Goal: Task Accomplishment & Management: Manage account settings

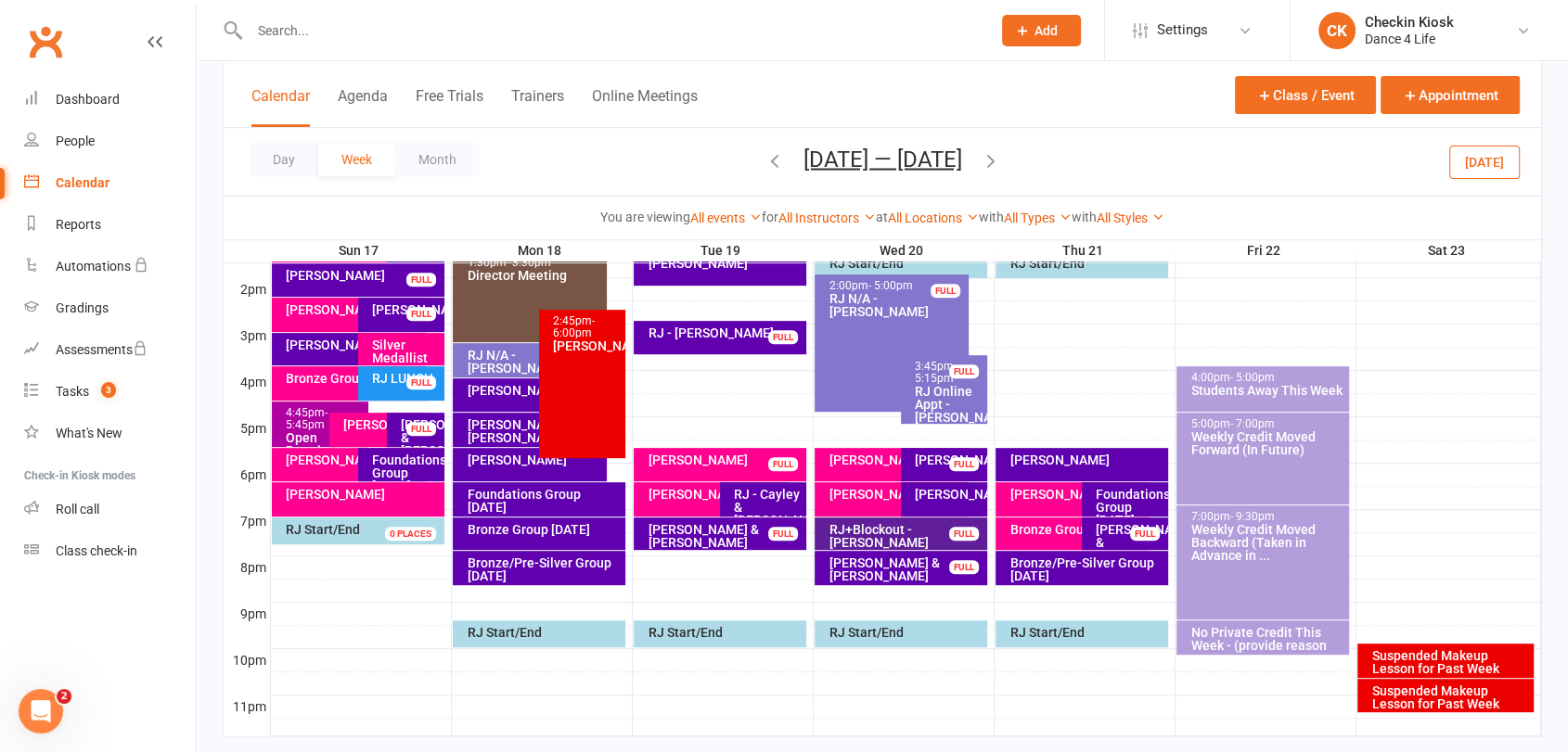
scroll to position [682, 0]
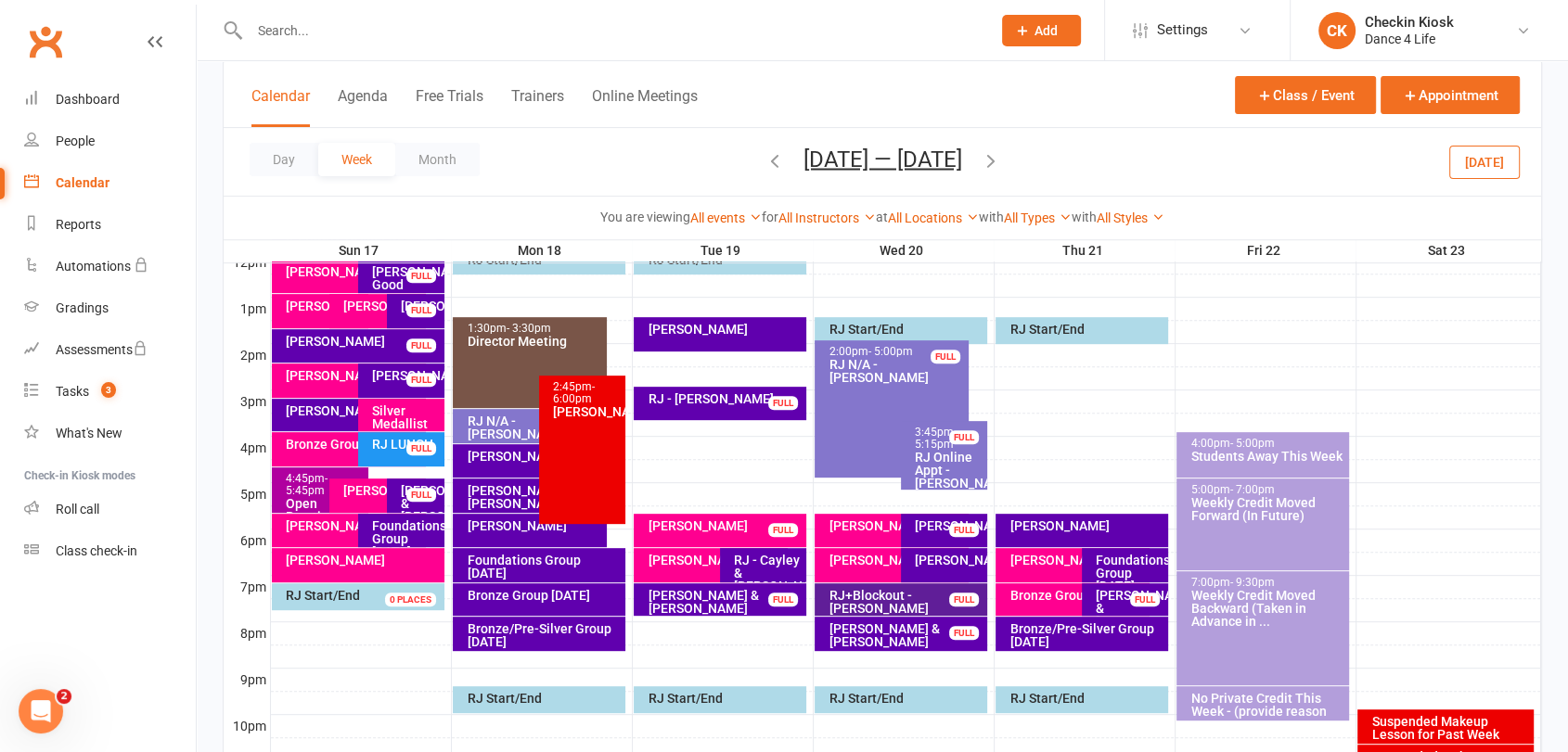
click at [718, 527] on div "[PERSON_NAME]" at bounding box center [724, 526] width 155 height 13
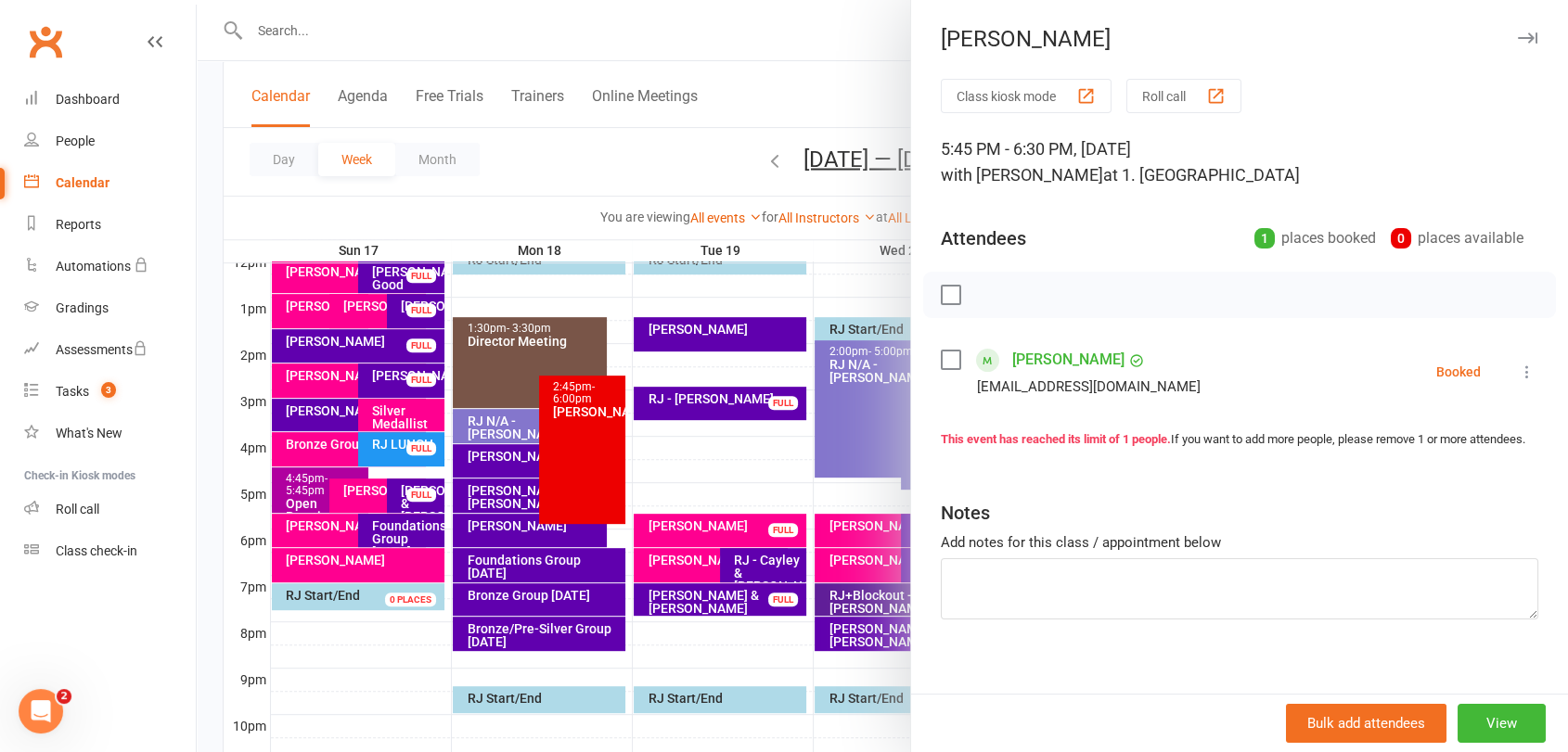
click at [941, 292] on label at bounding box center [950, 294] width 19 height 19
click at [982, 299] on icon "button" at bounding box center [992, 294] width 21 height 21
click at [700, 566] on div at bounding box center [882, 376] width 1371 height 752
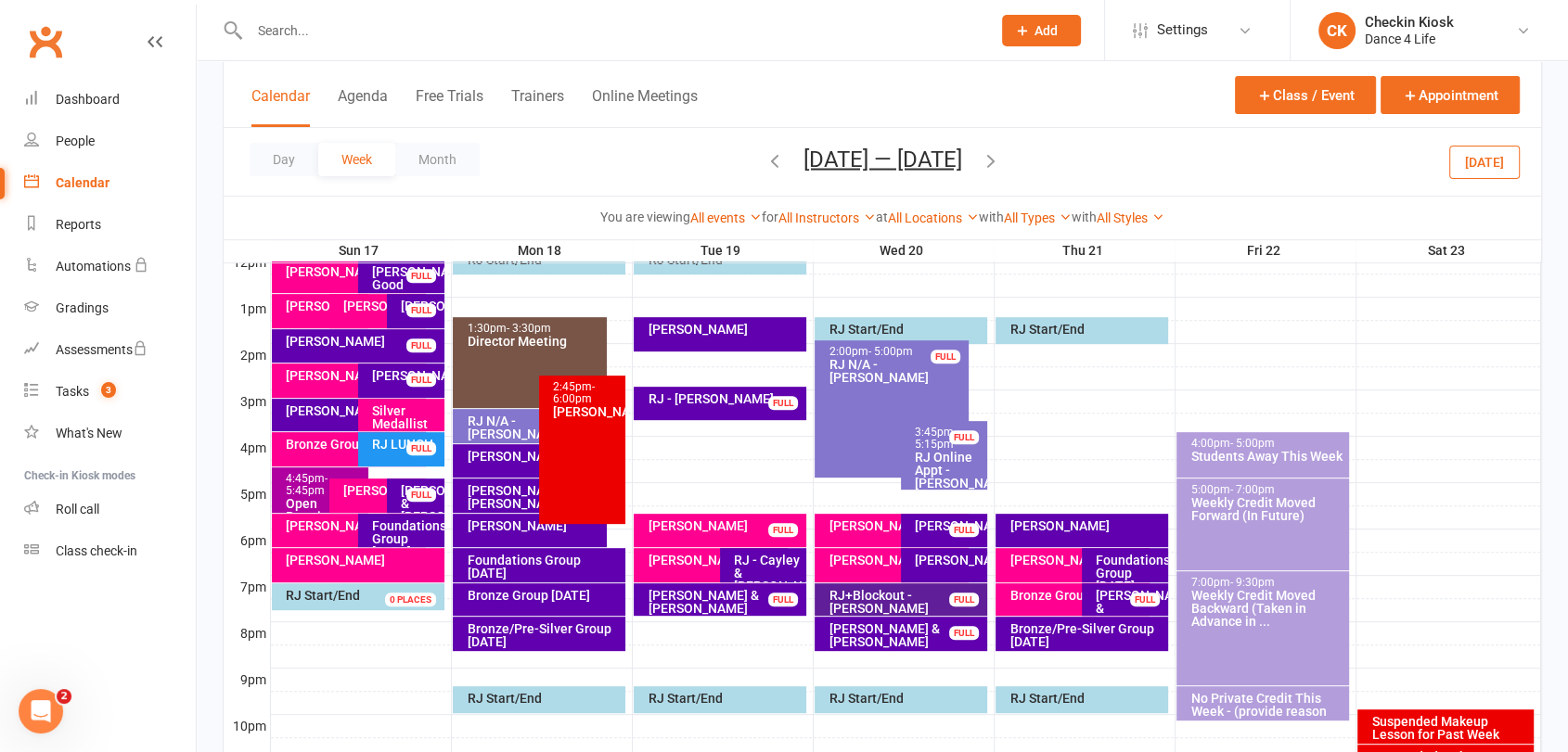
click at [700, 565] on div "[PERSON_NAME]" at bounding box center [715, 560] width 136 height 13
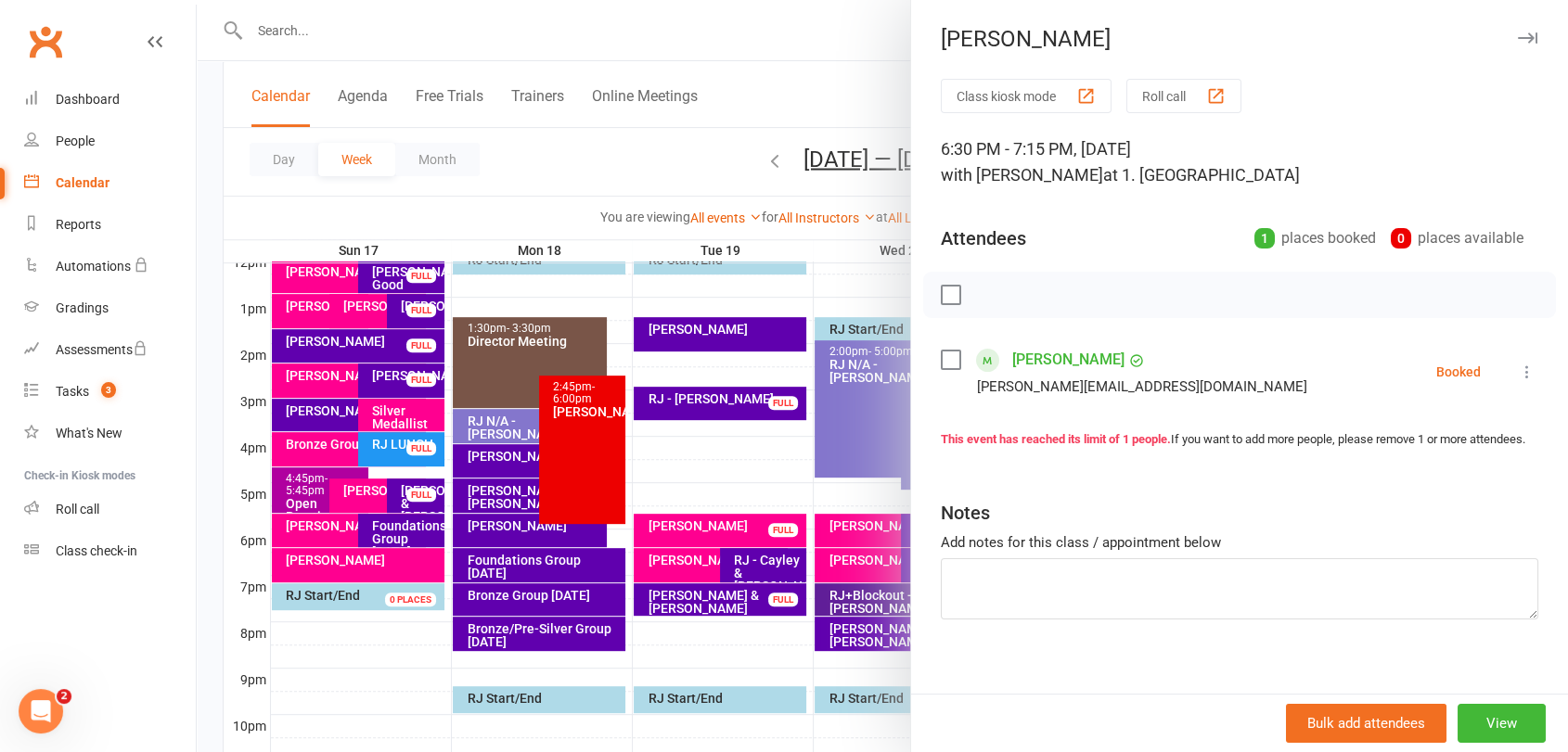
click at [944, 298] on label at bounding box center [950, 294] width 19 height 19
click at [989, 288] on icon "button" at bounding box center [992, 294] width 21 height 21
click at [720, 529] on div at bounding box center [882, 376] width 1371 height 752
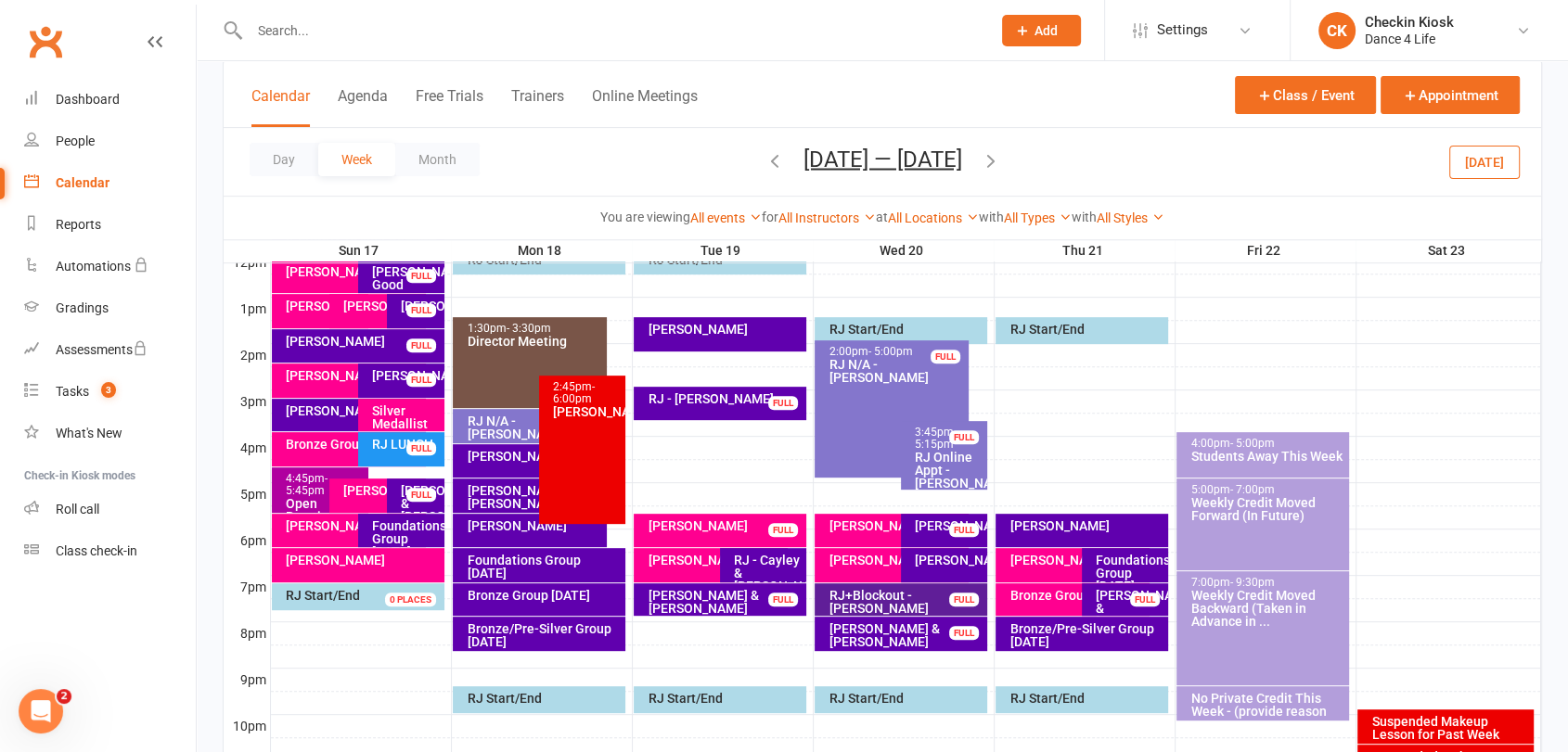
click at [720, 528] on div "[PERSON_NAME]" at bounding box center [724, 526] width 155 height 13
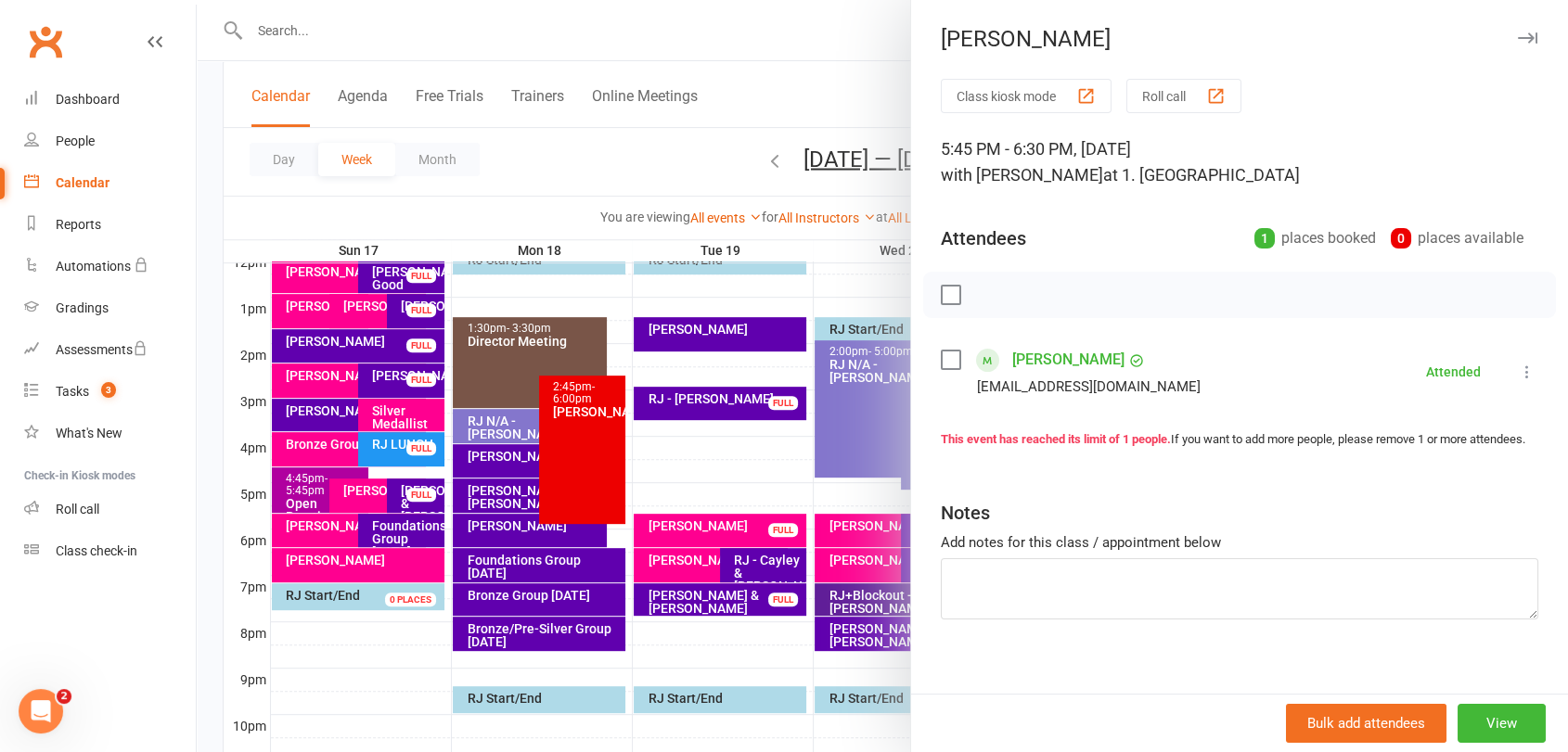
click at [941, 290] on label at bounding box center [950, 294] width 19 height 19
click at [1027, 294] on icon "button" at bounding box center [1030, 294] width 21 height 21
click at [1518, 366] on icon at bounding box center [1527, 372] width 19 height 19
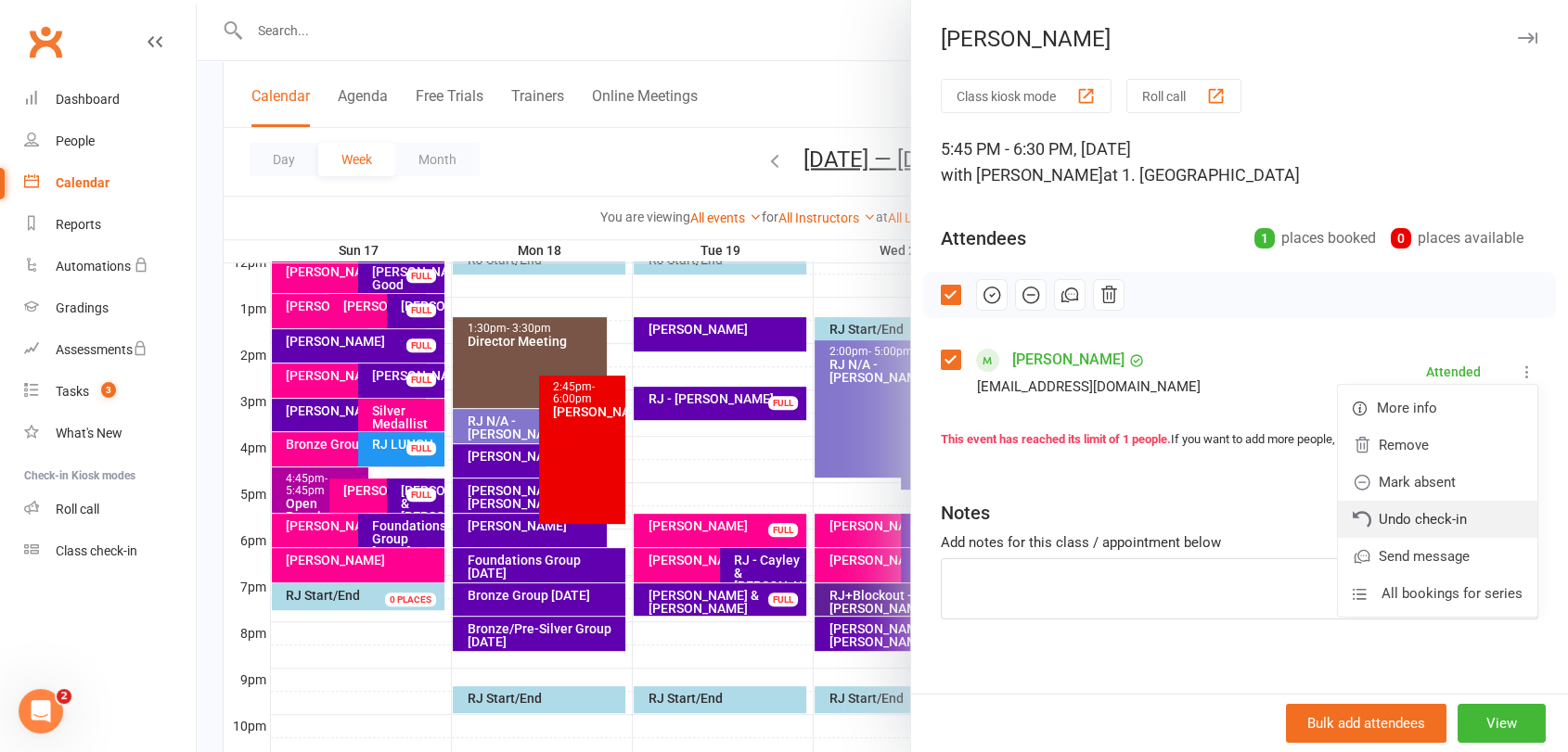
click at [1455, 513] on link "Undo check-in" at bounding box center [1437, 519] width 199 height 37
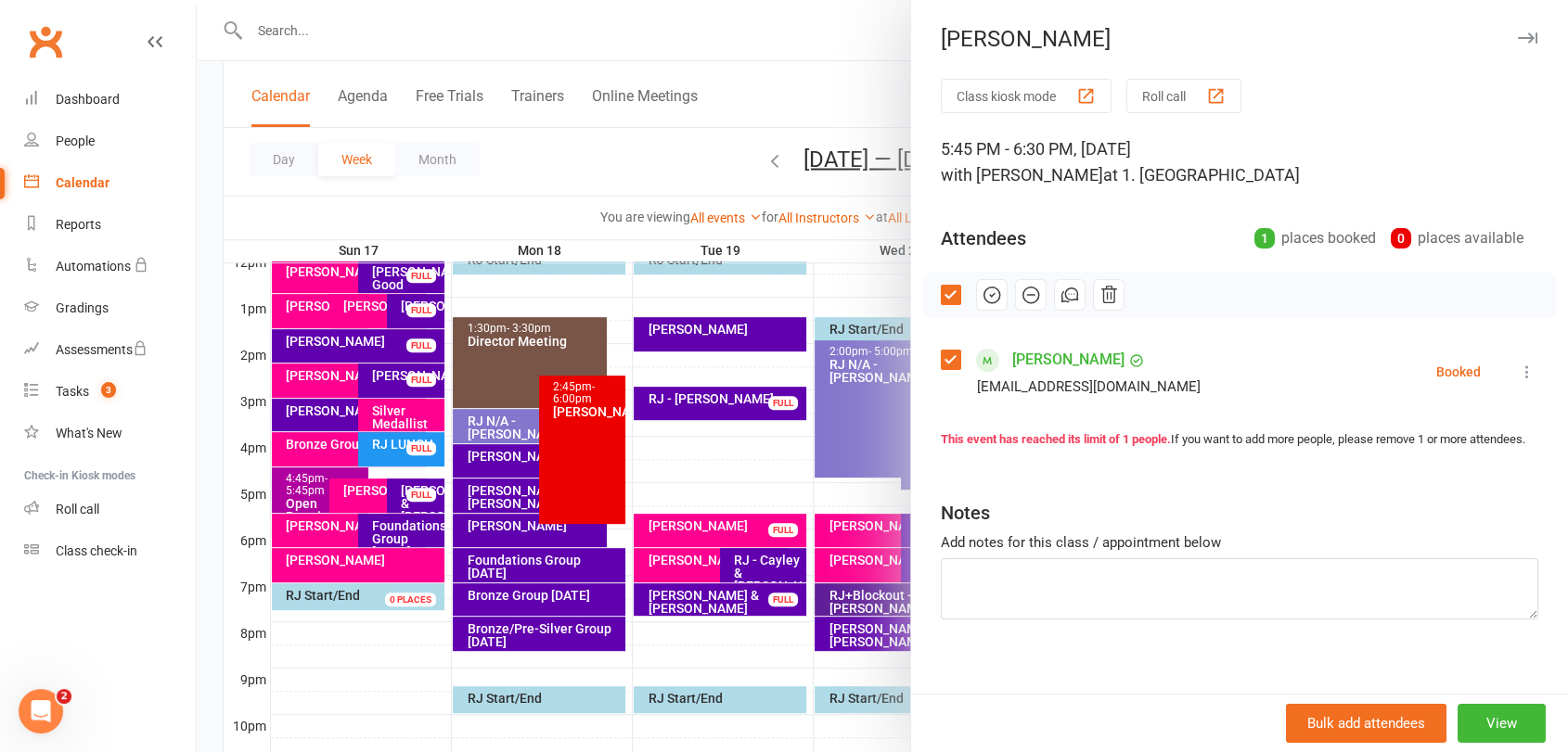
click at [766, 158] on div at bounding box center [882, 376] width 1371 height 752
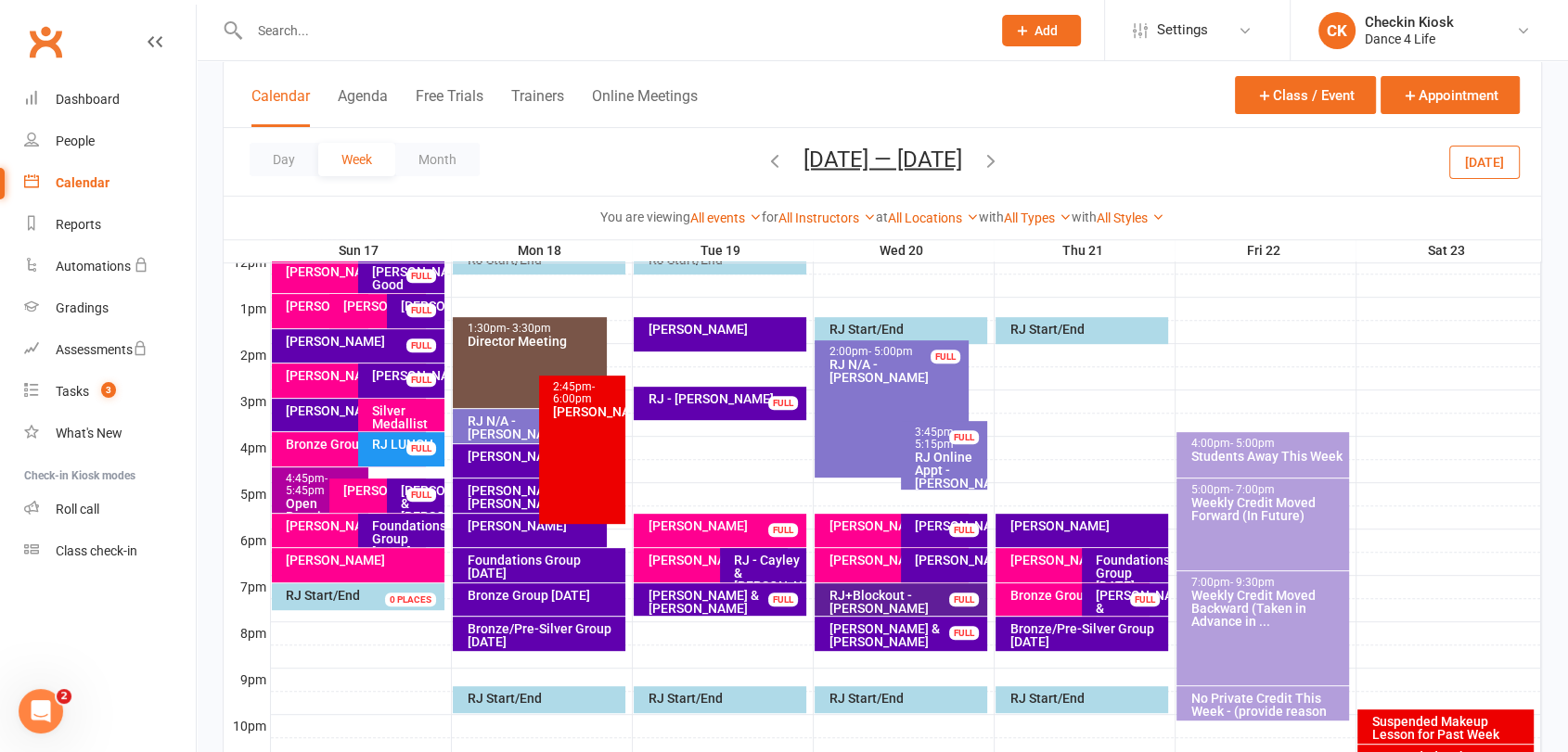
click at [766, 159] on icon "button" at bounding box center [775, 159] width 21 height 21
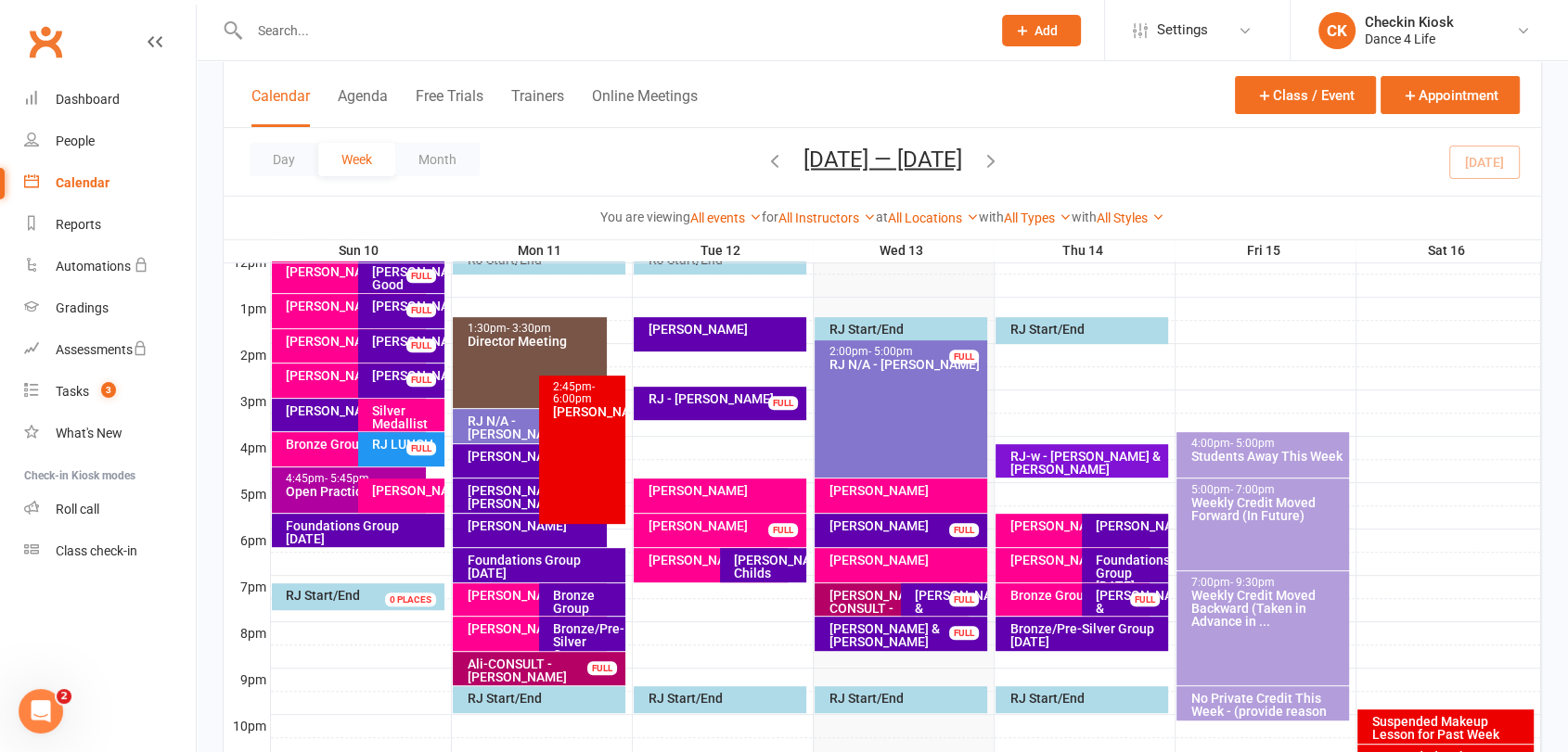
click at [502, 601] on div "[PERSON_NAME]" at bounding box center [533, 595] width 136 height 13
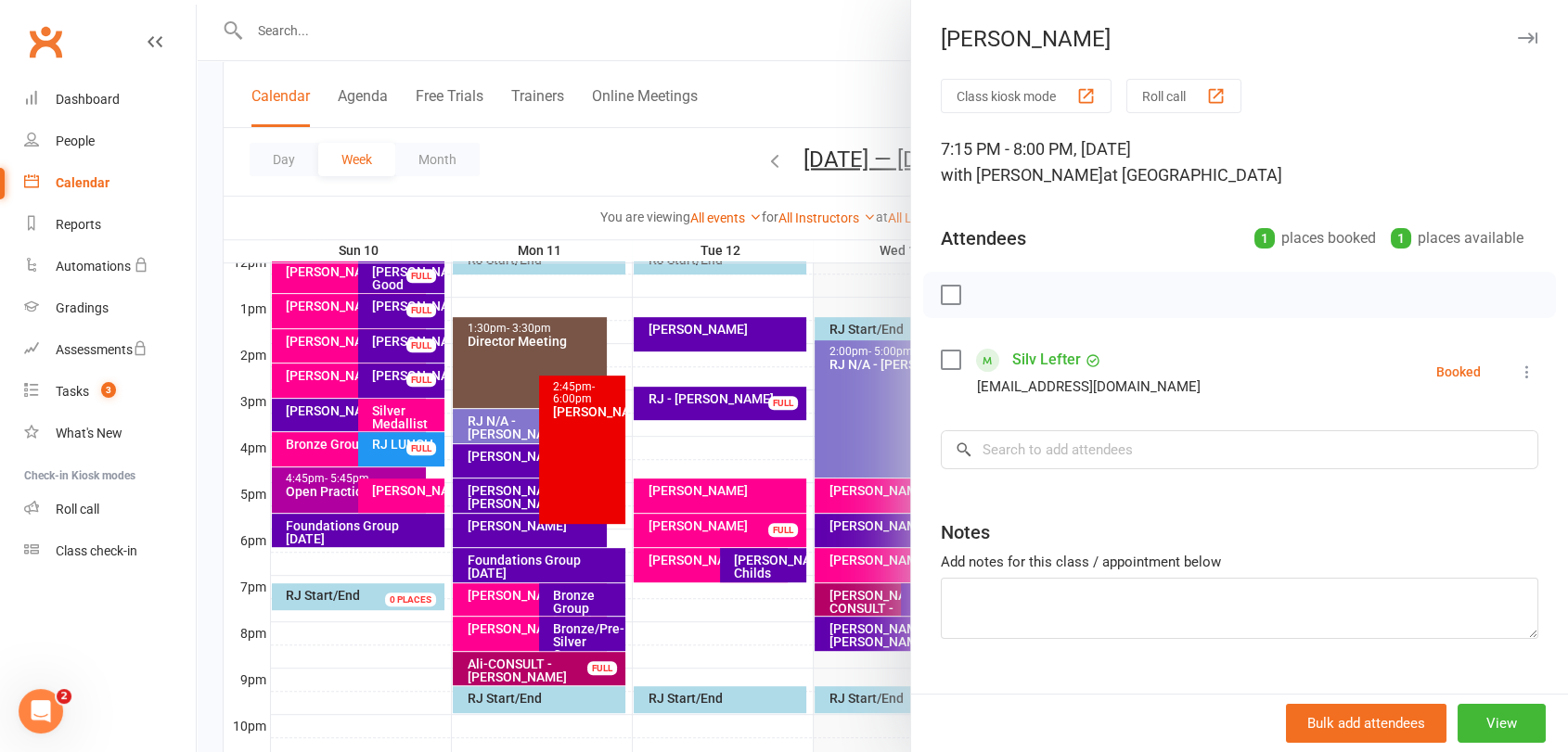
click at [941, 294] on label at bounding box center [950, 294] width 19 height 19
click at [983, 302] on icon "button" at bounding box center [991, 294] width 16 height 16
click at [489, 628] on div at bounding box center [882, 376] width 1371 height 752
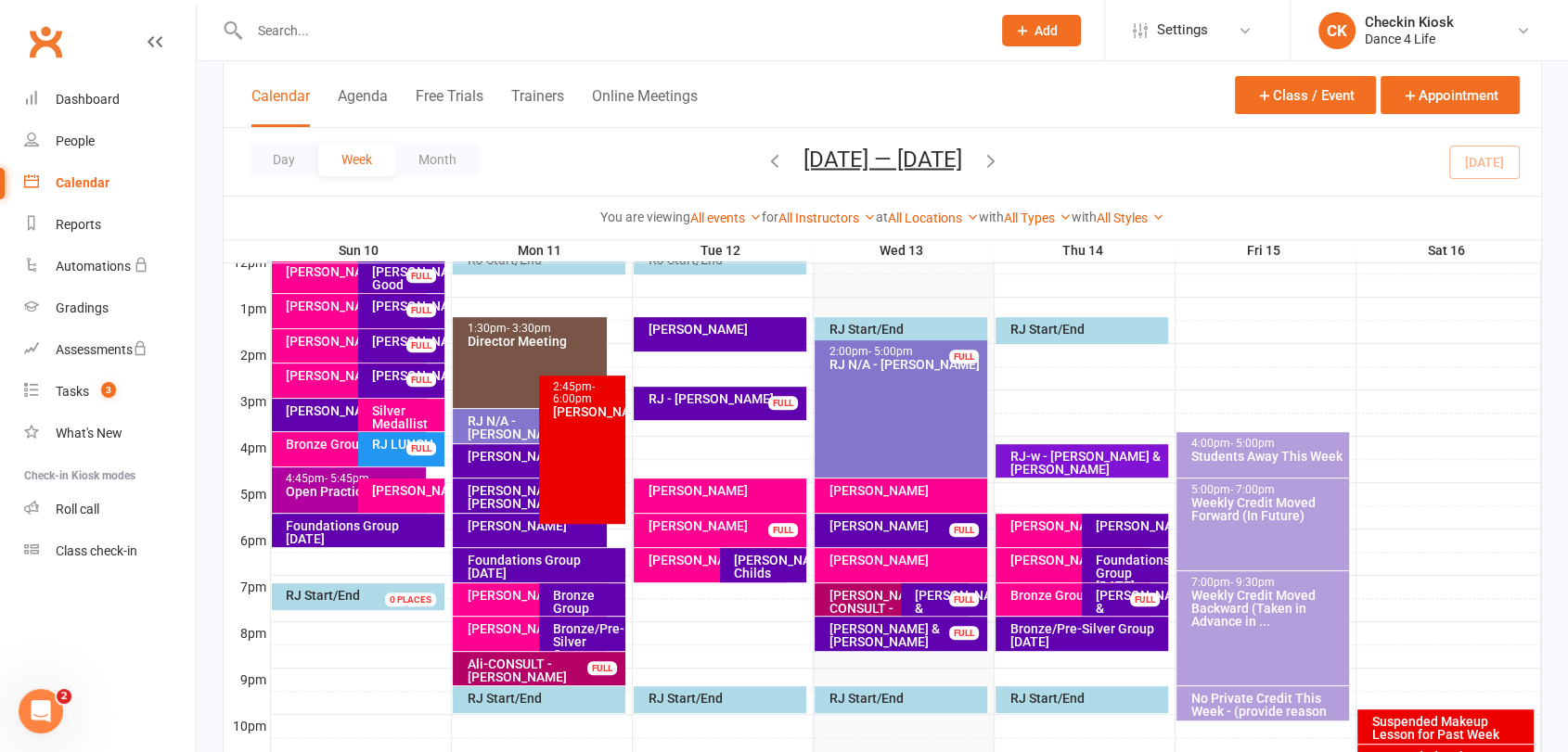
click at [489, 628] on div "[PERSON_NAME]" at bounding box center [533, 629] width 136 height 13
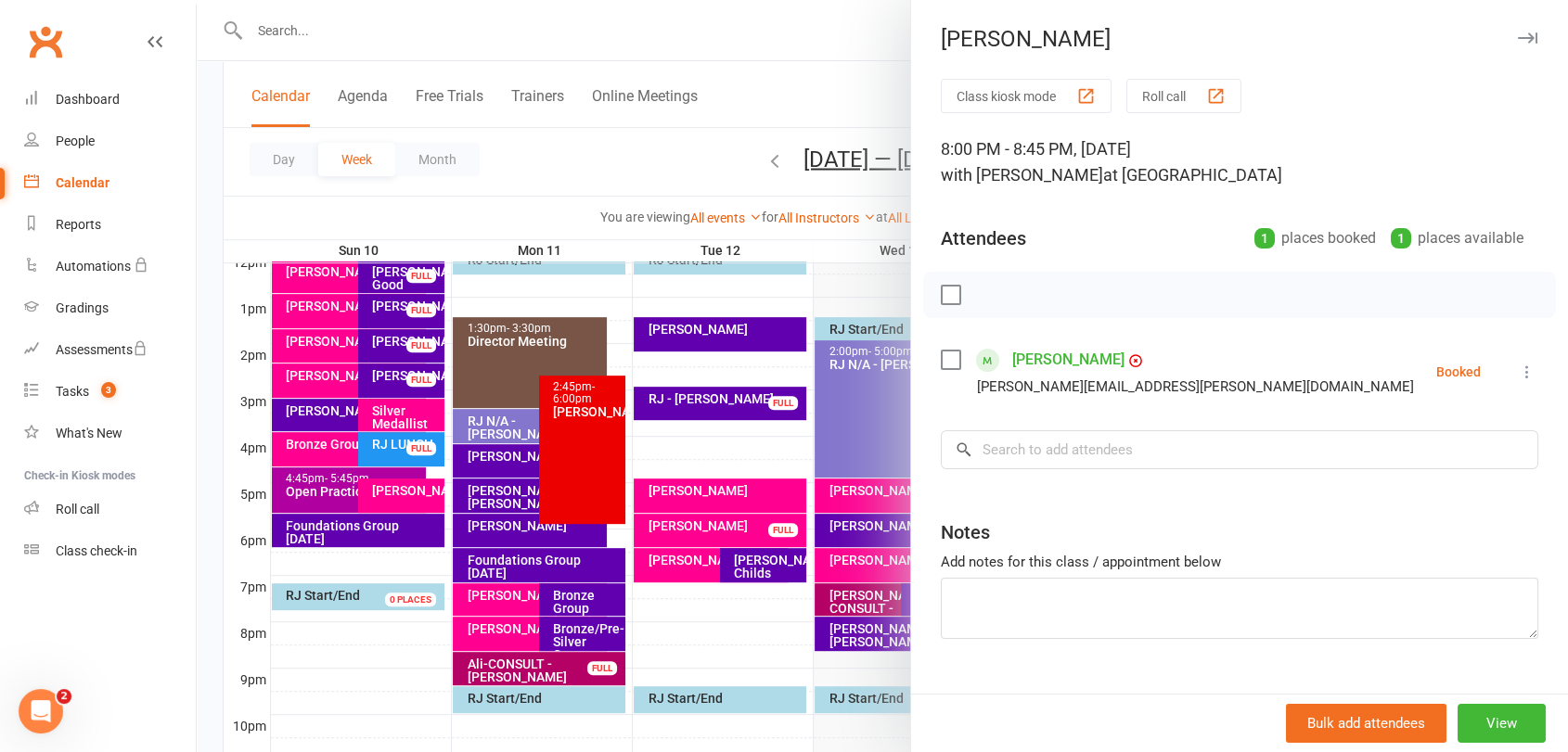
click at [942, 292] on label at bounding box center [950, 294] width 19 height 19
click at [983, 302] on icon "button" at bounding box center [991, 294] width 16 height 16
click at [544, 661] on div at bounding box center [882, 376] width 1371 height 752
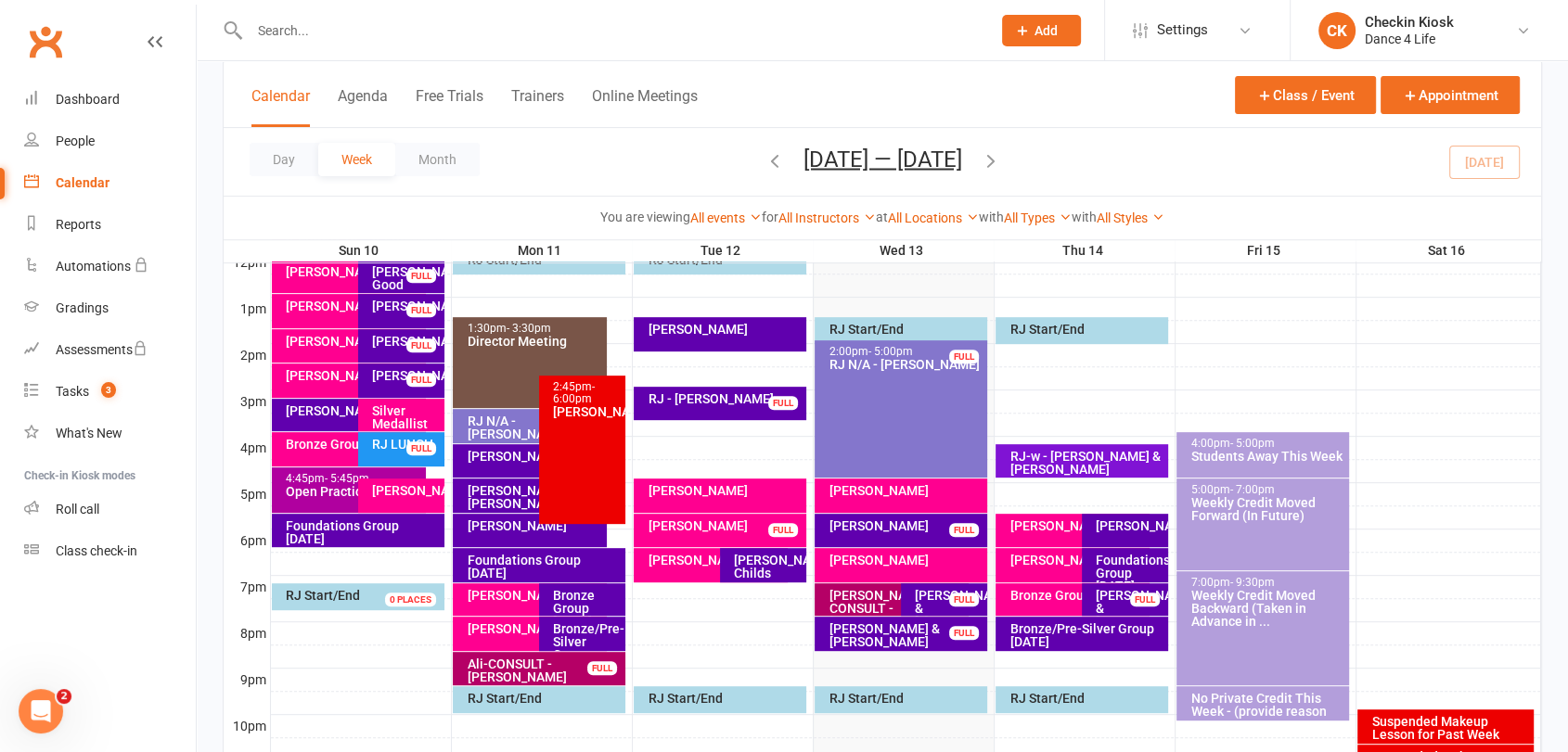
click at [548, 662] on div "Ali-CONSULT - [PERSON_NAME]" at bounding box center [543, 670] width 155 height 26
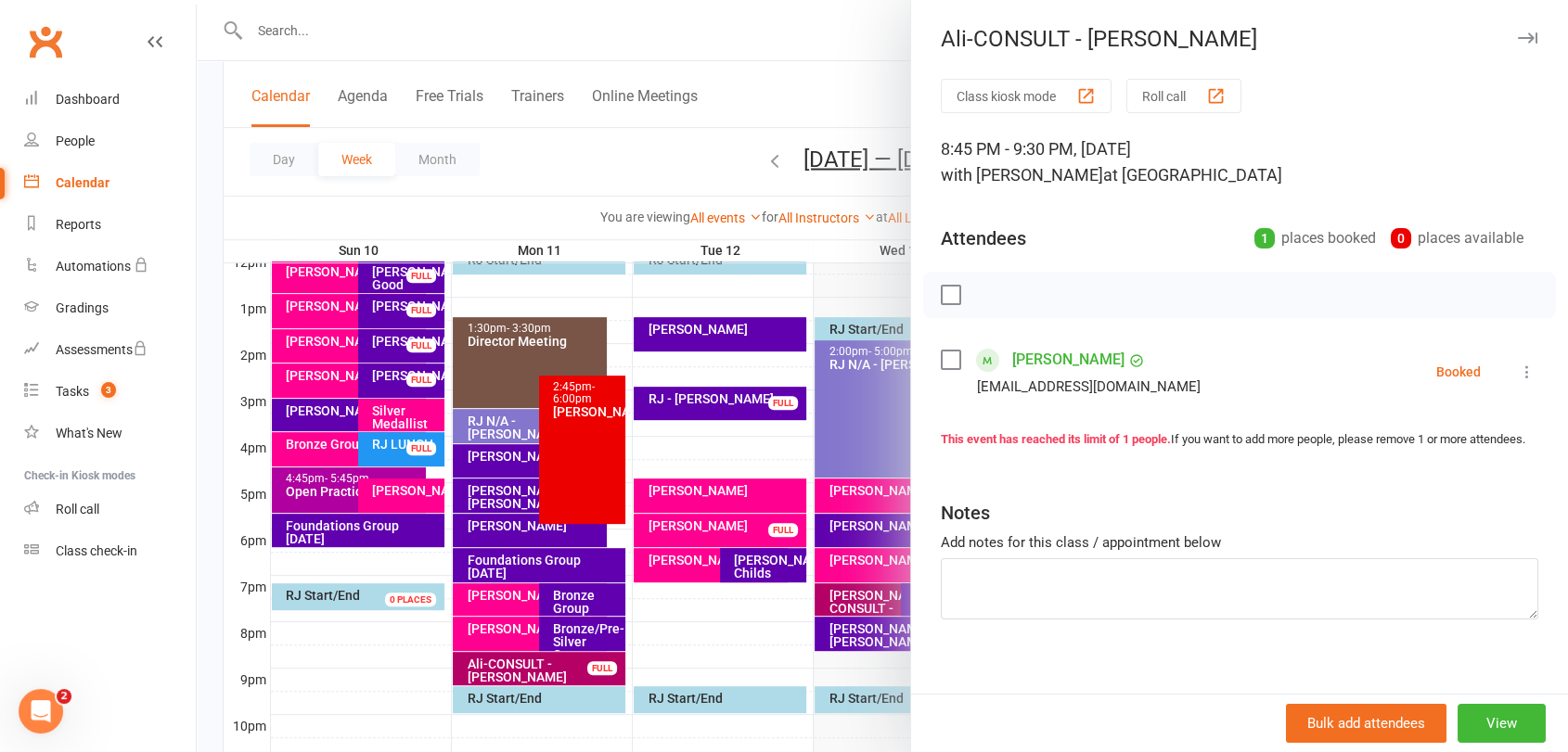
drag, startPoint x: 935, startPoint y: 296, endPoint x: 962, endPoint y: 291, distance: 27.5
click at [941, 295] on label at bounding box center [950, 294] width 19 height 19
click at [982, 294] on icon "button" at bounding box center [992, 294] width 21 height 21
click at [695, 503] on div at bounding box center [882, 376] width 1371 height 752
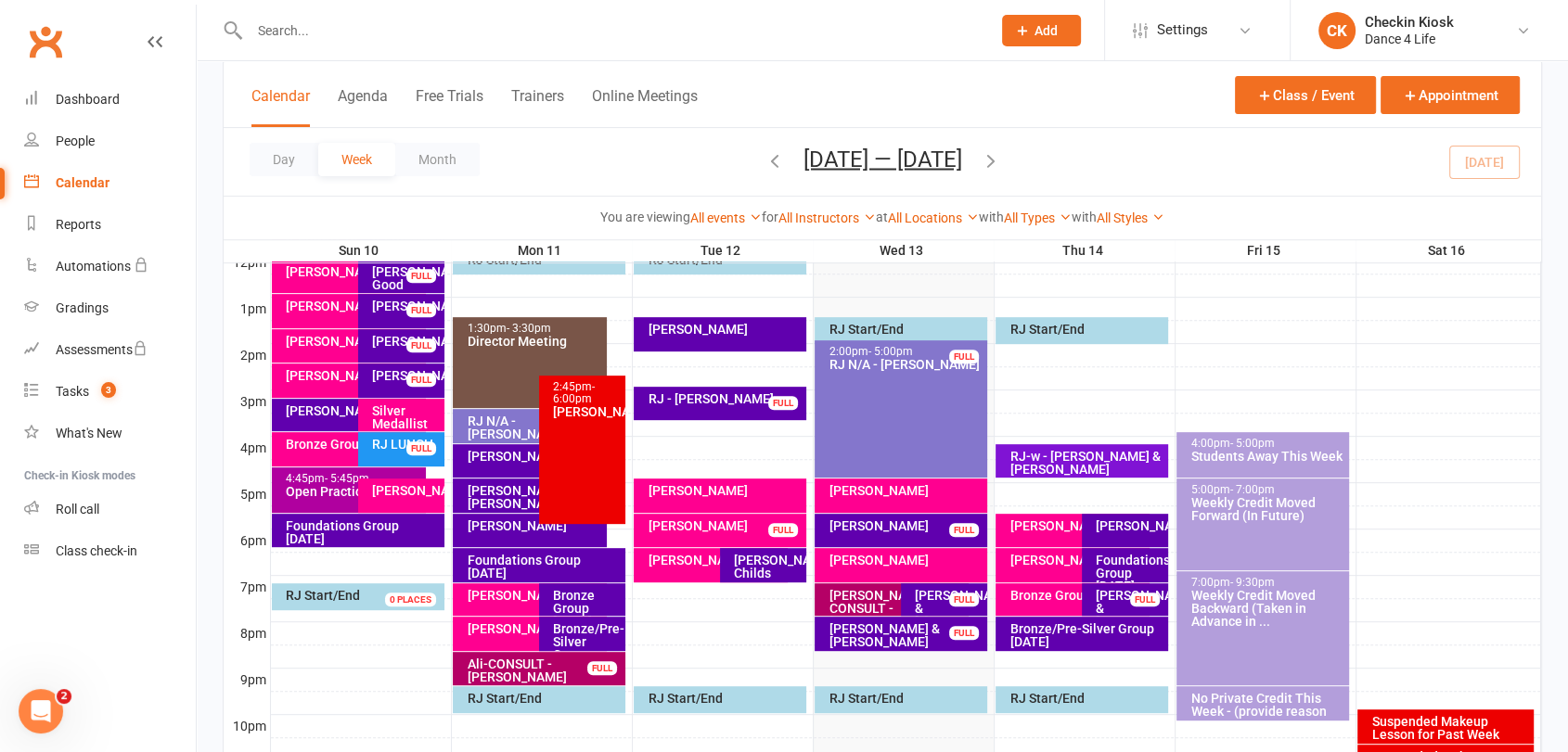
click at [695, 503] on div "[PERSON_NAME]" at bounding box center [720, 495] width 172 height 34
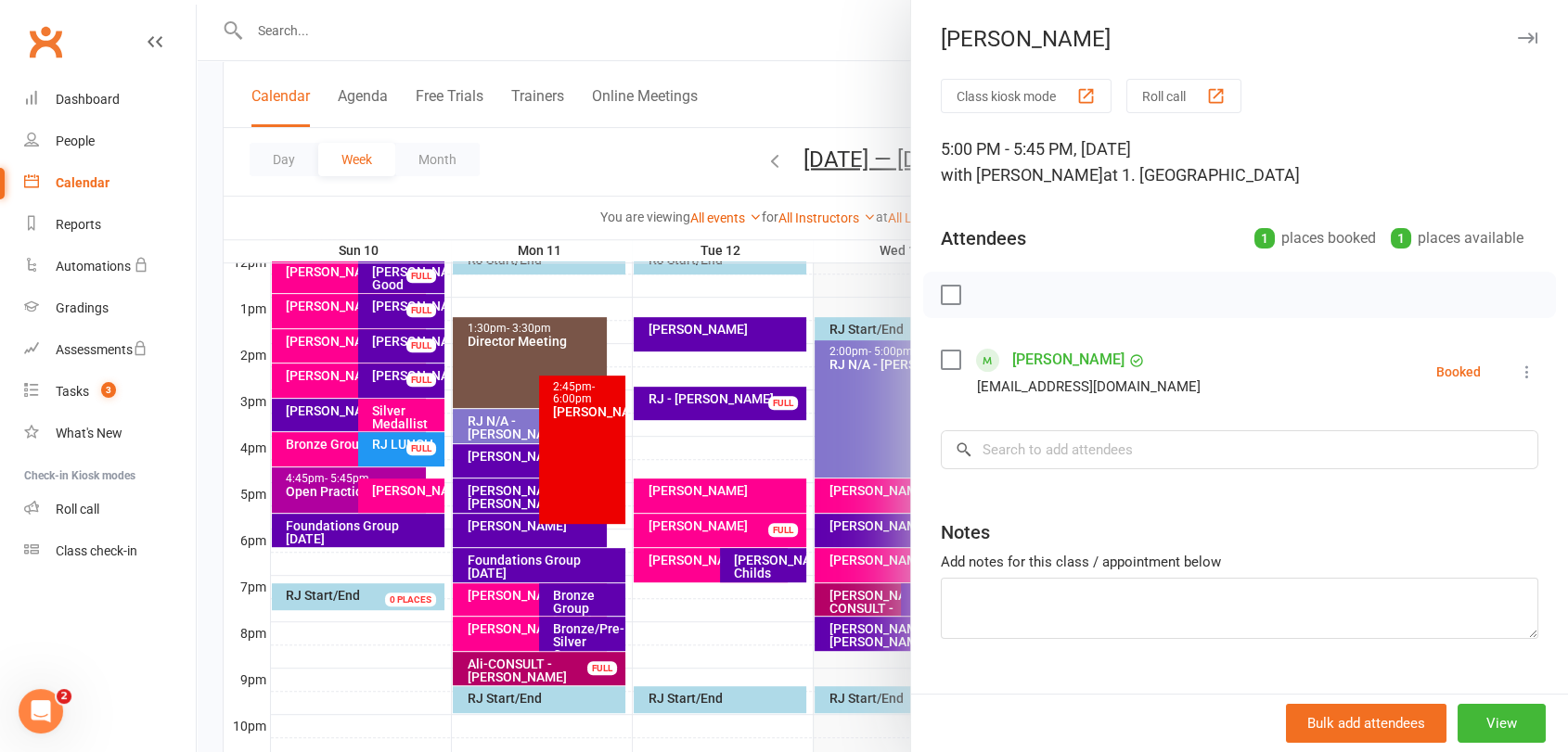
click at [941, 290] on label at bounding box center [950, 294] width 19 height 19
click at [984, 299] on icon "button" at bounding box center [992, 294] width 21 height 21
click at [1019, 595] on textarea at bounding box center [1239, 608] width 598 height 62
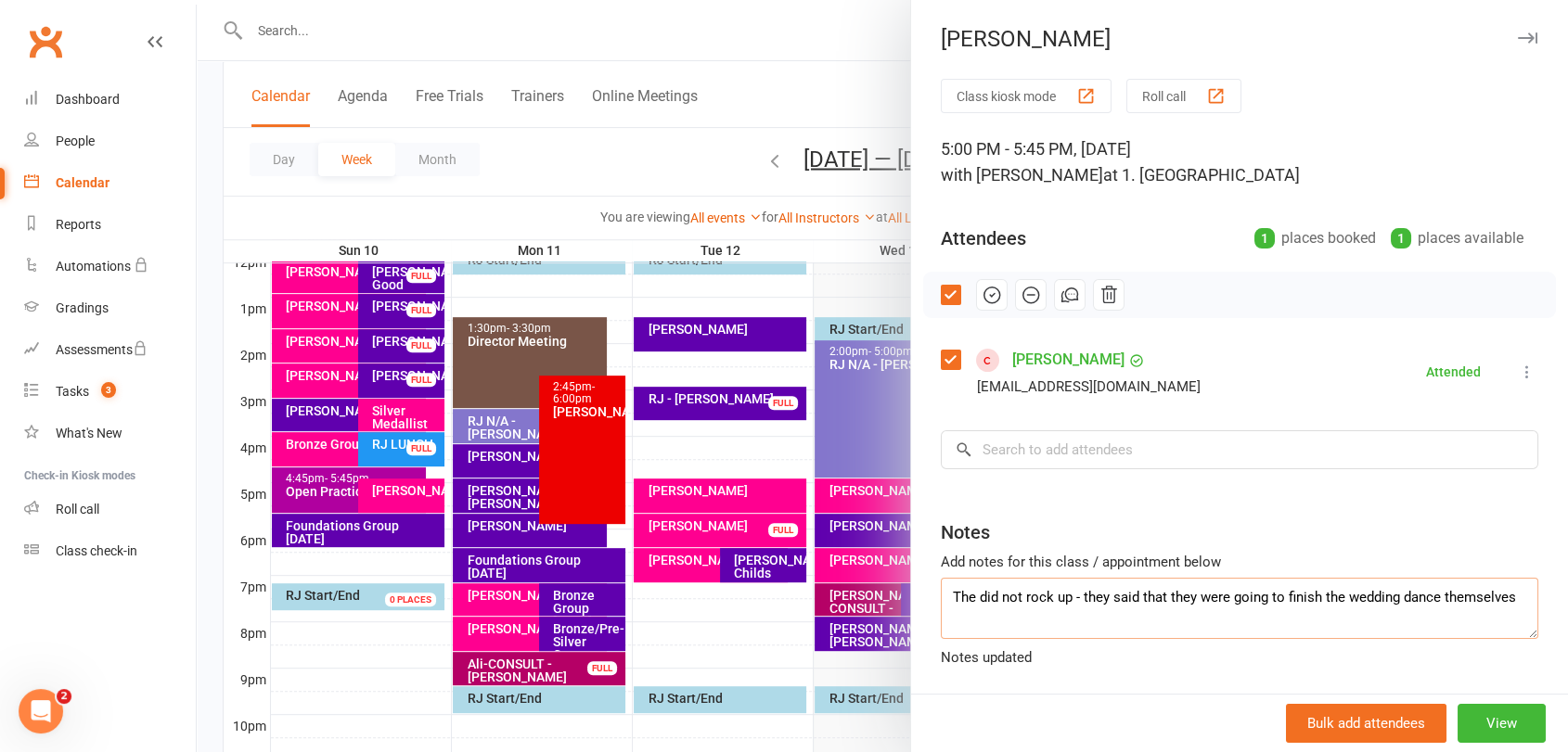
type textarea "The did not rock up - they said that they were going to finish the wedding danc…"
click at [1518, 38] on icon "button" at bounding box center [1527, 38] width 20 height 11
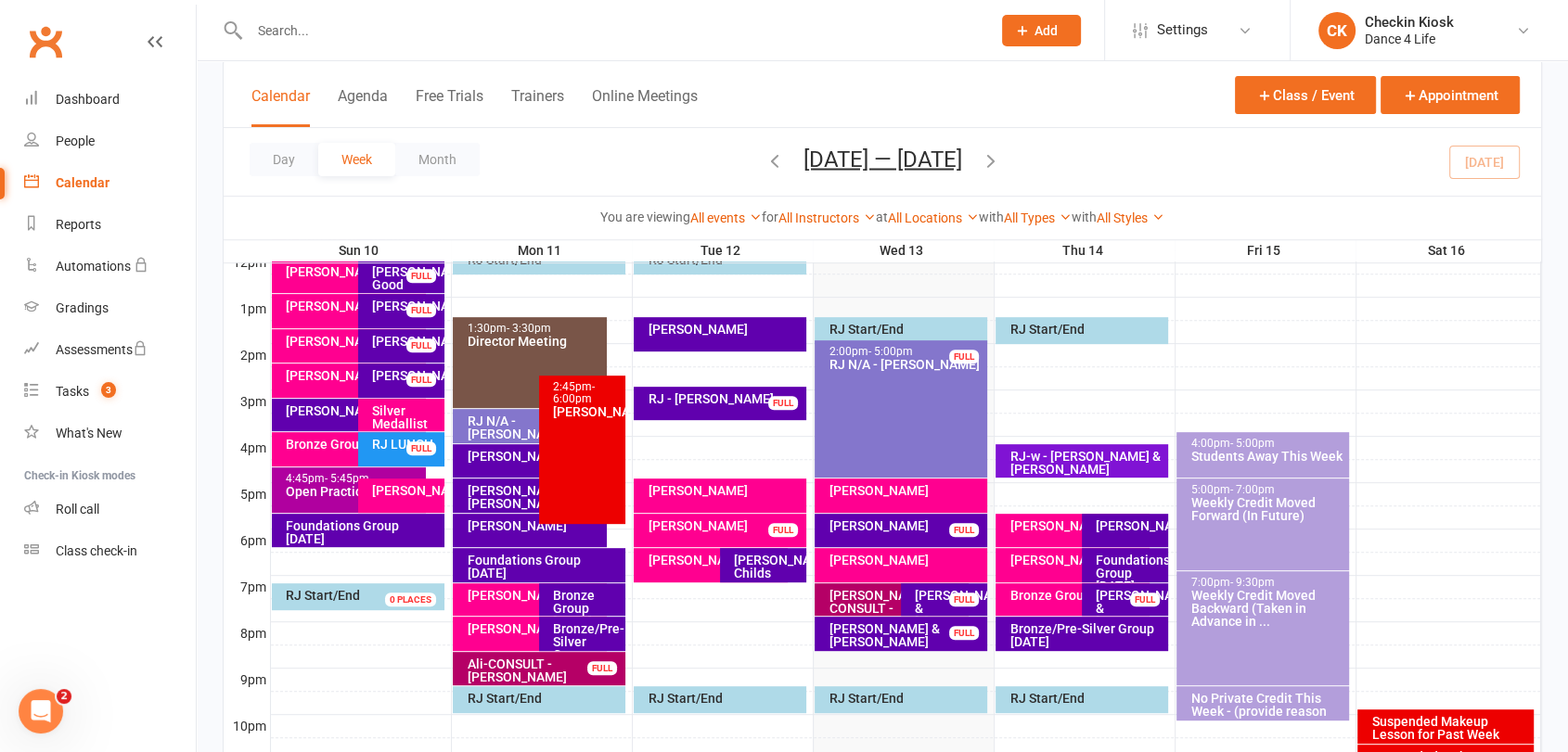
click at [699, 533] on div "[PERSON_NAME] FULL" at bounding box center [720, 530] width 172 height 34
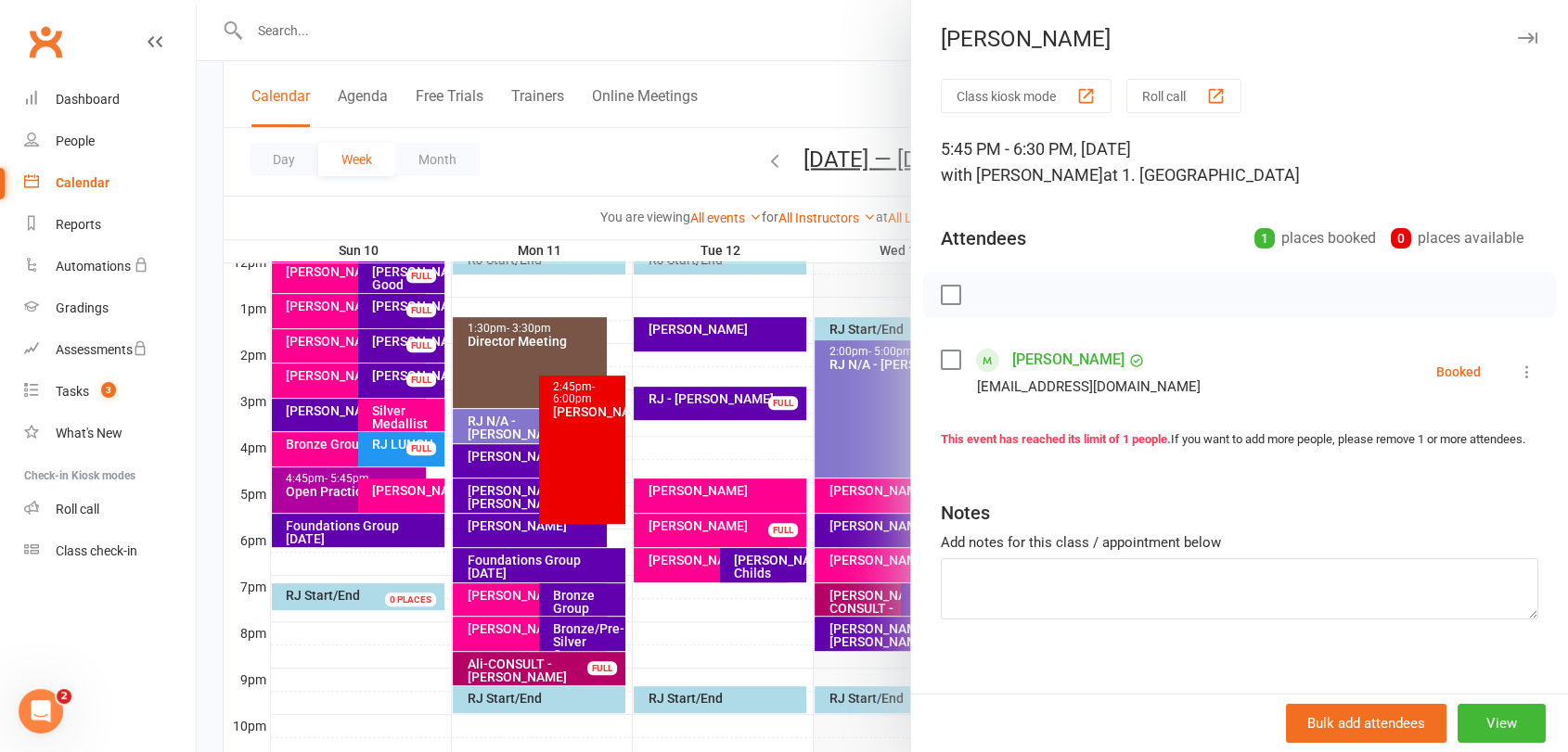
click at [949, 303] on label at bounding box center [950, 294] width 19 height 19
click at [988, 291] on icon "button" at bounding box center [992, 294] width 21 height 21
click at [679, 565] on div at bounding box center [882, 376] width 1371 height 752
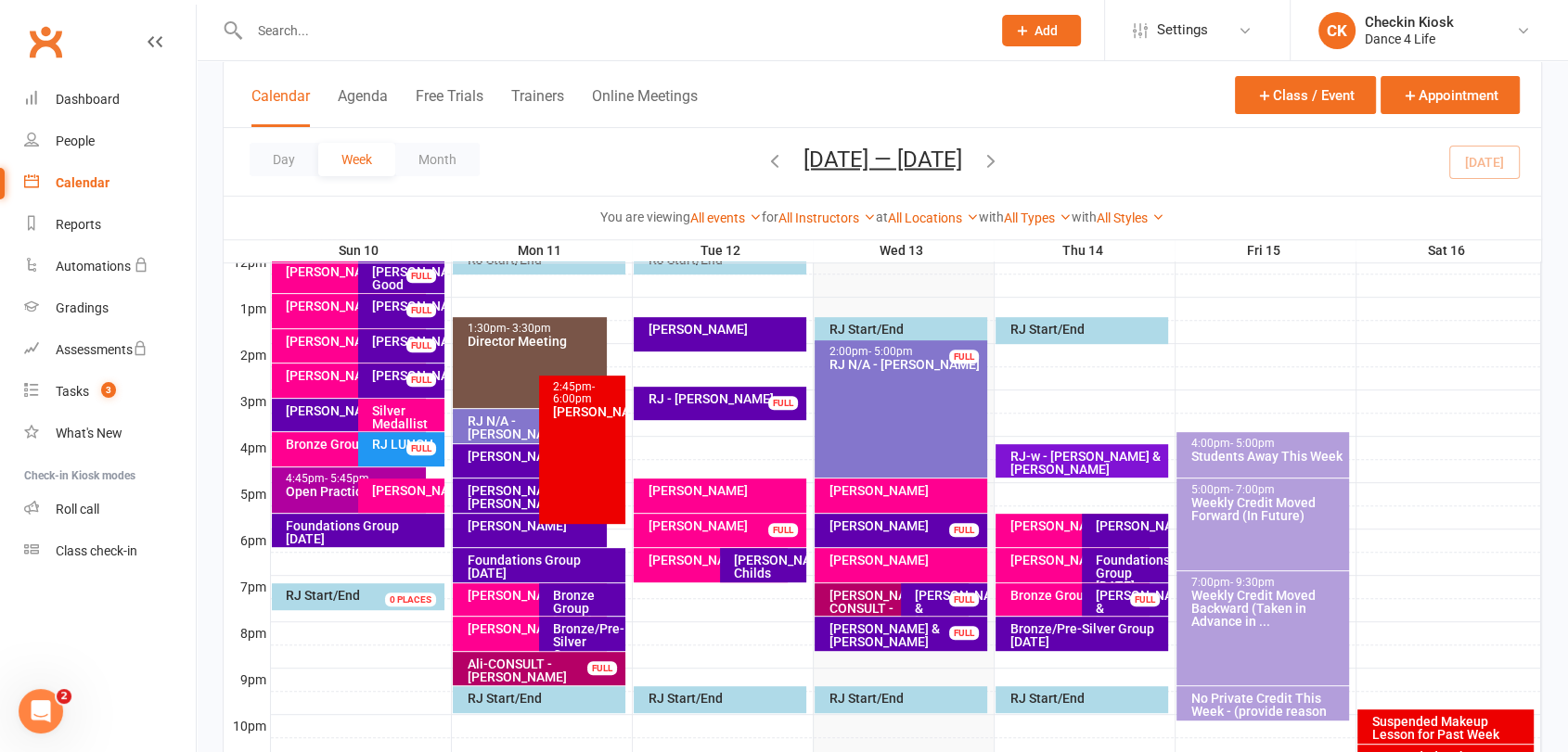
click at [679, 566] on div "[PERSON_NAME]" at bounding box center [715, 560] width 136 height 13
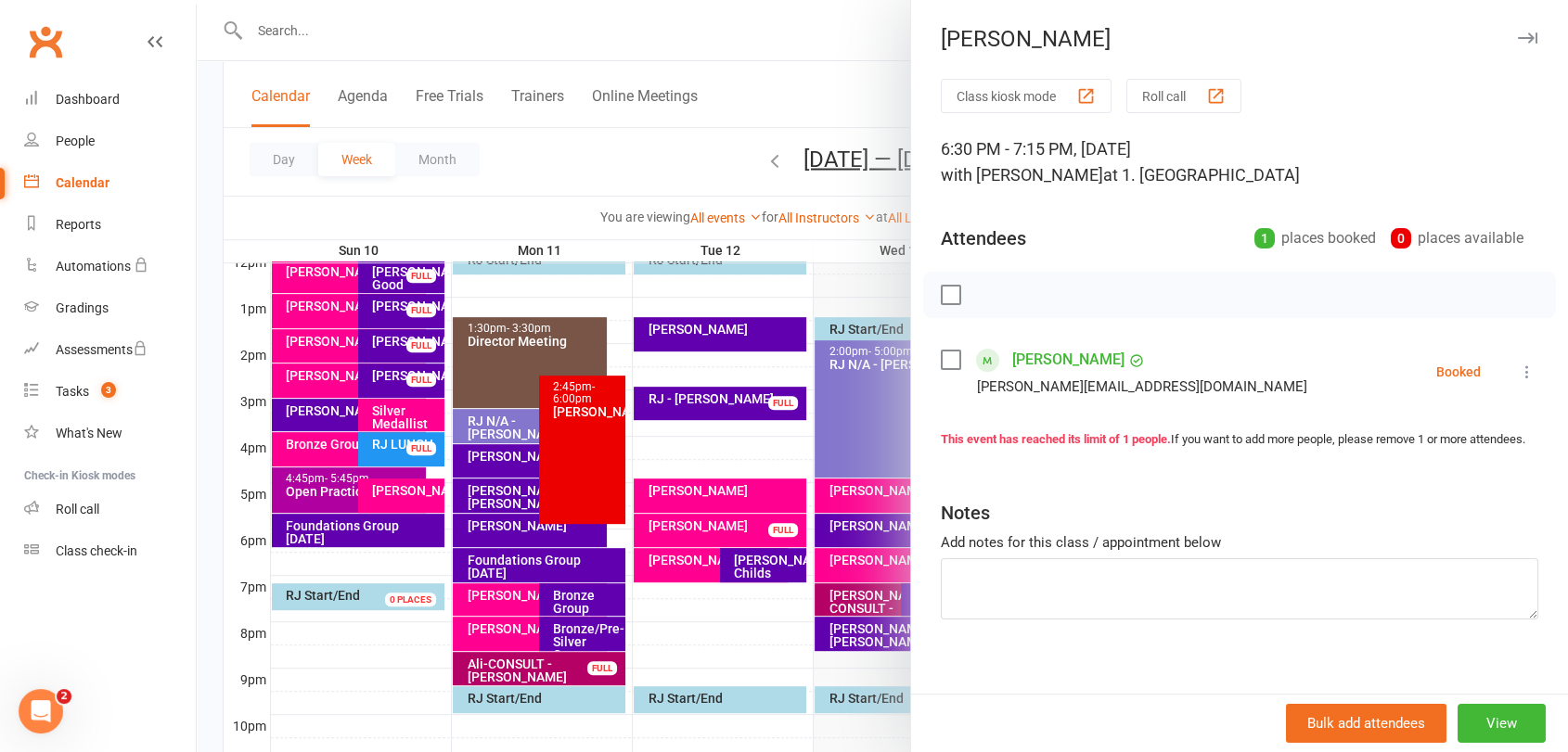
click at [947, 302] on label at bounding box center [950, 294] width 19 height 19
click at [983, 291] on icon "button" at bounding box center [992, 294] width 21 height 21
click at [1518, 33] on icon "button" at bounding box center [1527, 38] width 20 height 11
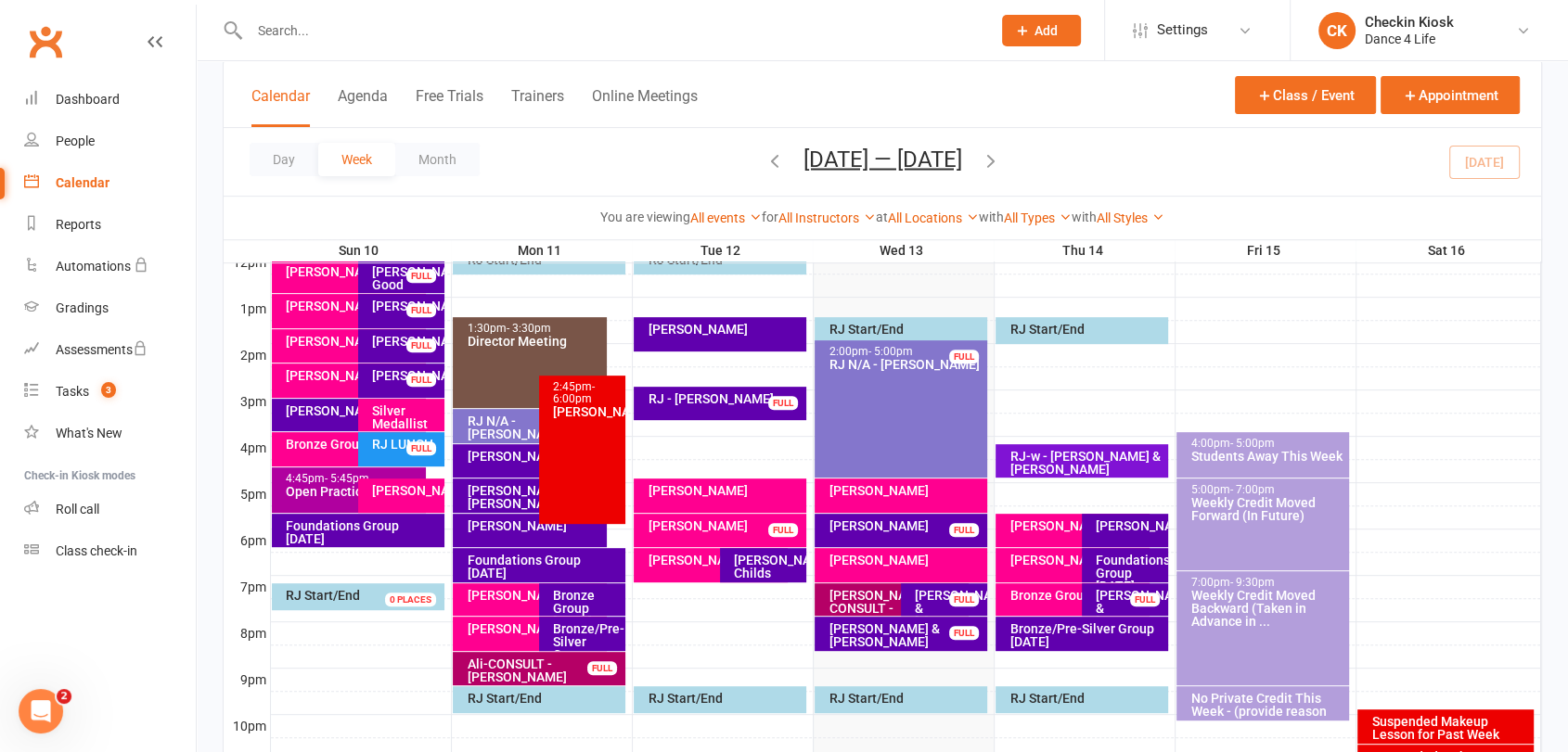
click at [943, 492] on div "[PERSON_NAME]" at bounding box center [905, 490] width 155 height 13
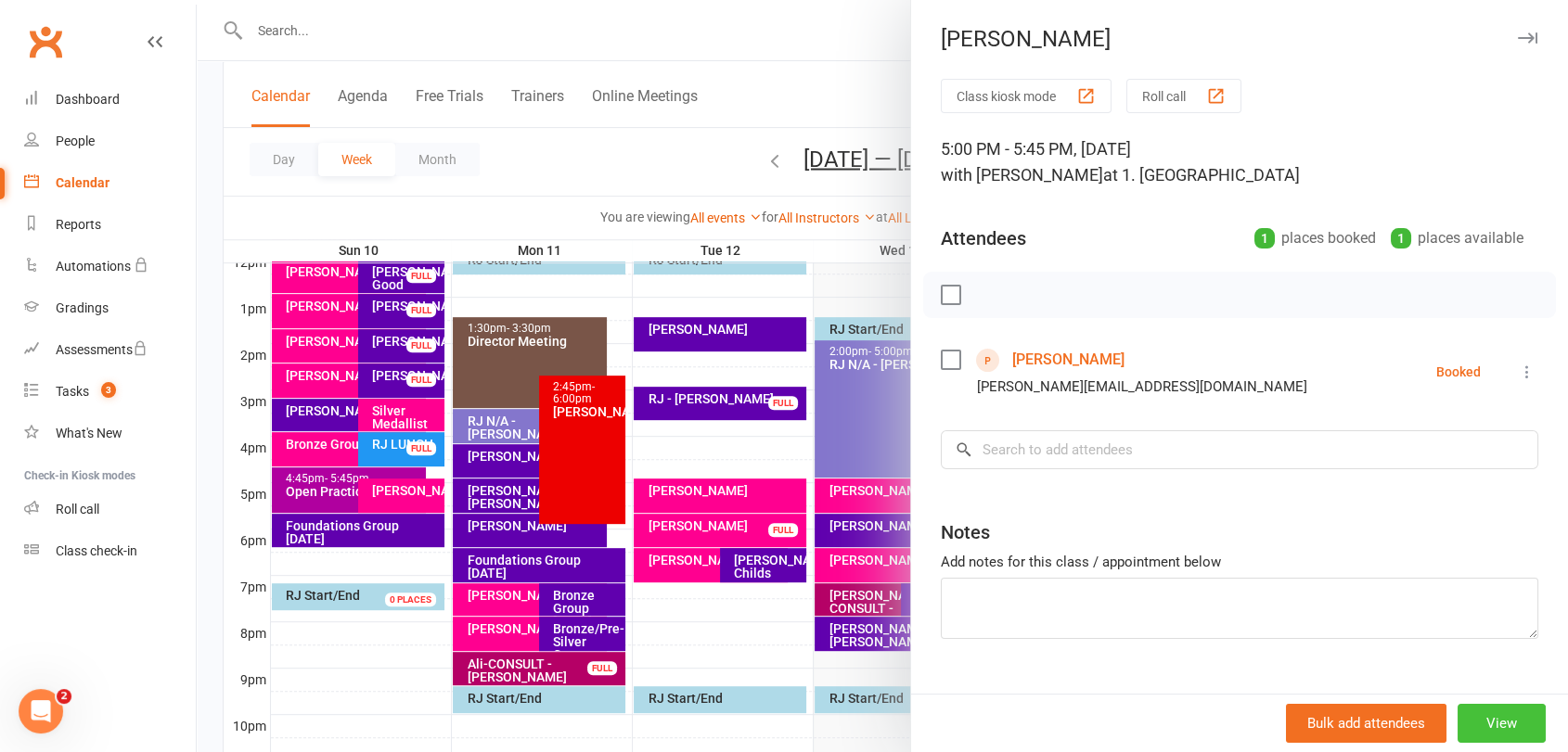
click at [1465, 713] on button "View" at bounding box center [1501, 723] width 89 height 39
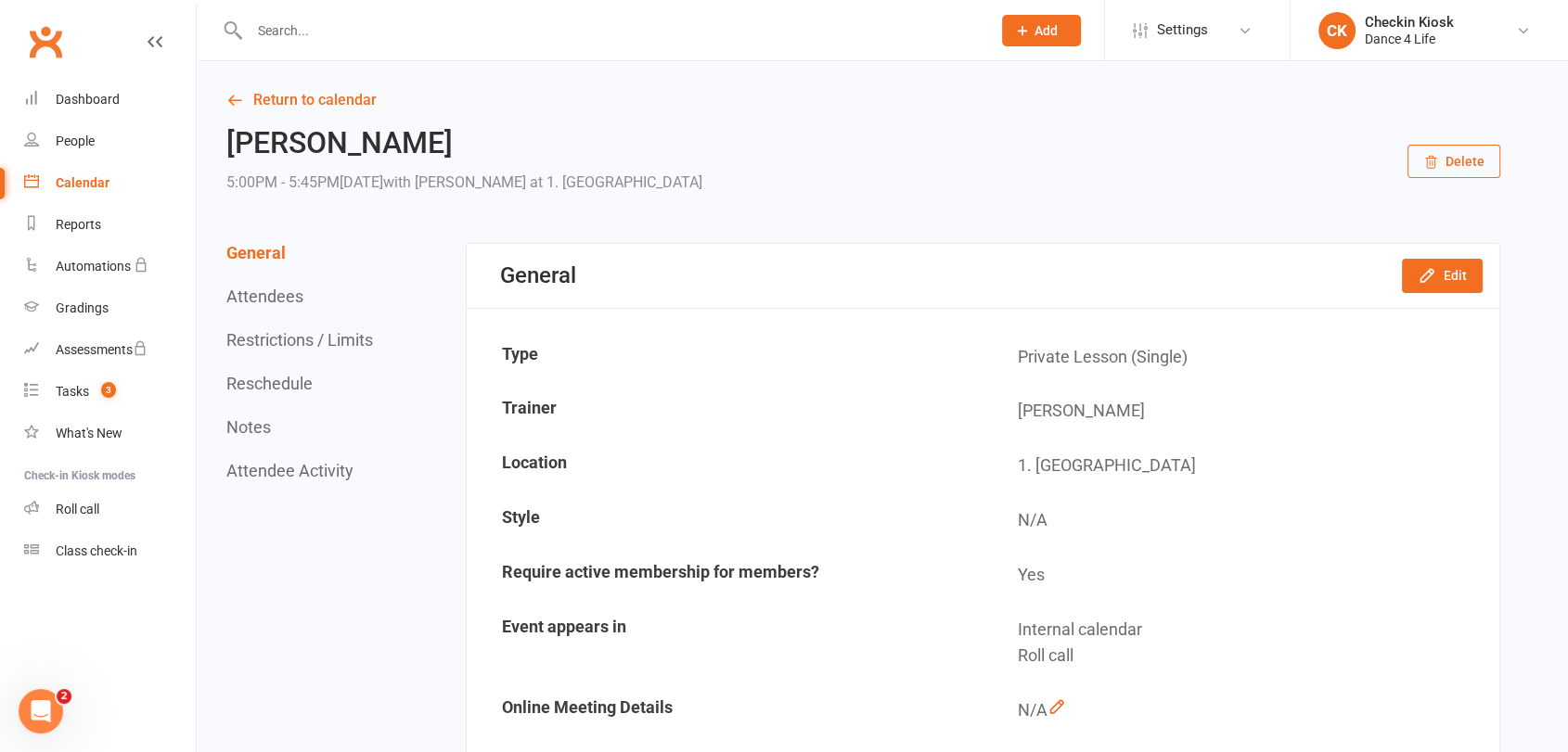
click at [1442, 153] on button "Delete" at bounding box center [1452, 161] width 92 height 34
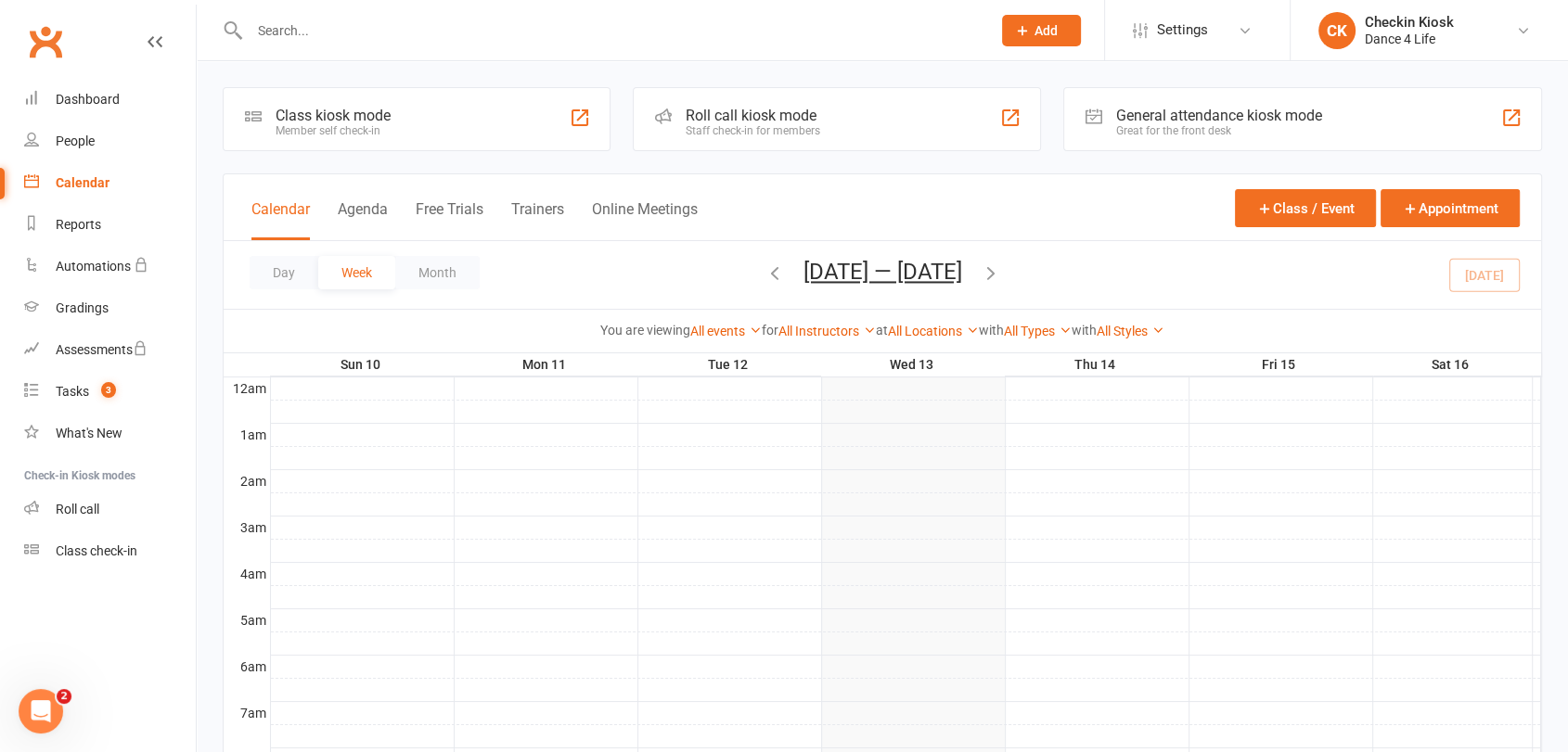
click at [1056, 29] on button "Add" at bounding box center [1041, 31] width 79 height 32
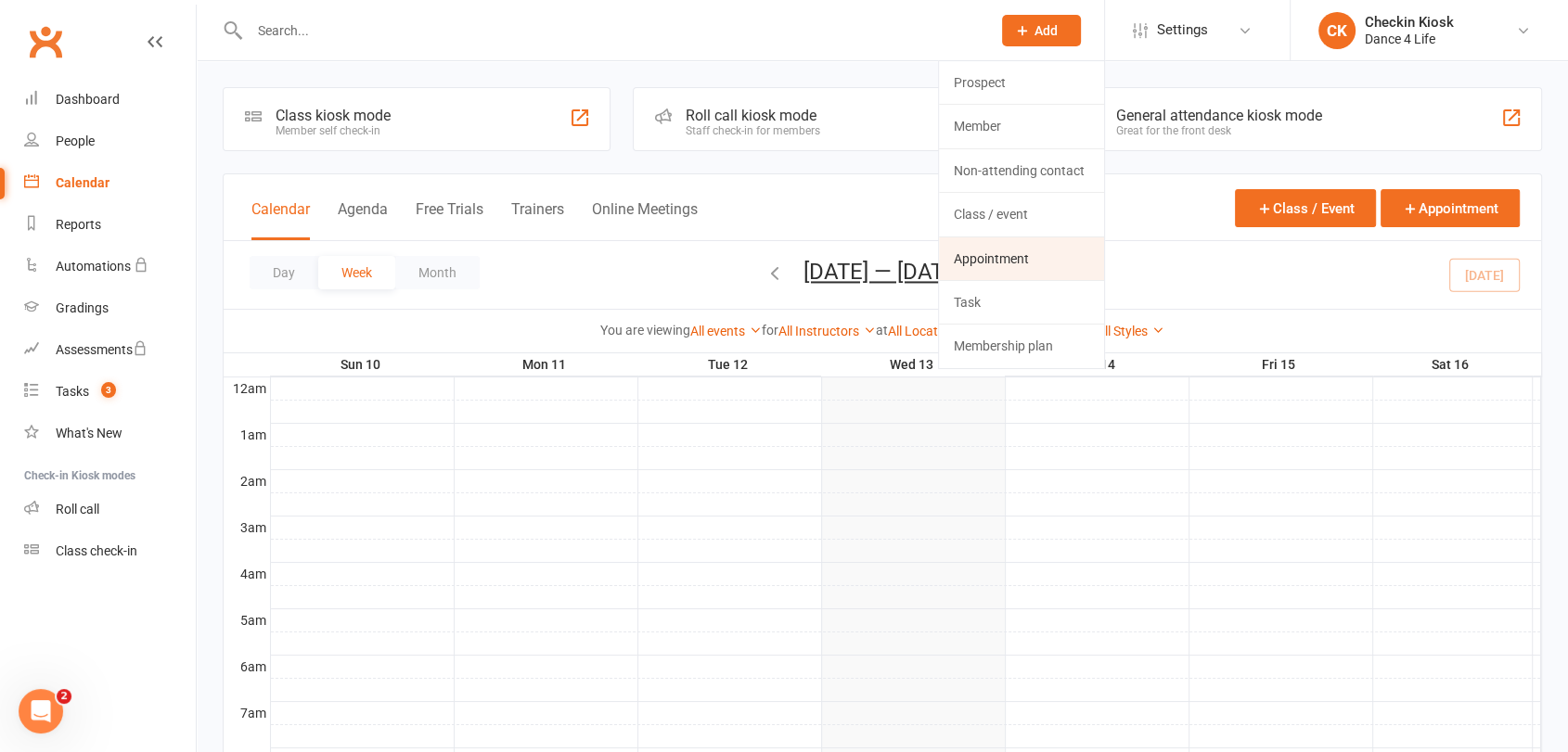
click at [1011, 258] on link "Appointment" at bounding box center [1021, 259] width 165 height 43
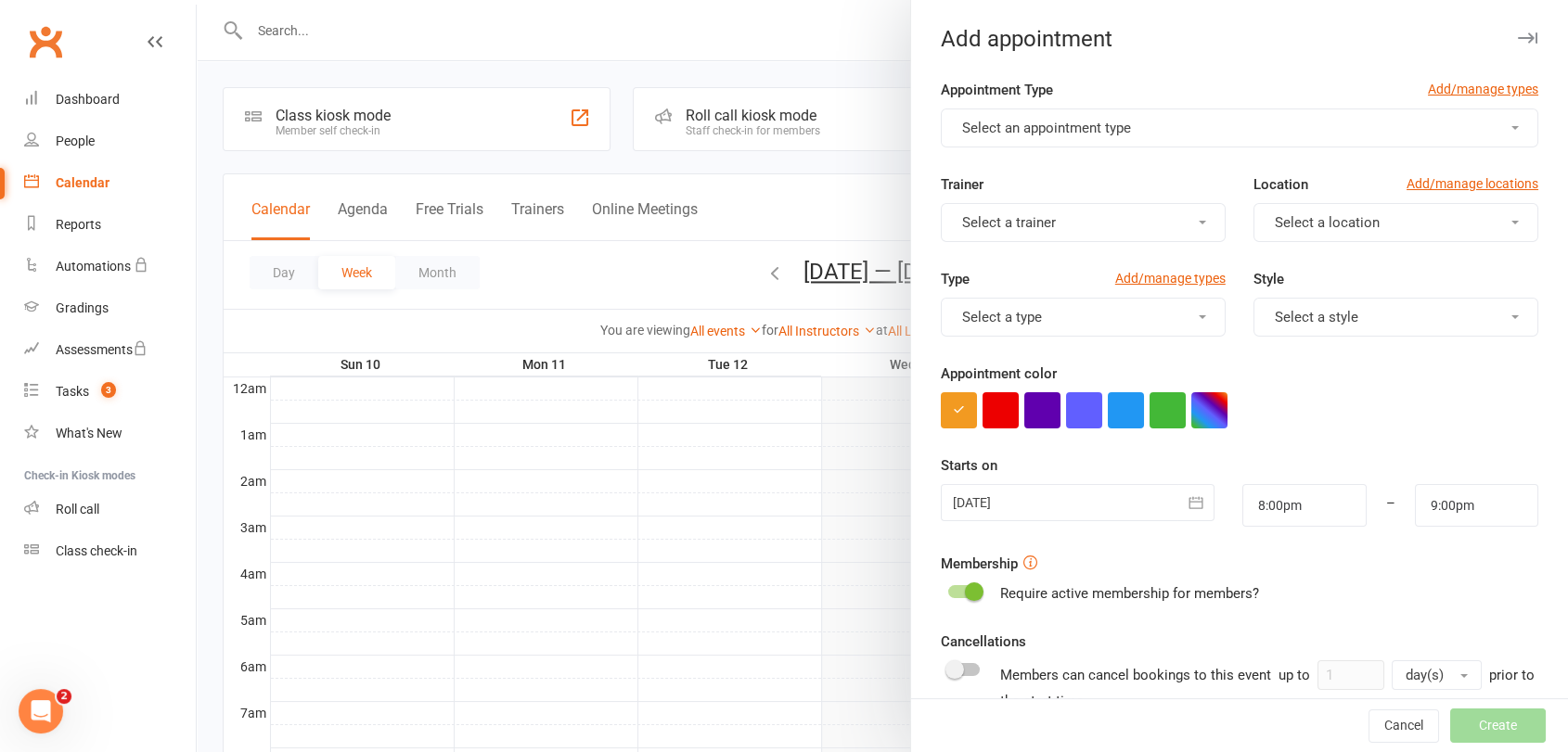
click at [1061, 125] on span "Select an appointment type" at bounding box center [1046, 128] width 169 height 17
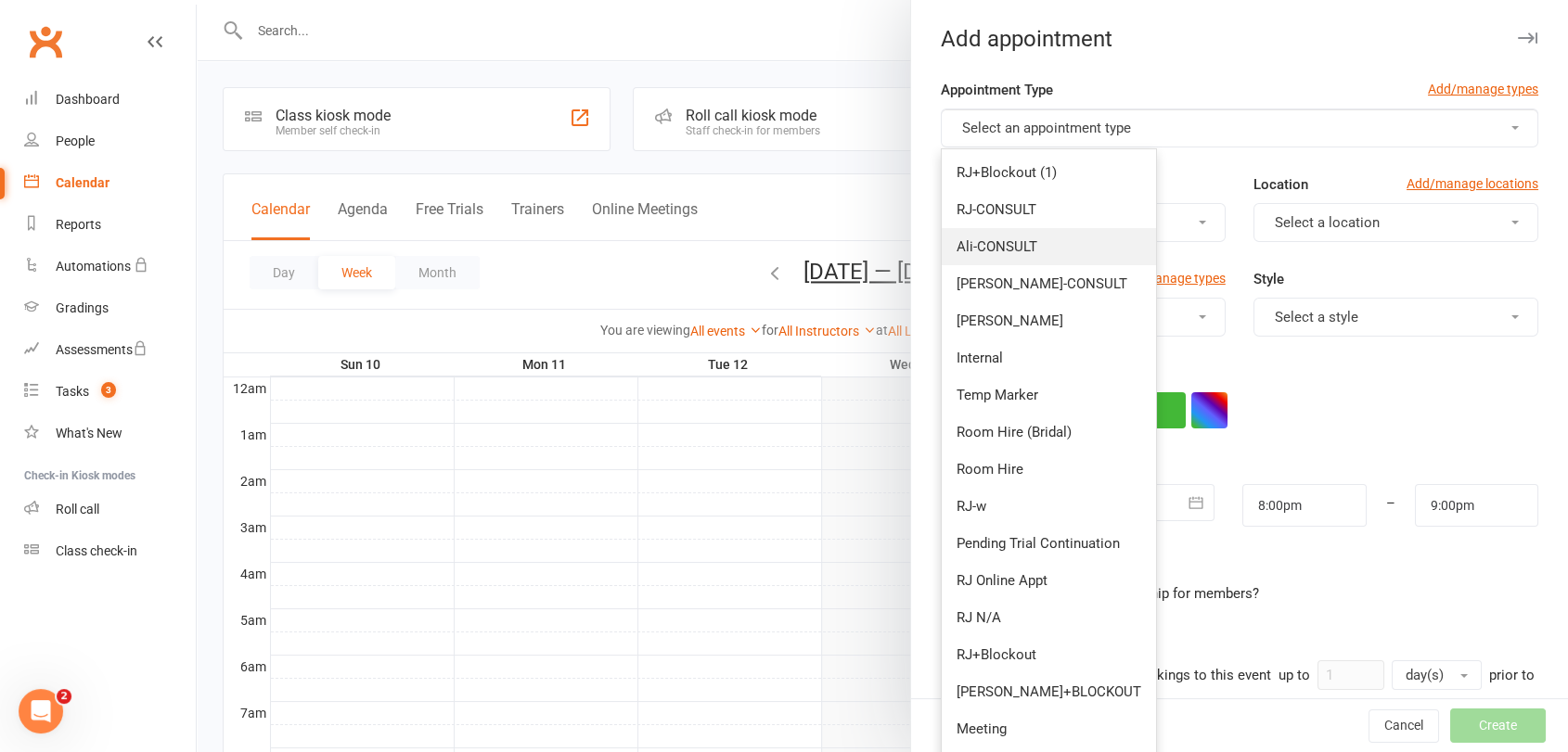
click at [1023, 253] on span "Ali-CONSULT" at bounding box center [997, 247] width 81 height 17
type input "8:45pm"
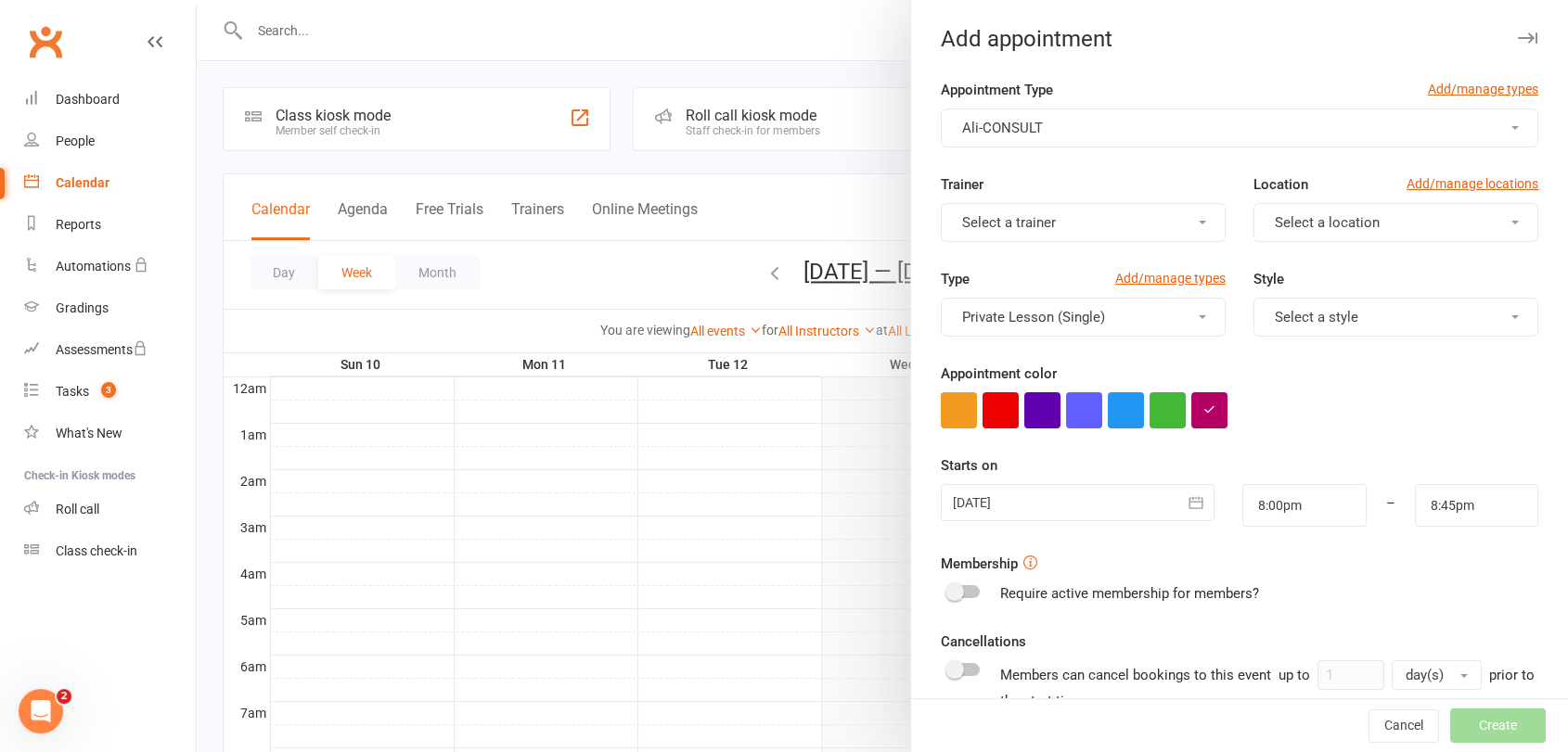
click at [1080, 226] on button "Select a trainer" at bounding box center [1082, 223] width 284 height 39
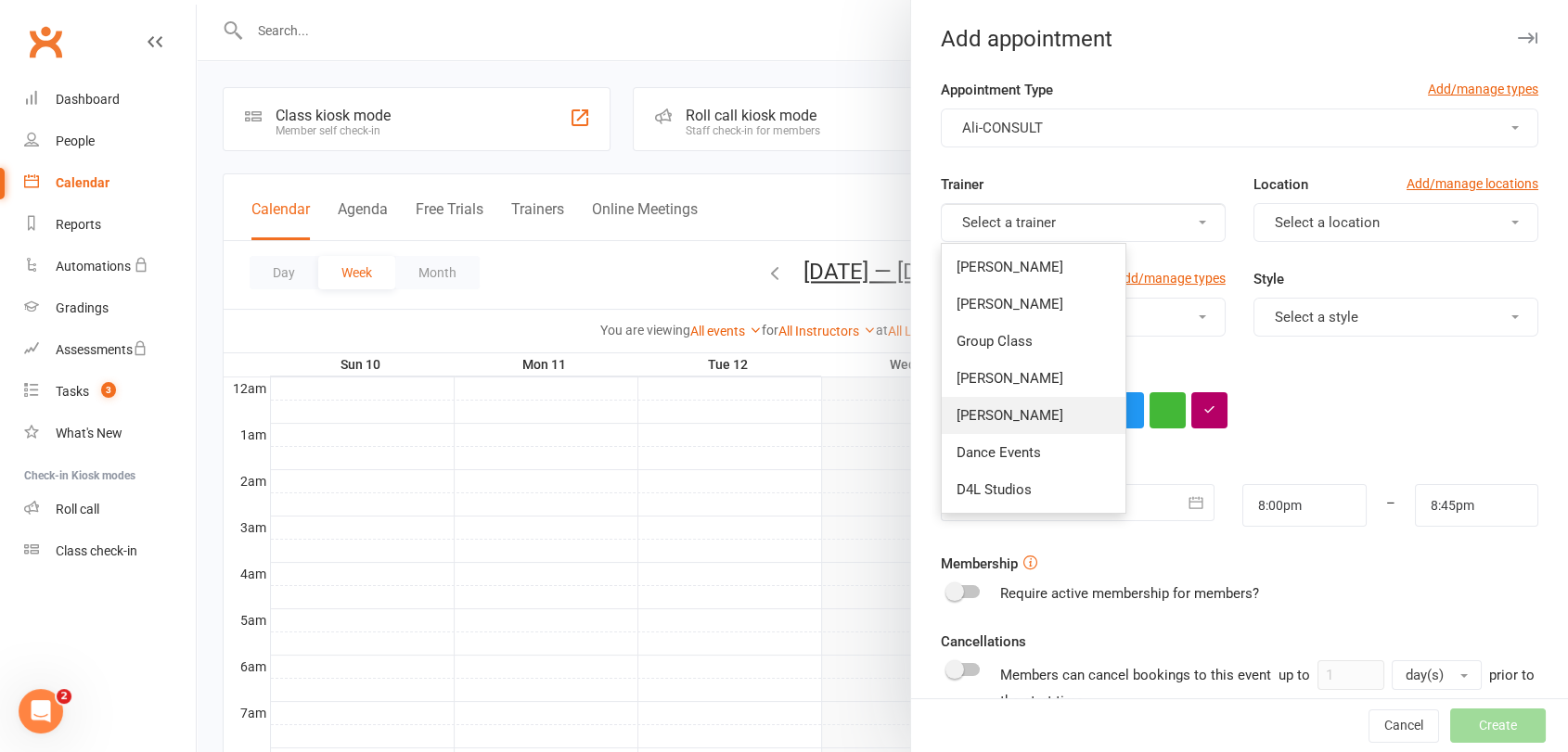
drag, startPoint x: 1027, startPoint y: 410, endPoint x: 1133, endPoint y: 324, distance: 136.5
click at [1027, 408] on span "[PERSON_NAME]" at bounding box center [1010, 416] width 106 height 17
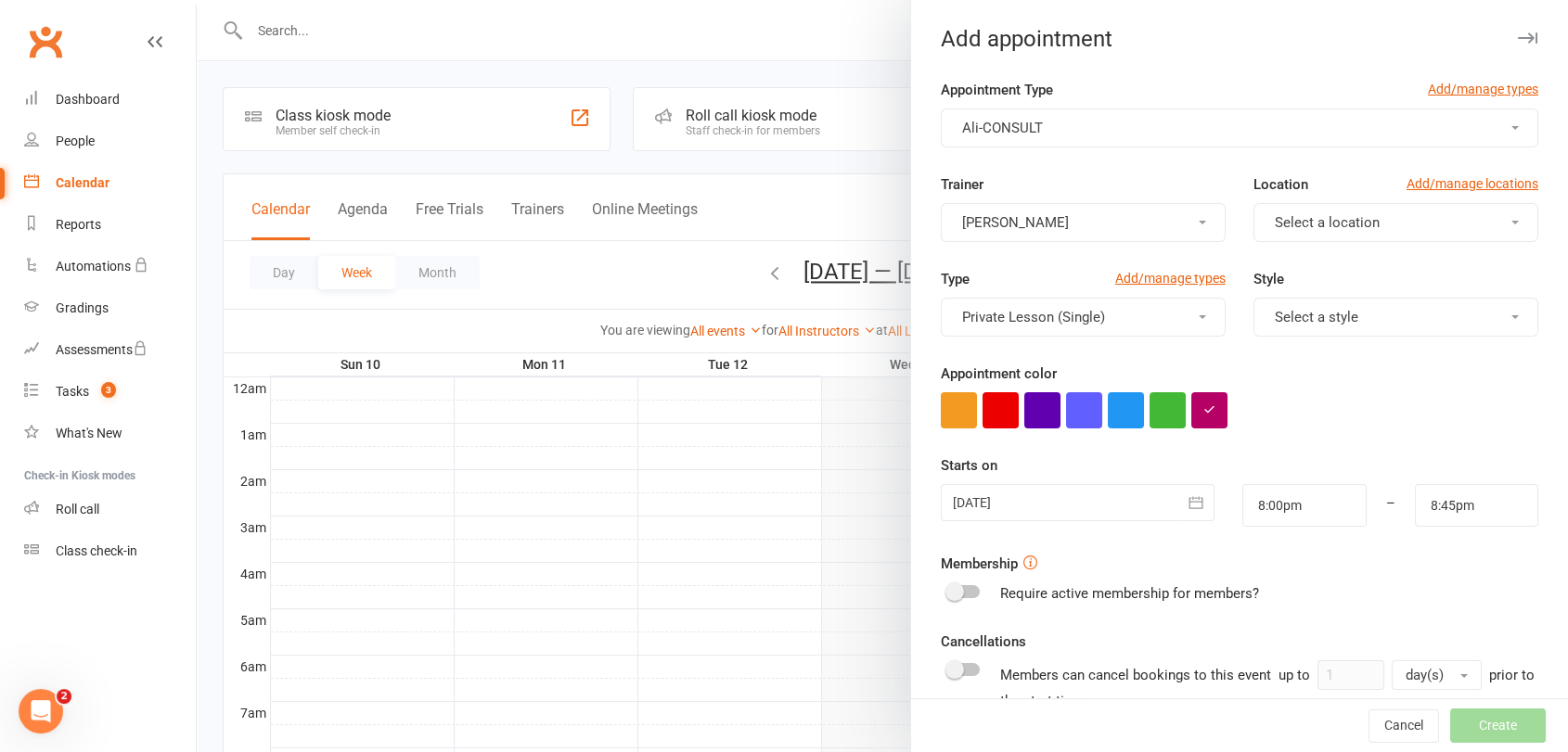
click at [1274, 217] on span "Select a location" at bounding box center [1327, 223] width 104 height 17
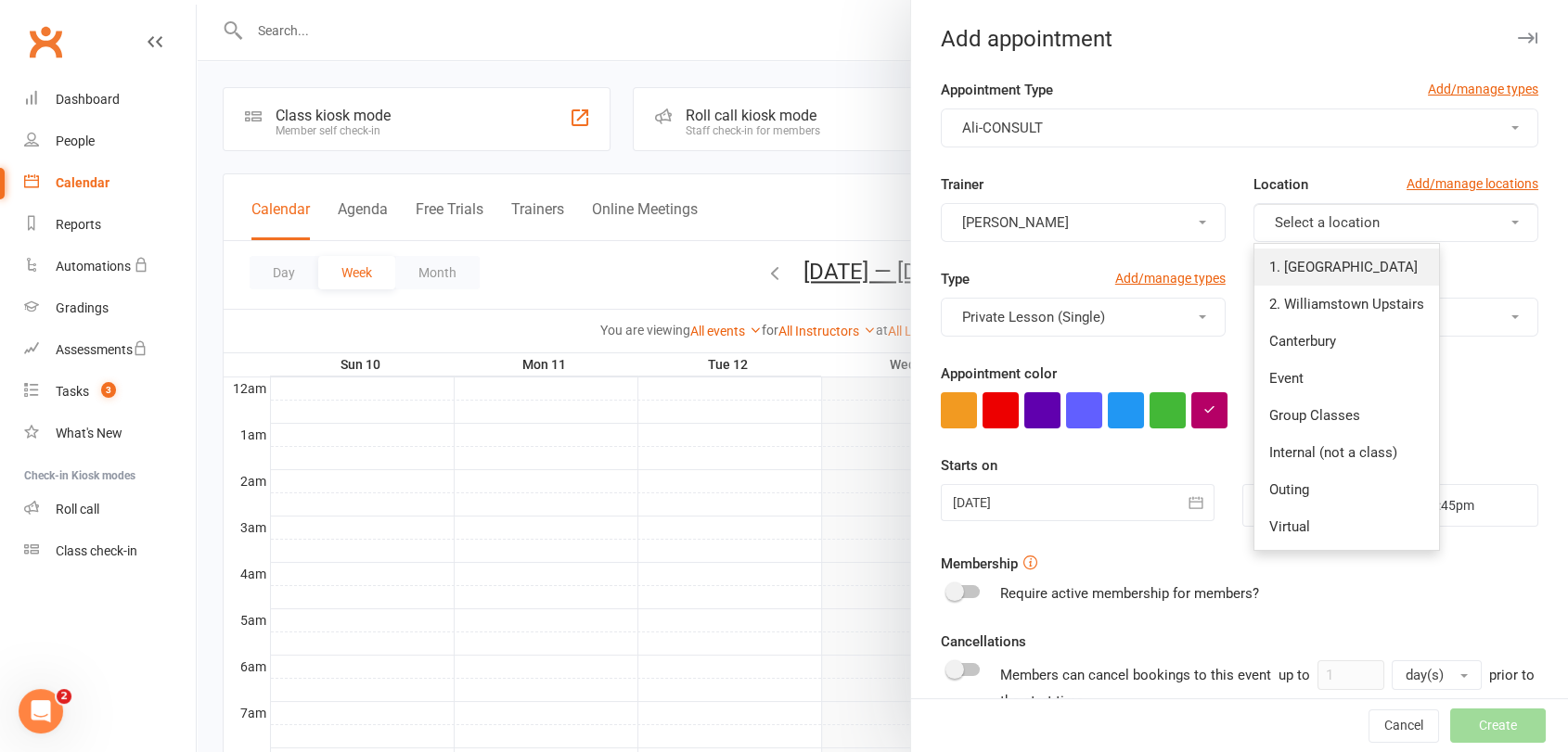
click at [1286, 259] on span "1. [GEOGRAPHIC_DATA]" at bounding box center [1342, 267] width 148 height 17
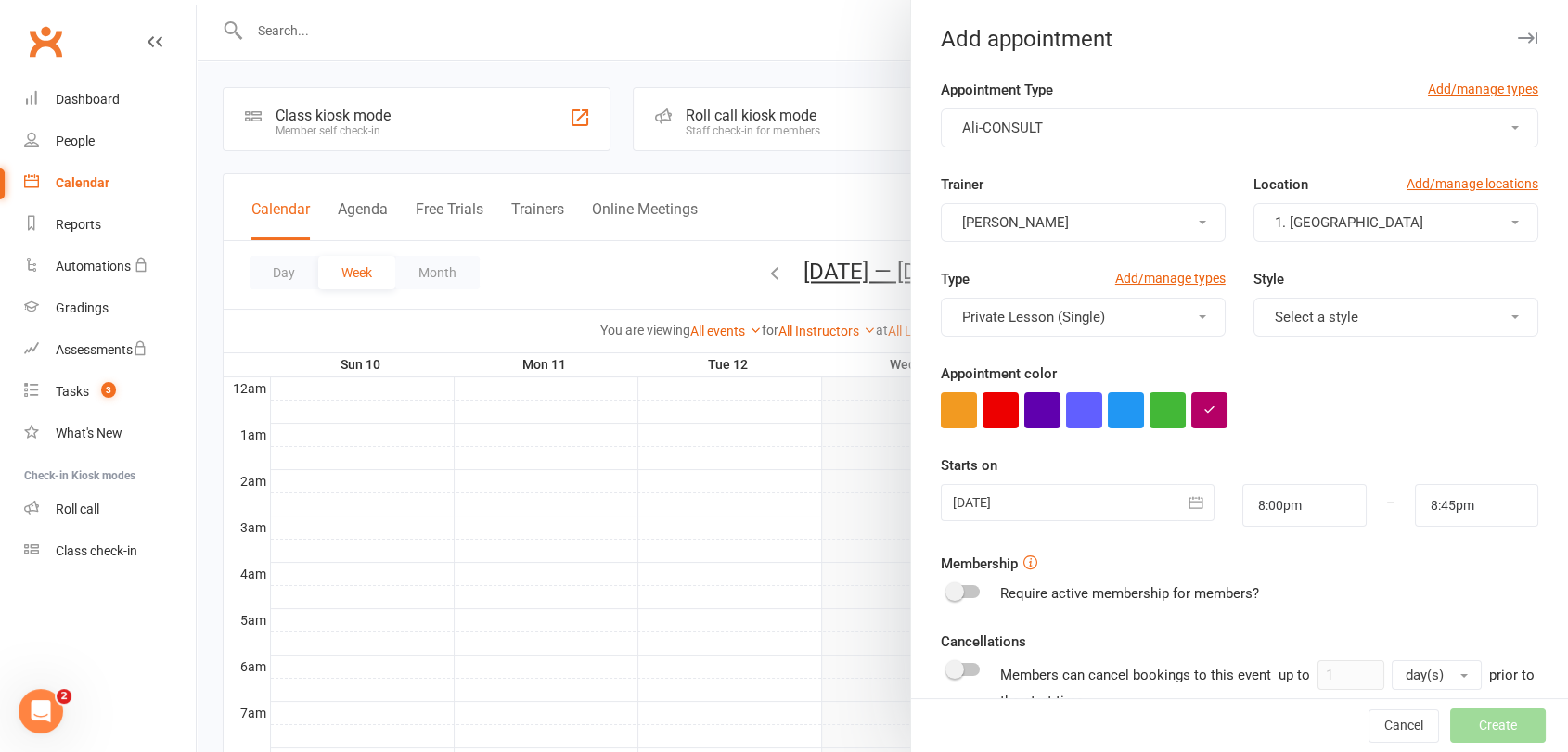
scroll to position [103, 0]
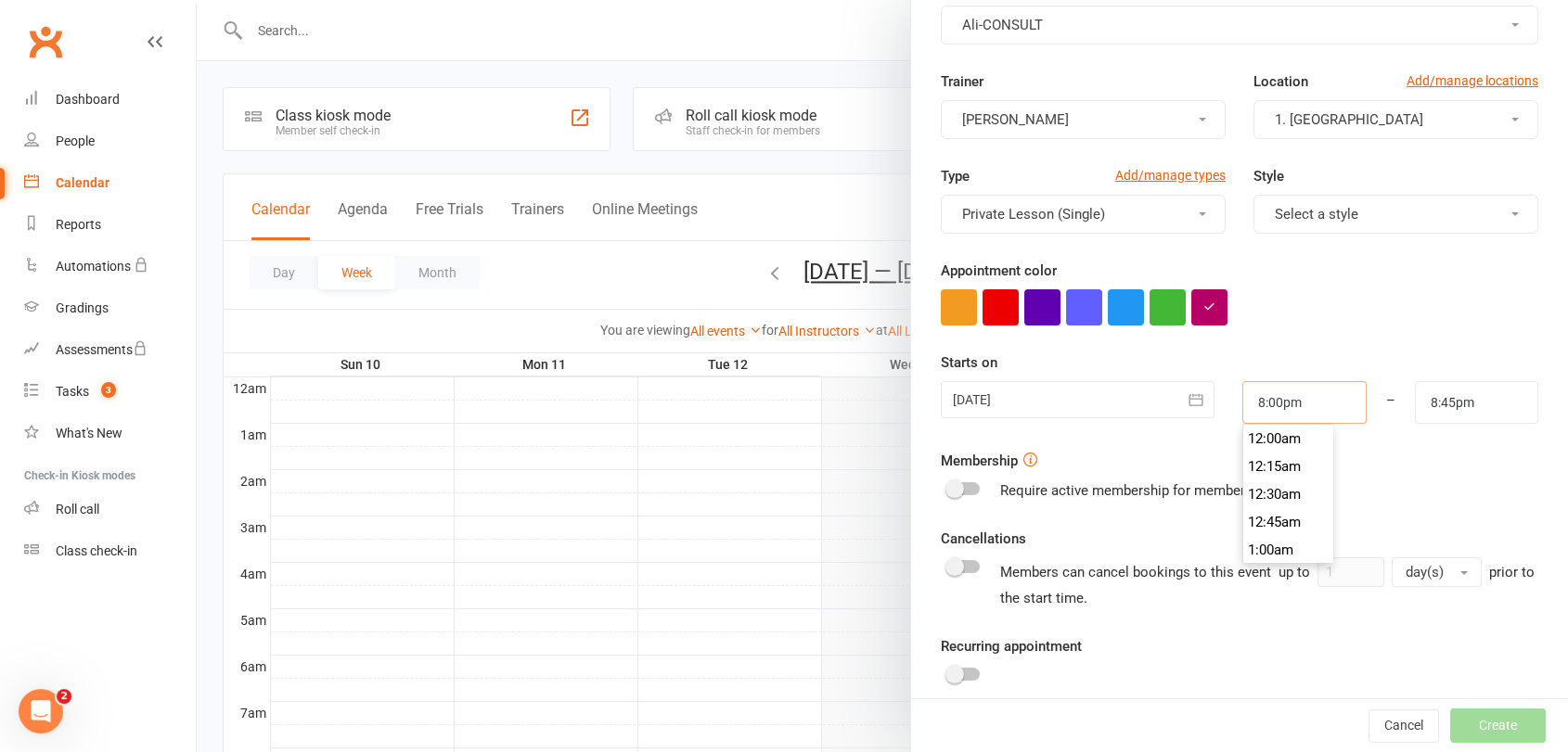
click at [1299, 410] on input "8:00pm" at bounding box center [1303, 403] width 123 height 43
type input "5:45pm"
click at [1270, 521] on li "5:45pm" at bounding box center [1287, 526] width 89 height 28
click at [1418, 405] on input "8:45pm" at bounding box center [1476, 403] width 123 height 43
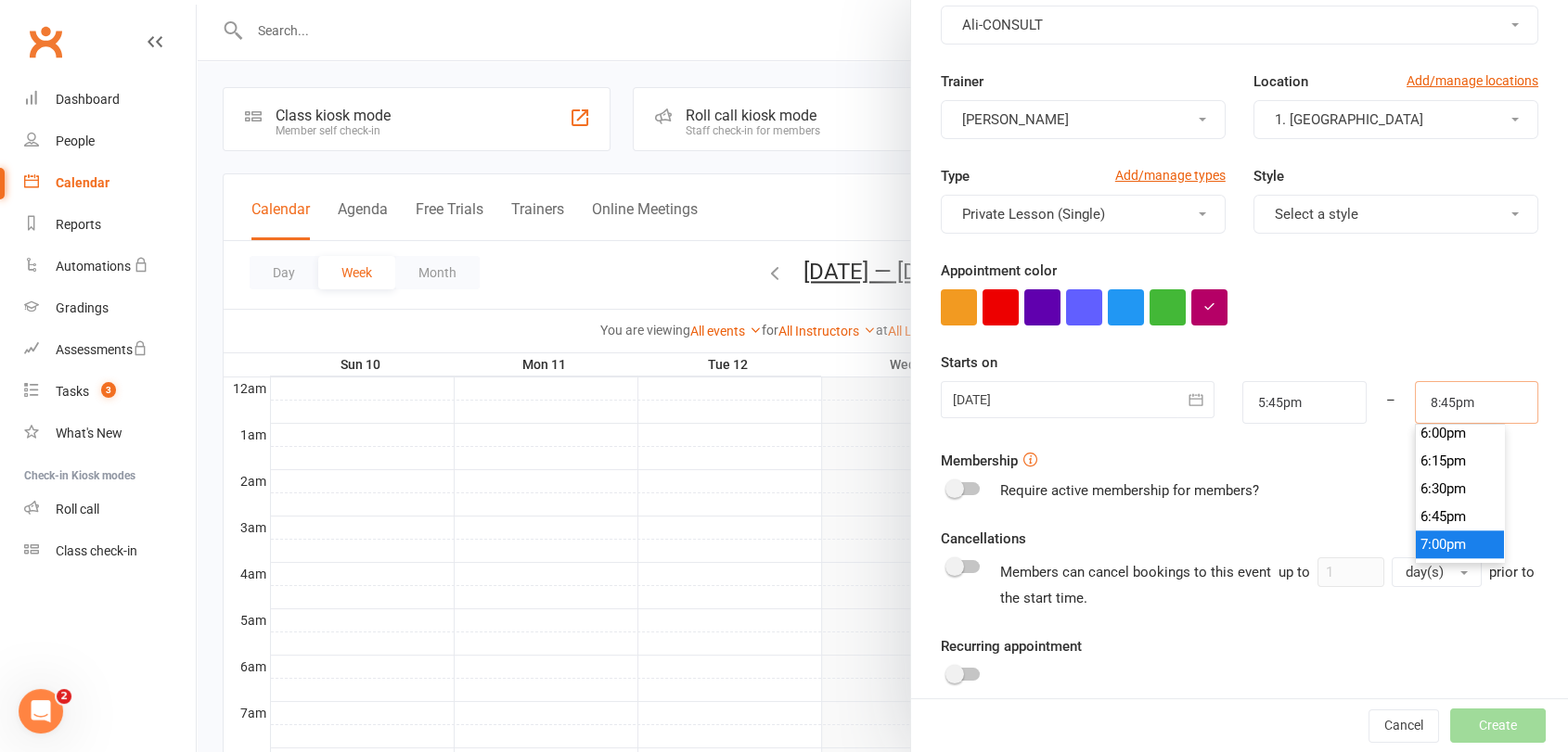
scroll to position [1972, 0]
type input "6:30pm"
click at [1429, 532] on li "6:30pm" at bounding box center [1460, 525] width 89 height 28
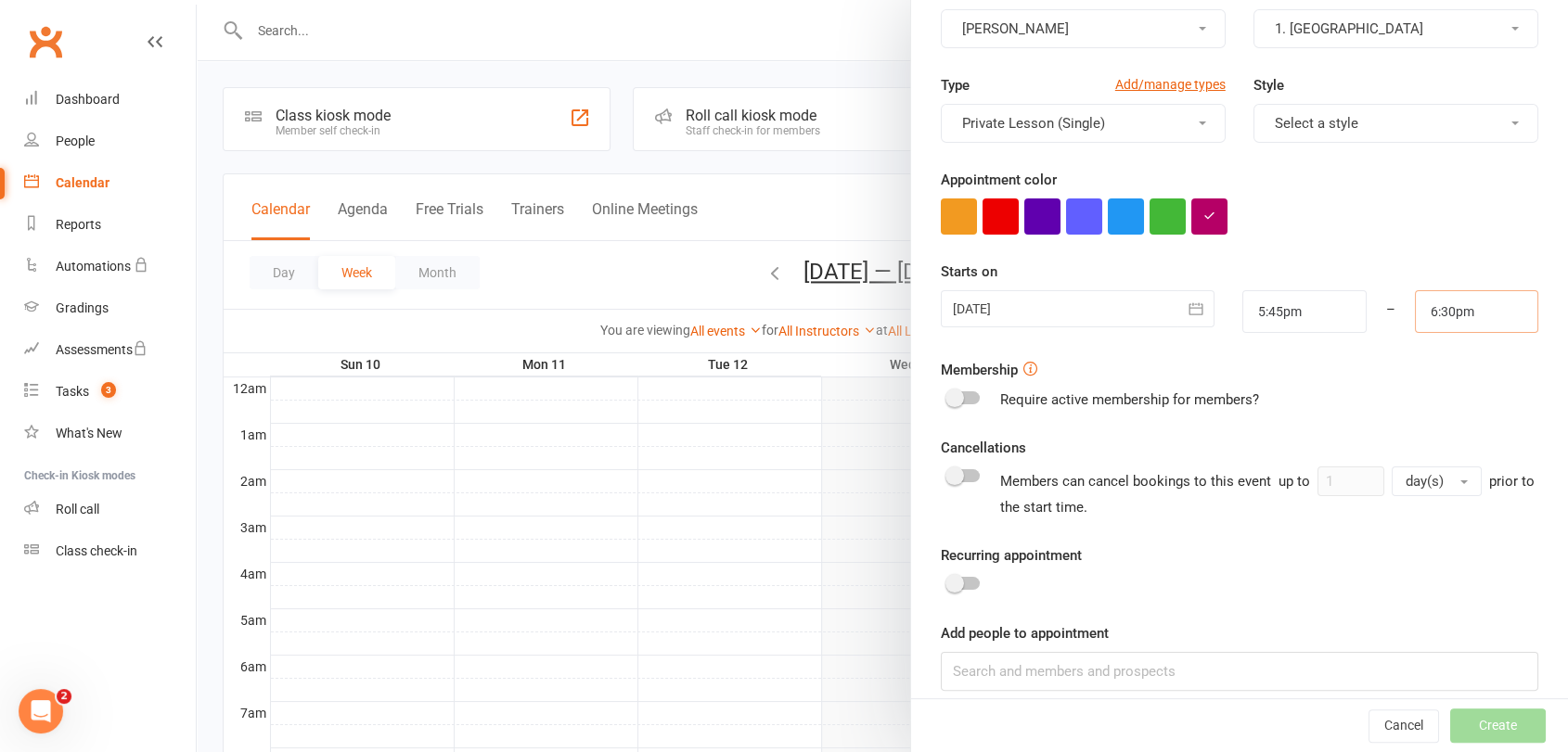
scroll to position [211, 0]
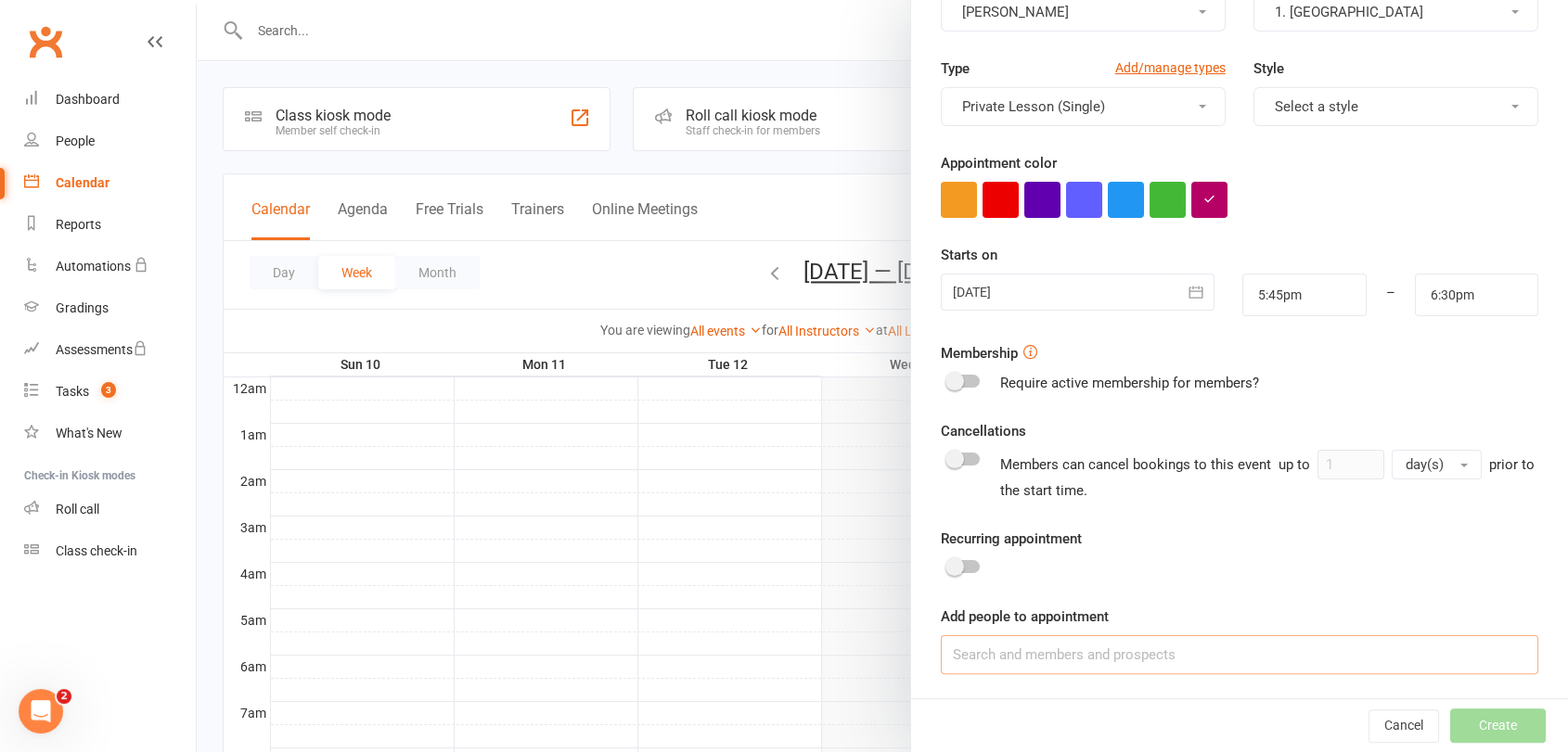
click at [1066, 663] on input at bounding box center [1239, 655] width 598 height 39
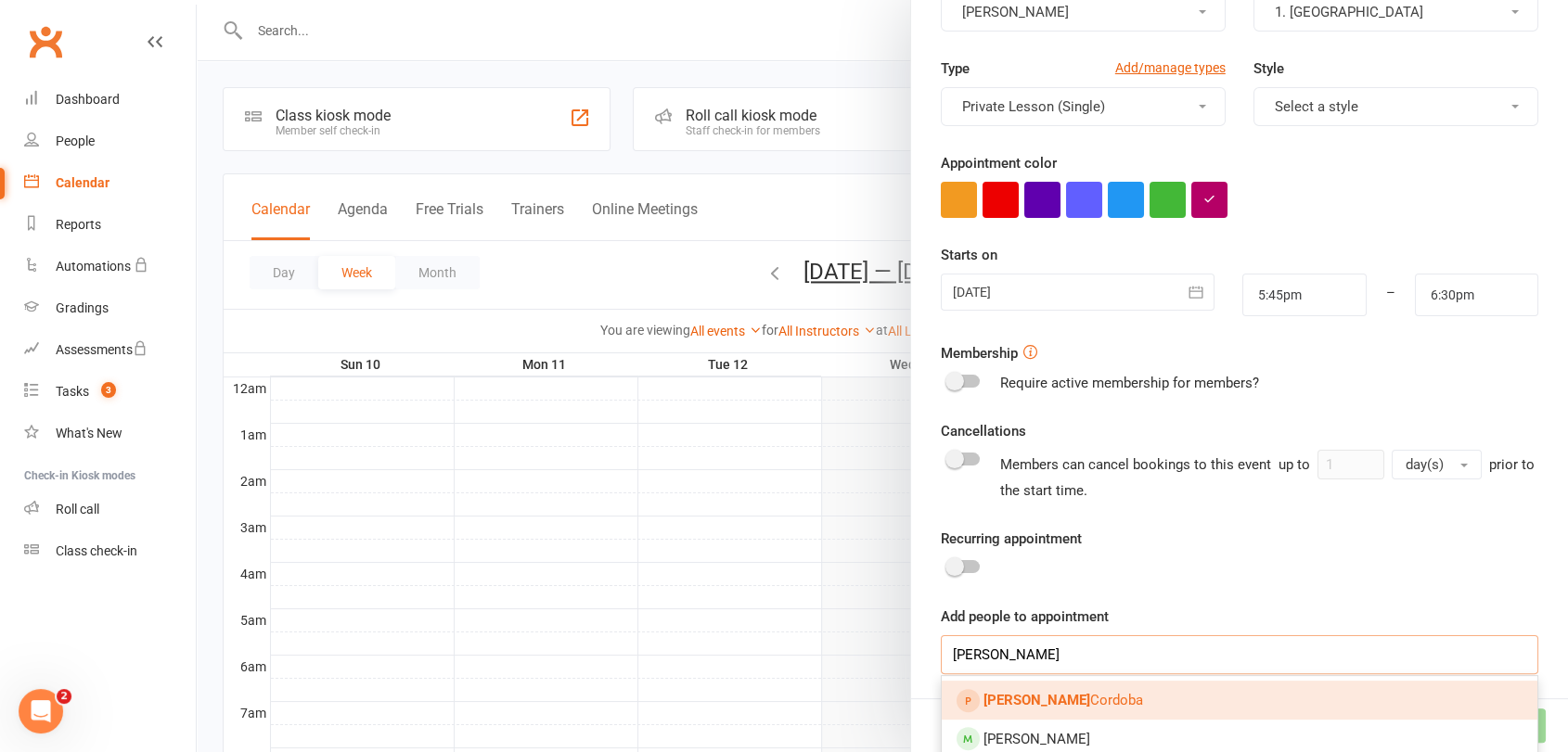
type input "[PERSON_NAME]"
click at [1056, 698] on span "[PERSON_NAME]" at bounding box center [1063, 700] width 159 height 17
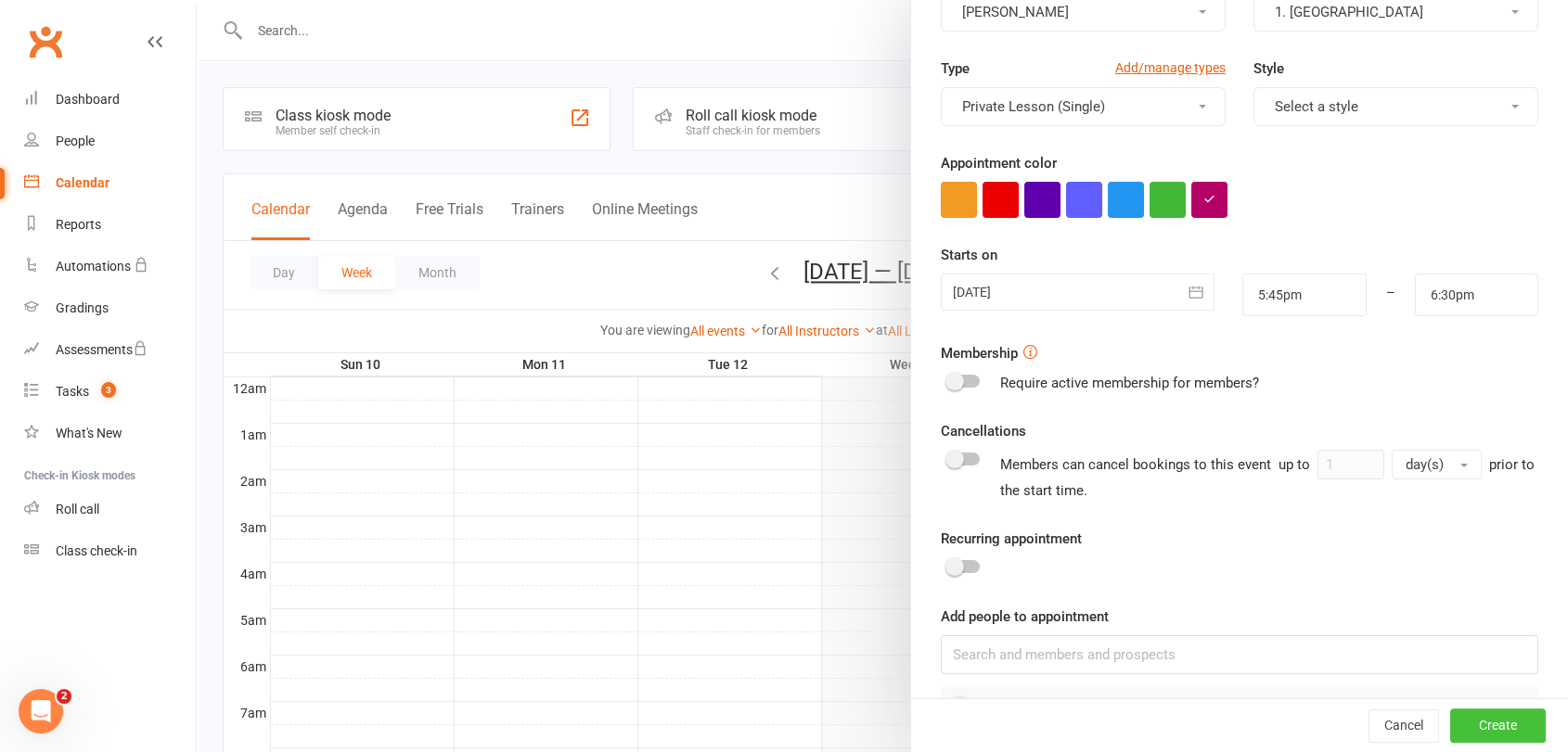
click at [1450, 719] on button "Create" at bounding box center [1497, 726] width 95 height 34
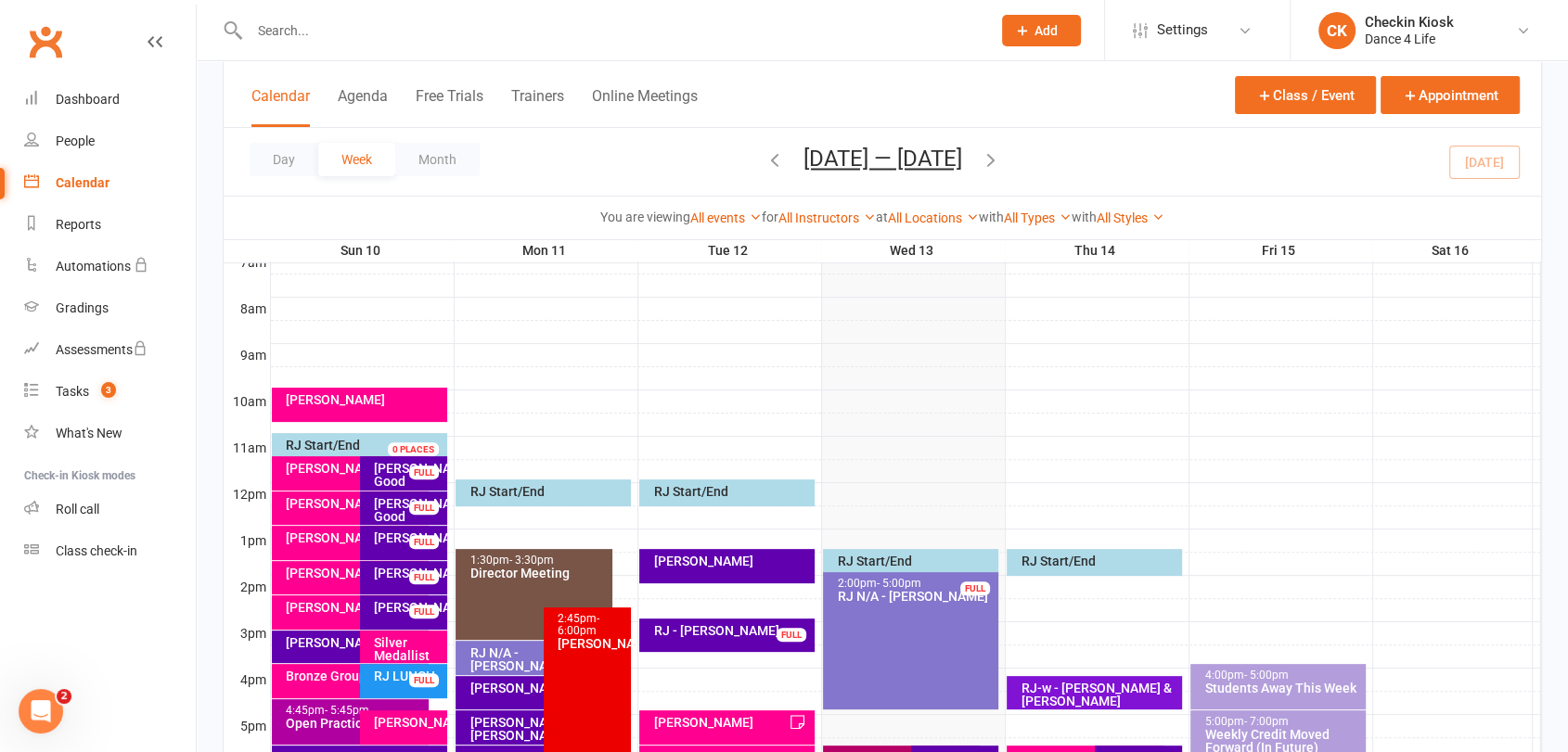
scroll to position [618, 0]
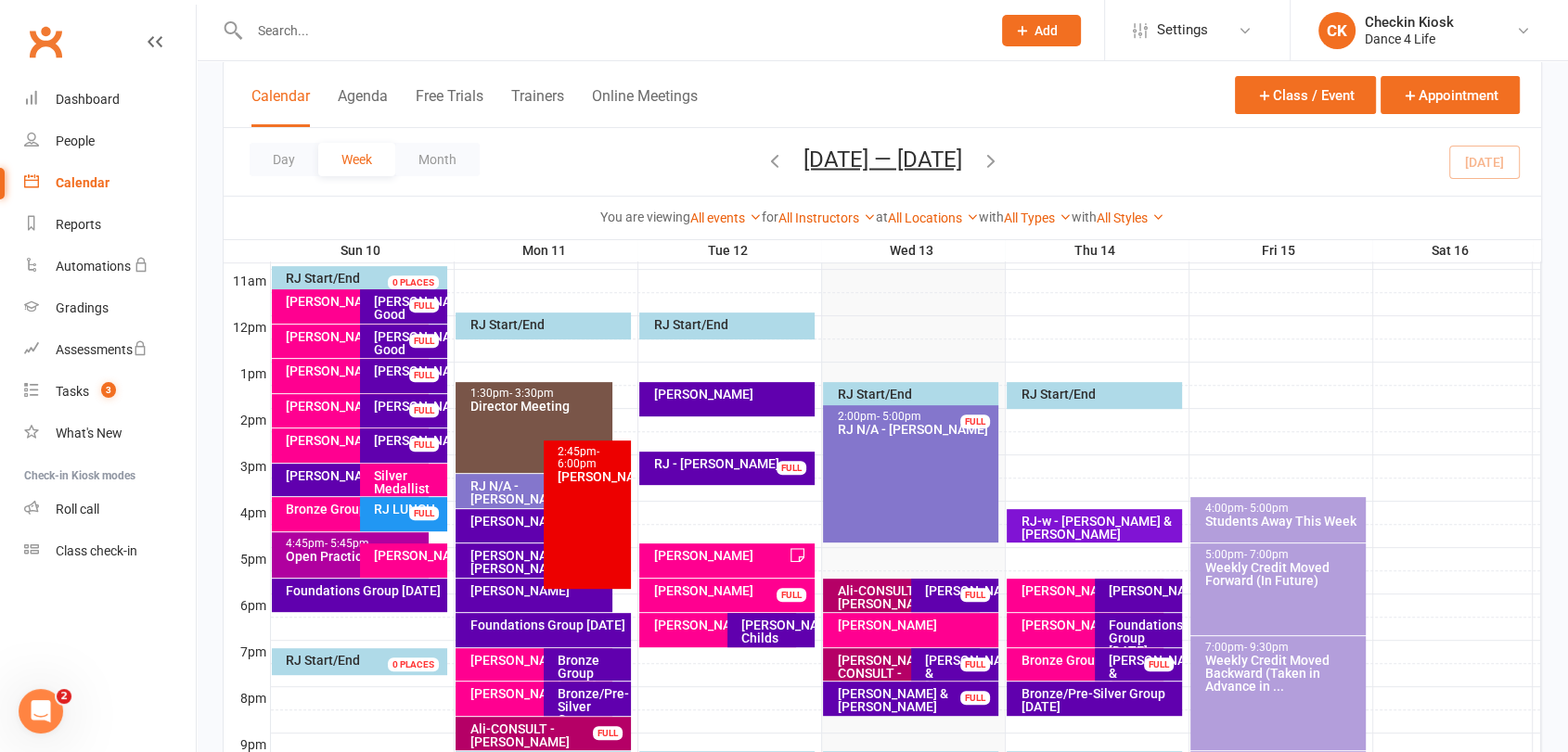
click at [899, 586] on div "Ali-CONSULT - [PERSON_NAME]" at bounding box center [904, 597] width 139 height 26
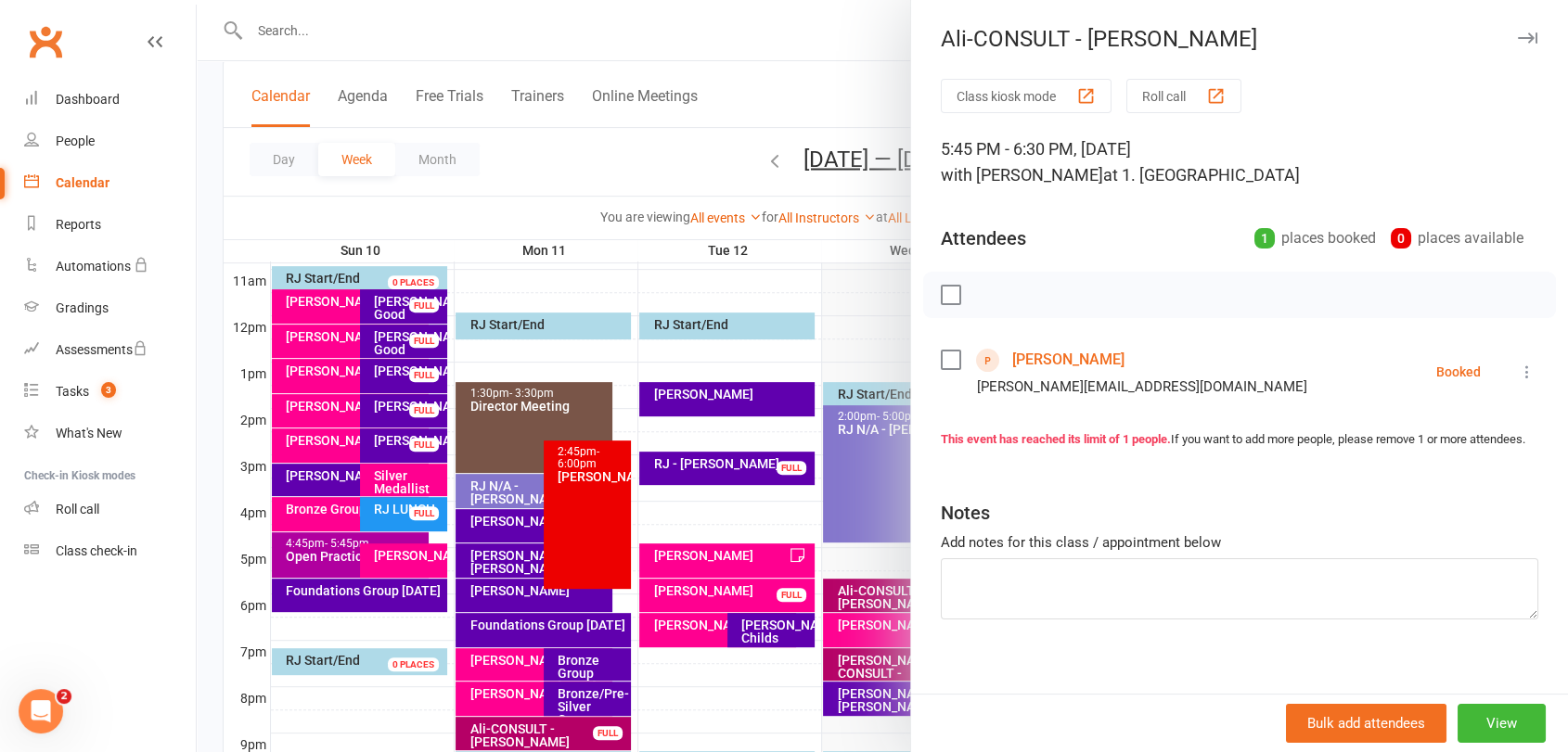
click at [942, 293] on label at bounding box center [950, 294] width 19 height 19
click at [982, 298] on icon "button" at bounding box center [992, 294] width 21 height 21
click at [1516, 27] on button "button" at bounding box center [1527, 38] width 22 height 22
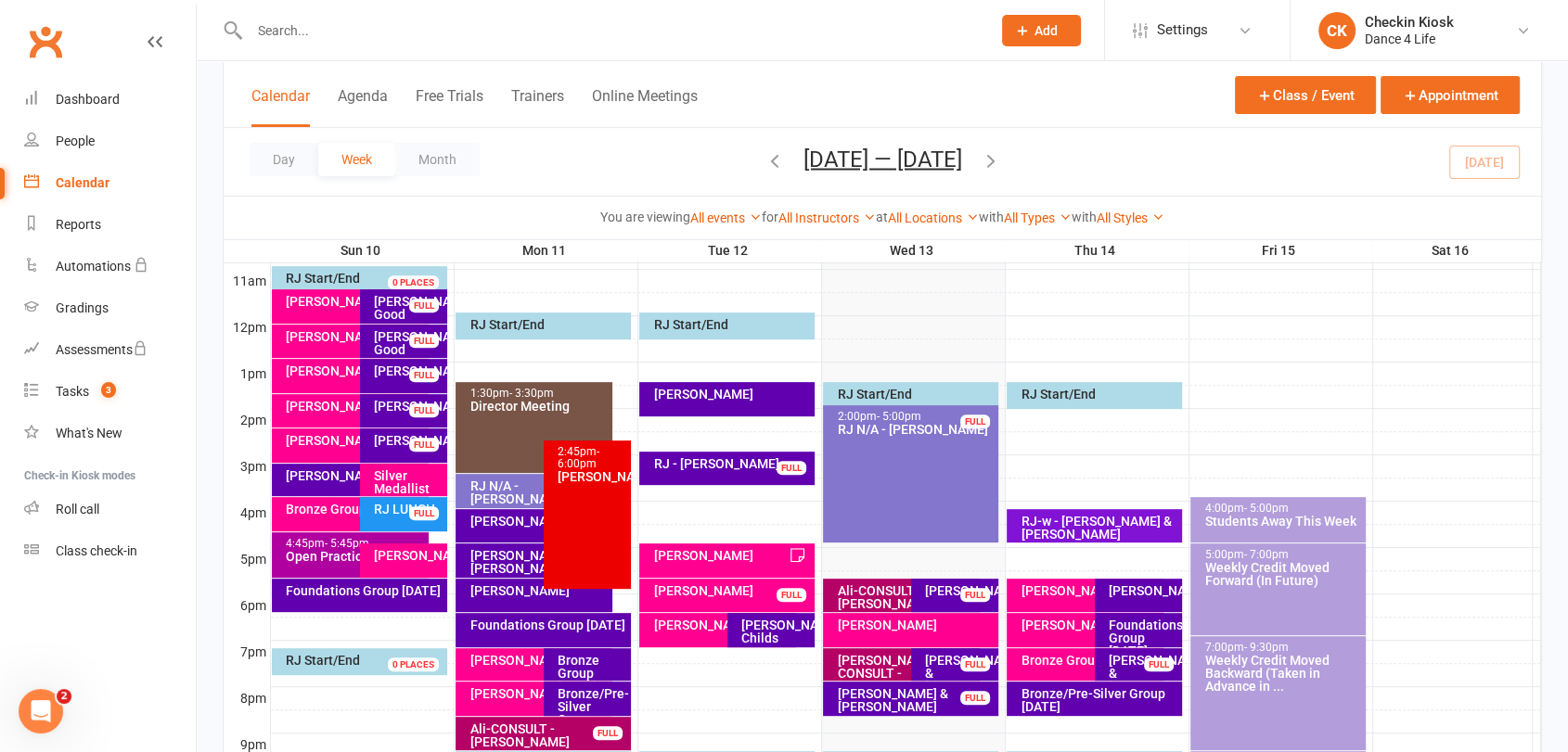
click at [890, 625] on div "[PERSON_NAME]" at bounding box center [914, 625] width 158 height 13
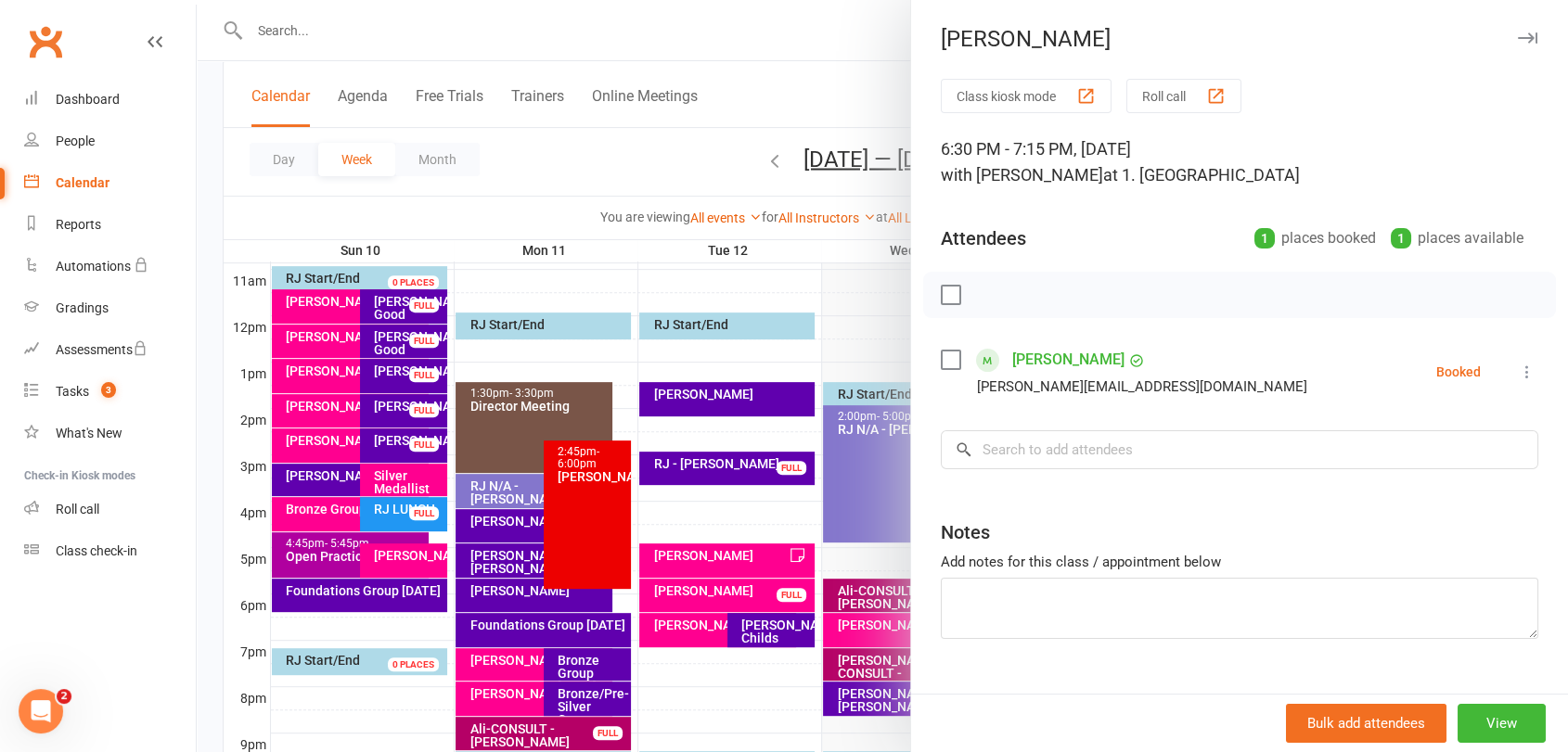
click at [941, 291] on label at bounding box center [950, 294] width 19 height 19
click at [985, 296] on icon "button" at bounding box center [992, 294] width 21 height 21
click at [848, 669] on div at bounding box center [882, 376] width 1371 height 752
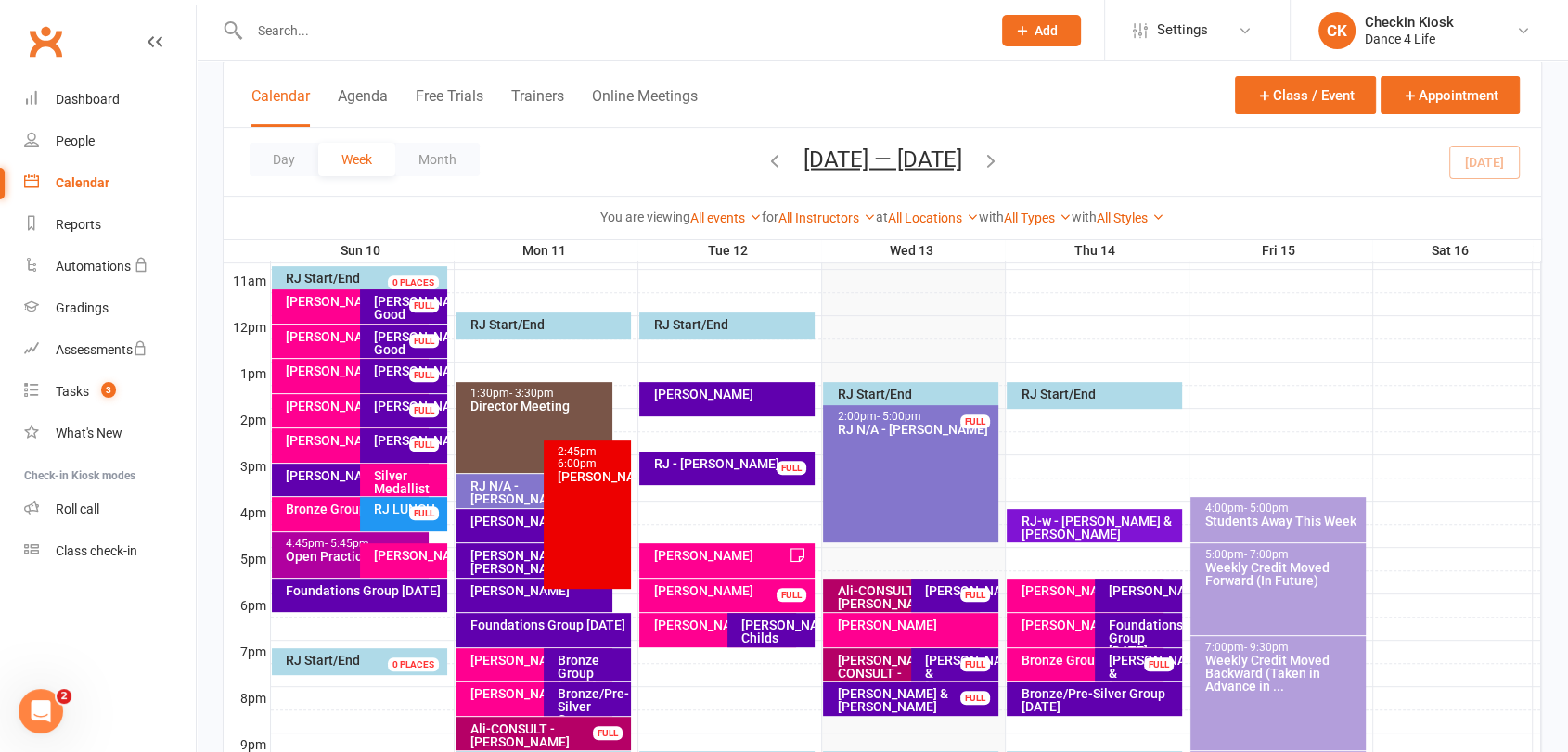
click at [848, 669] on div "[PERSON_NAME]-CONSULT - [PERSON_NAME] FULL" at bounding box center [901, 663] width 156 height 33
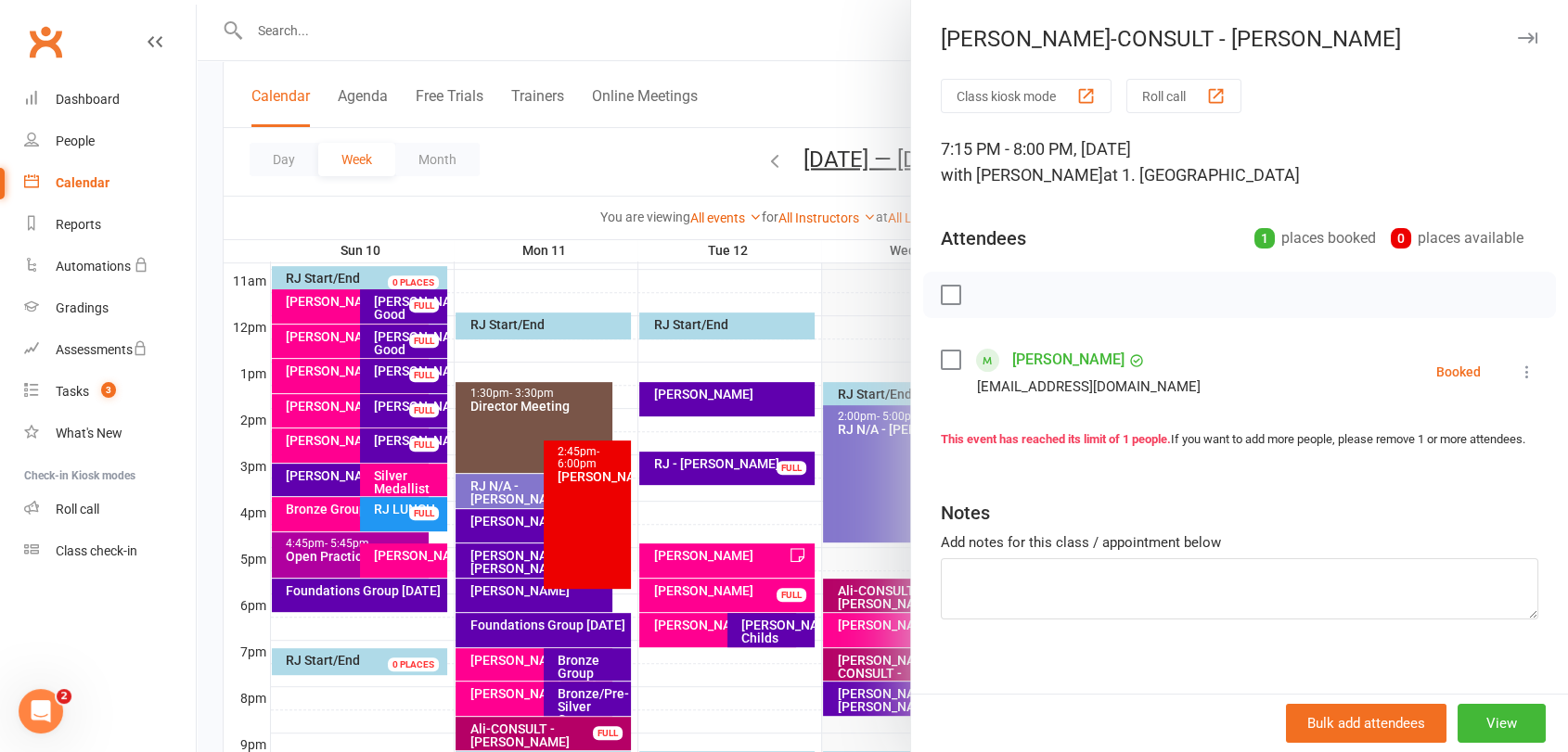
click at [943, 290] on label at bounding box center [950, 294] width 19 height 19
click at [982, 291] on icon "button" at bounding box center [992, 294] width 21 height 21
drag, startPoint x: 1497, startPoint y: 34, endPoint x: 1202, endPoint y: 284, distance: 386.7
click at [1518, 36] on icon "button" at bounding box center [1527, 38] width 20 height 11
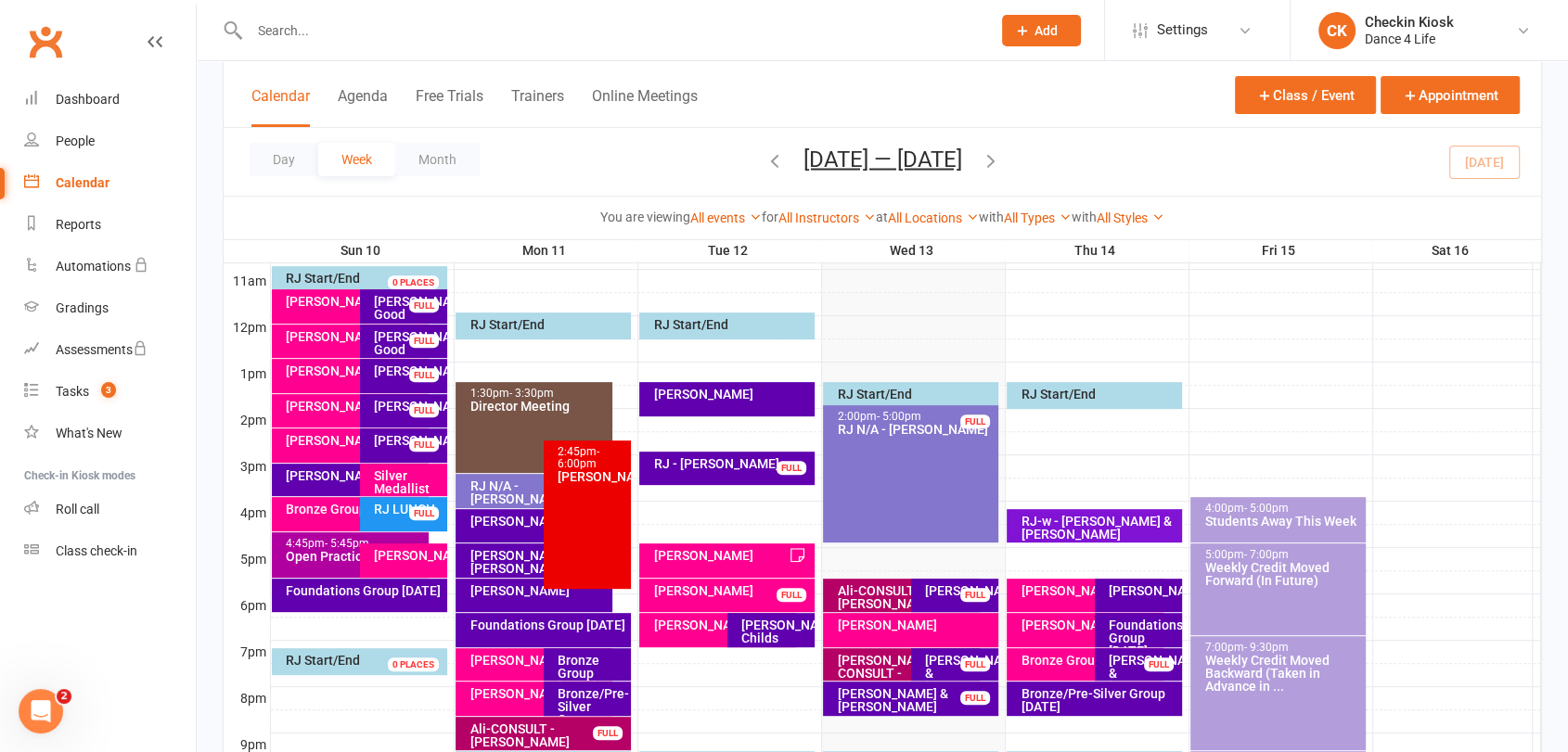
click at [528, 731] on div "Ali-CONSULT - [PERSON_NAME]" at bounding box center [546, 735] width 158 height 26
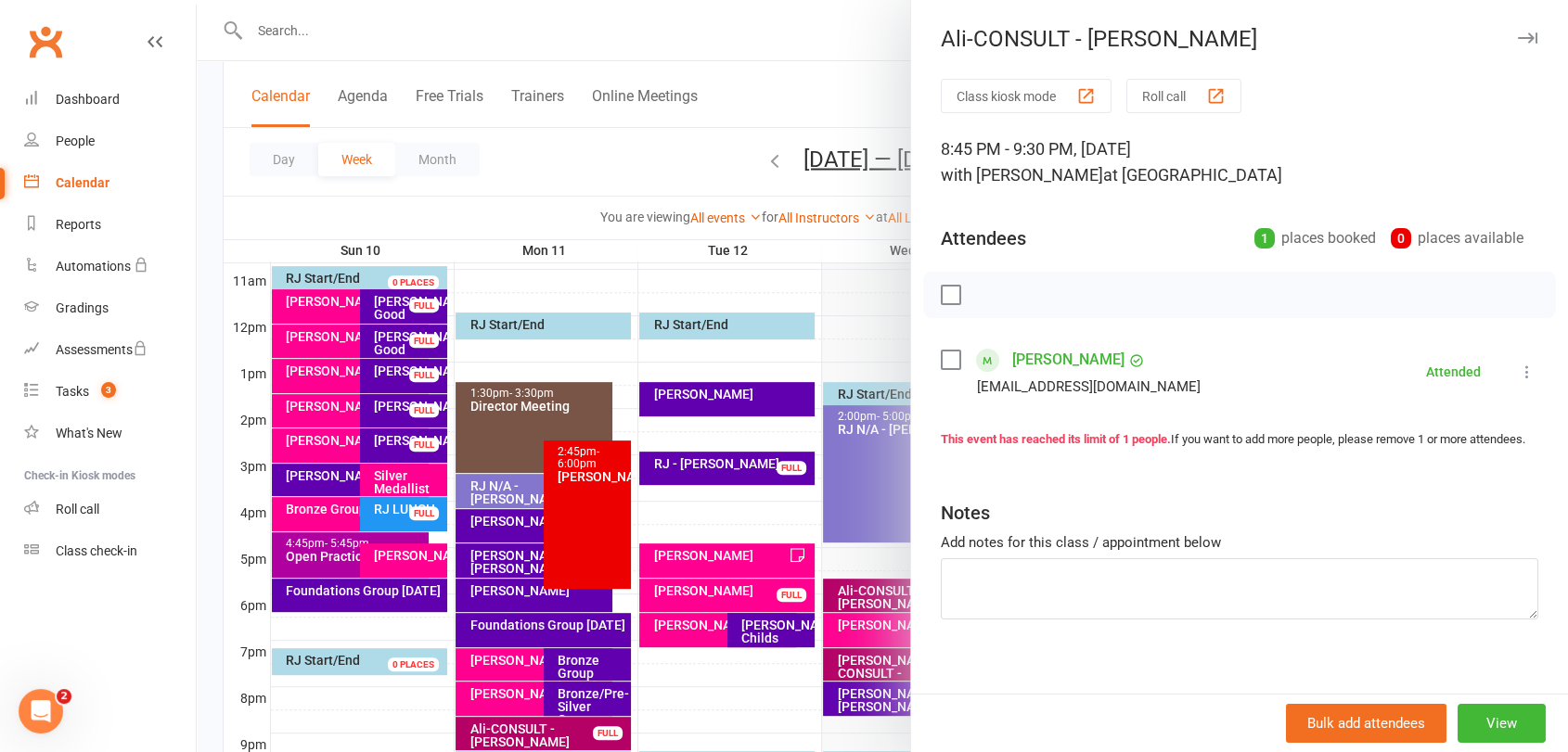
click at [1036, 357] on link "[PERSON_NAME]" at bounding box center [1068, 360] width 112 height 30
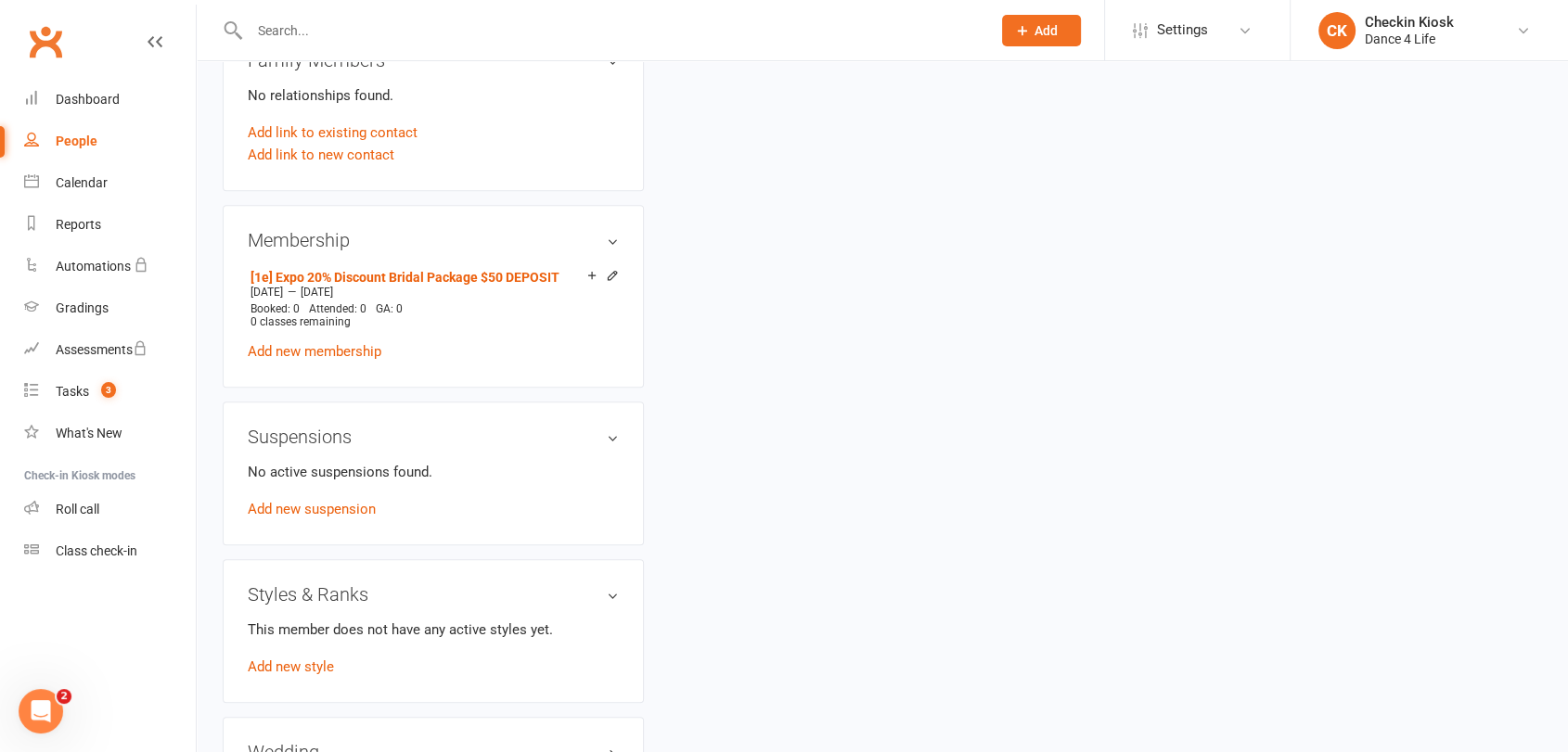
scroll to position [927, 0]
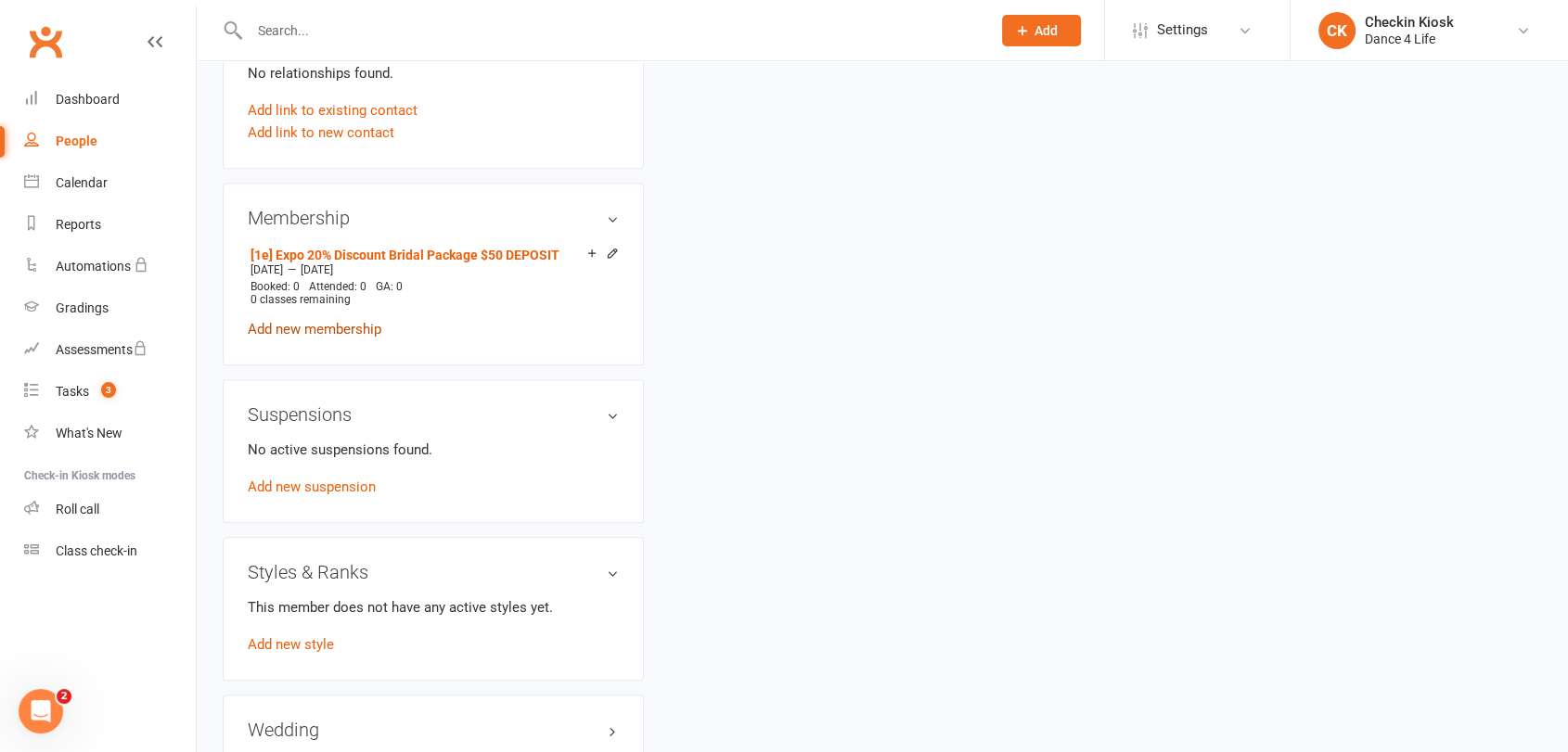
click at [282, 328] on link "Add new membership" at bounding box center [314, 329] width 133 height 17
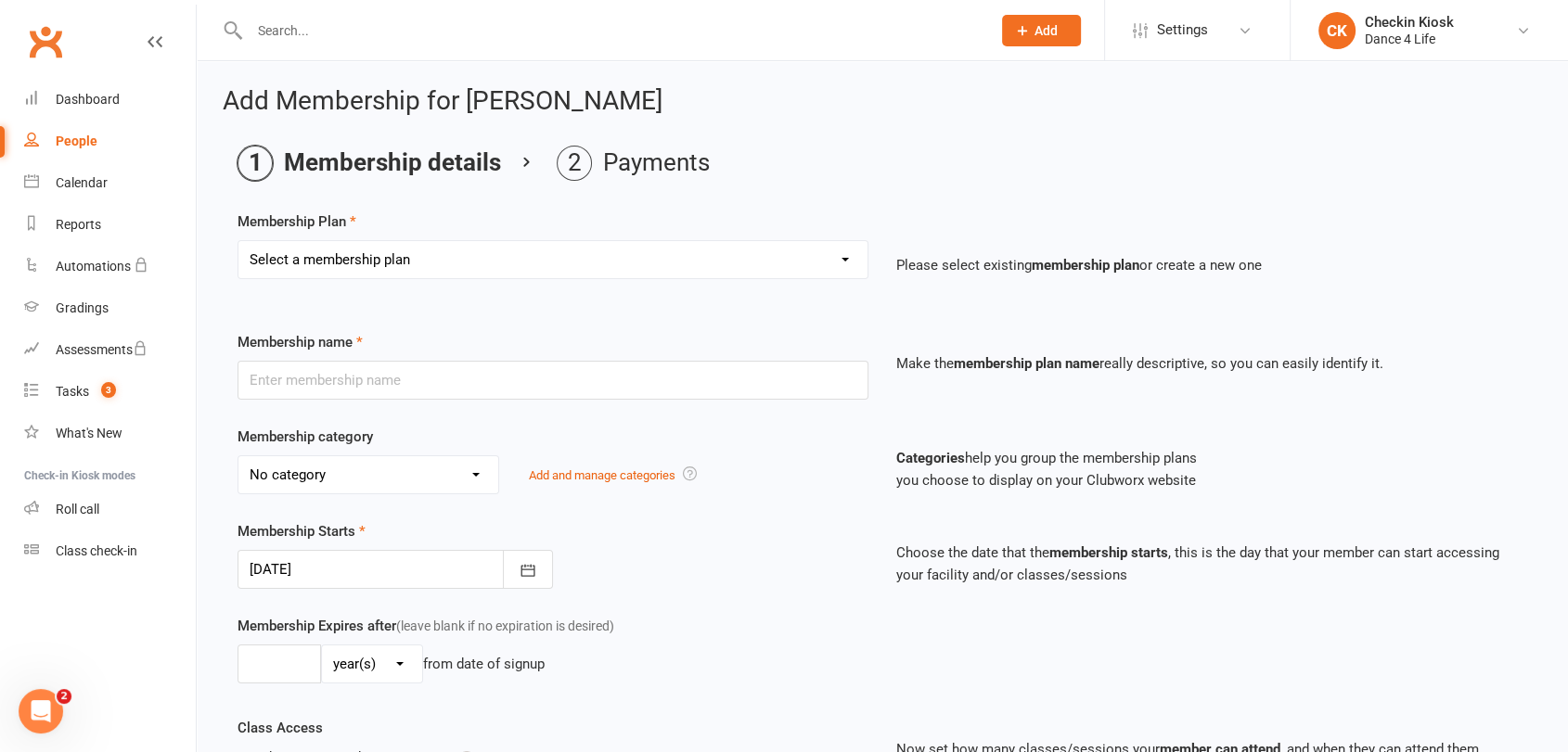
click at [367, 265] on select "Select a membership plan Create new Membership Plan [1a] ---------- BRIDAL ----…" at bounding box center [553, 260] width 629 height 37
select select "6"
click at [239, 241] on select "Select a membership plan Create new Membership Plan [1a] ---------- BRIDAL ----…" at bounding box center [553, 260] width 629 height 37
type input "[1f] Expo 20% Discount Bridal Package $290 BALANCE (5 Lessons + Complimentary C…"
select select "0"
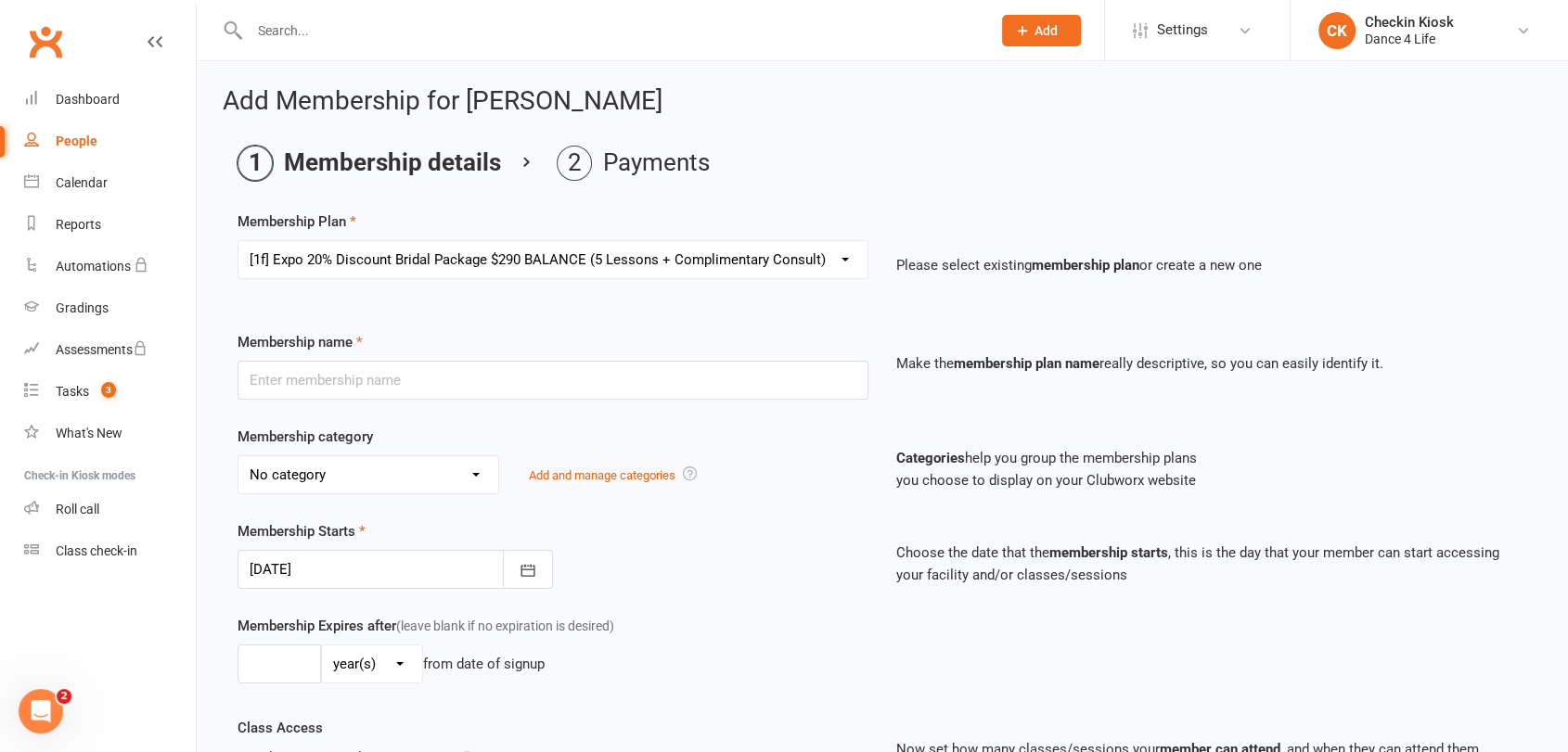
type input "52"
select select "1"
type input "5"
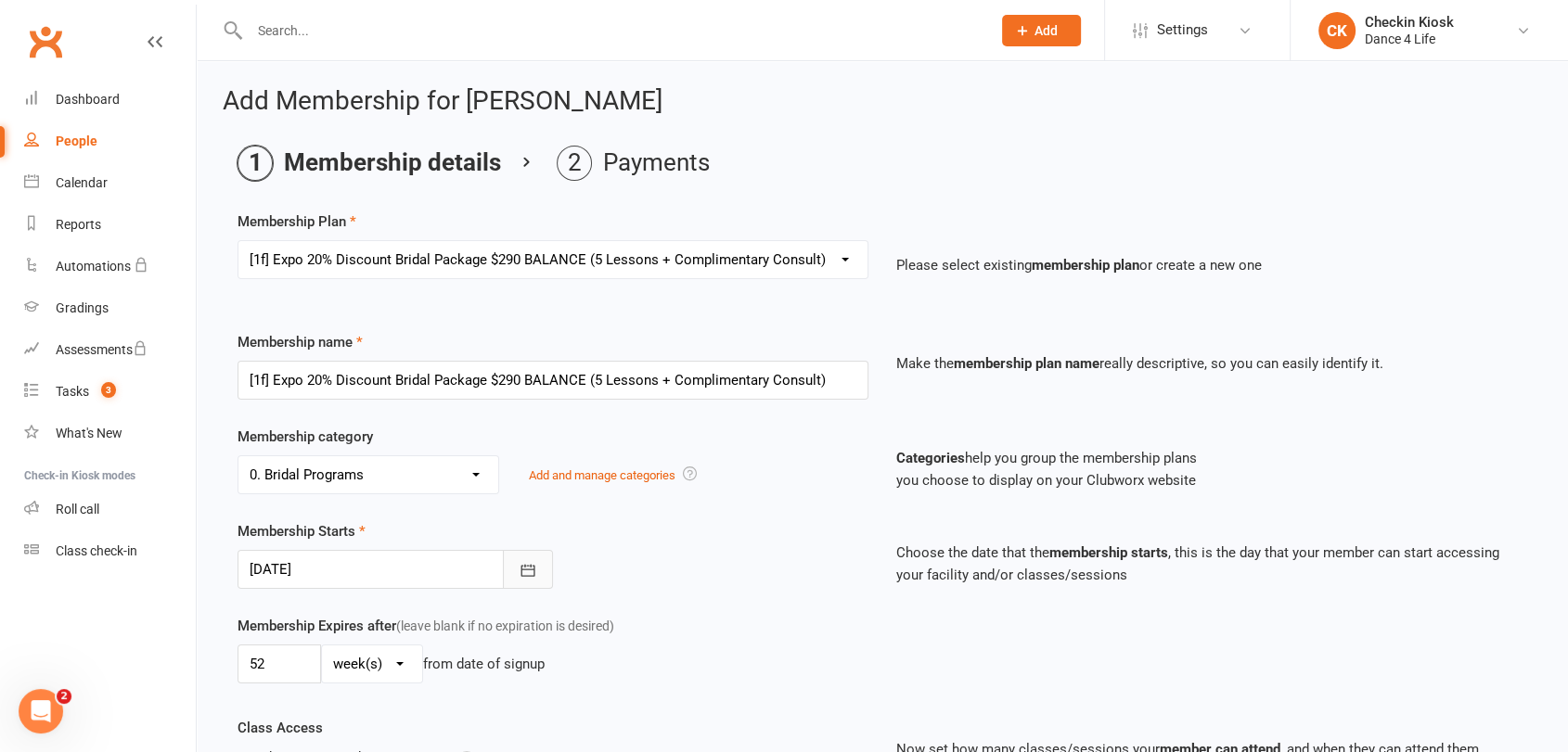
click at [532, 568] on icon "button" at bounding box center [528, 570] width 19 height 19
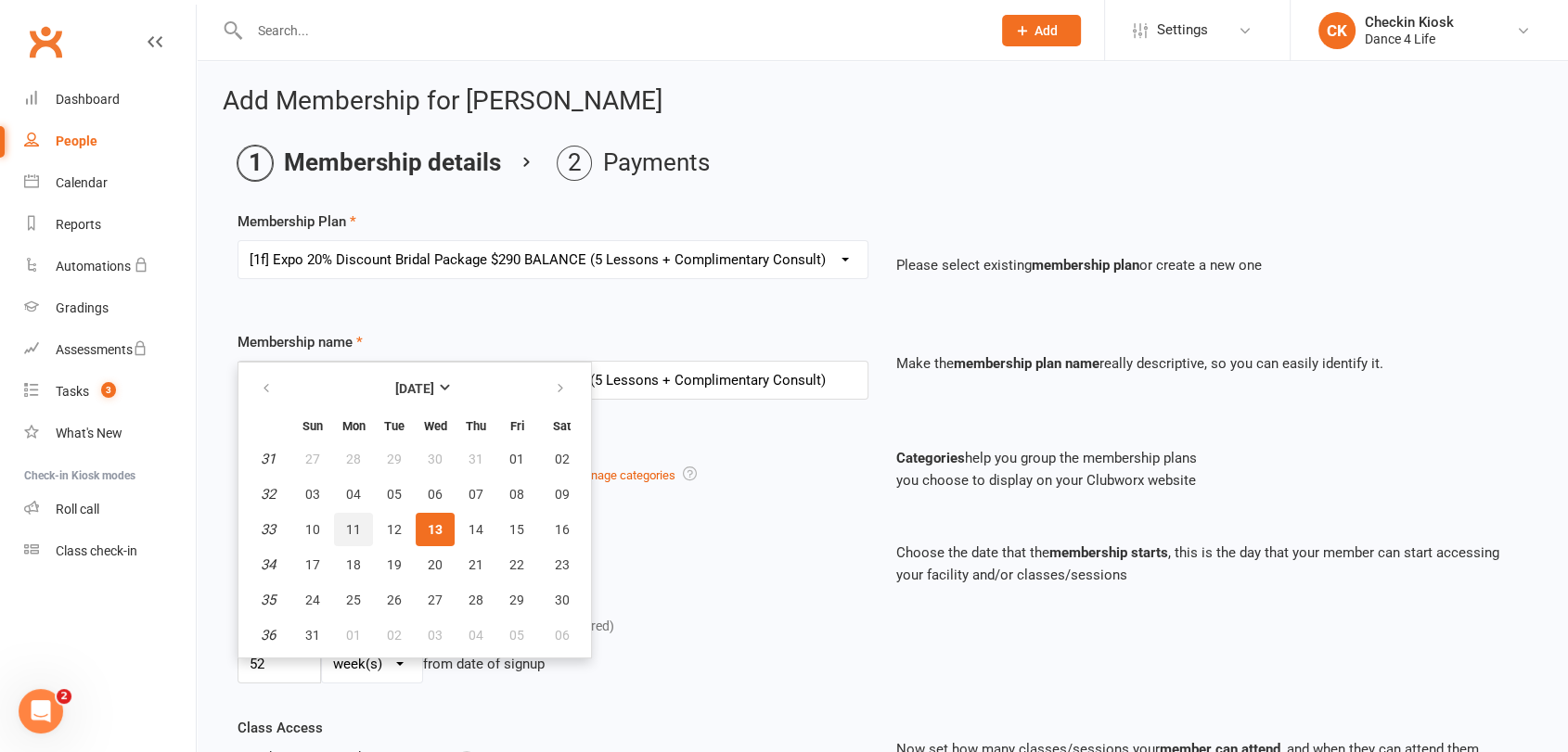
click at [348, 530] on span "11" at bounding box center [353, 529] width 15 height 15
type input "[DATE]"
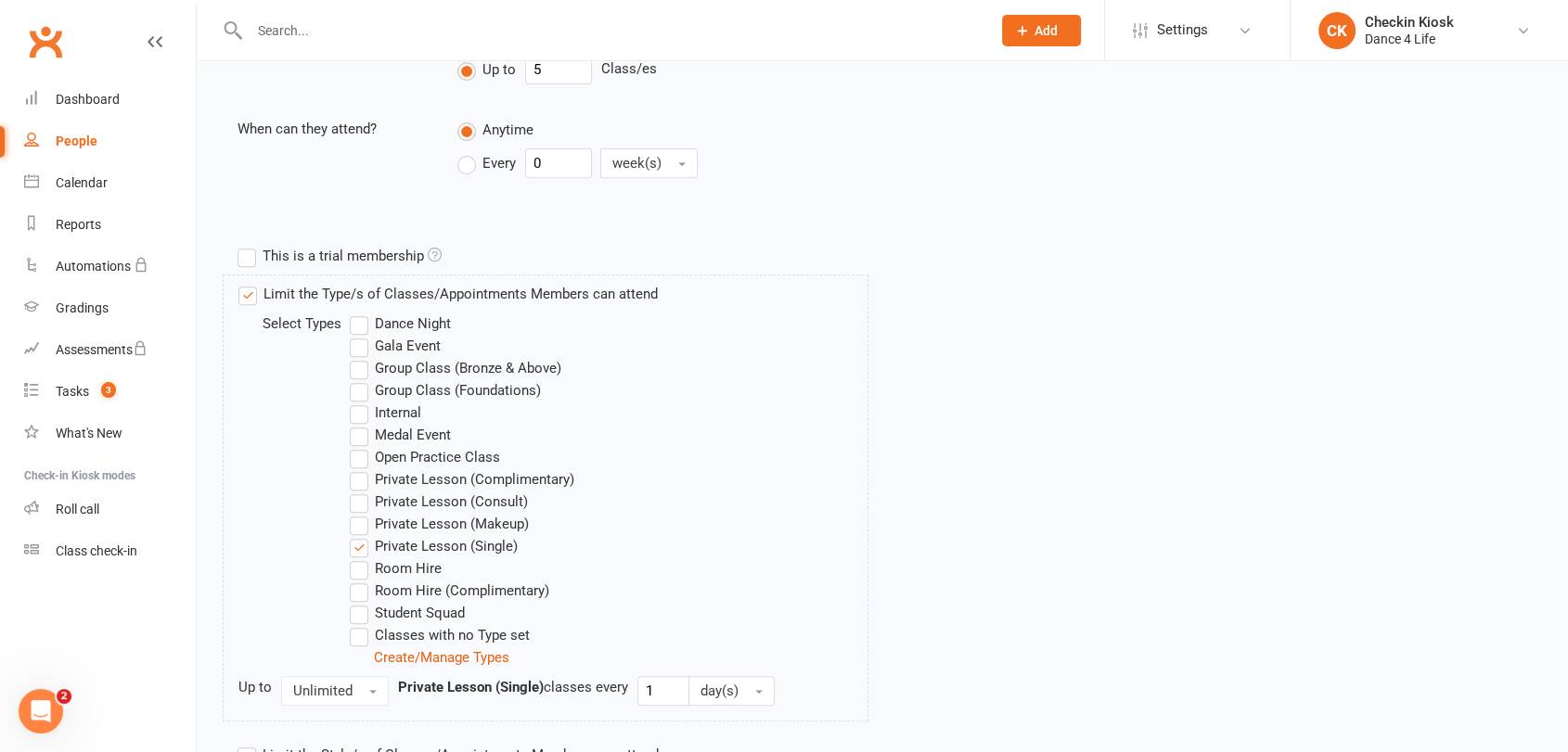
scroll to position [863, 0]
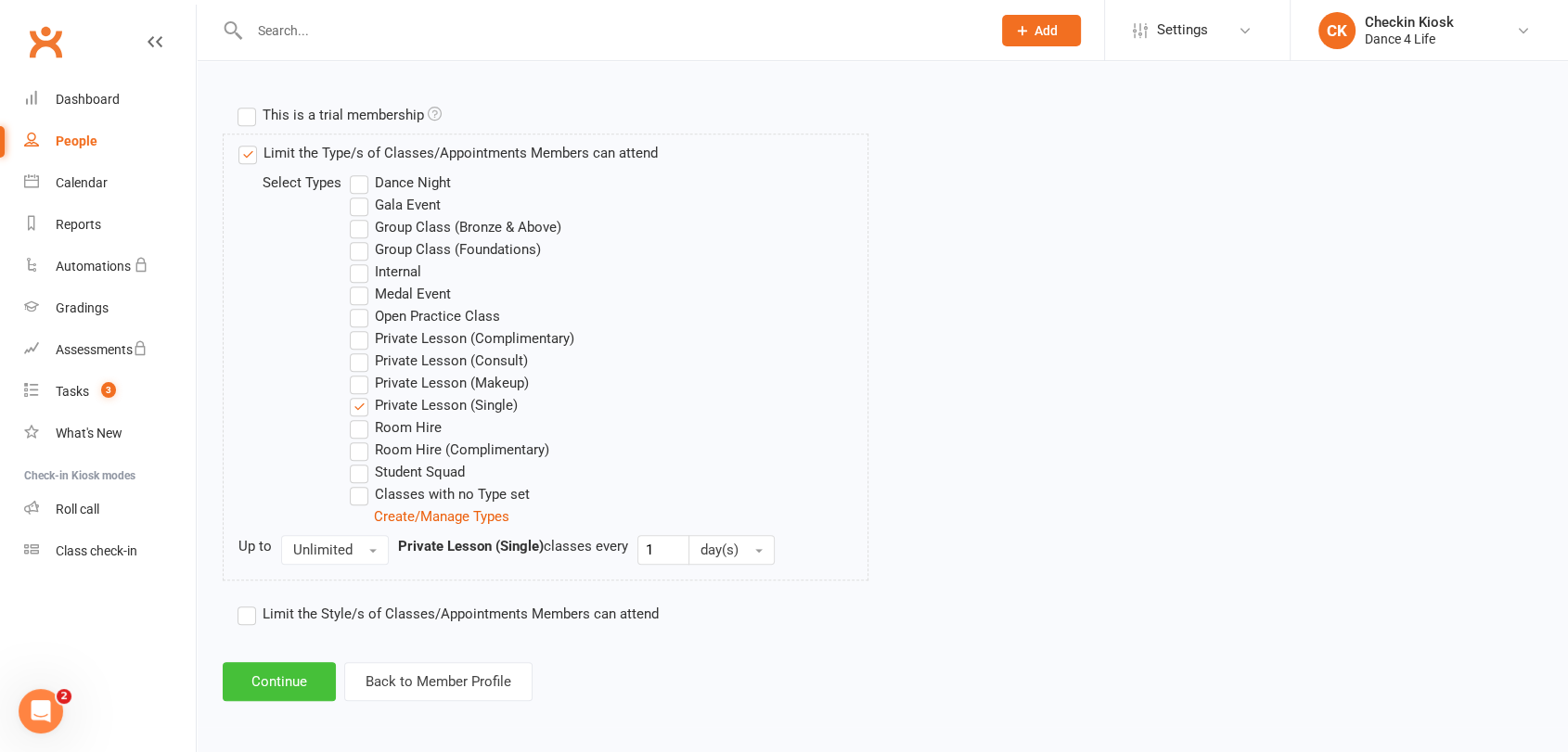
click at [309, 672] on button "Continue" at bounding box center [279, 681] width 113 height 39
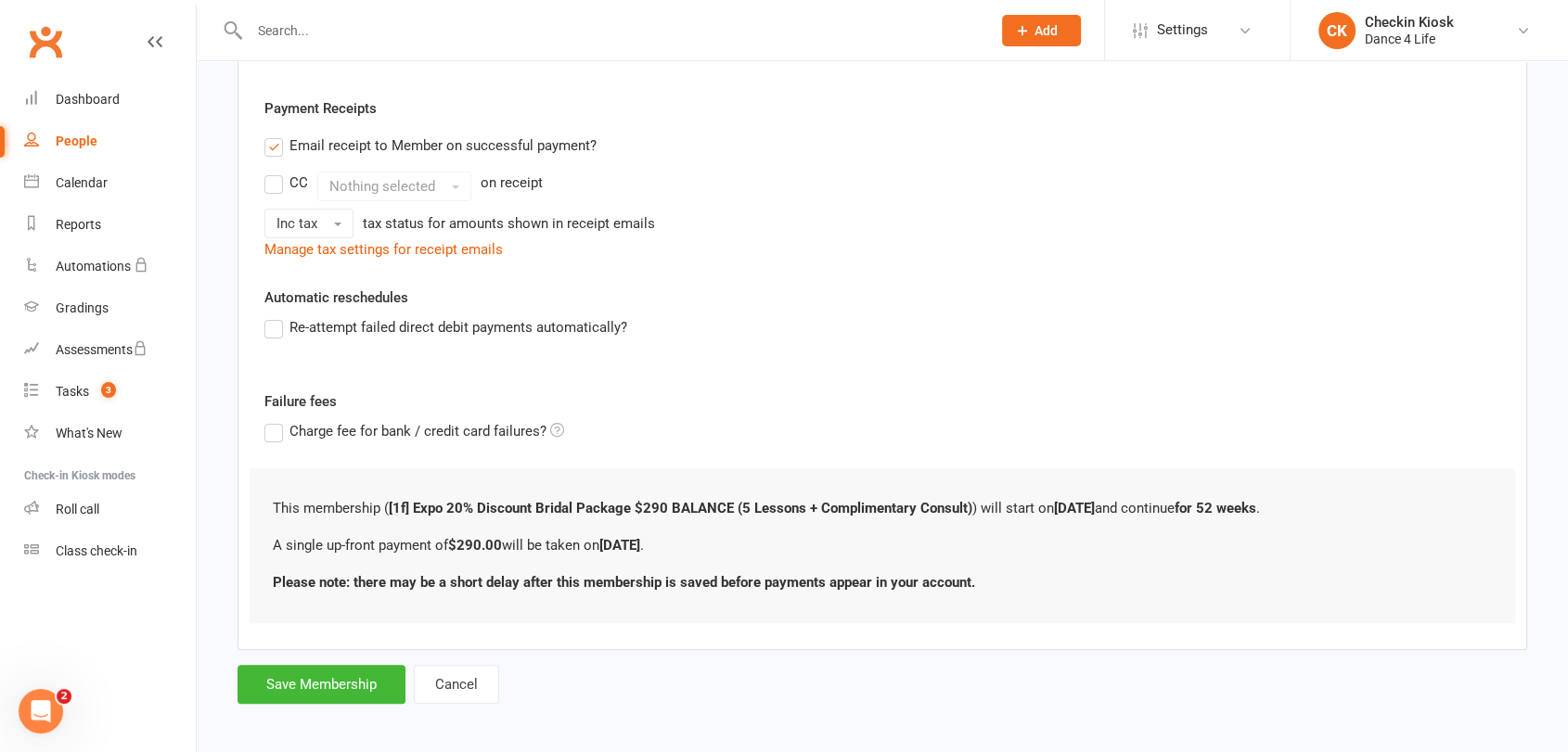
scroll to position [387, 0]
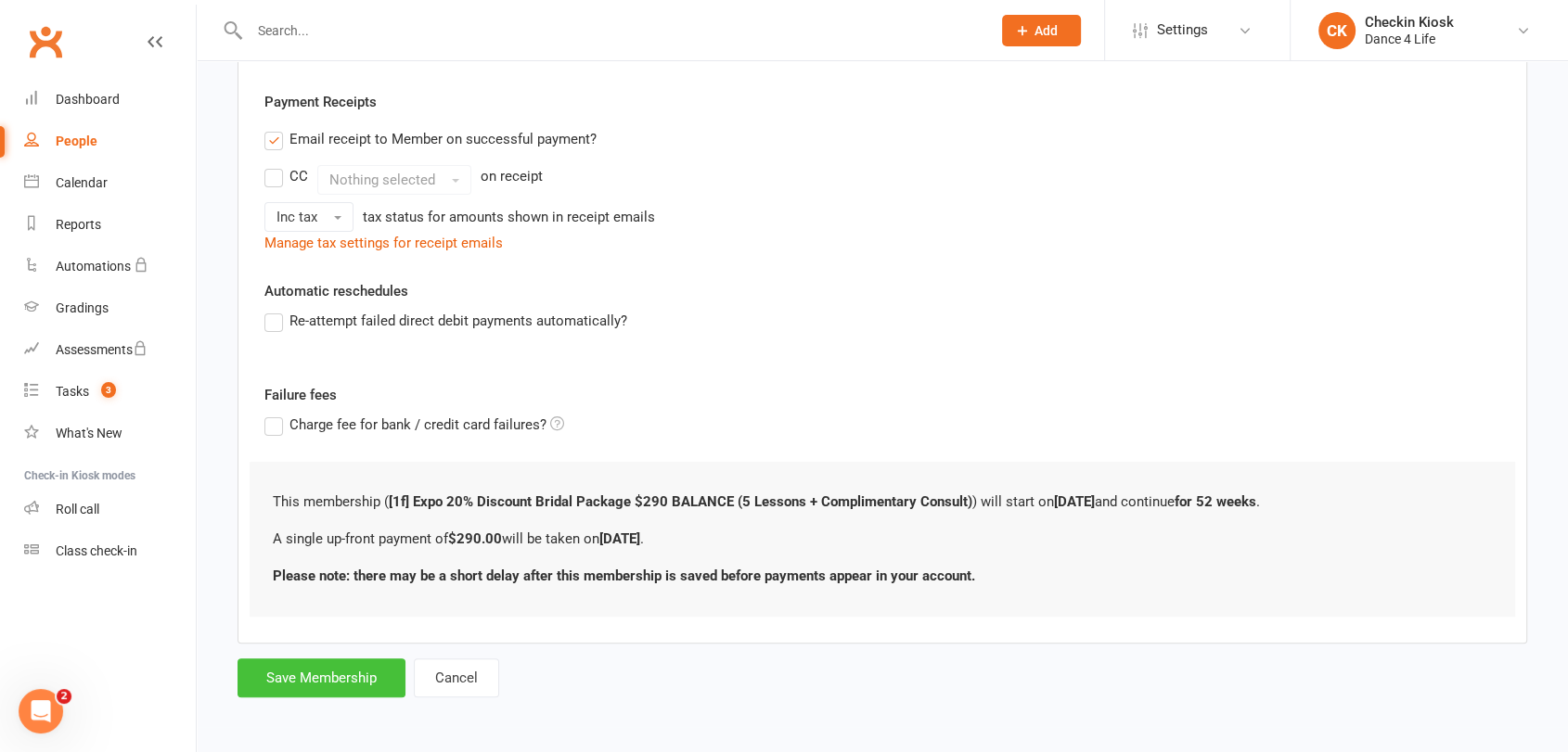
click at [365, 679] on button "Save Membership" at bounding box center [322, 677] width 168 height 39
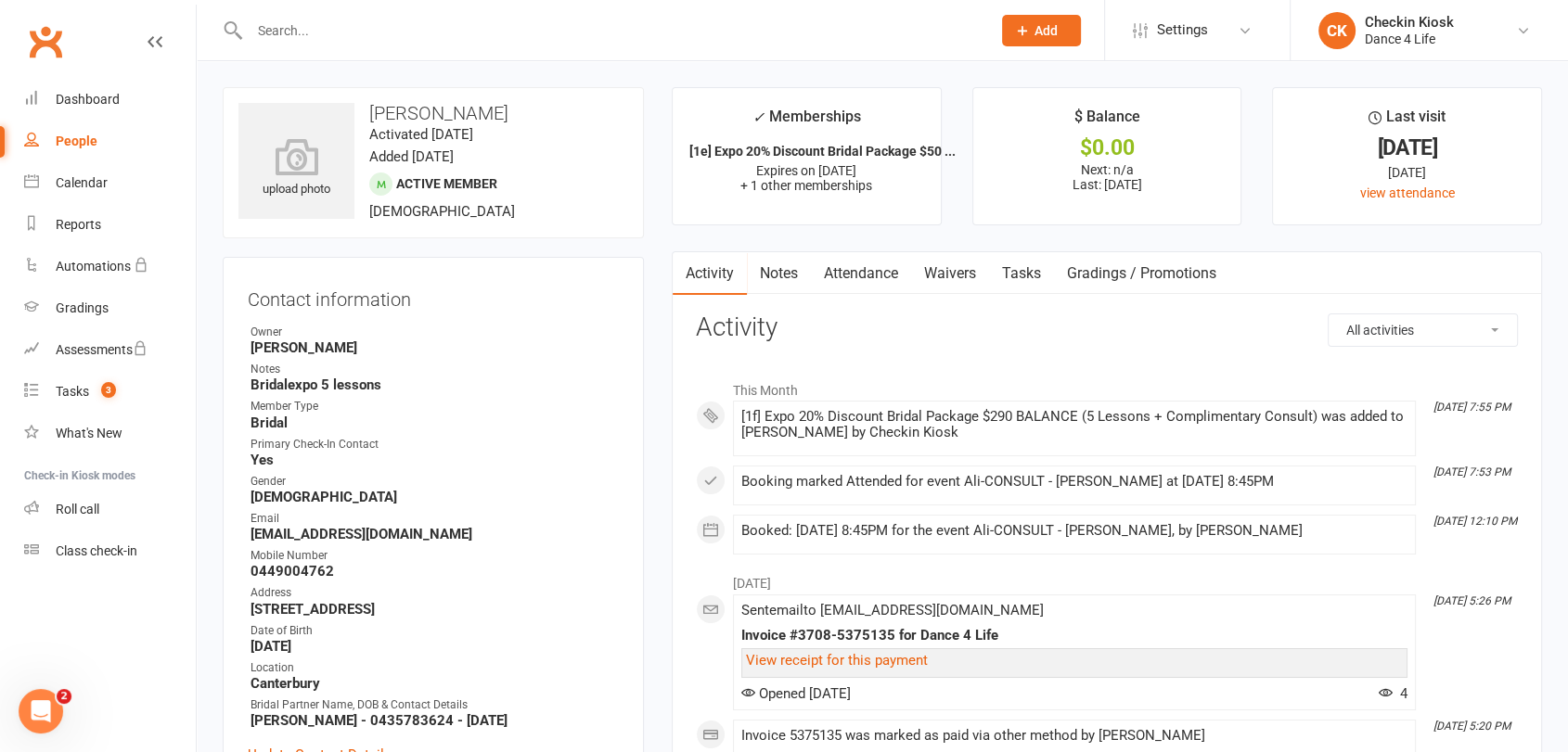
click at [1058, 23] on button "Add" at bounding box center [1041, 31] width 79 height 32
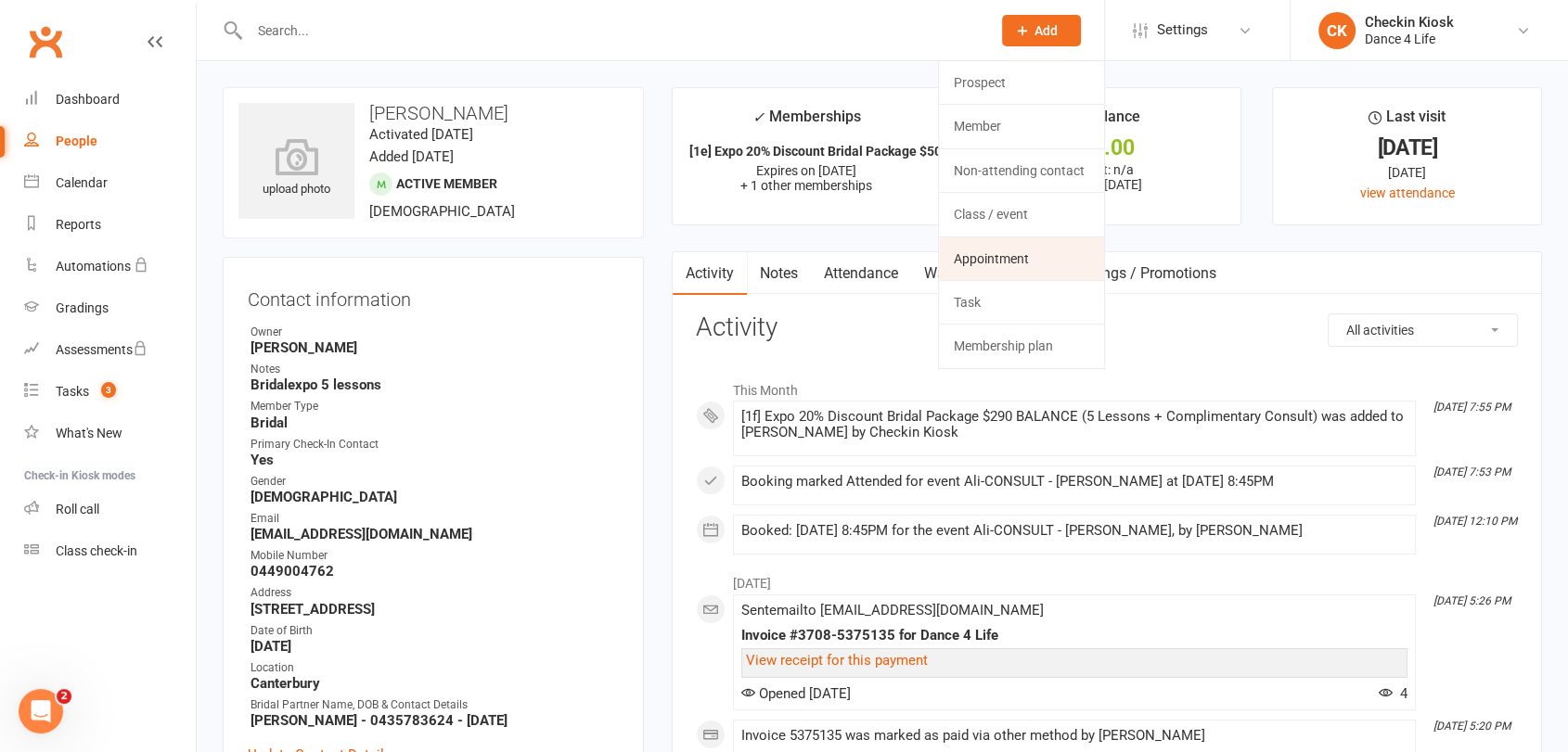
click at [1014, 266] on link "Appointment" at bounding box center [1021, 259] width 165 height 43
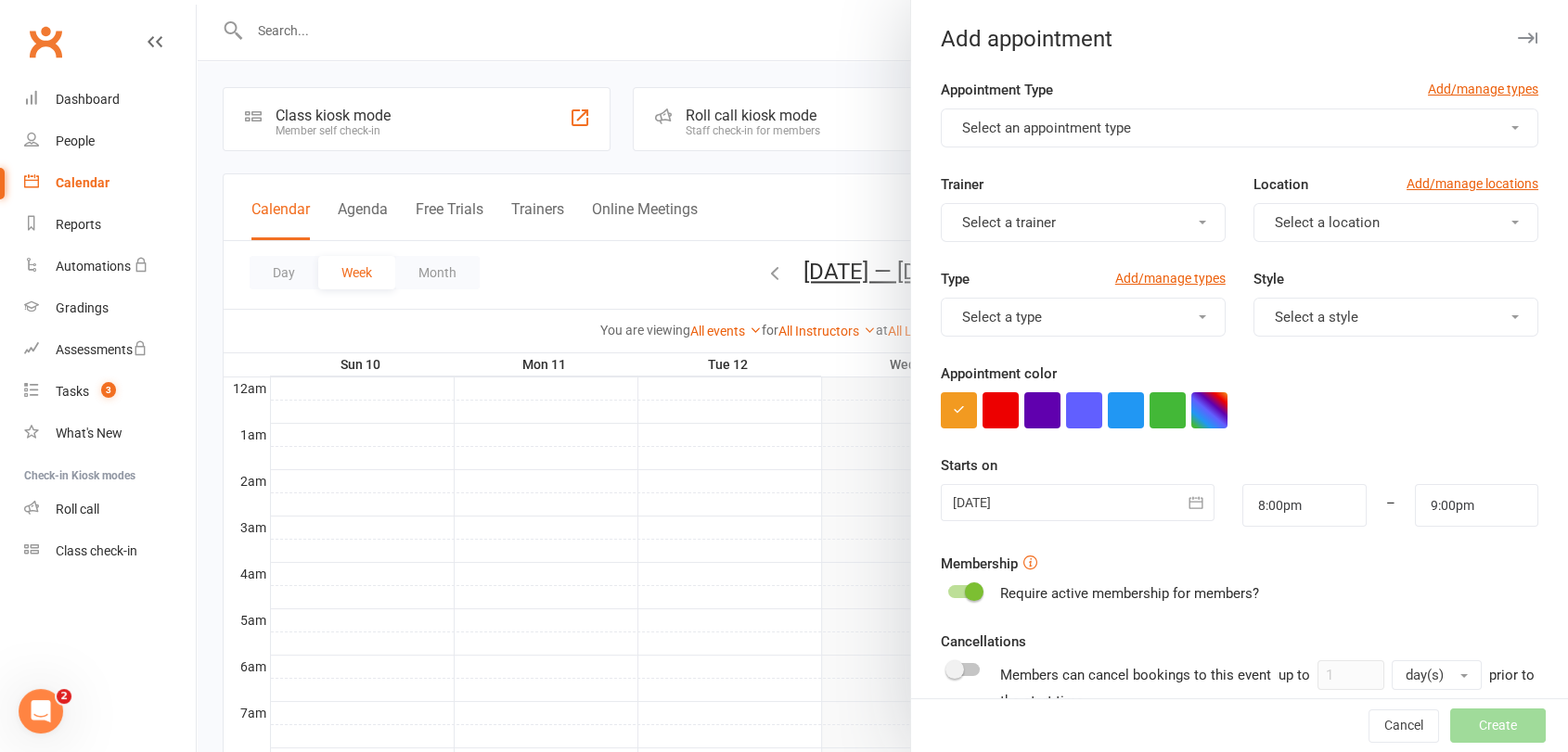
click at [1096, 119] on span "Select an appointment type" at bounding box center [1046, 128] width 169 height 17
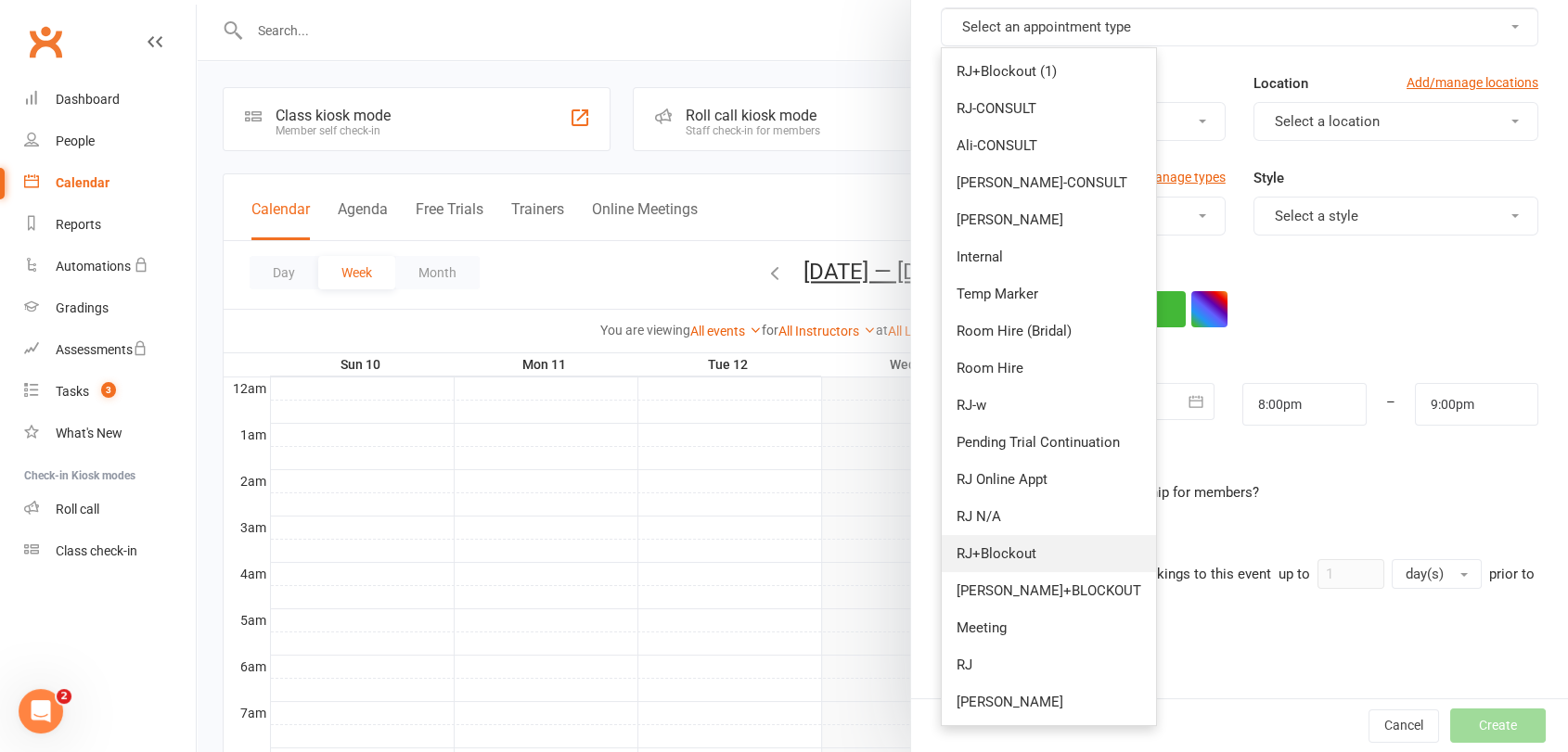
scroll to position [211, 0]
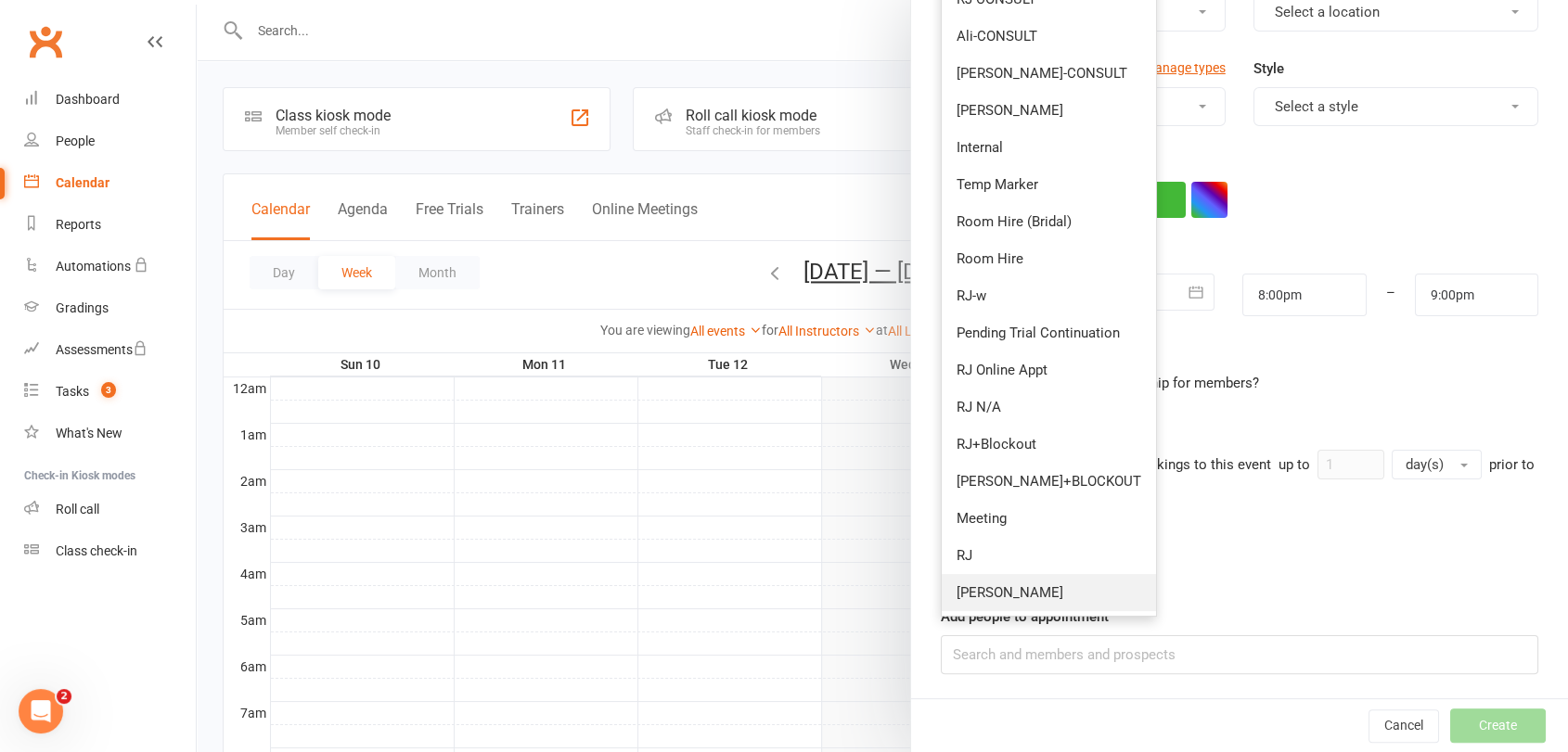
click at [989, 601] on link "[PERSON_NAME]" at bounding box center [1049, 593] width 214 height 37
type input "8:45pm"
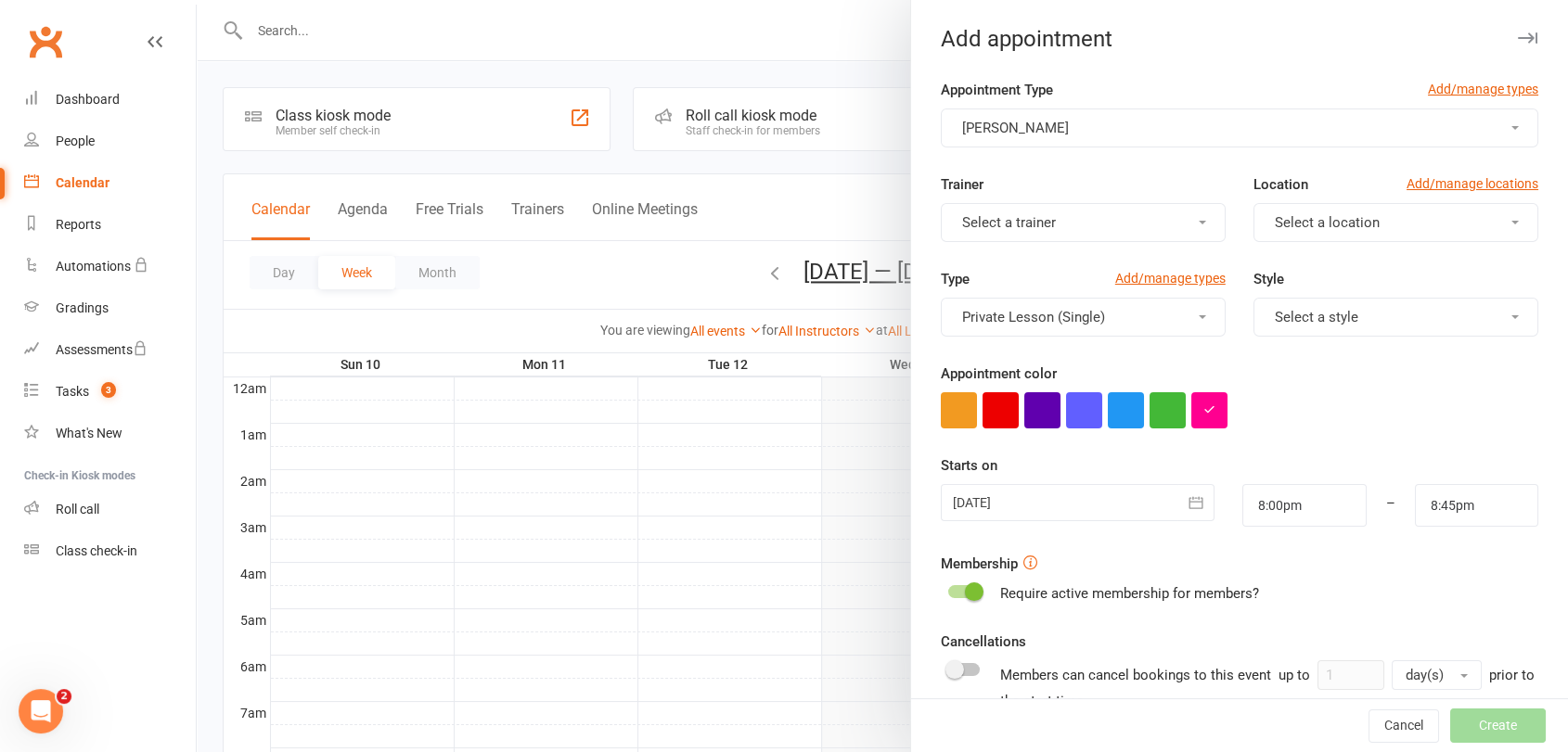
click at [1088, 226] on button "Select a trainer" at bounding box center [1082, 223] width 284 height 39
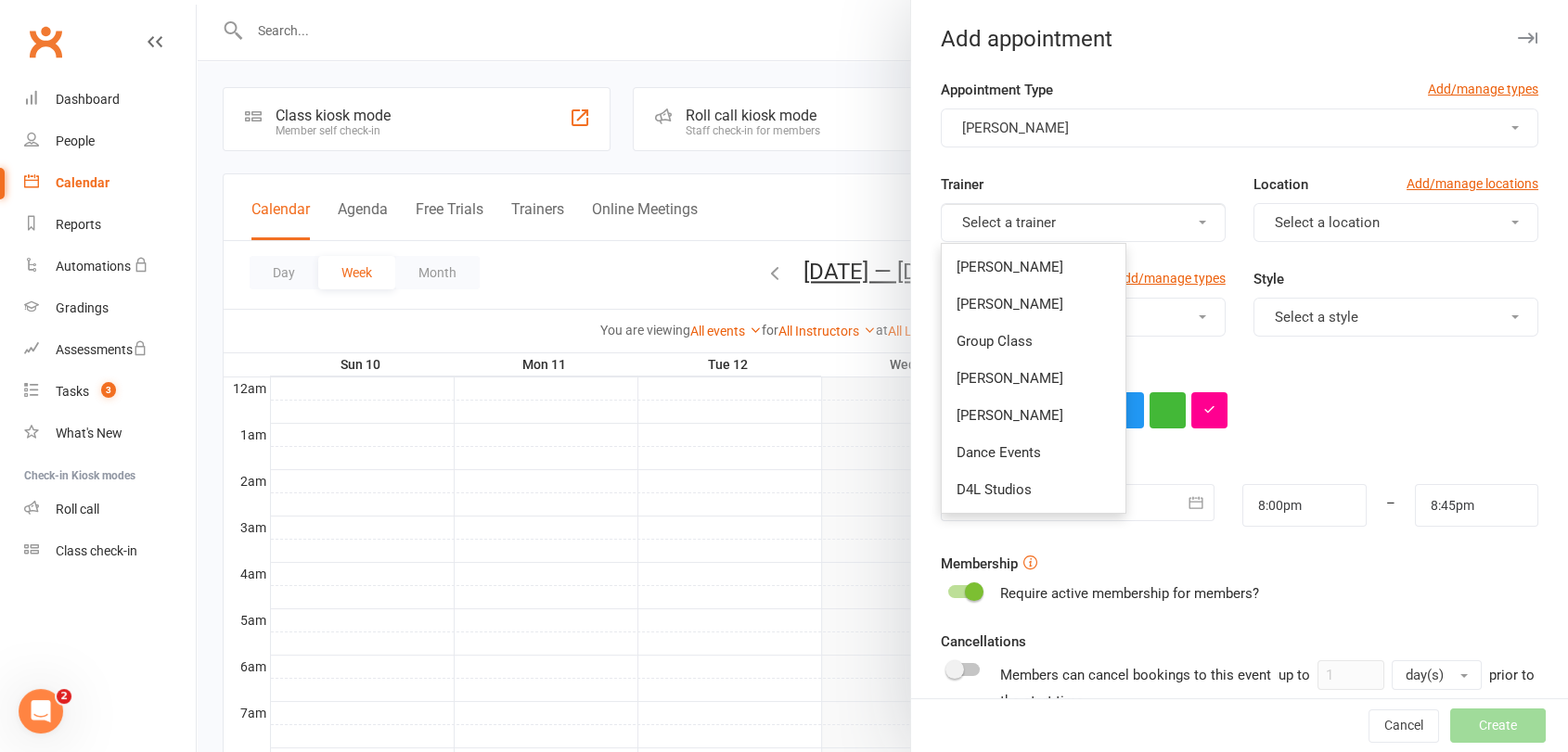
click at [1352, 218] on span "Select a location" at bounding box center [1327, 223] width 104 height 17
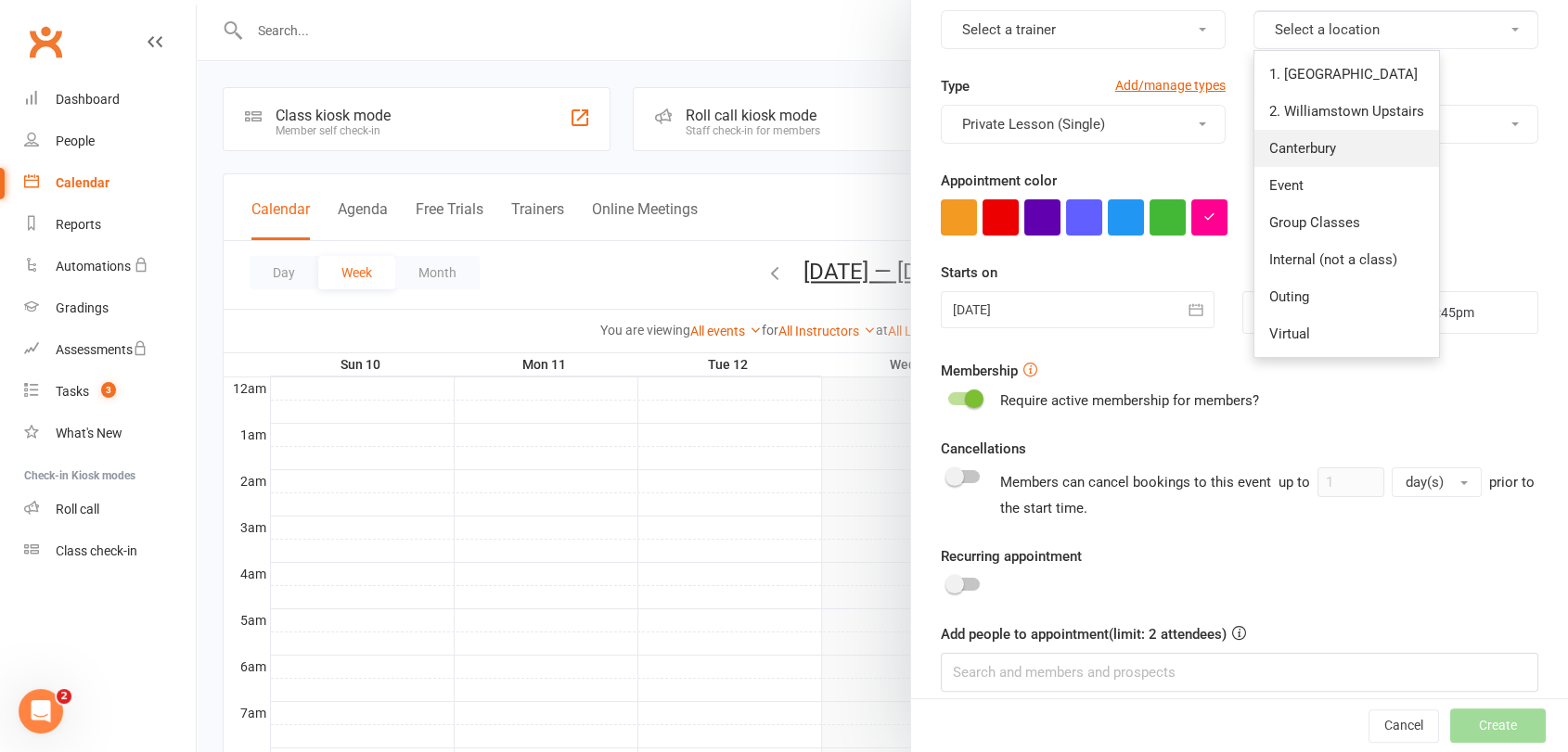
scroll to position [206, 0]
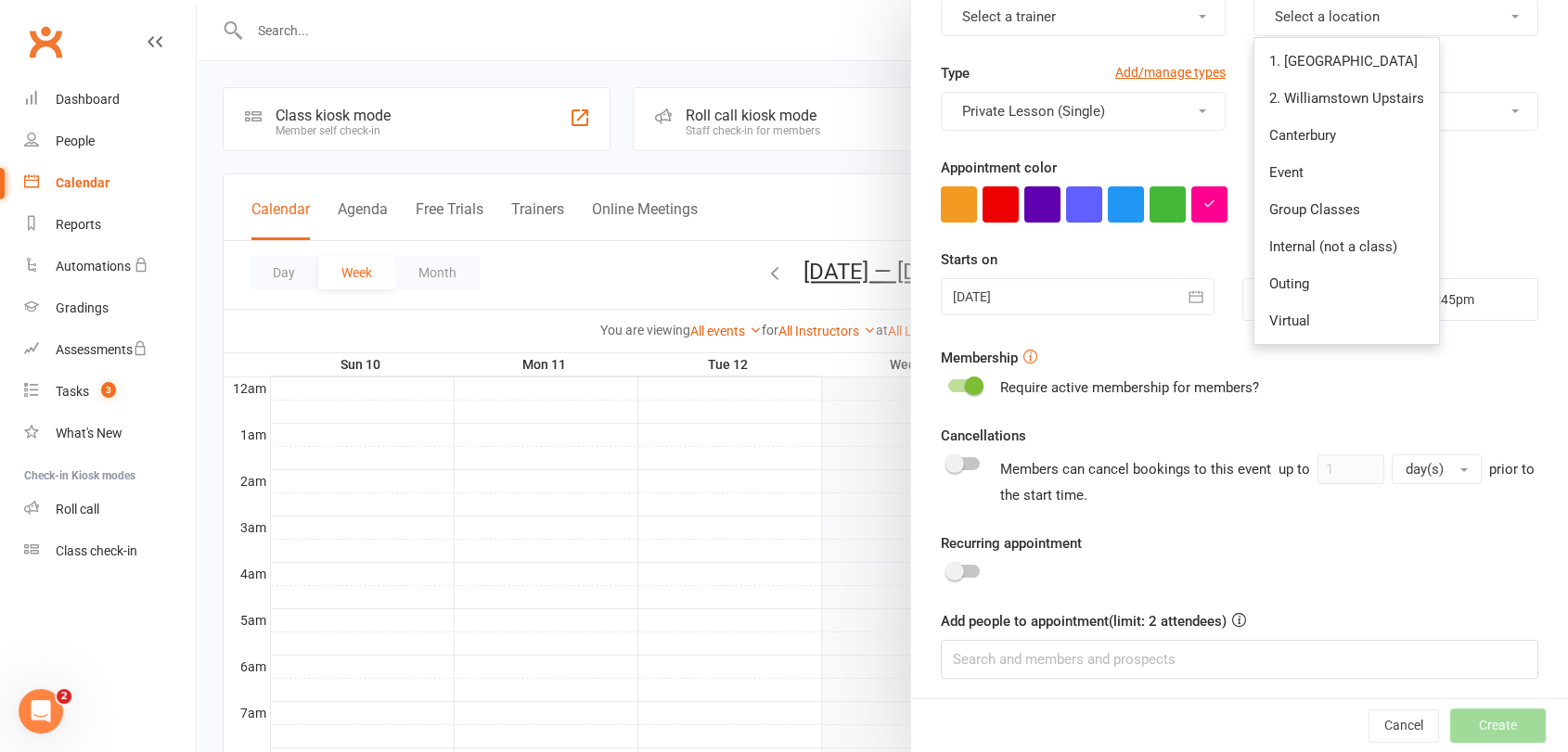
click at [1055, 297] on div at bounding box center [1078, 296] width 275 height 37
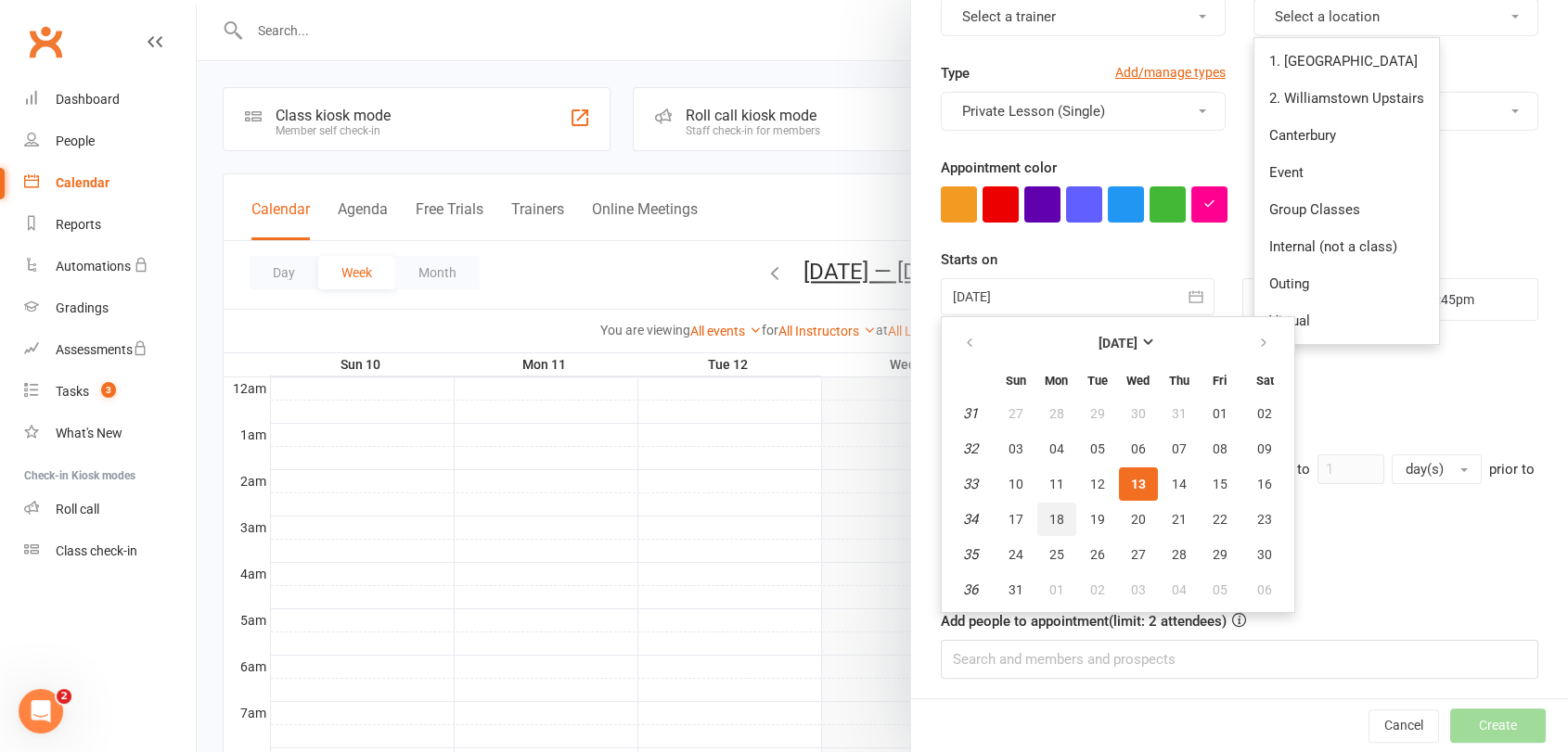
click at [1049, 516] on span "18" at bounding box center [1056, 519] width 15 height 15
type input "[DATE]"
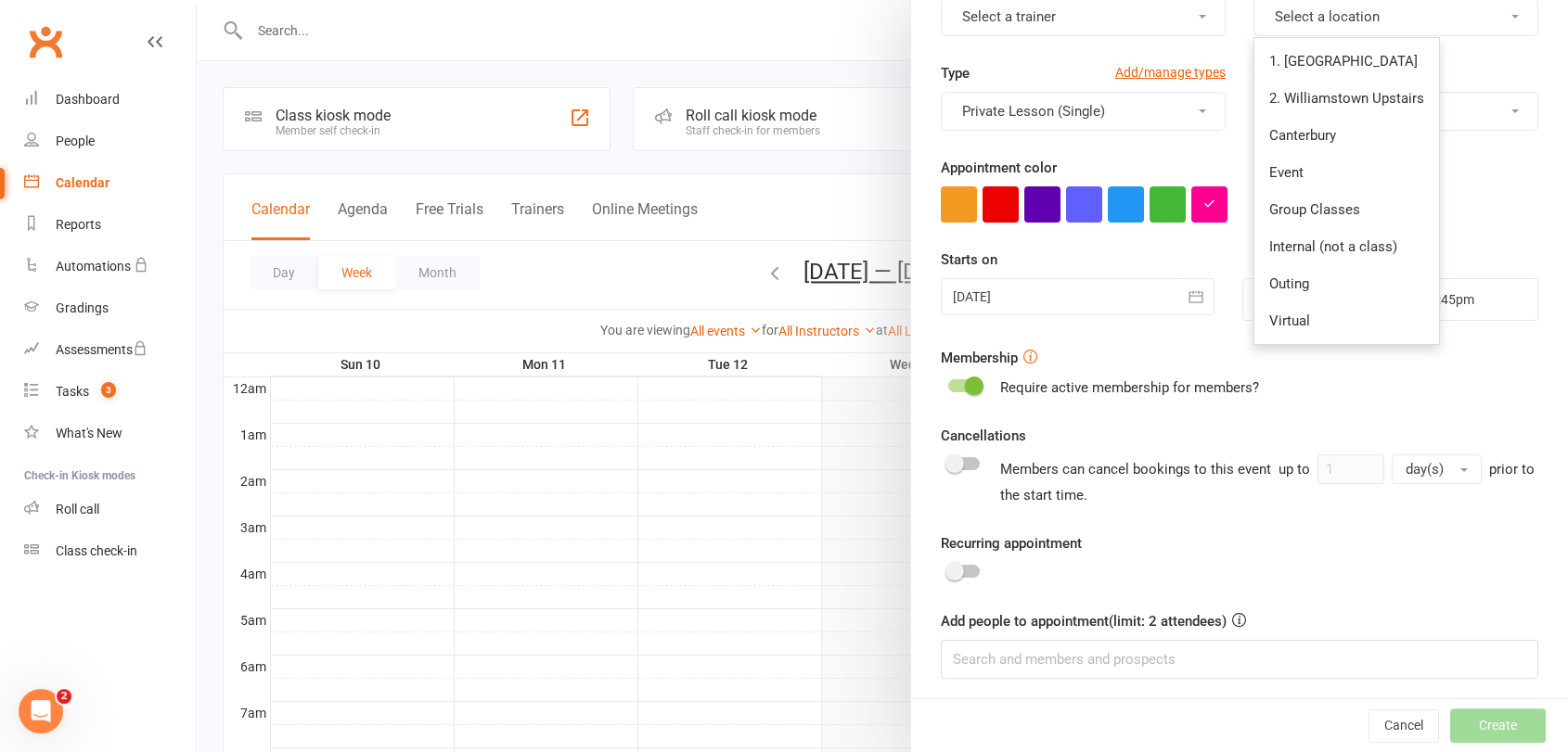
click at [1309, 416] on form "Appointment Type Add/manage types Ali Trainer Select a trainer Location Add/man…" at bounding box center [1239, 276] width 598 height 806
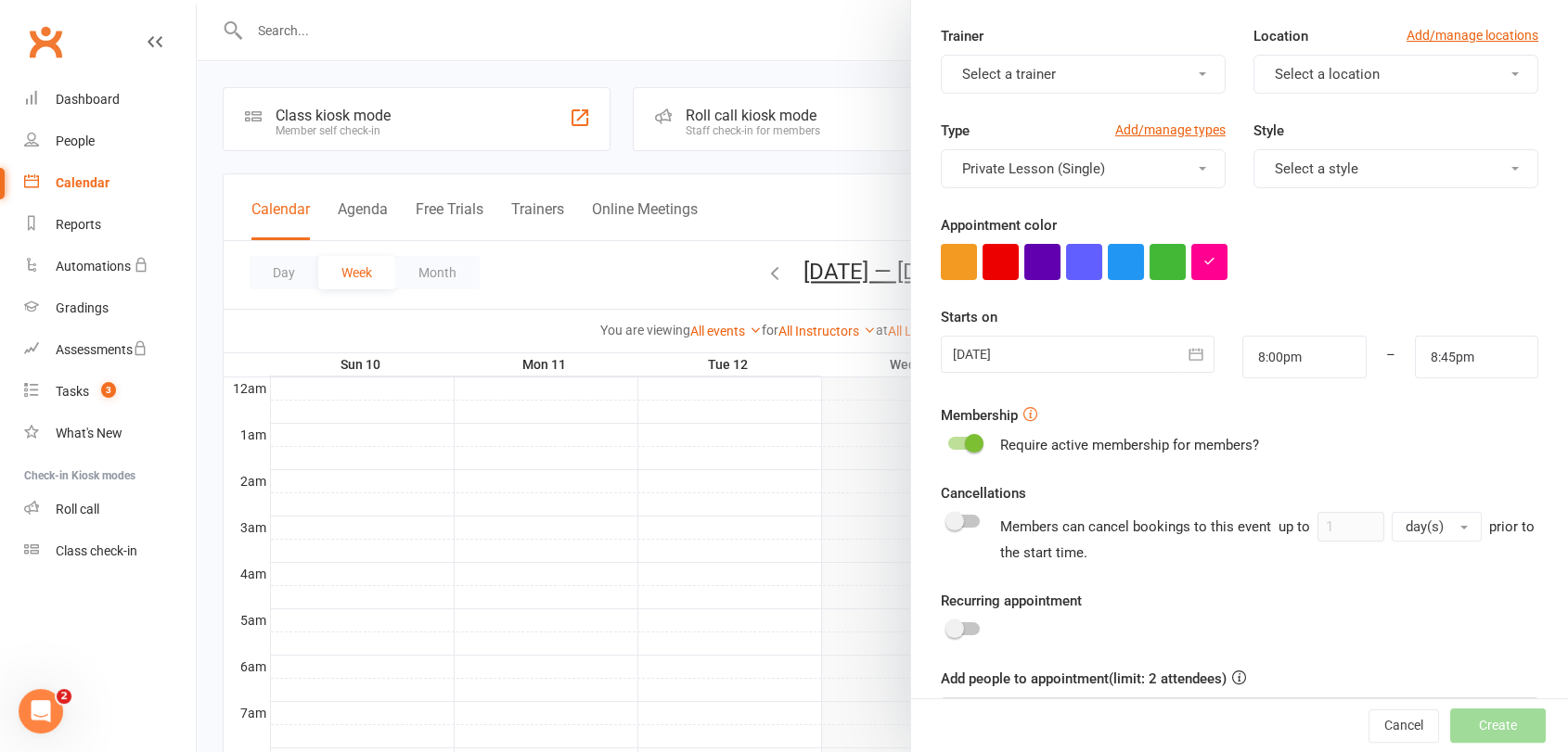
scroll to position [100, 0]
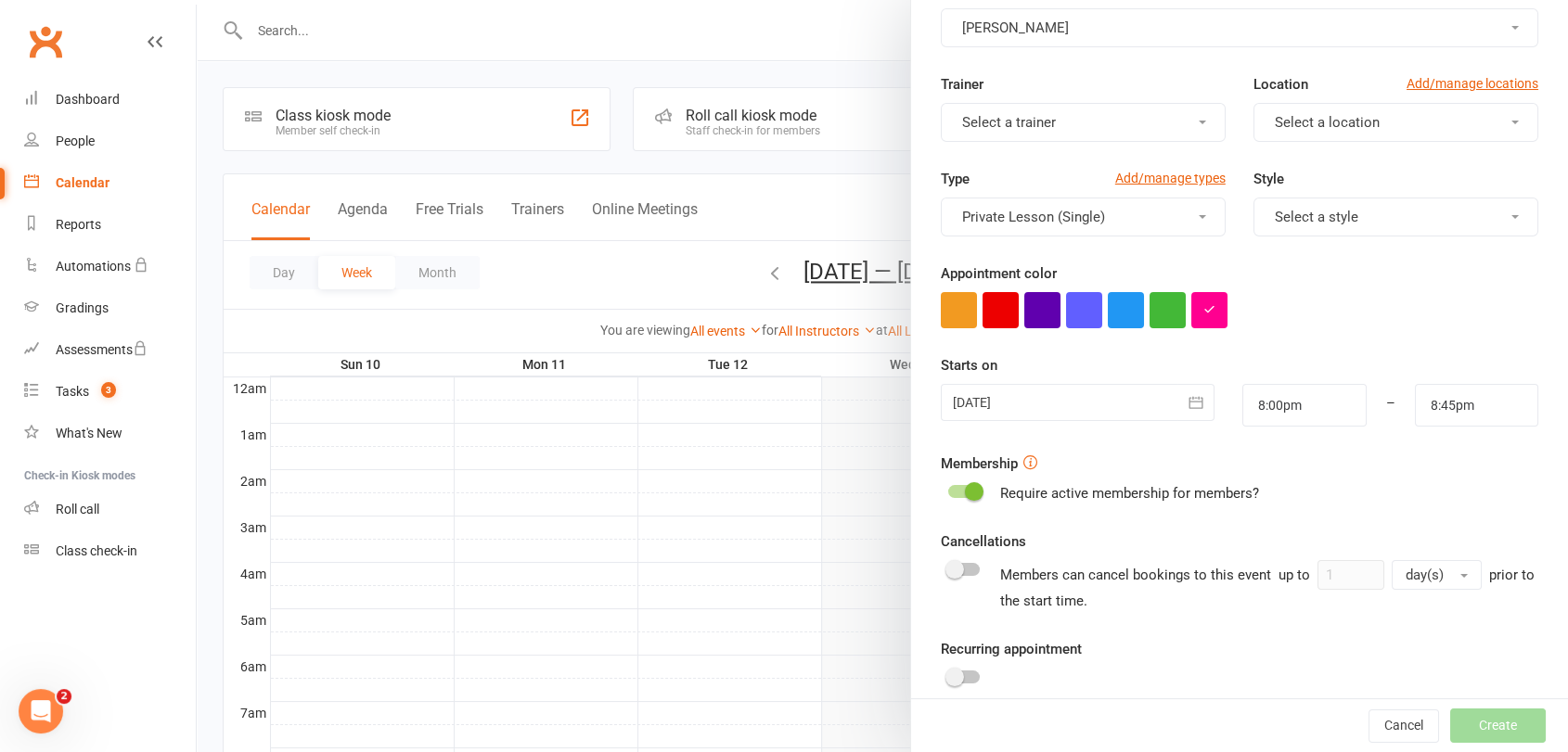
click at [1341, 122] on span "Select a location" at bounding box center [1327, 122] width 104 height 17
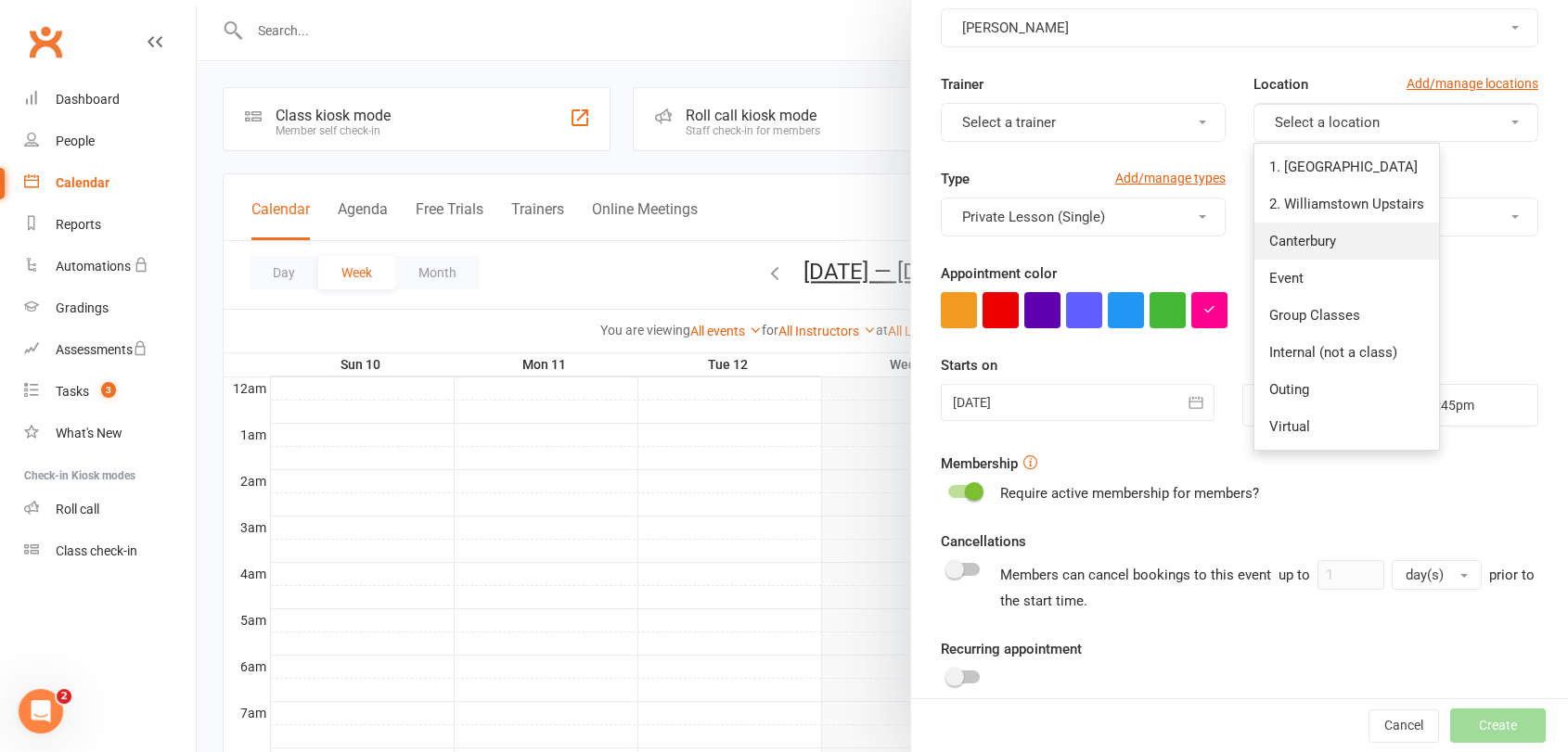
click at [1301, 246] on span "Canterbury" at bounding box center [1302, 241] width 67 height 17
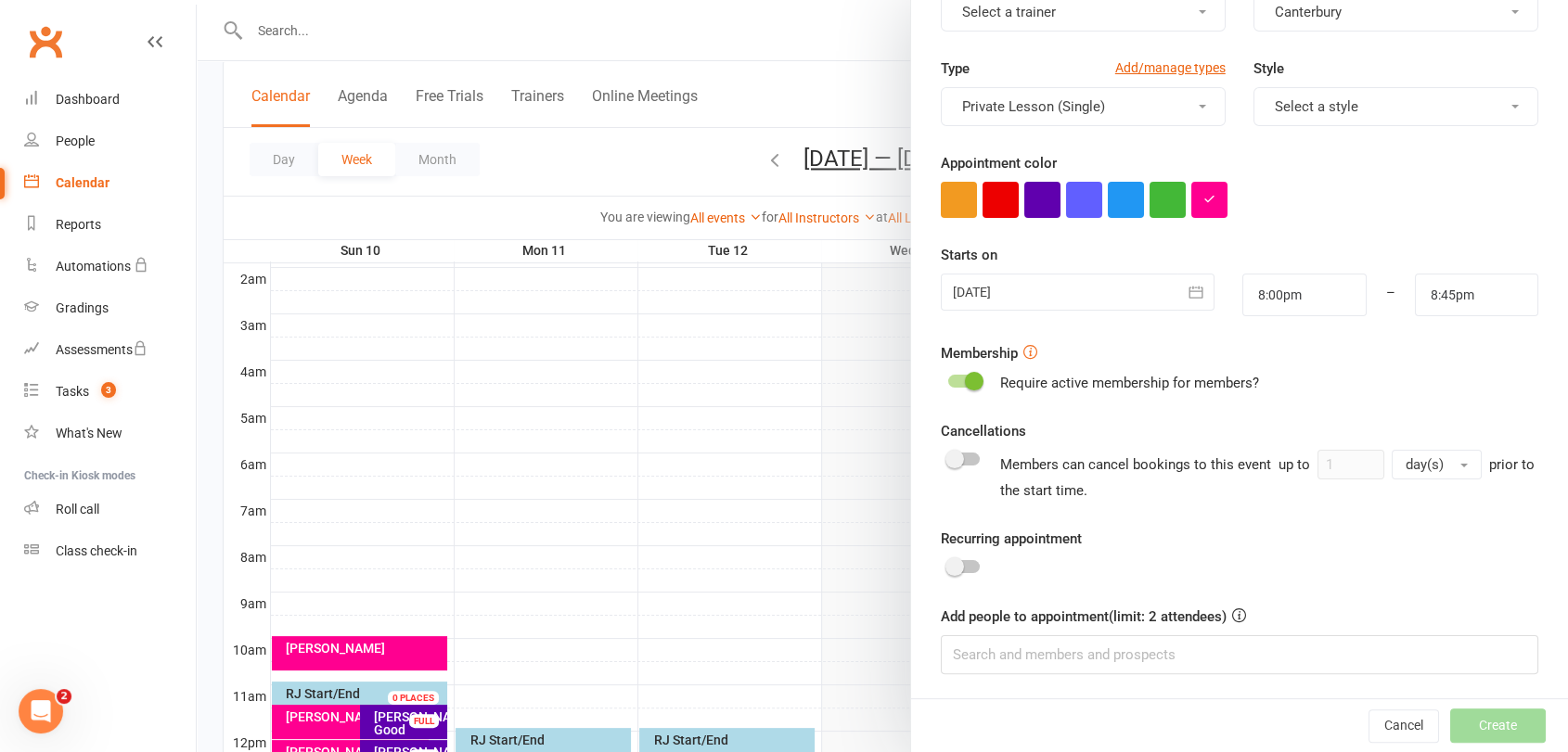
scroll to position [206, 0]
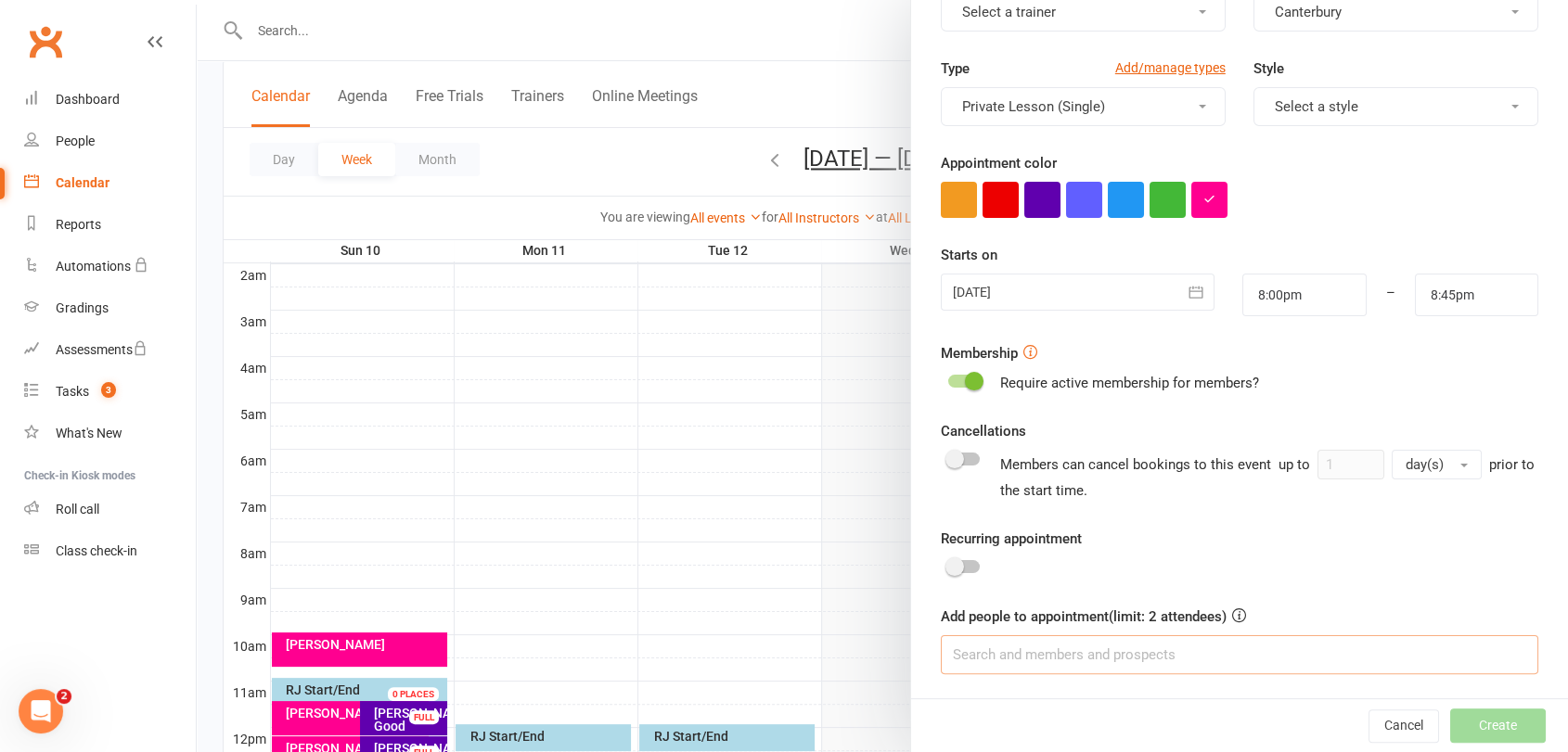
click at [1113, 653] on input at bounding box center [1239, 655] width 598 height 39
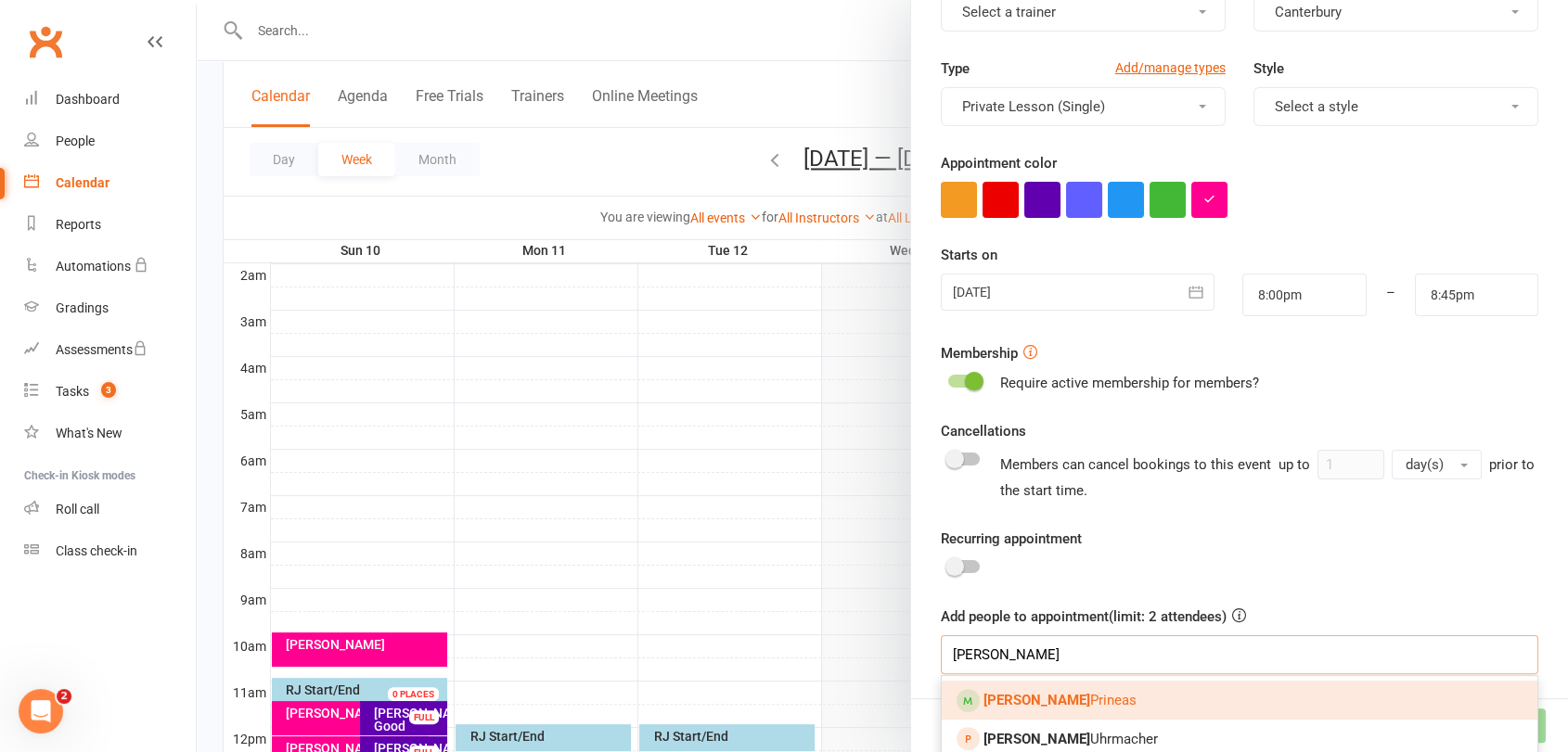
scroll to position [222, 0]
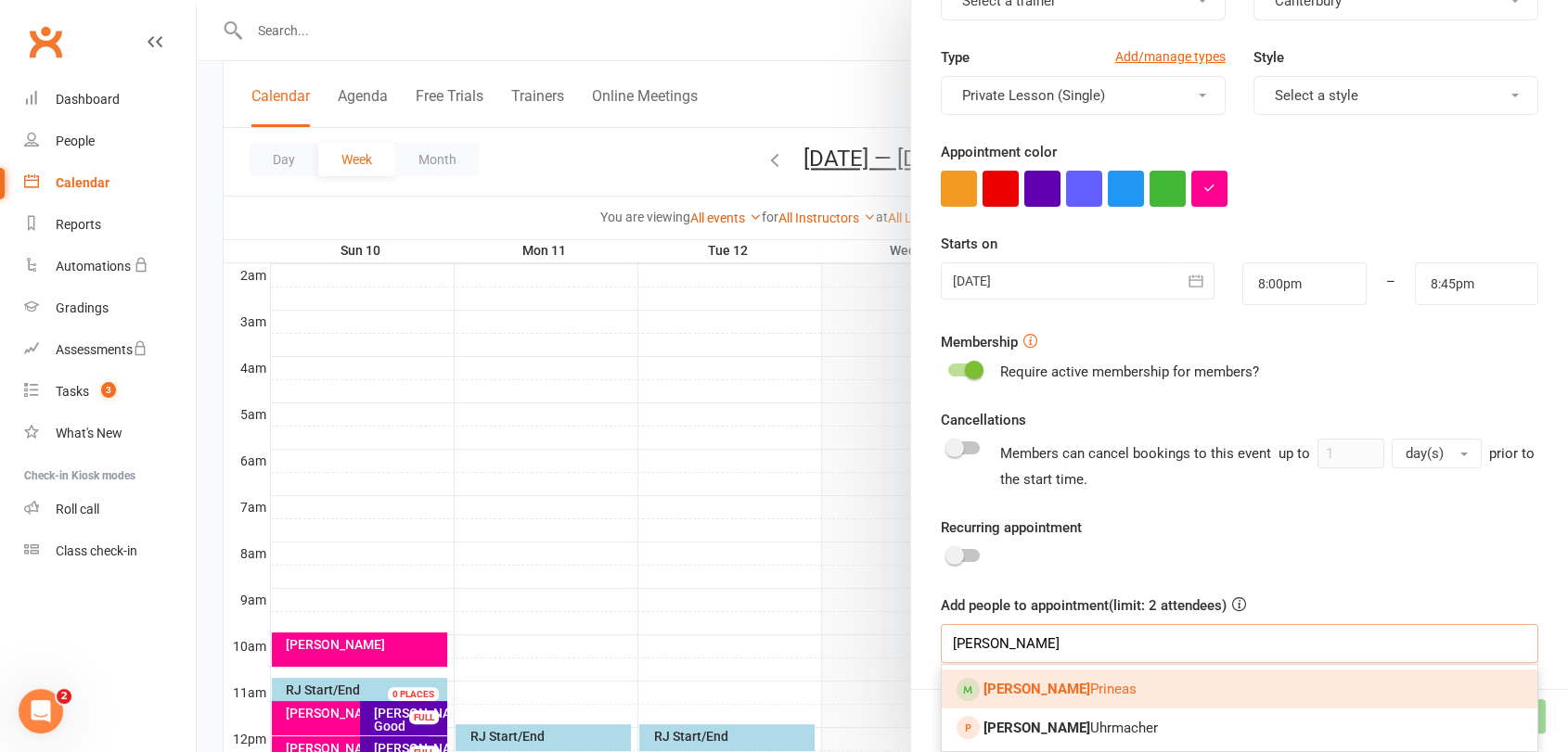
type input "[PERSON_NAME]"
click at [1083, 685] on link "[PERSON_NAME]" at bounding box center [1239, 689] width 596 height 39
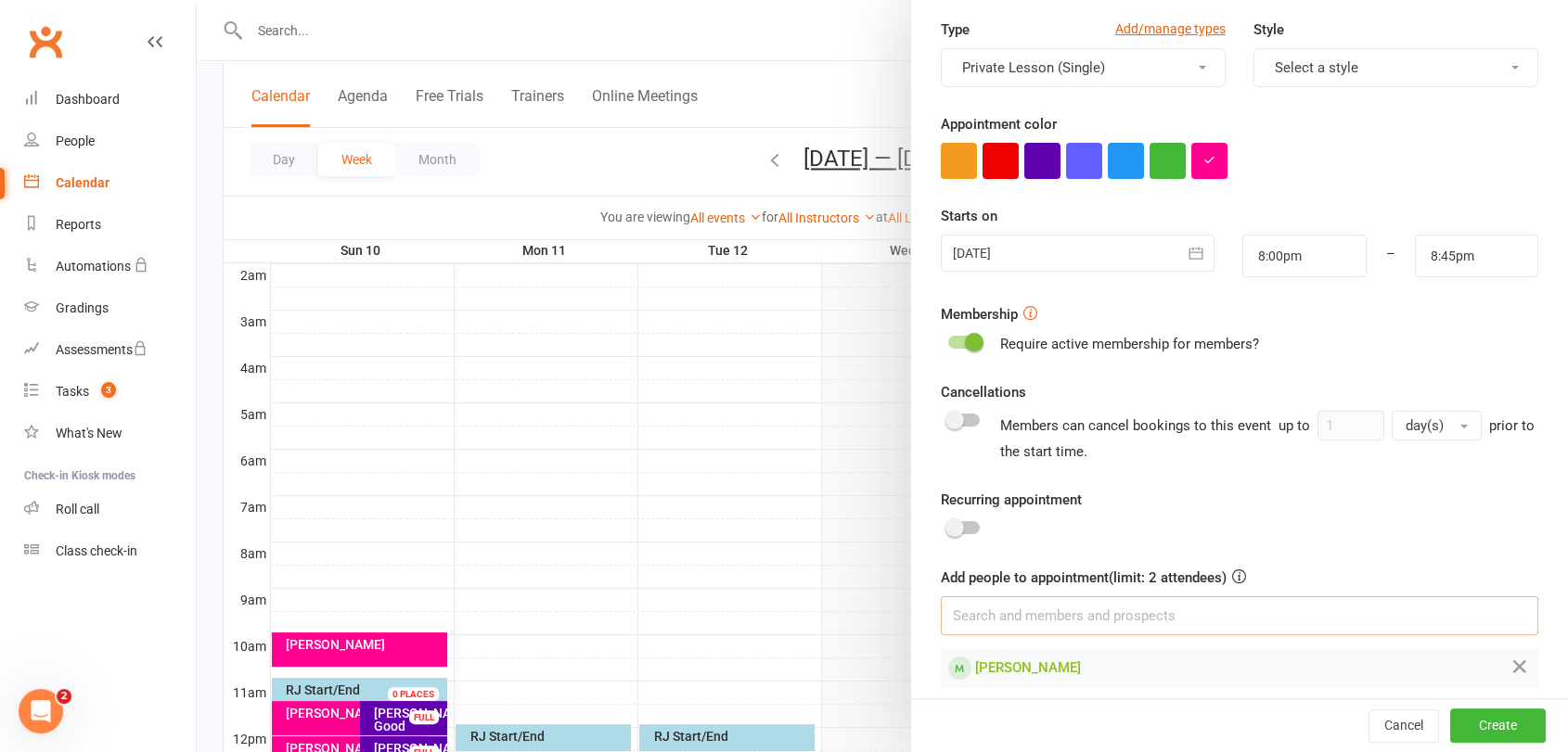
scroll to position [263, 0]
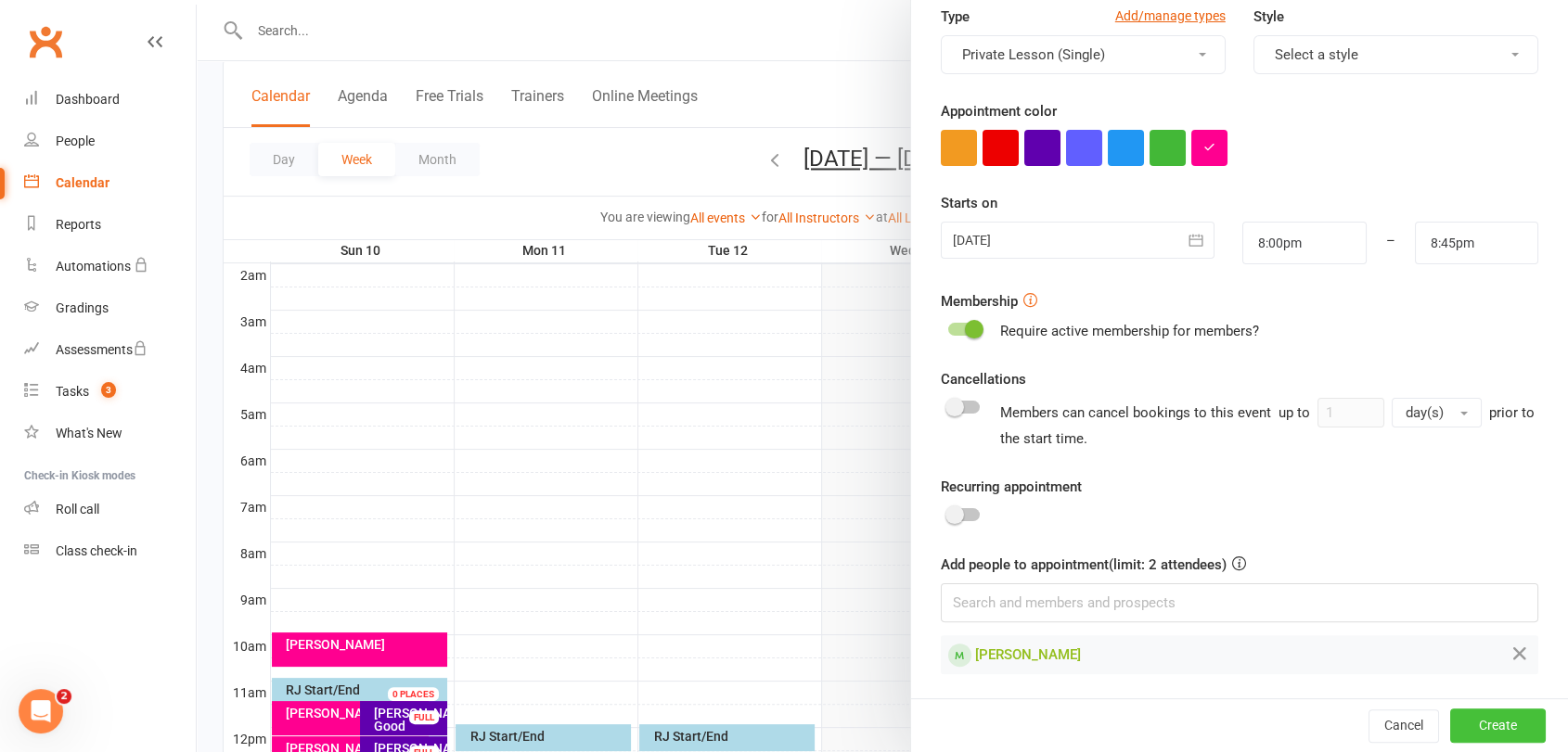
click at [1493, 724] on button "Create" at bounding box center [1497, 726] width 95 height 34
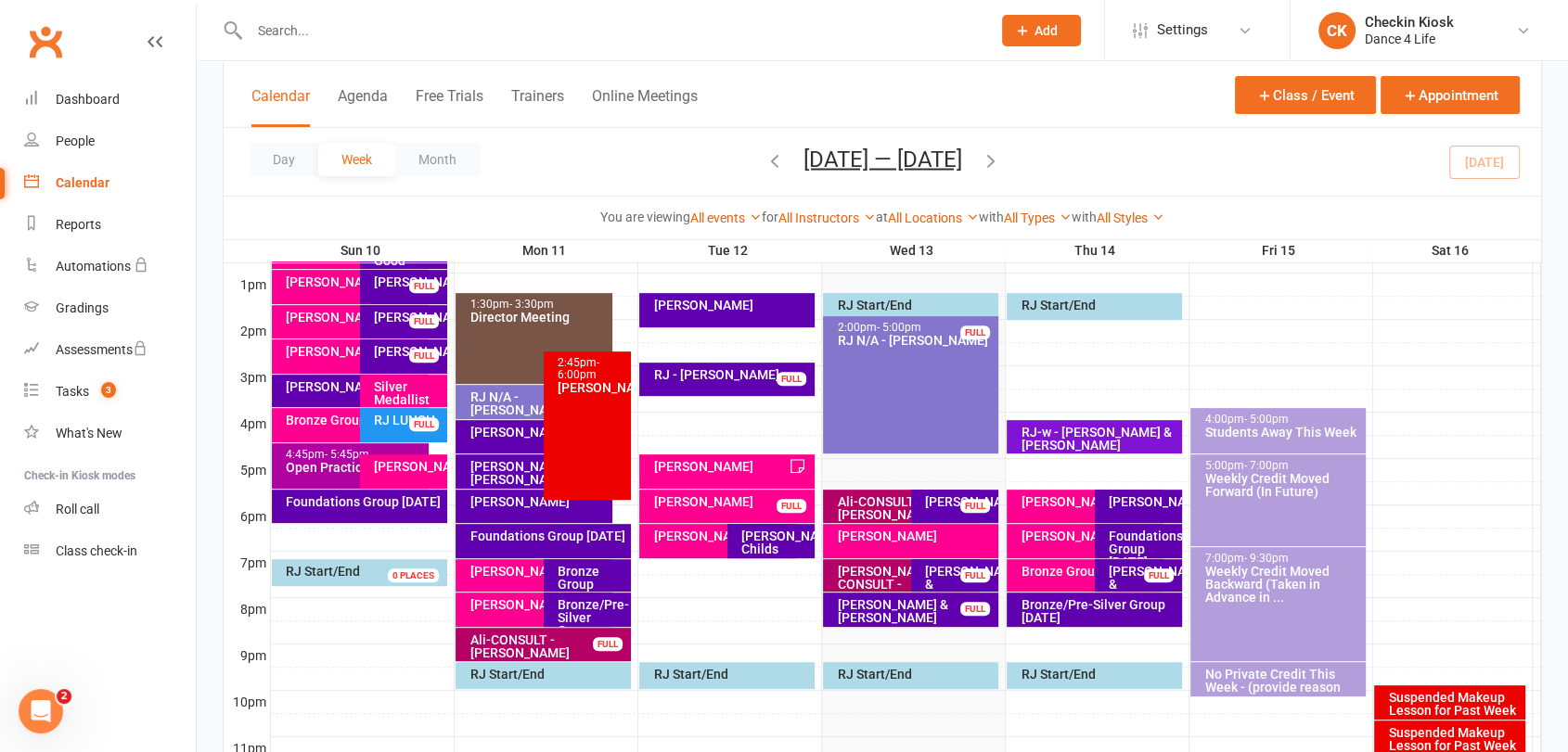
scroll to position [786, 0]
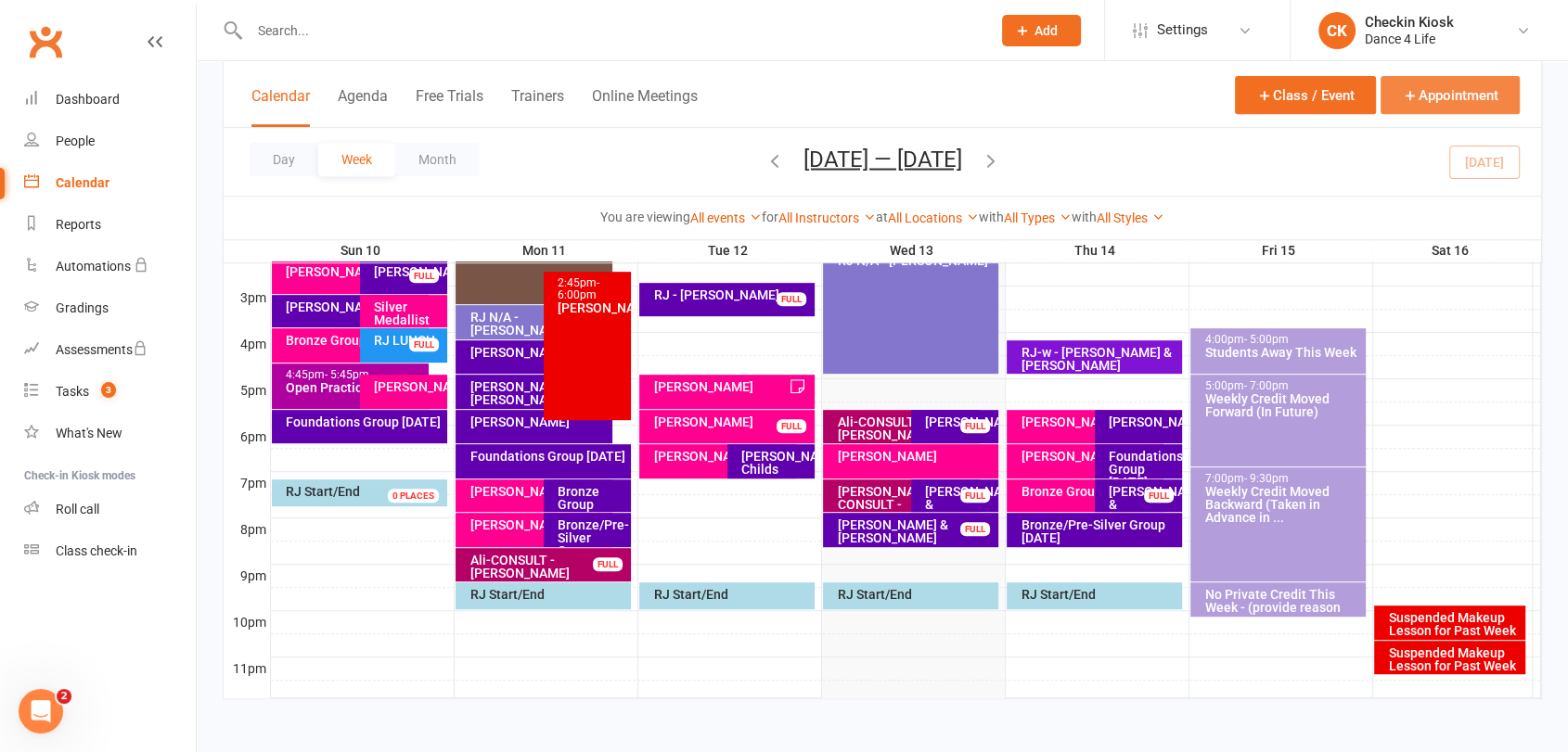
click at [1434, 95] on button "Appointment" at bounding box center [1450, 95] width 139 height 38
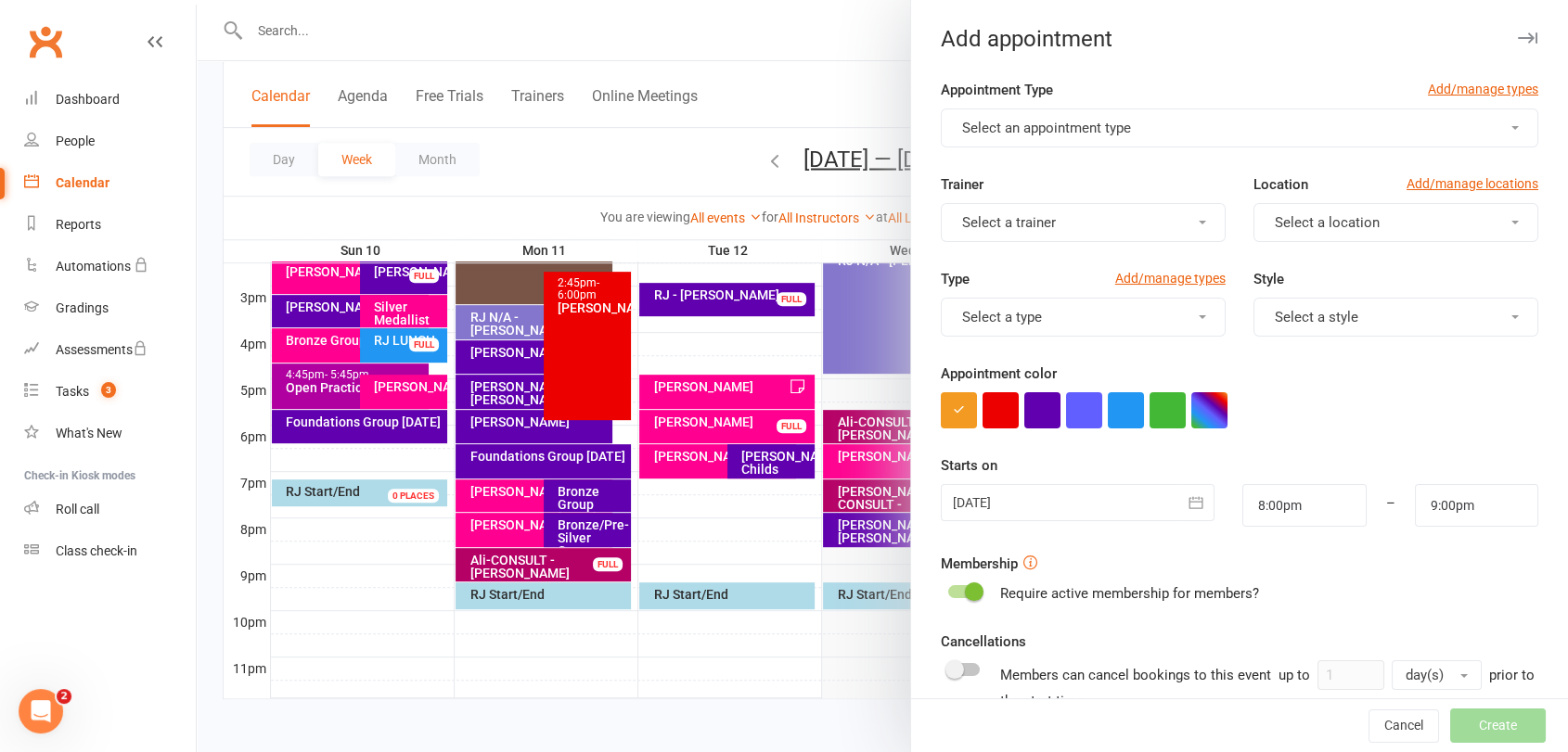
click at [1060, 130] on span "Select an appointment type" at bounding box center [1046, 128] width 169 height 17
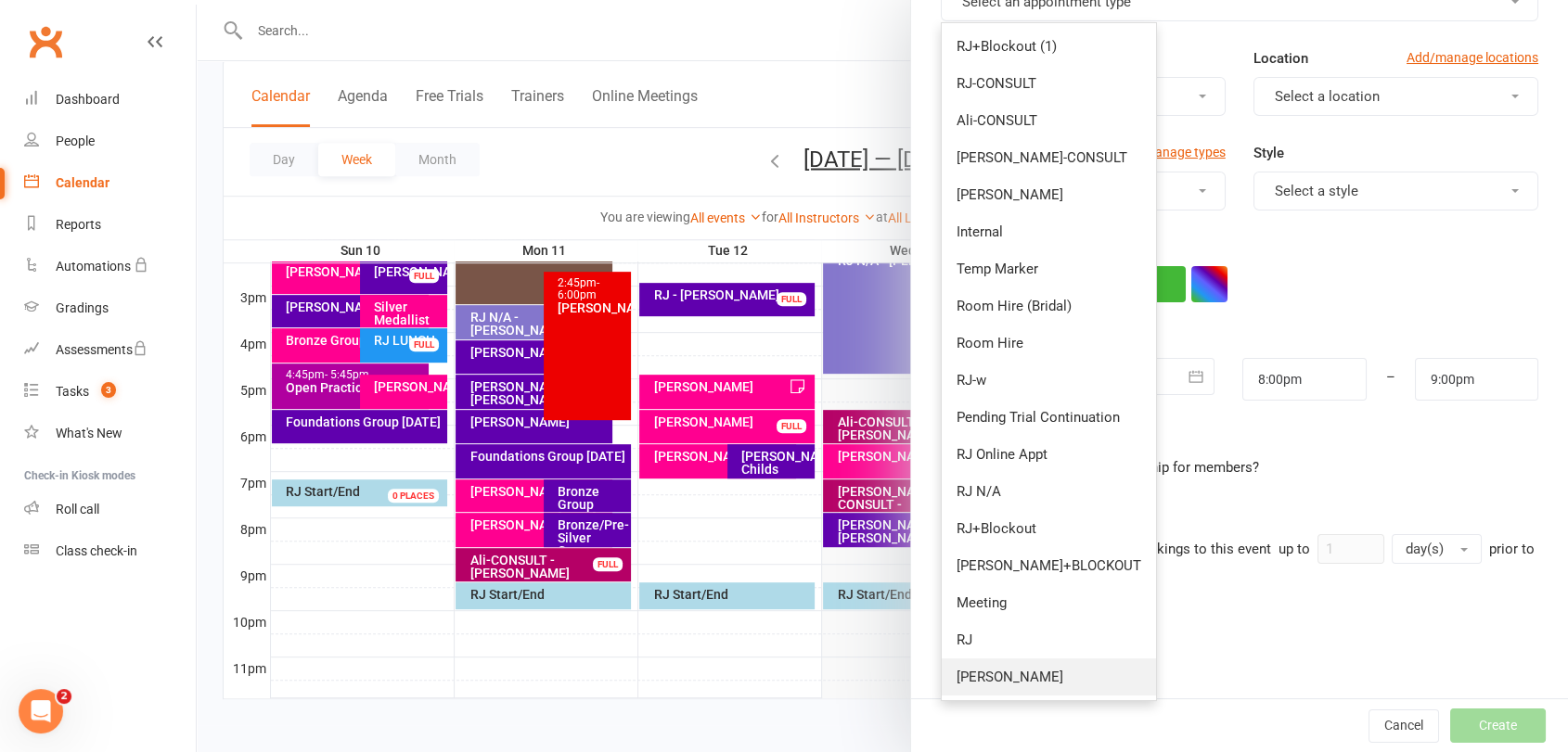
scroll to position [211, 0]
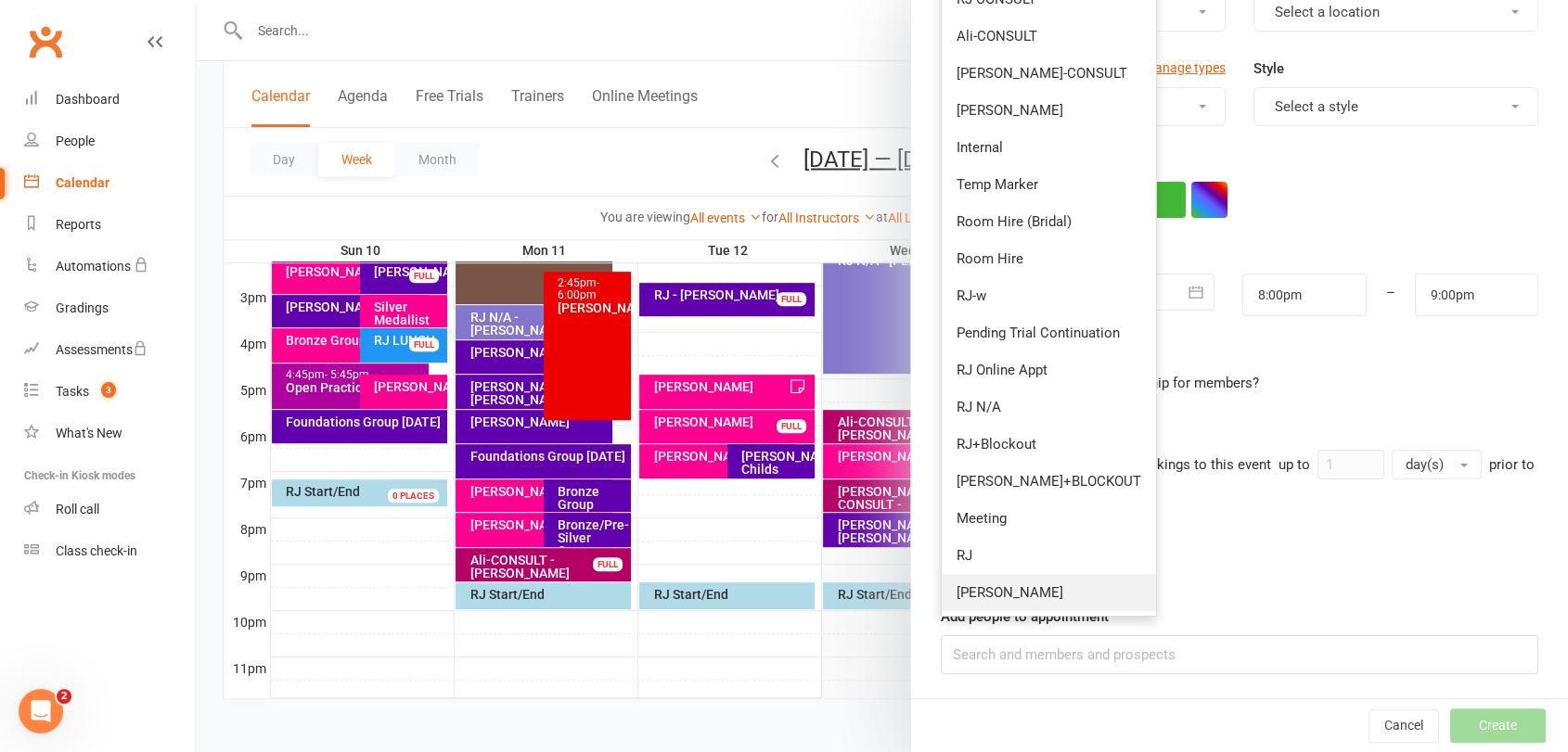
click at [971, 602] on link "[PERSON_NAME]" at bounding box center [1049, 593] width 214 height 37
type input "8:45pm"
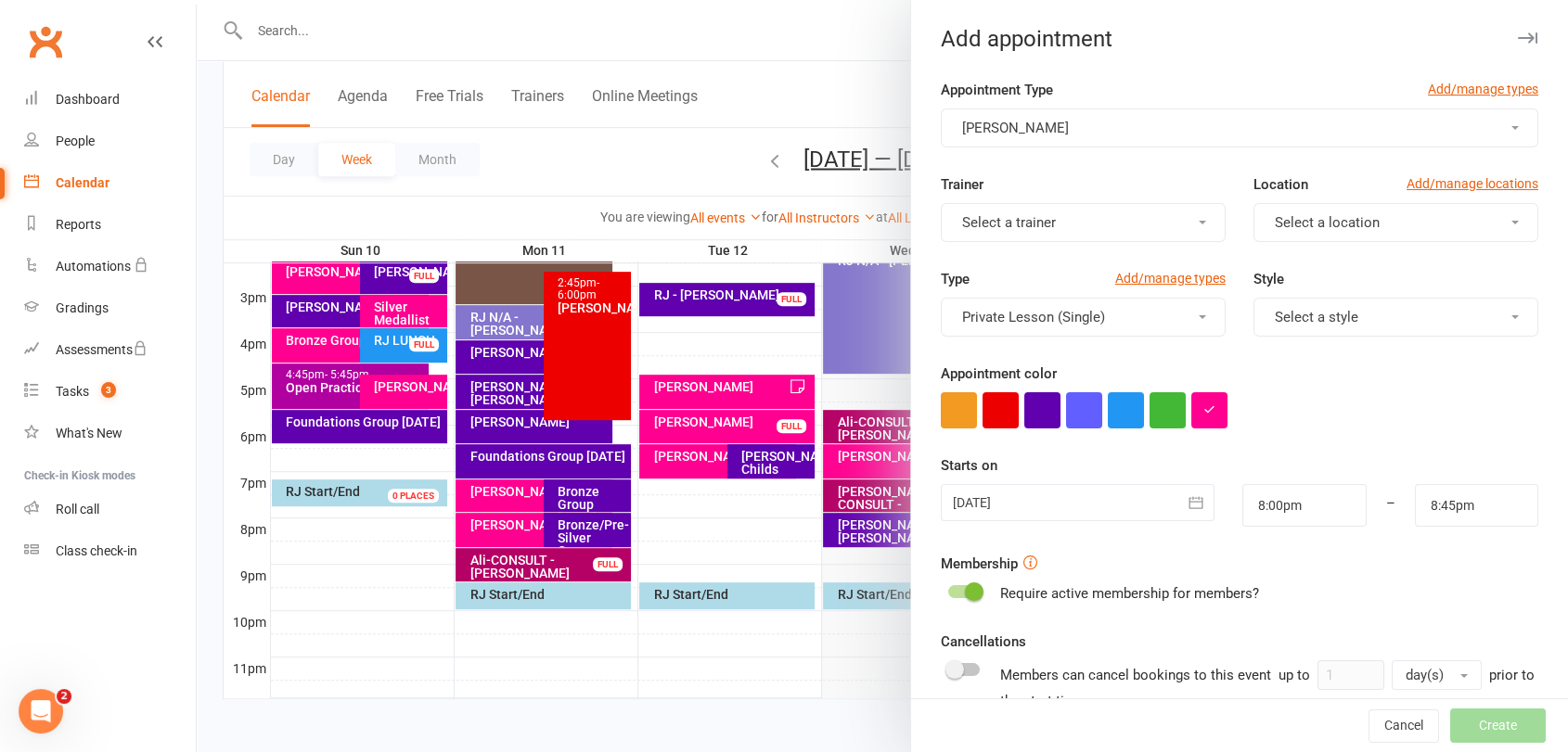
click at [1088, 226] on button "Select a trainer" at bounding box center [1082, 223] width 284 height 39
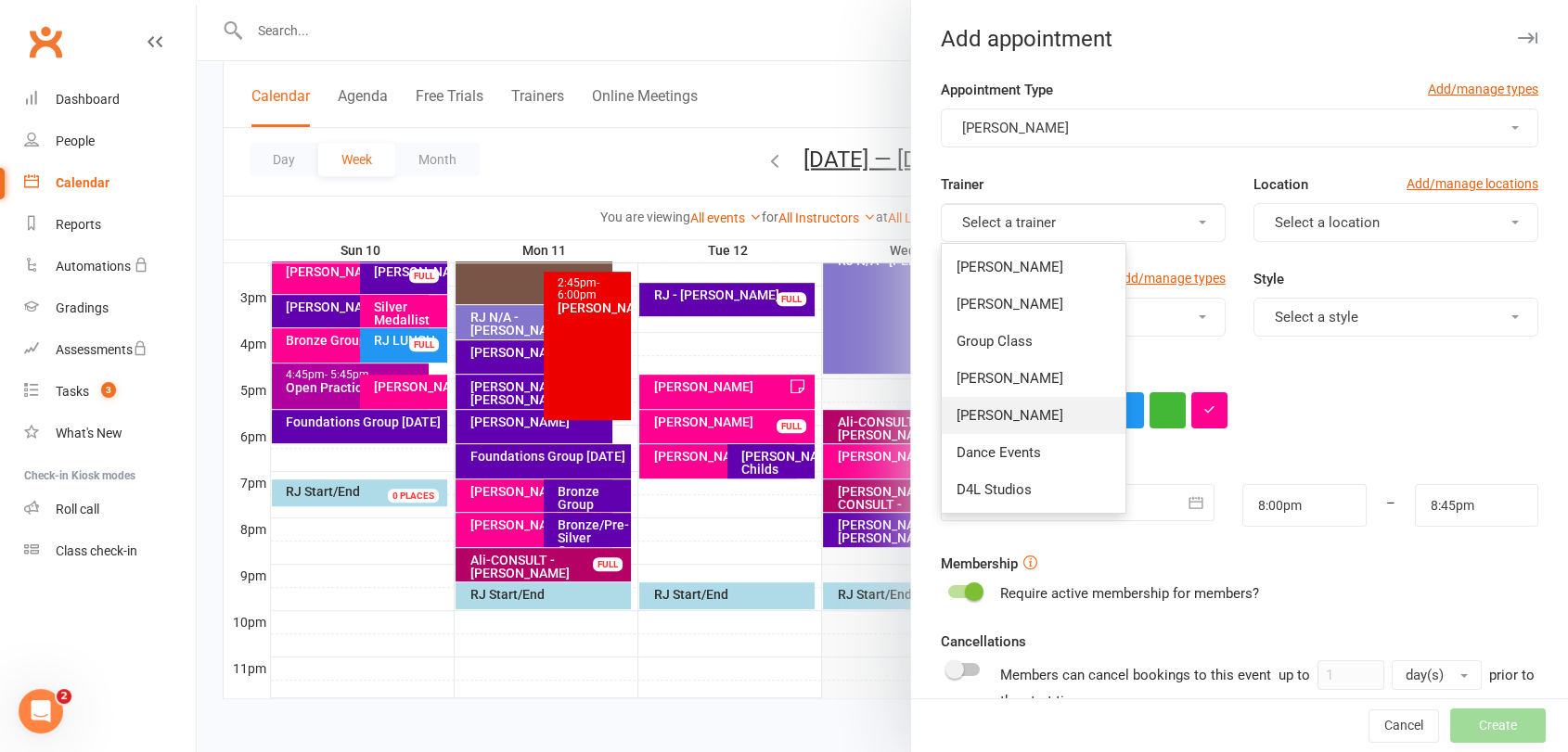
click at [979, 417] on span "[PERSON_NAME]" at bounding box center [1010, 416] width 106 height 17
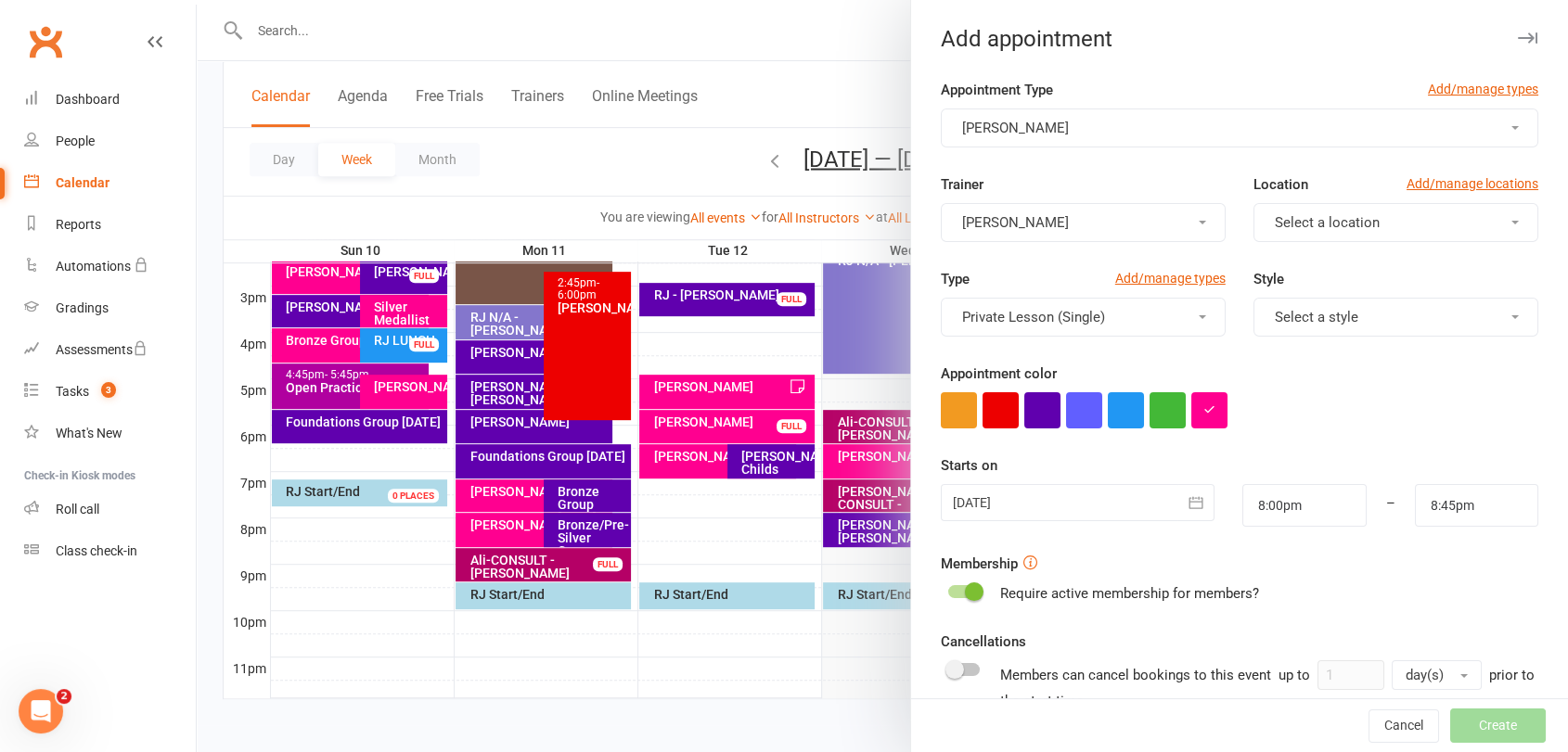
click at [1355, 223] on span "Select a location" at bounding box center [1327, 223] width 104 height 17
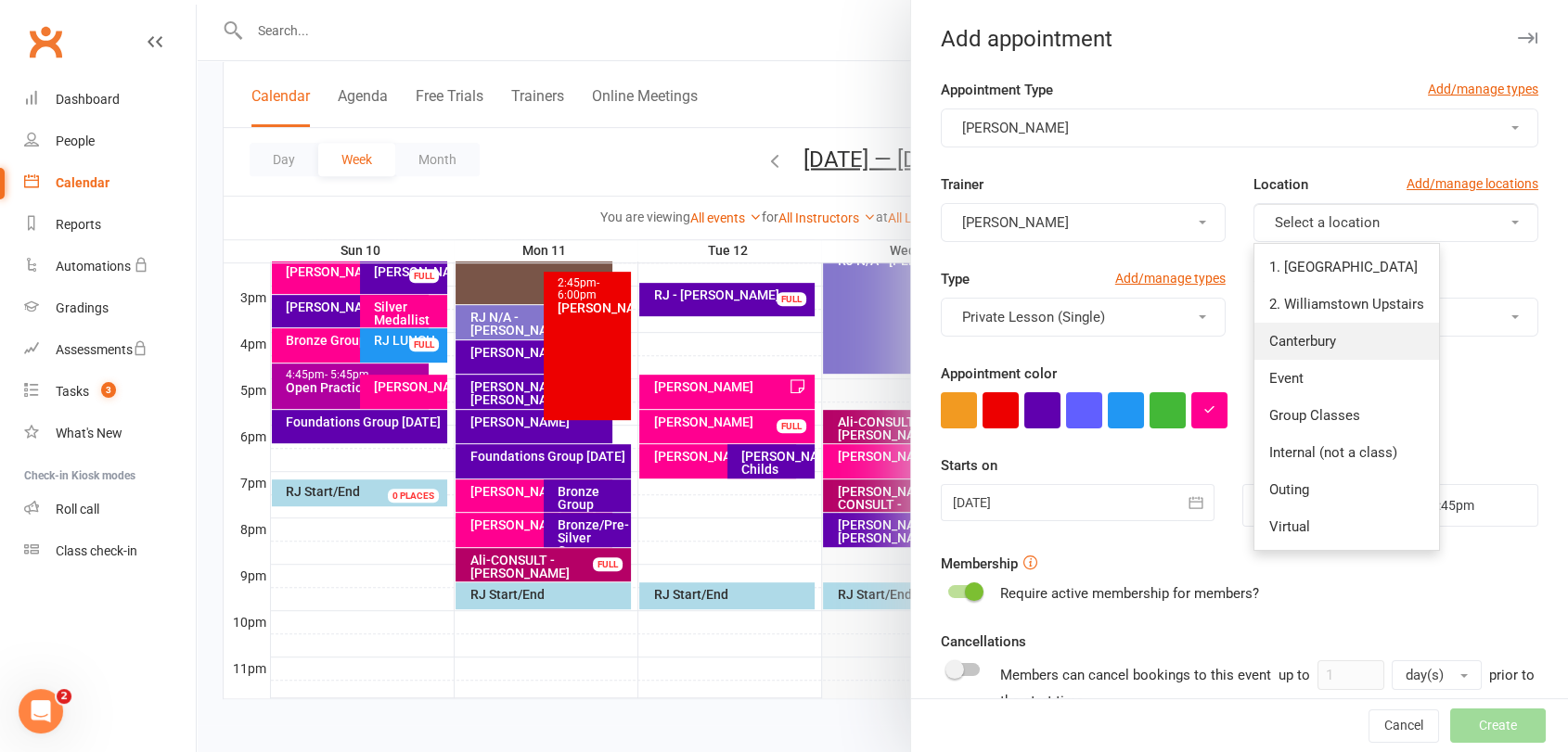
click at [1321, 350] on link "Canterbury" at bounding box center [1346, 341] width 185 height 37
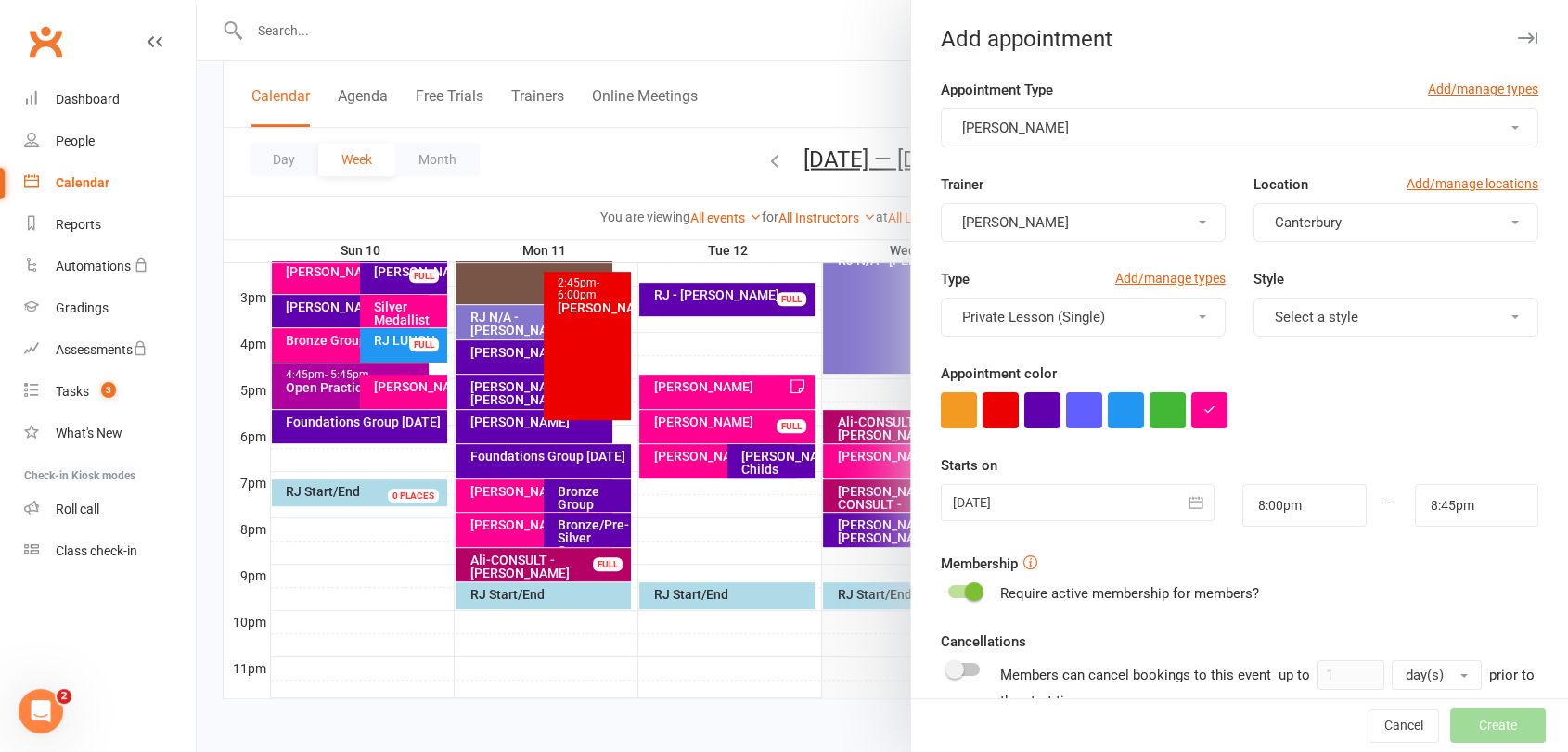
click at [1112, 493] on div at bounding box center [1078, 502] width 275 height 37
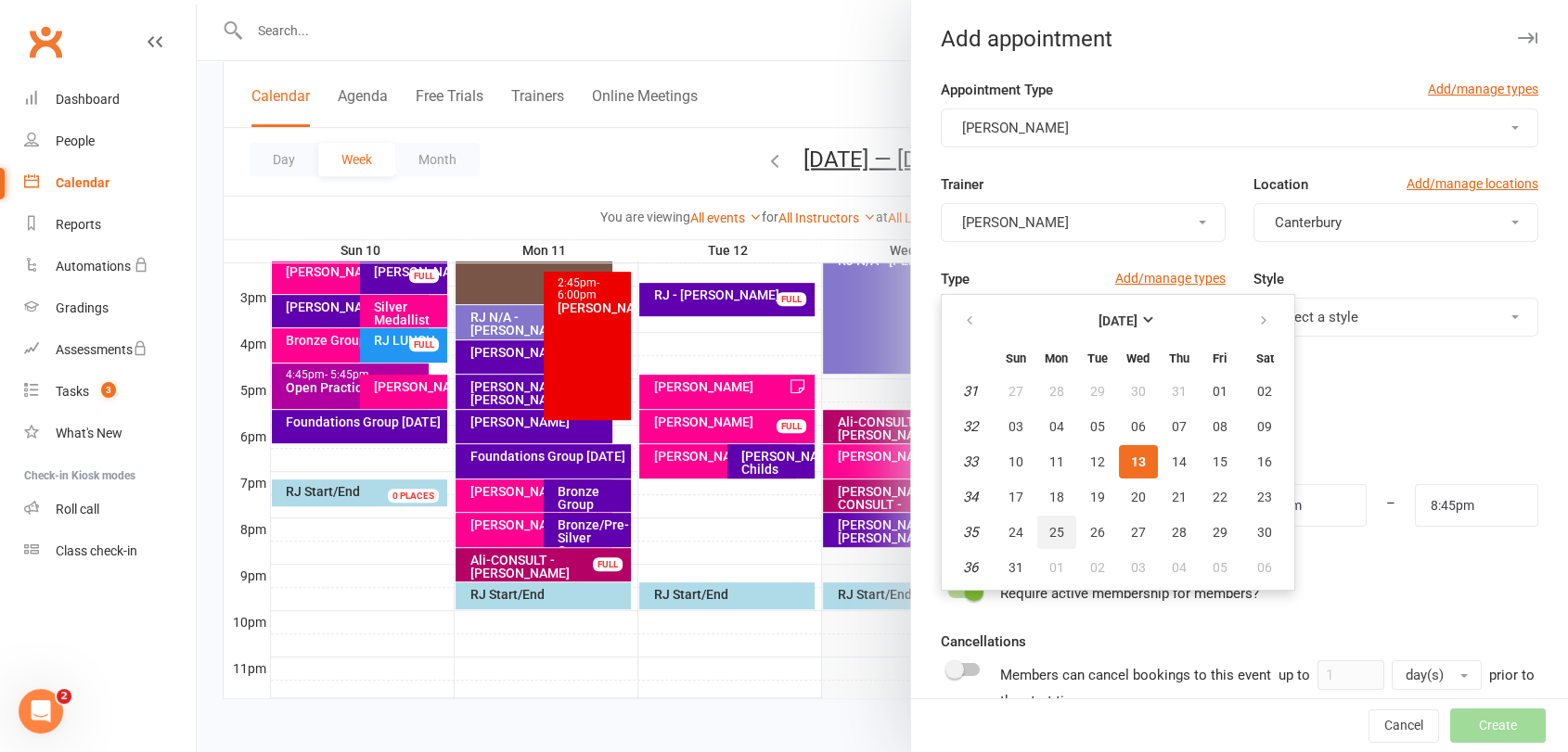
click at [1054, 533] on button "25" at bounding box center [1056, 532] width 39 height 34
type input "[DATE]"
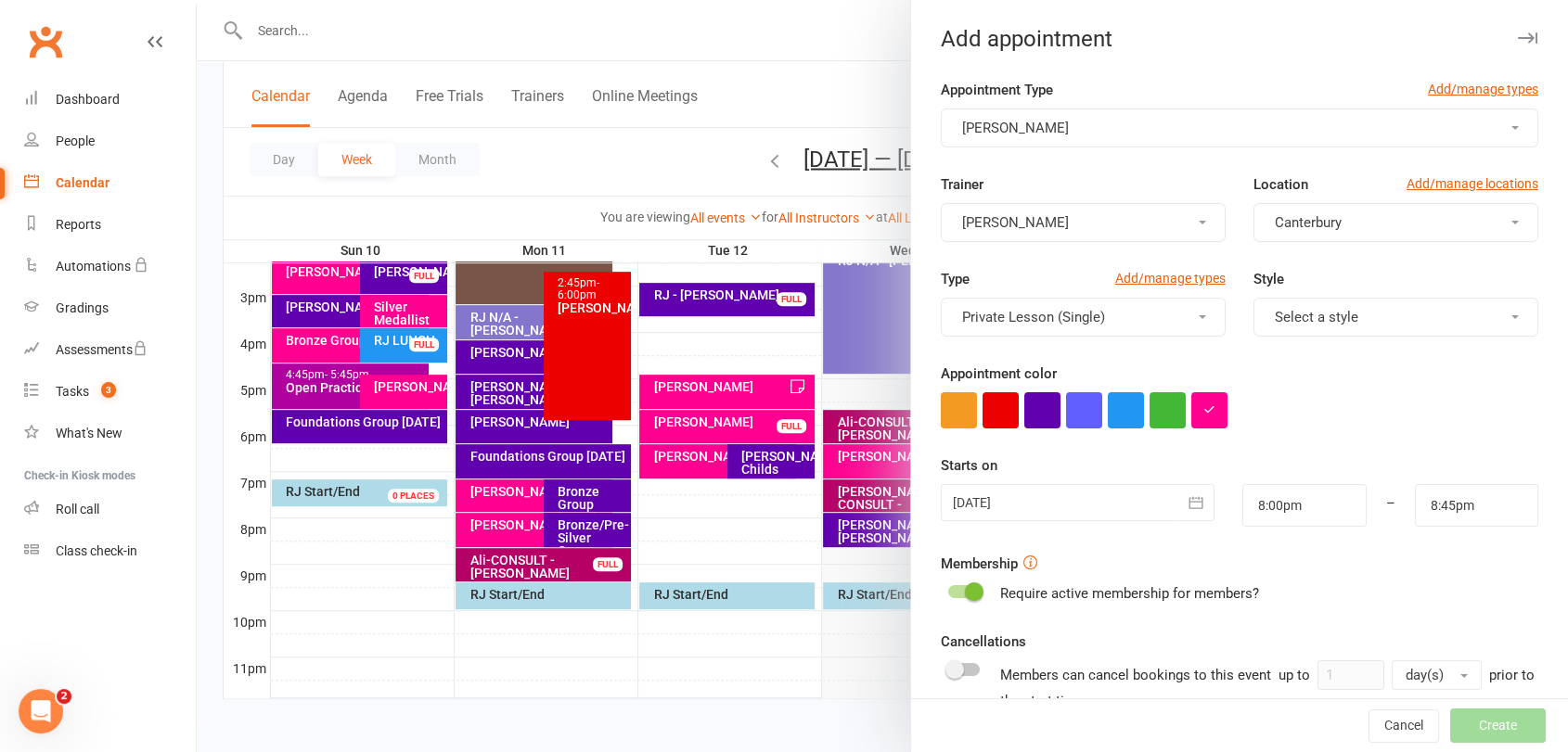
click at [1317, 220] on span "Canterbury" at bounding box center [1308, 223] width 67 height 17
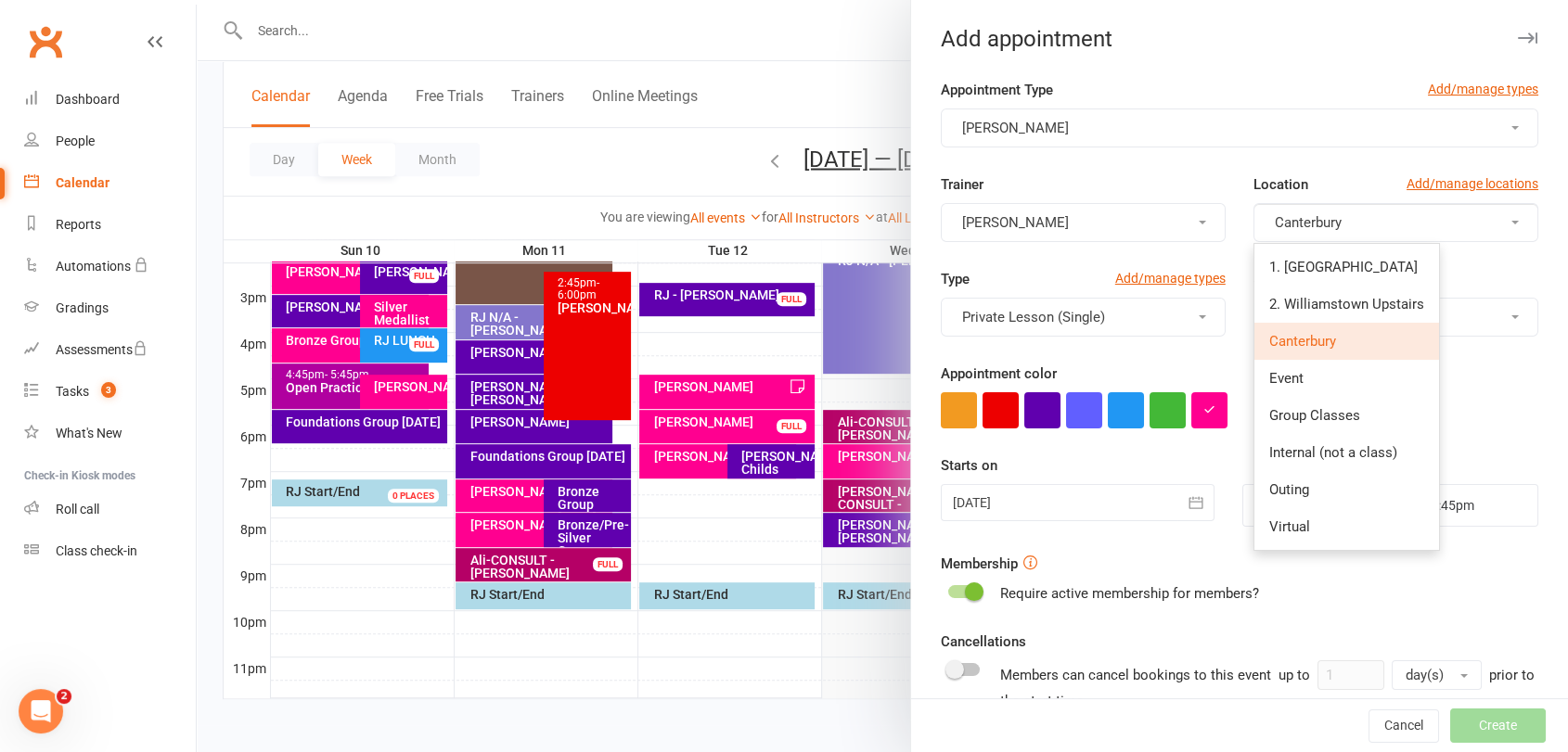
click at [1317, 220] on span "Canterbury" at bounding box center [1308, 223] width 67 height 17
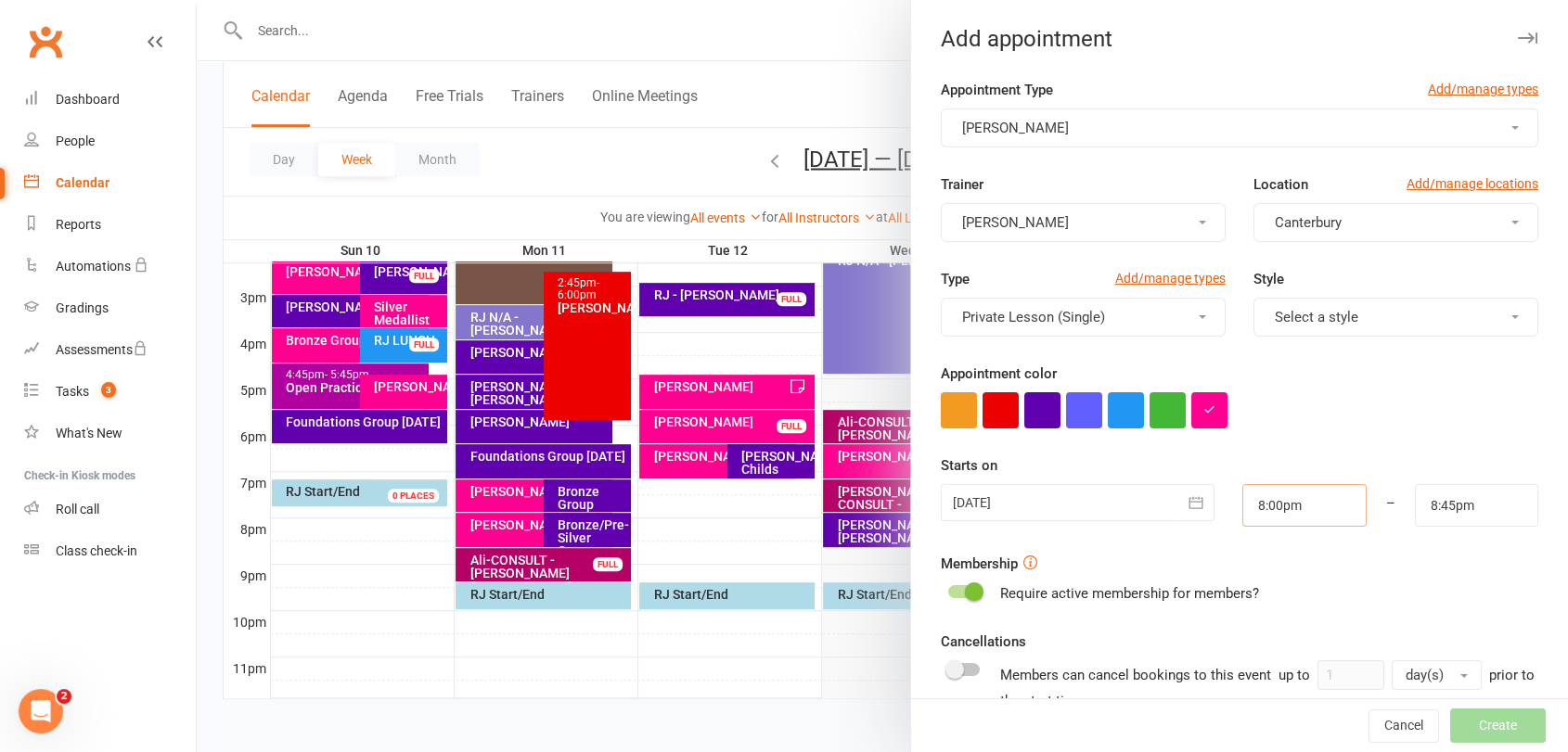
click at [1288, 513] on input "8:00pm" at bounding box center [1303, 505] width 123 height 43
type input "8:45pm"
click at [1269, 554] on li "8:45pm" at bounding box center [1287, 551] width 89 height 28
click at [1428, 504] on input "8:45pm" at bounding box center [1476, 505] width 123 height 43
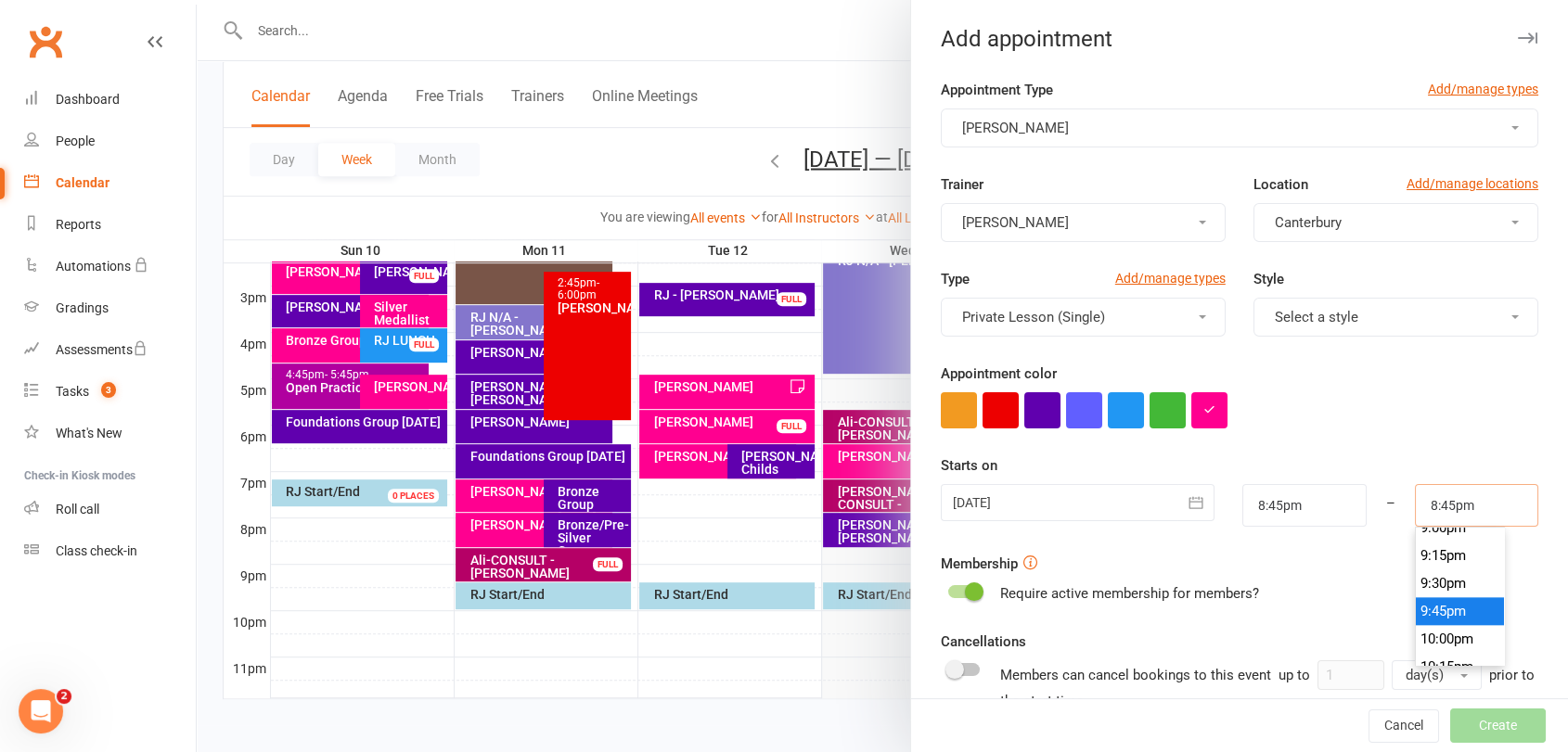
scroll to position [2384, 0]
type input "9:30pm"
click at [1432, 551] on li "9:30pm" at bounding box center [1460, 550] width 89 height 28
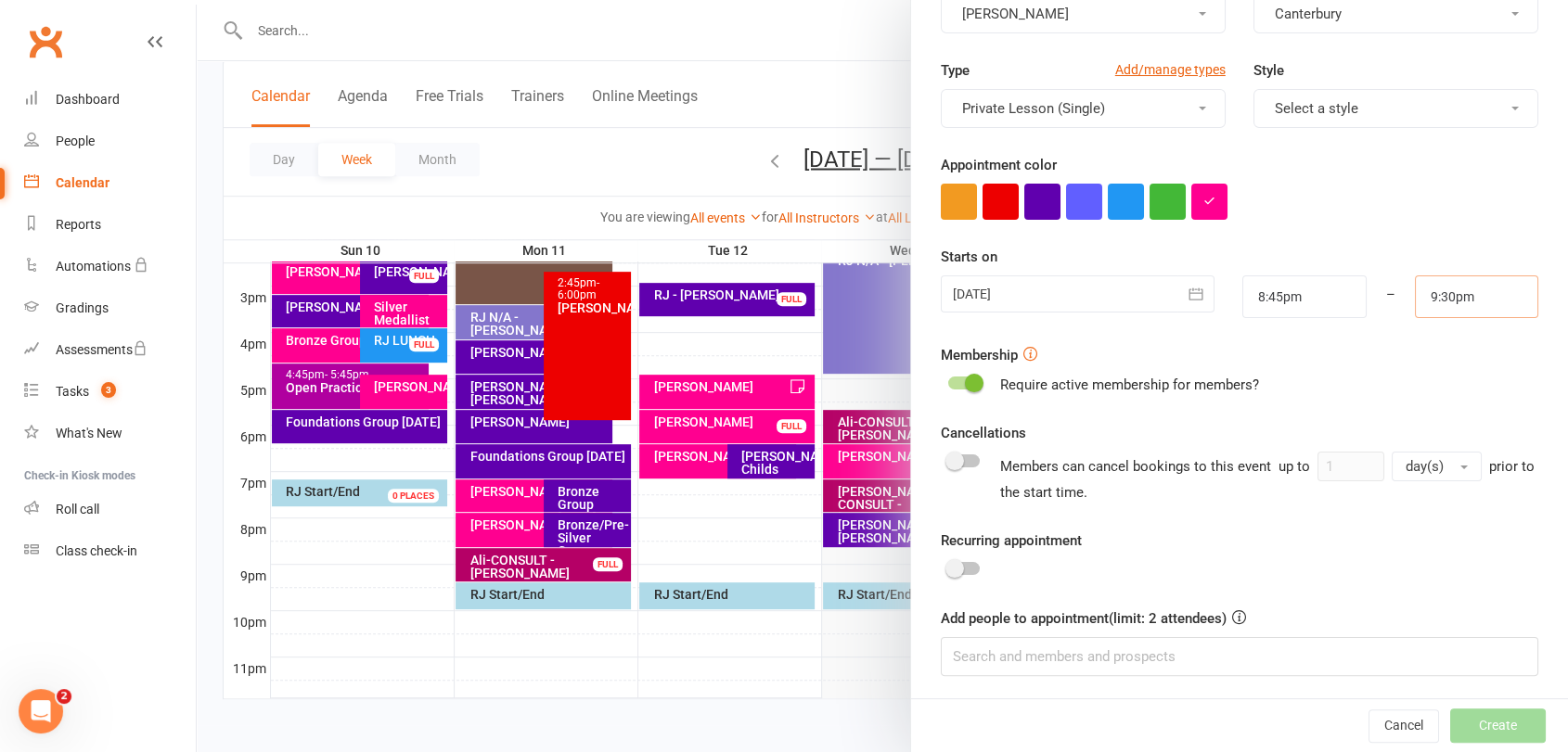
scroll to position [211, 0]
click at [1135, 649] on input at bounding box center [1239, 655] width 598 height 39
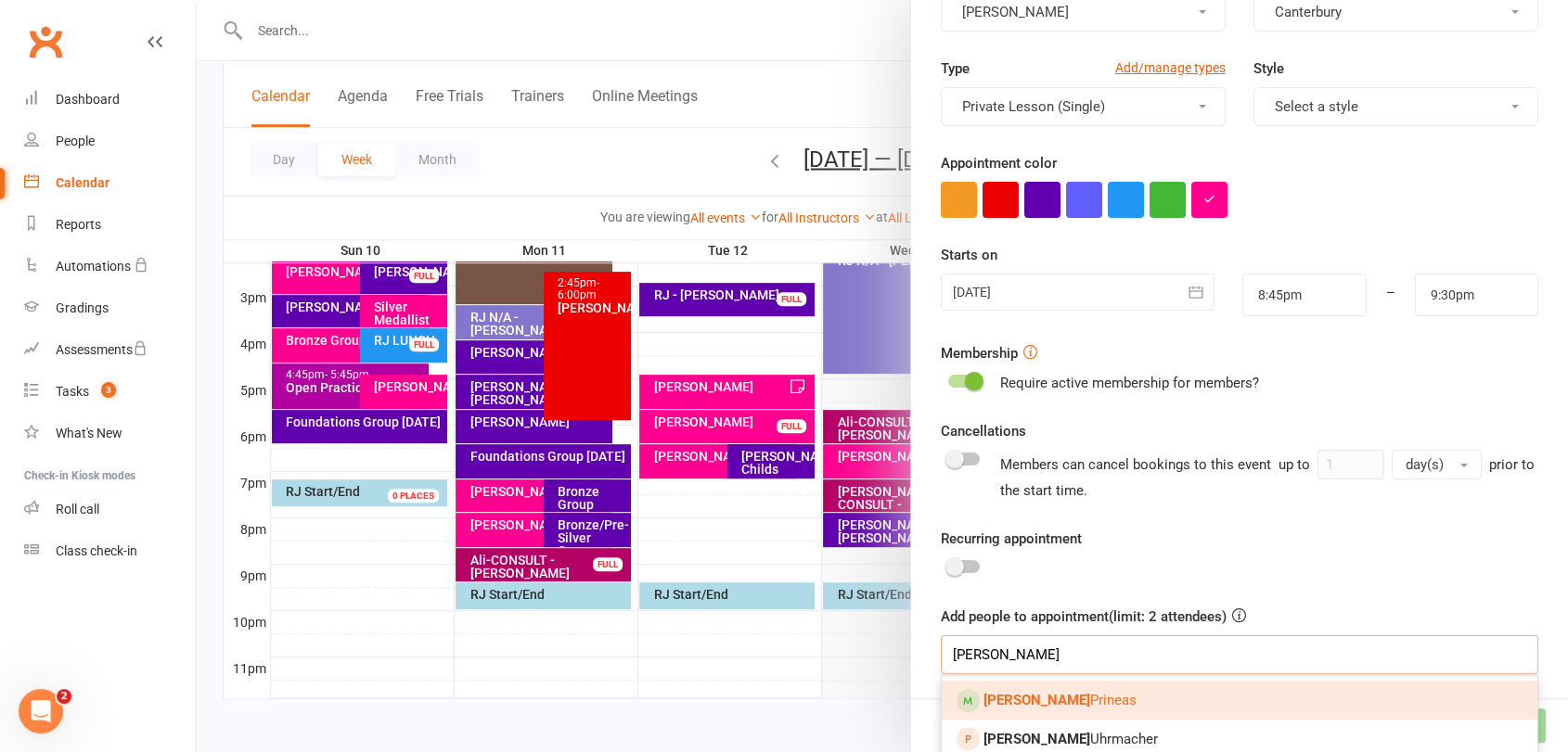
type input "[PERSON_NAME]"
click at [1104, 695] on link "[PERSON_NAME]" at bounding box center [1239, 700] width 596 height 39
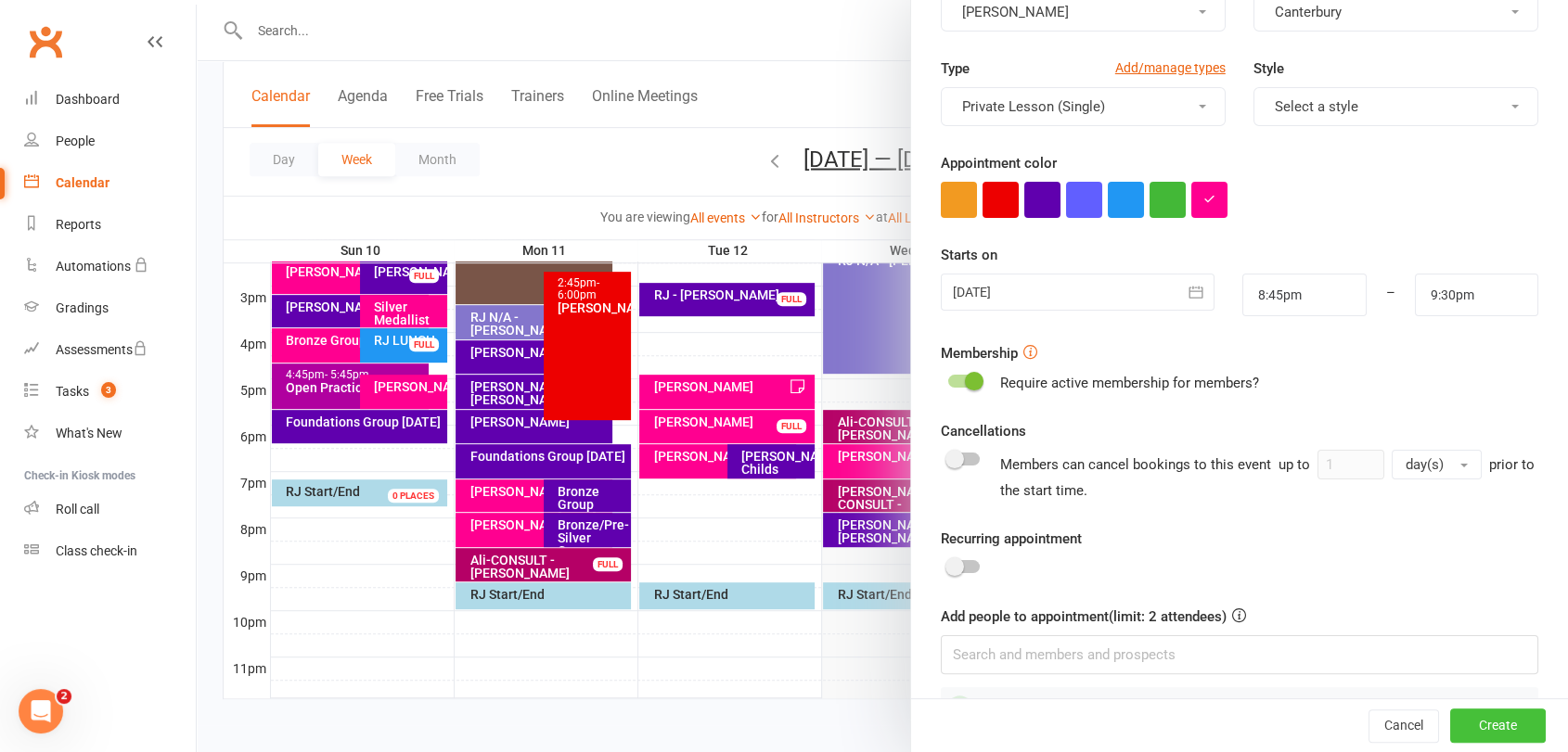
click at [1450, 716] on button "Create" at bounding box center [1497, 726] width 95 height 34
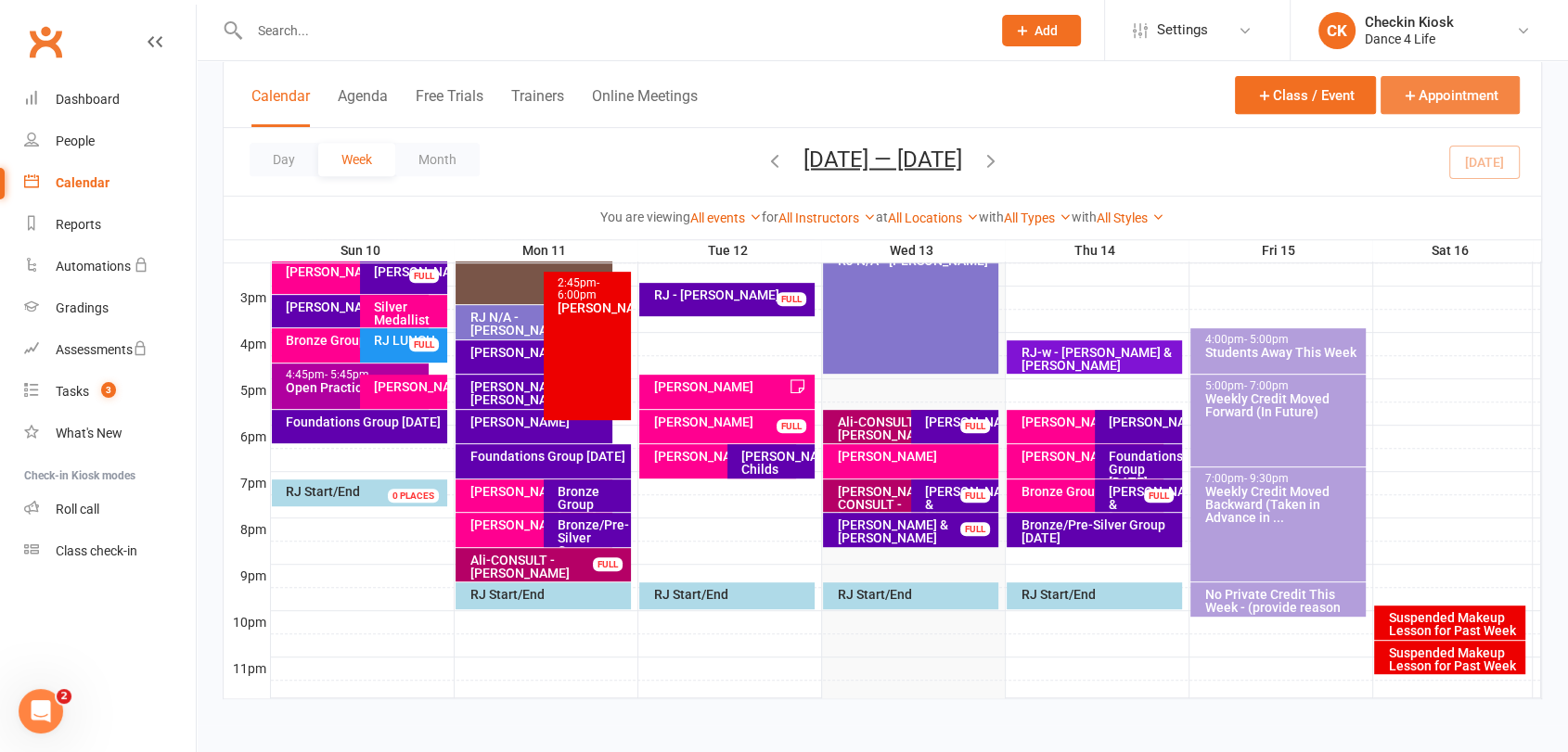
click at [1412, 89] on icon "button" at bounding box center [1410, 96] width 17 height 17
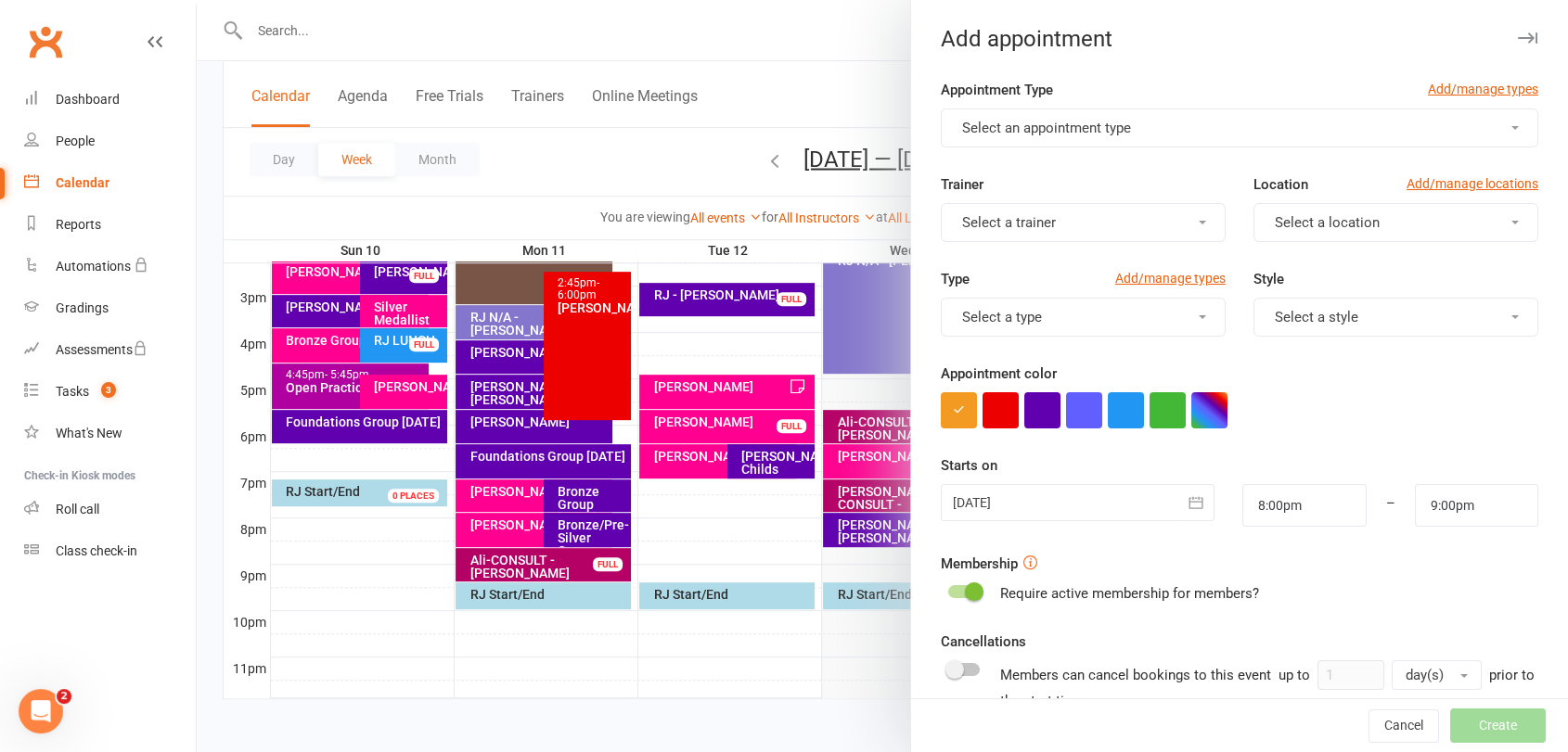
click at [1160, 116] on button "Select an appointment type" at bounding box center [1239, 128] width 598 height 39
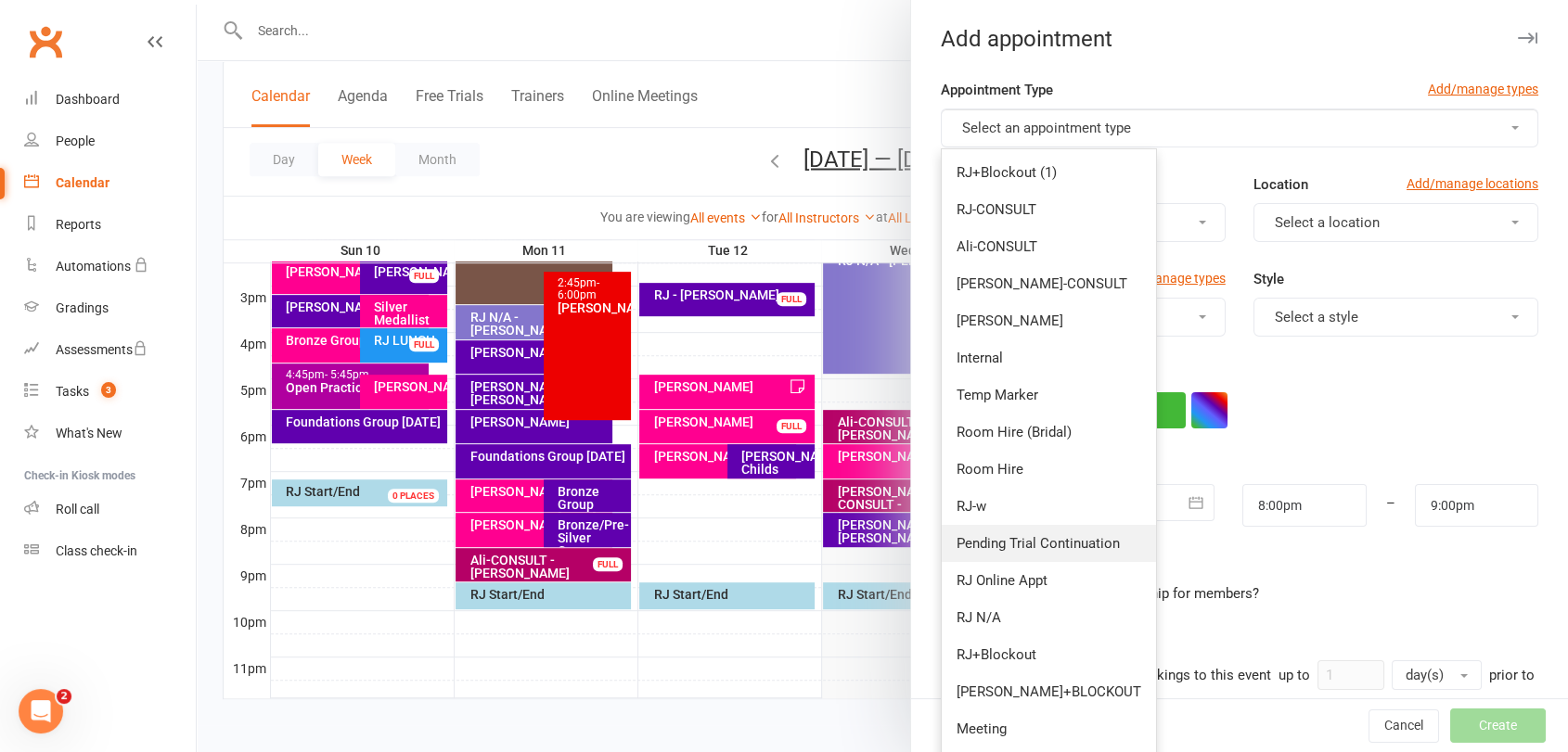
scroll to position [206, 0]
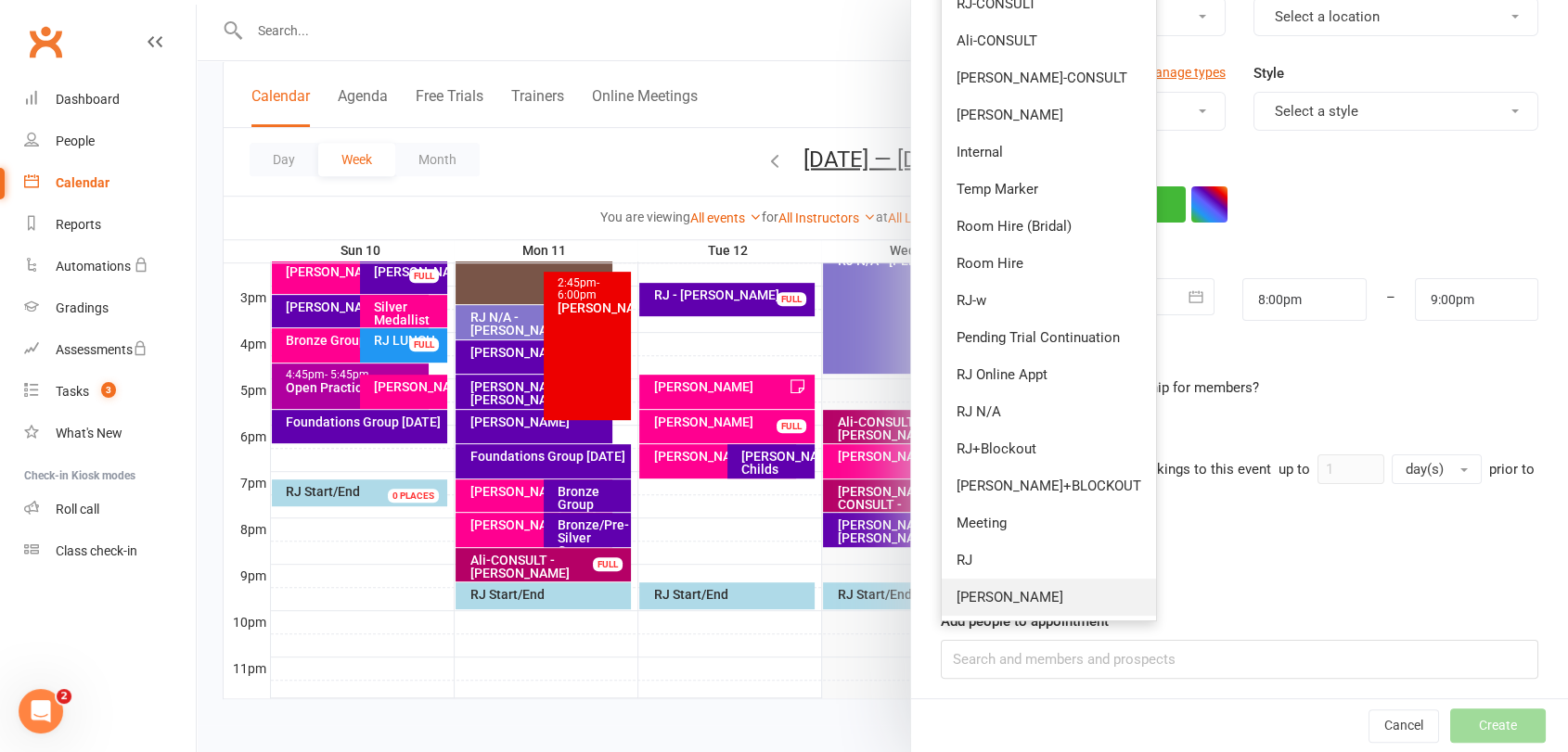
click at [1030, 584] on link "[PERSON_NAME]" at bounding box center [1049, 597] width 214 height 37
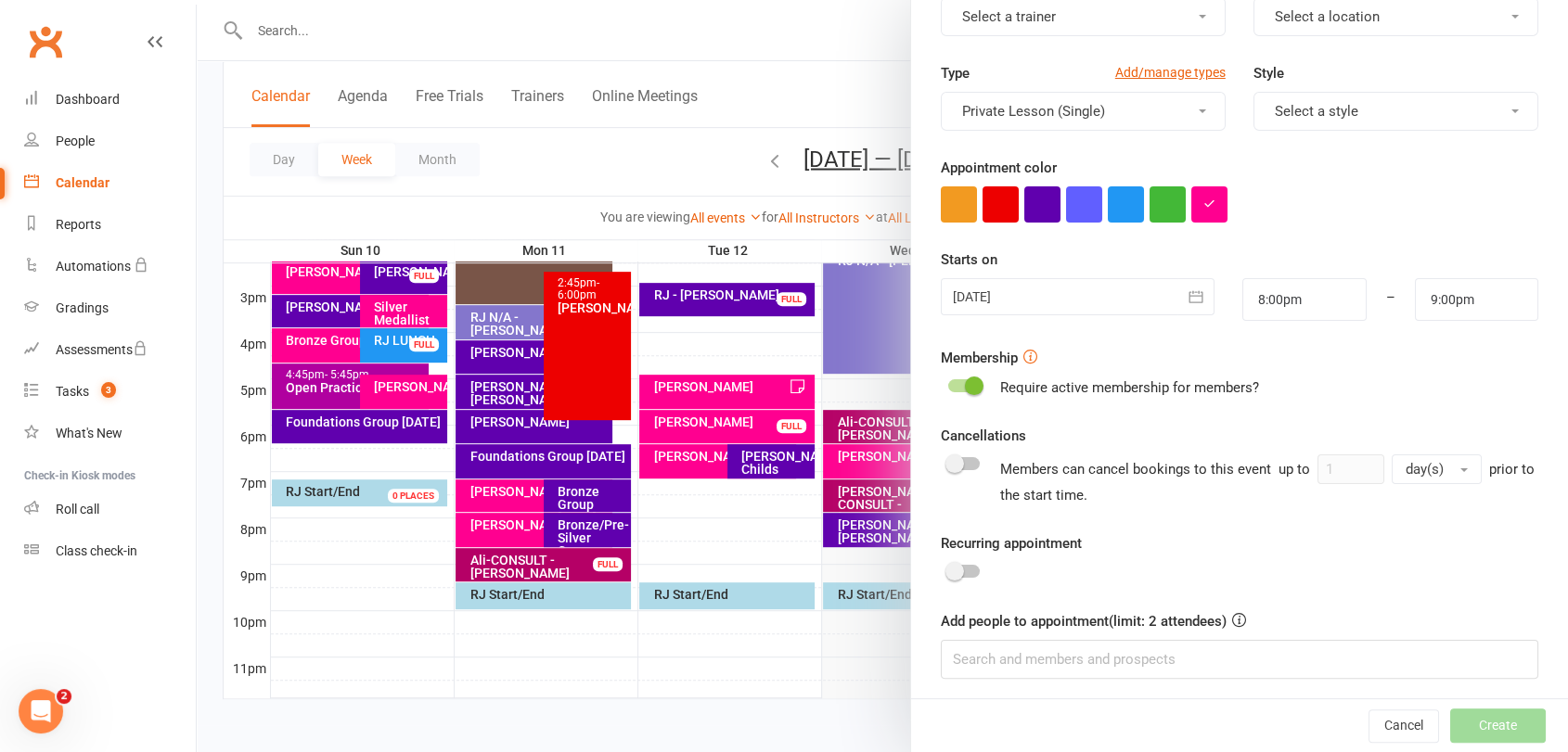
type input "8:45pm"
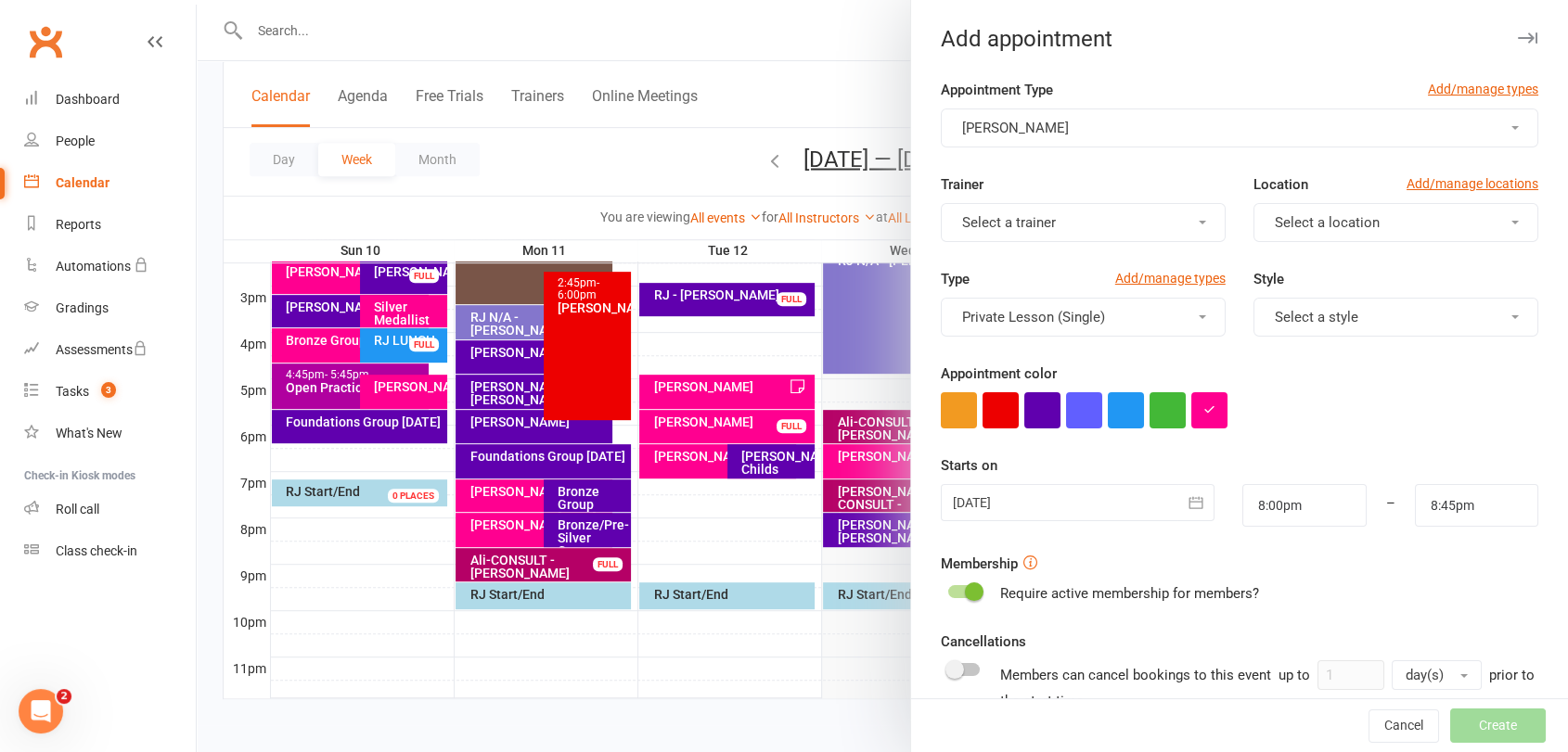
click at [1076, 232] on button "Select a trainer" at bounding box center [1082, 223] width 284 height 39
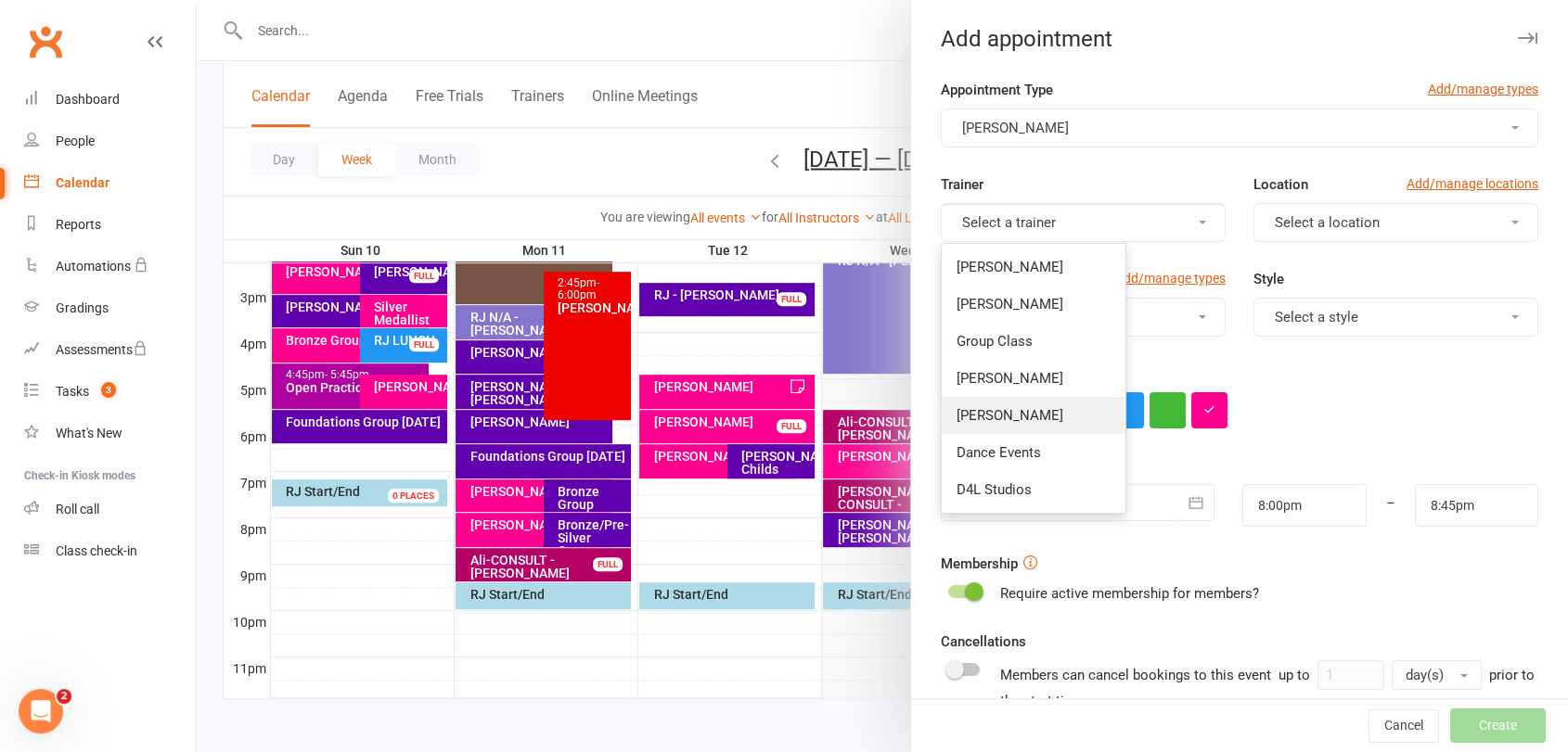
drag, startPoint x: 1031, startPoint y: 421, endPoint x: 1224, endPoint y: 264, distance: 248.8
click at [1031, 420] on span "[PERSON_NAME]" at bounding box center [1010, 416] width 106 height 17
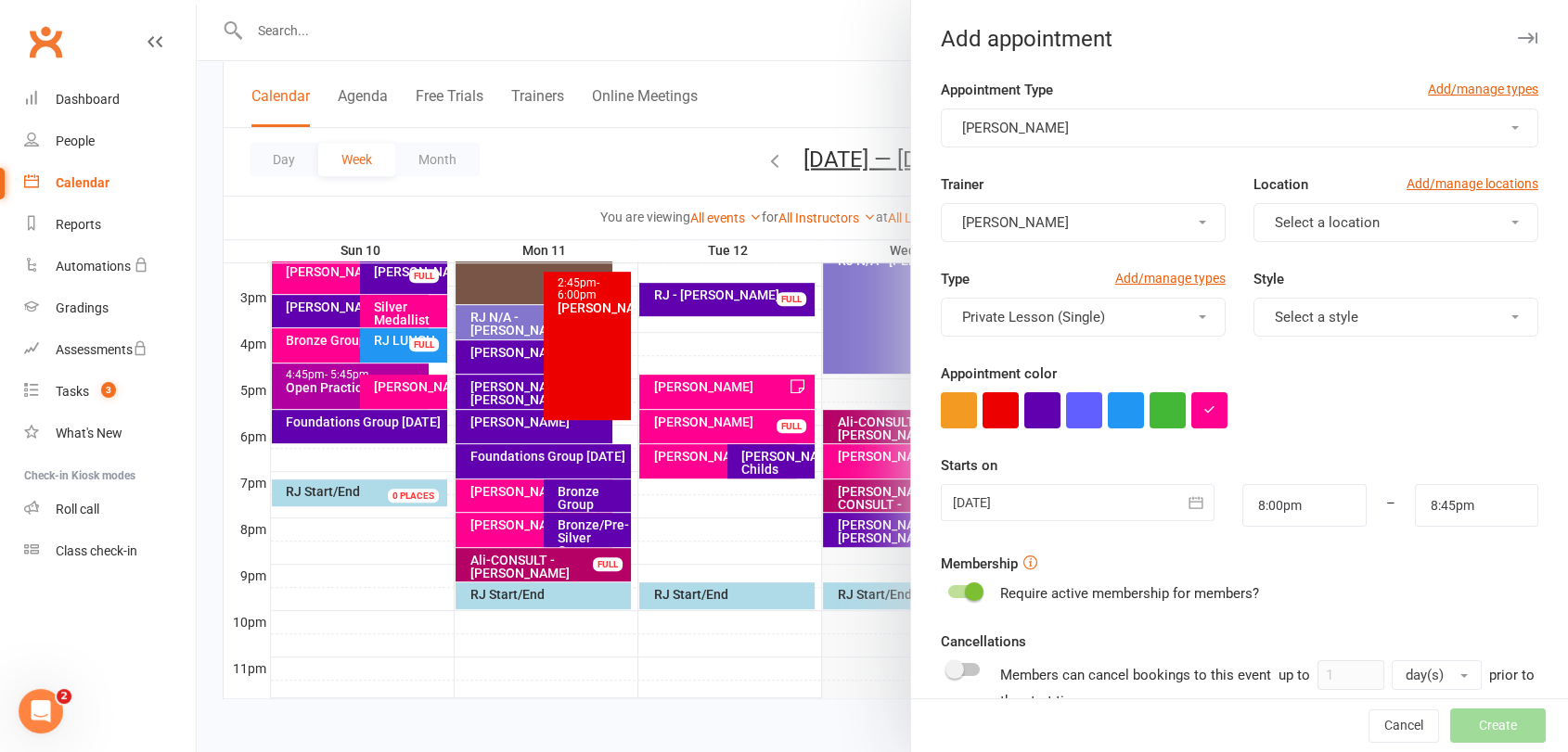
click at [1331, 214] on span "Select a location" at bounding box center [1327, 223] width 104 height 17
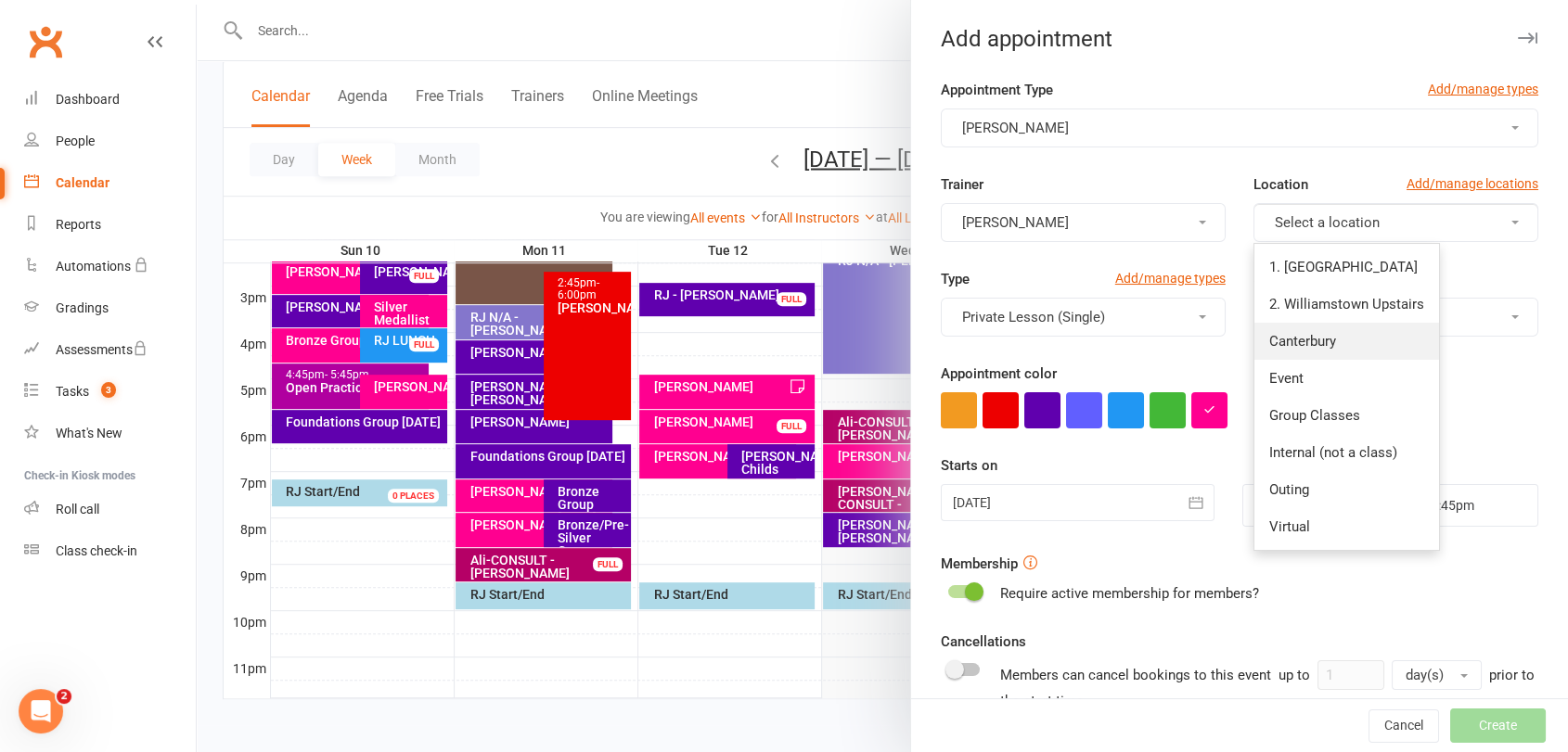
click at [1300, 335] on span "Canterbury" at bounding box center [1302, 341] width 67 height 17
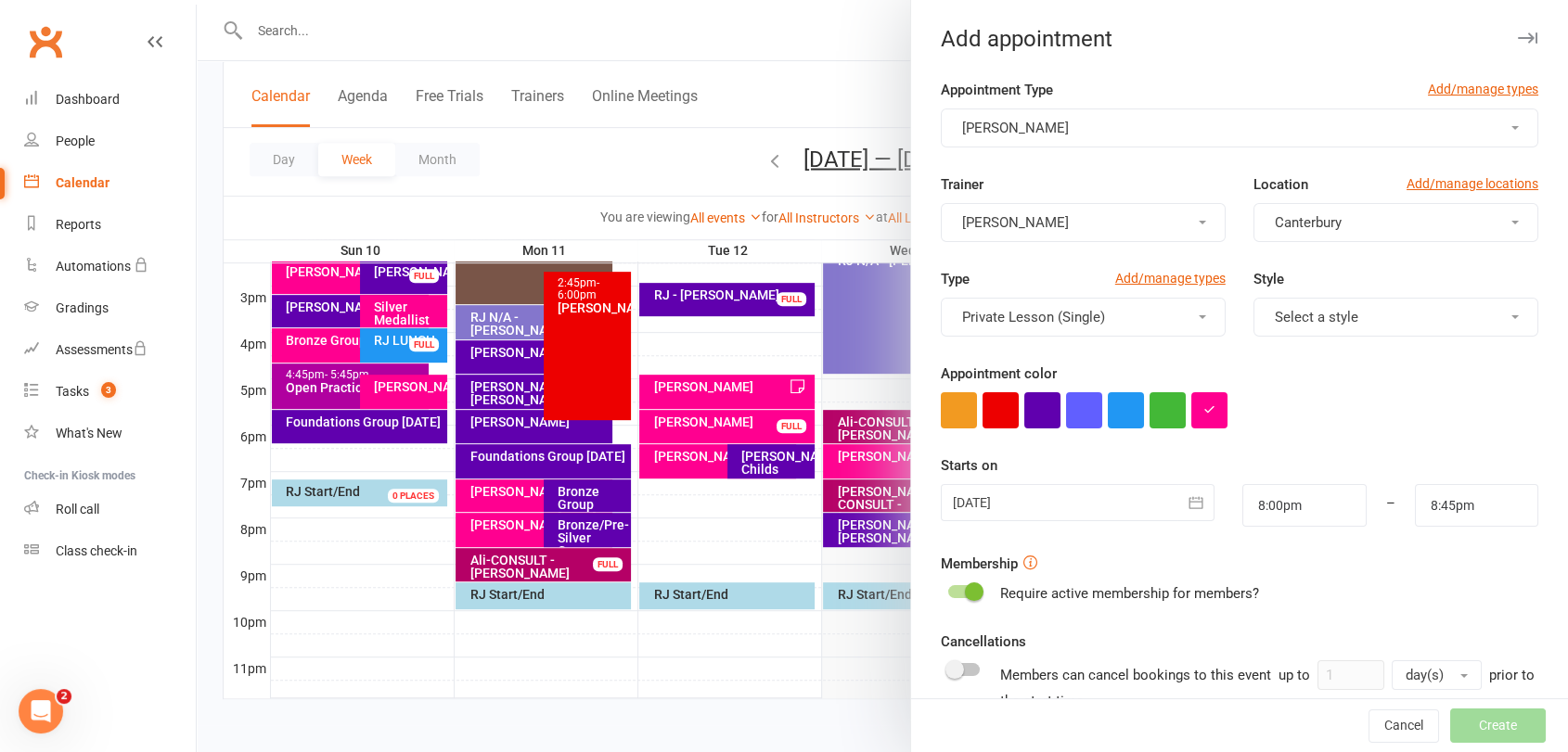
click at [1068, 500] on div at bounding box center [1078, 502] width 275 height 37
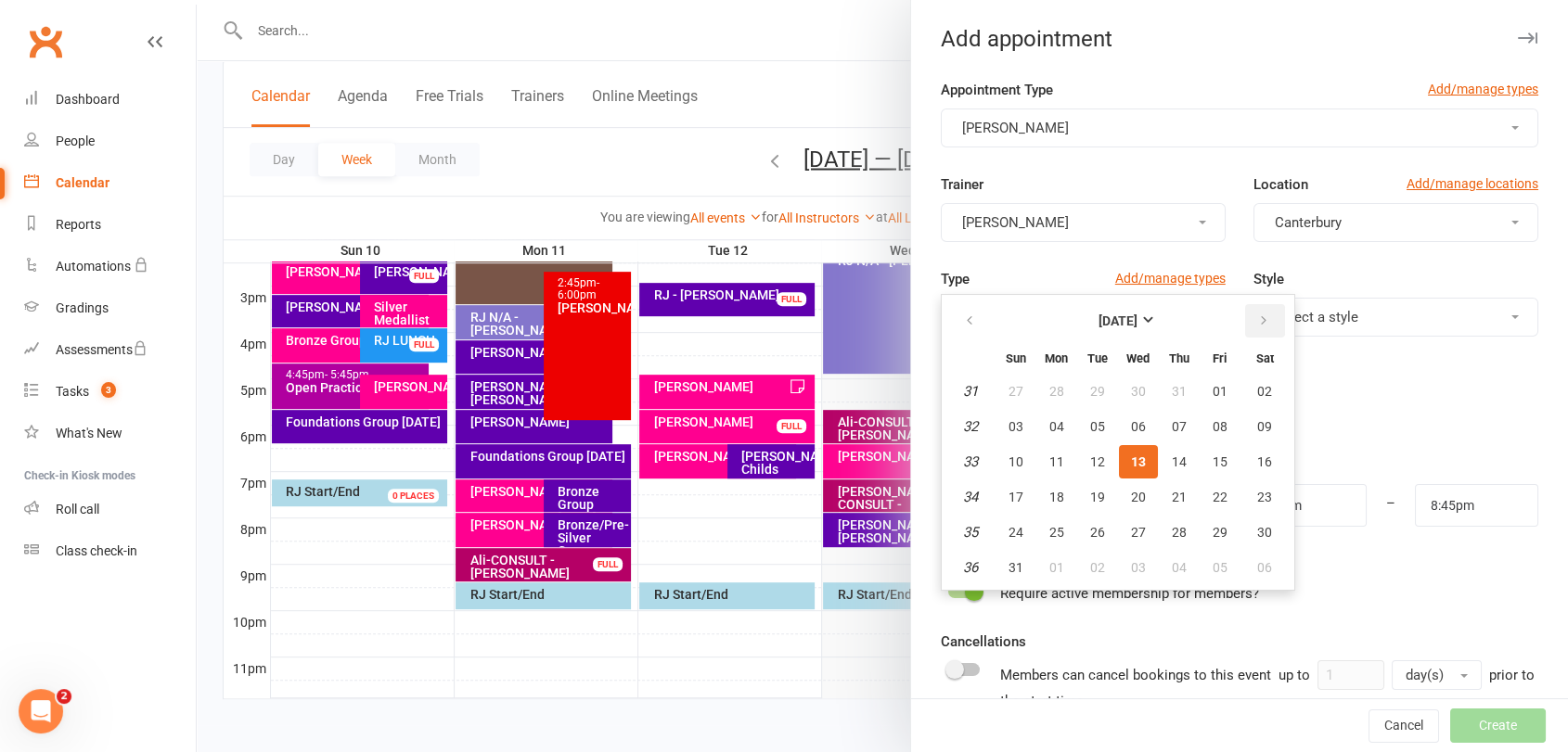
click at [1260, 320] on button "button" at bounding box center [1264, 321] width 40 height 34
click at [1049, 419] on span "08" at bounding box center [1056, 427] width 15 height 15
type input "[DATE]"
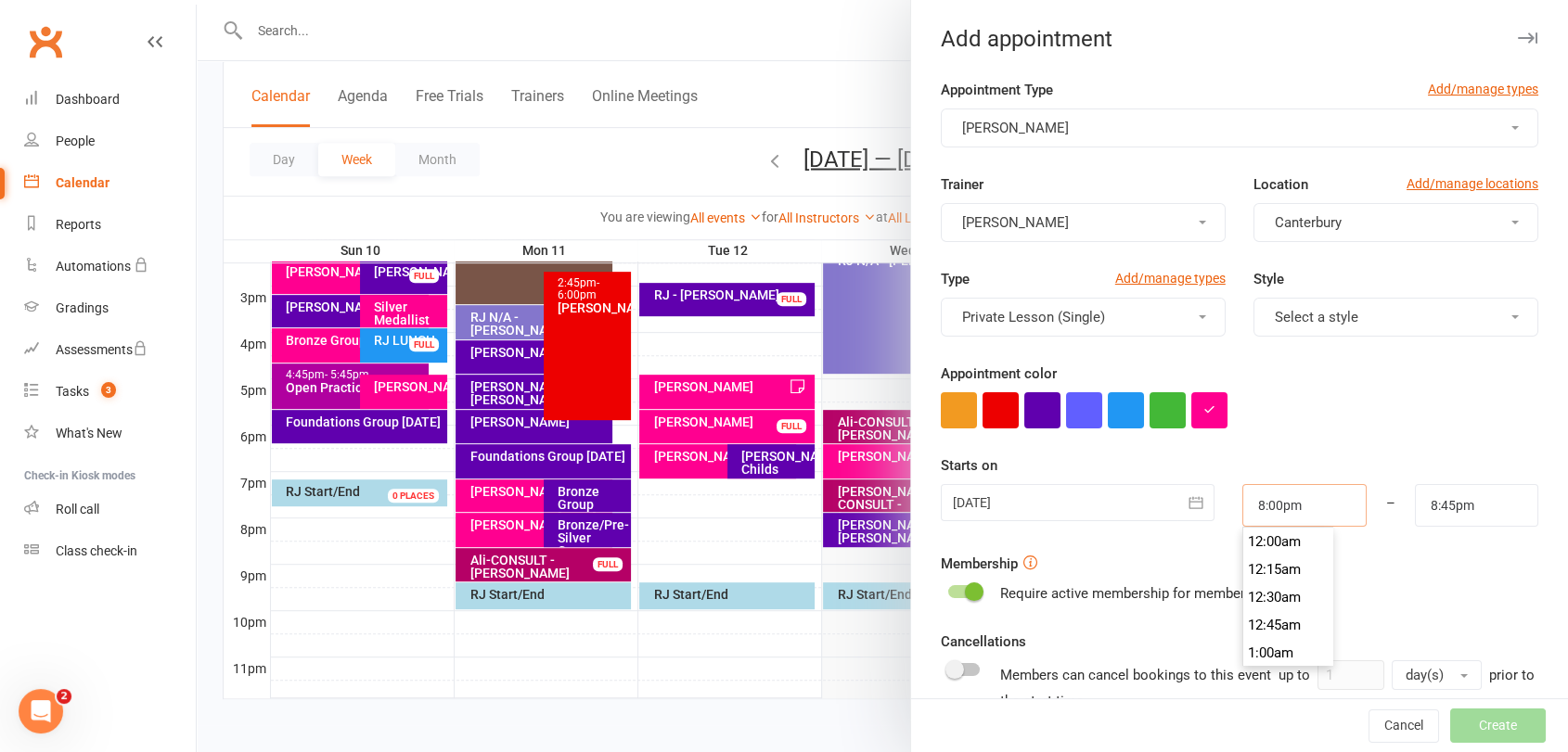
click at [1272, 490] on input "8:00pm" at bounding box center [1303, 505] width 123 height 43
type input "8:45pm"
drag, startPoint x: 1273, startPoint y: 647, endPoint x: 1396, endPoint y: 565, distance: 147.8
click at [1273, 647] on li "8:45pm" at bounding box center [1287, 654] width 89 height 28
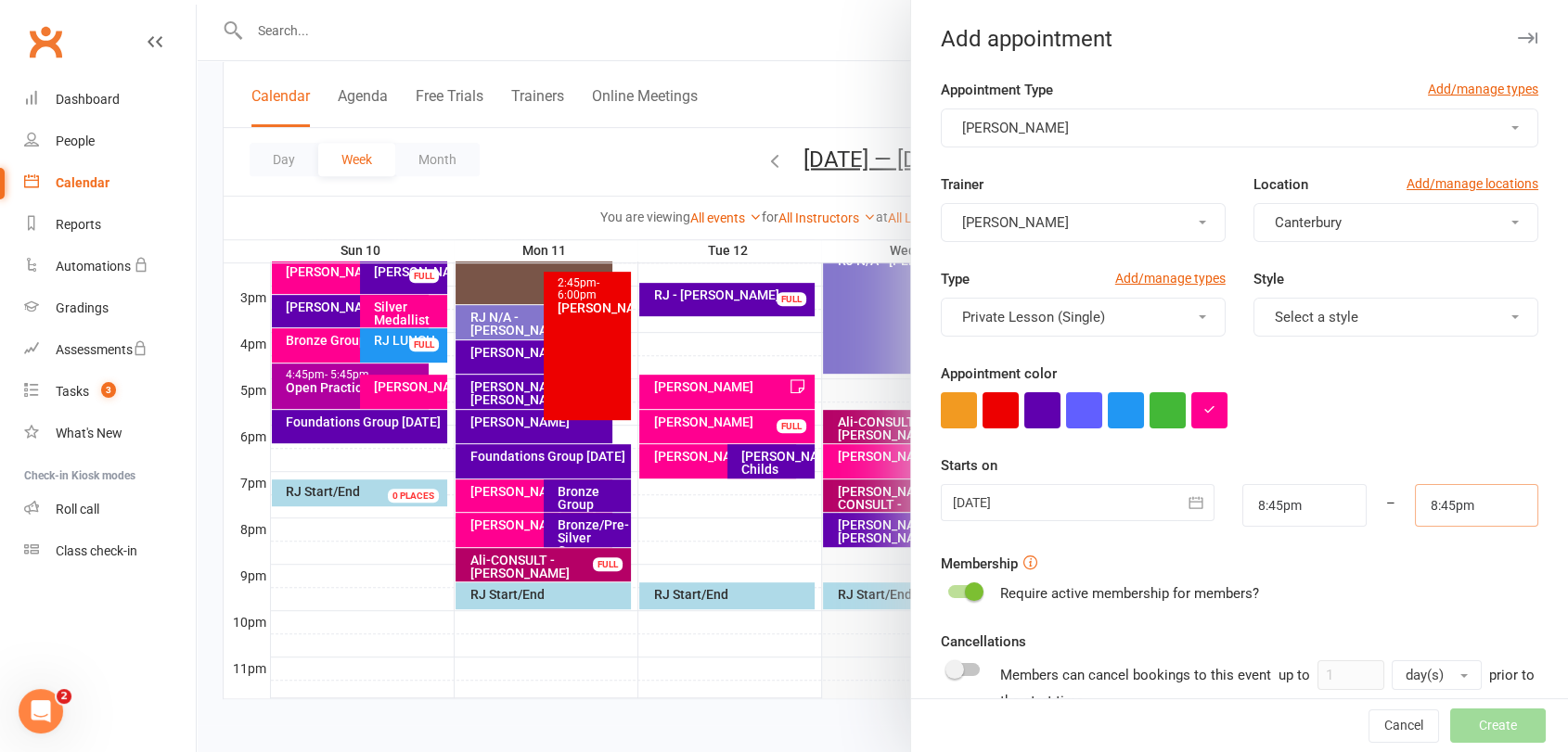
click at [1434, 506] on input "8:45pm" at bounding box center [1476, 505] width 123 height 43
type input "9:30pm"
click at [1436, 649] on li "9:30pm" at bounding box center [1460, 653] width 89 height 28
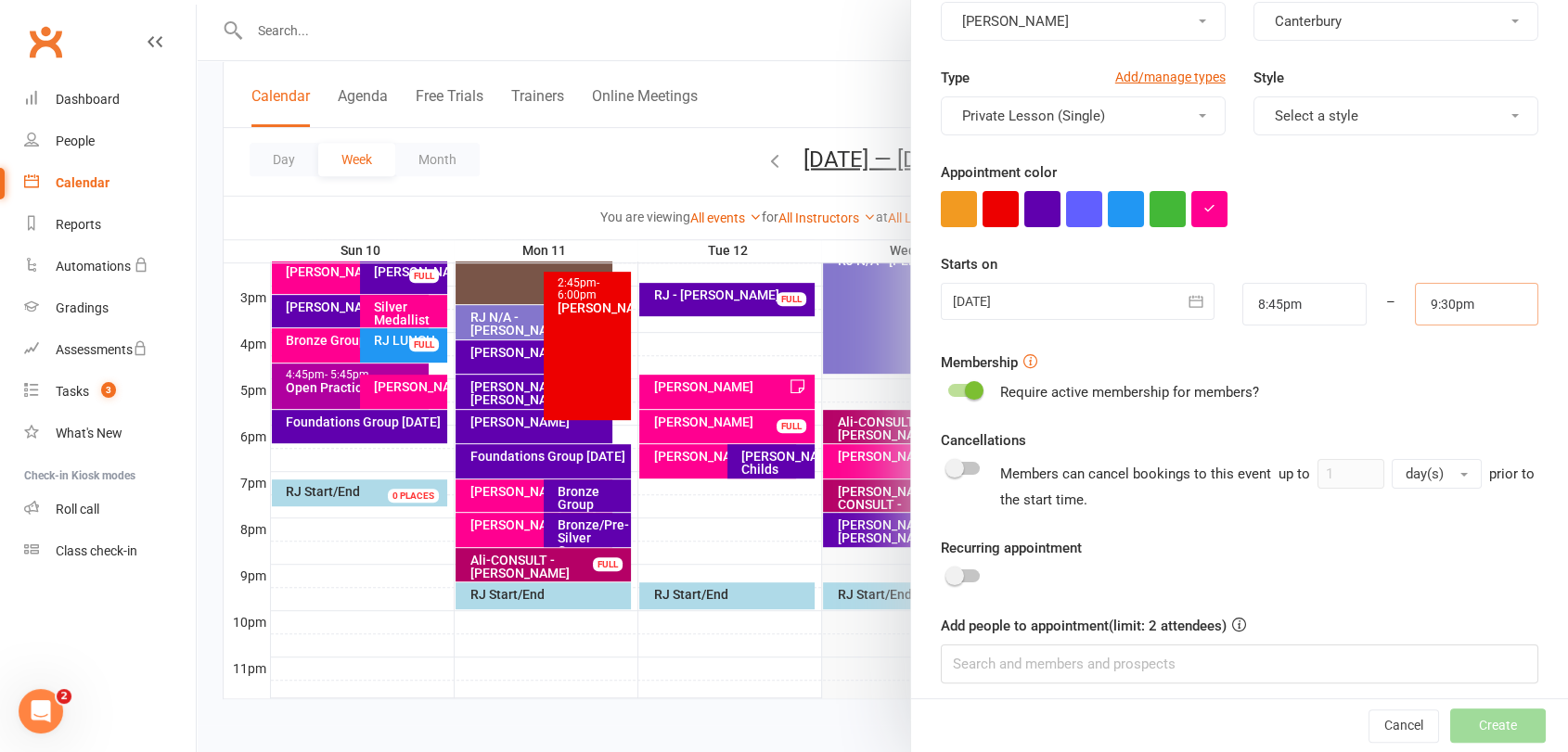
scroll to position [211, 0]
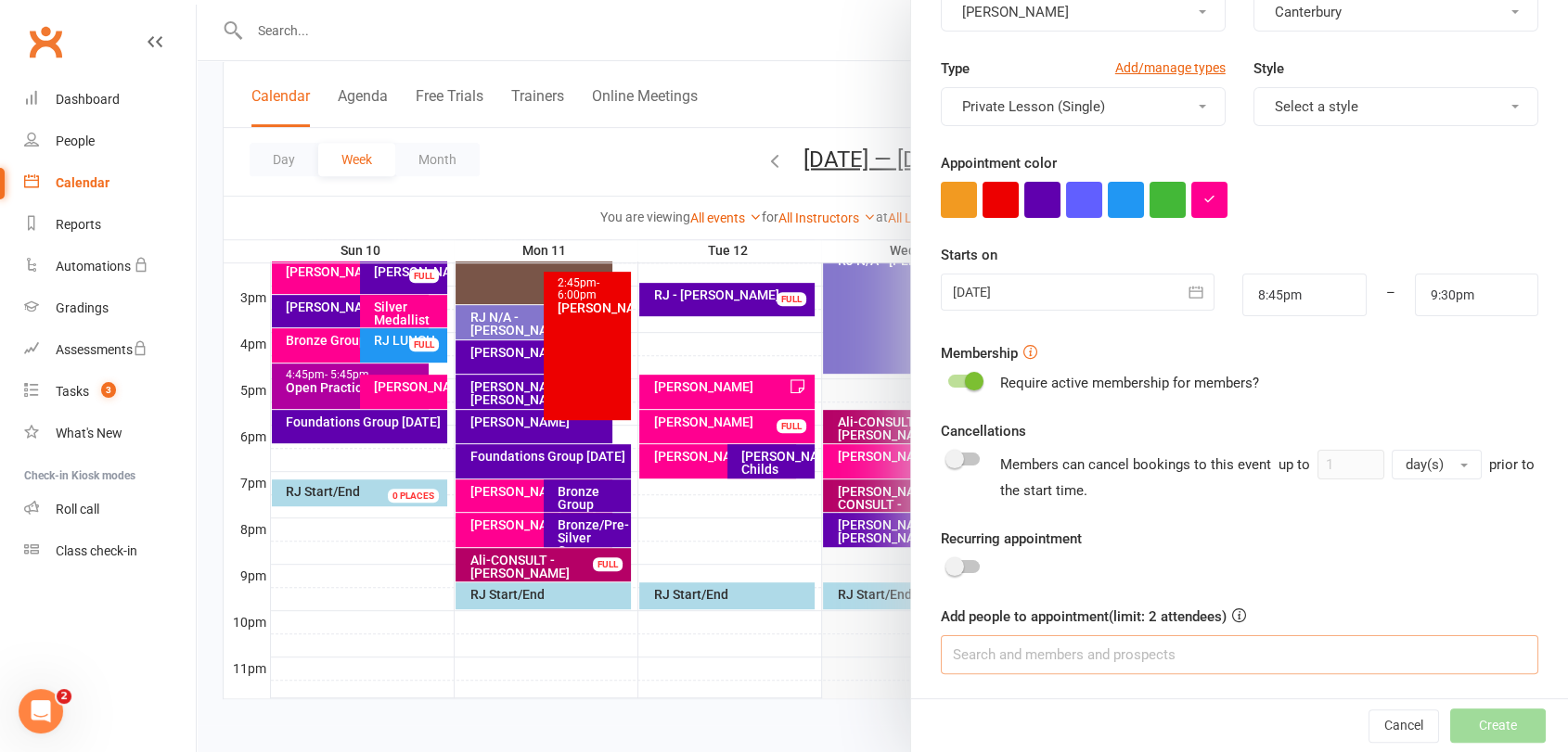
click at [1179, 662] on input at bounding box center [1239, 655] width 598 height 39
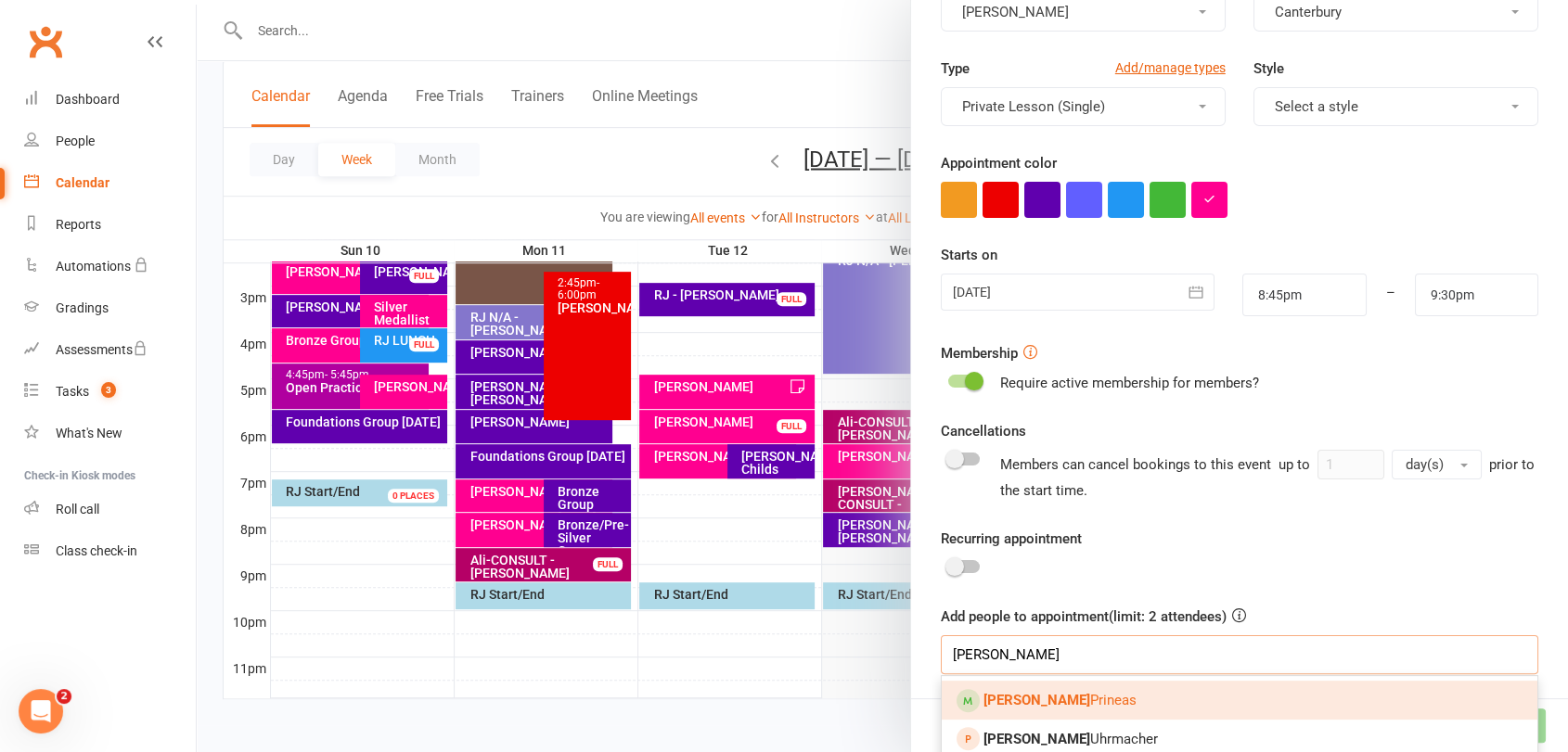
type input "[PERSON_NAME]"
drag, startPoint x: 1142, startPoint y: 691, endPoint x: 1150, endPoint y: 683, distance: 11.3
click at [1143, 690] on link "[PERSON_NAME]" at bounding box center [1239, 700] width 596 height 39
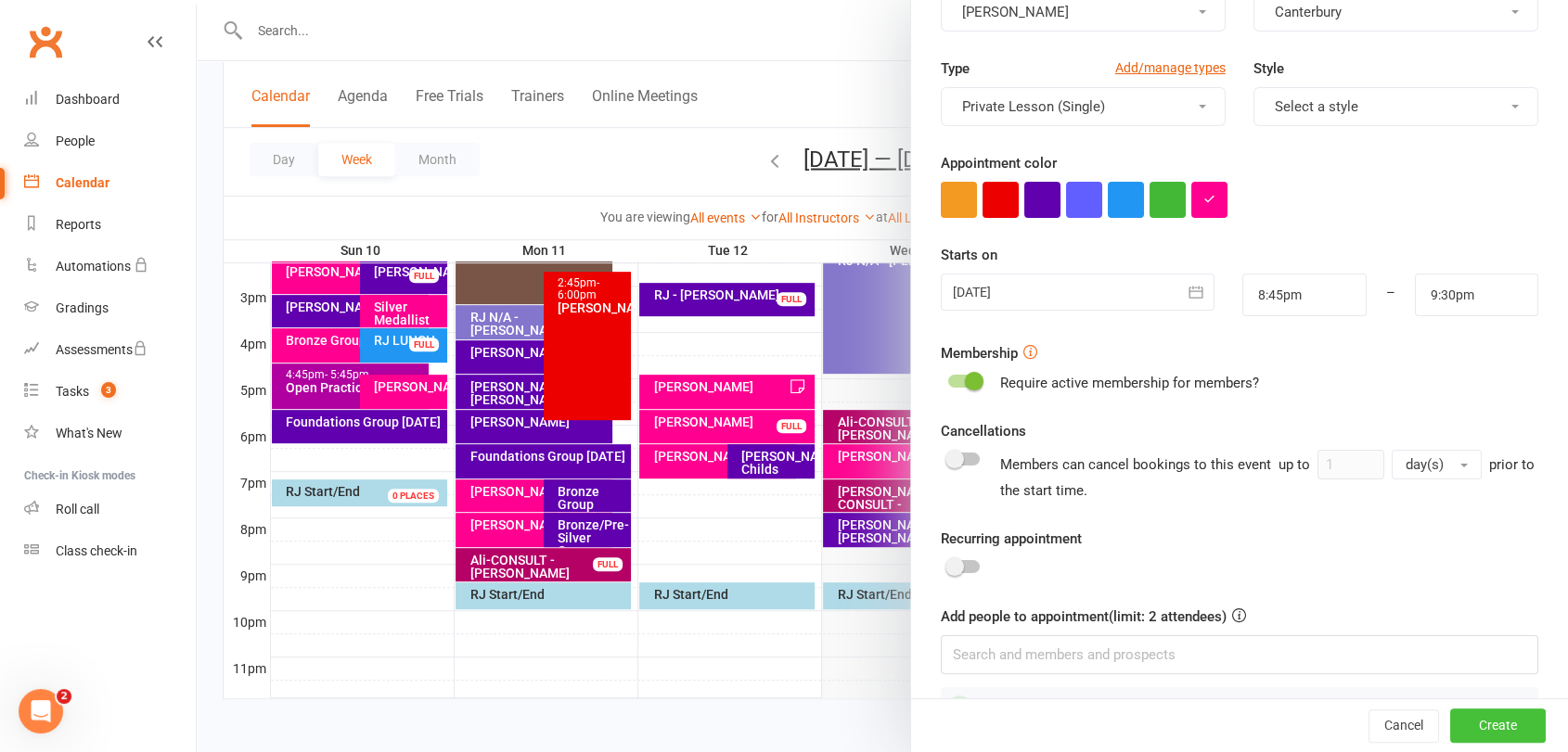
click at [1450, 724] on button "Create" at bounding box center [1497, 726] width 95 height 34
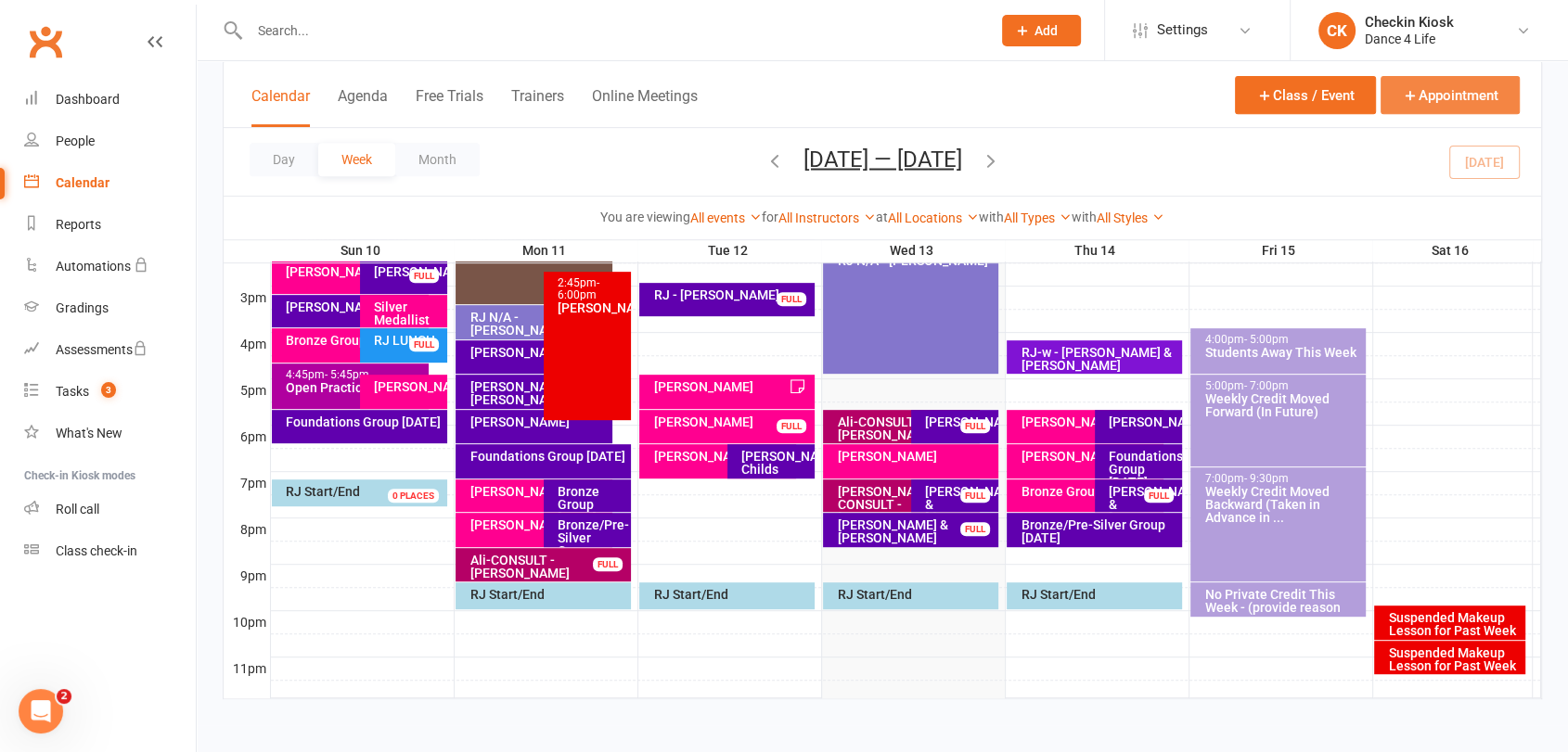
click at [1457, 99] on button "Appointment" at bounding box center [1450, 95] width 139 height 38
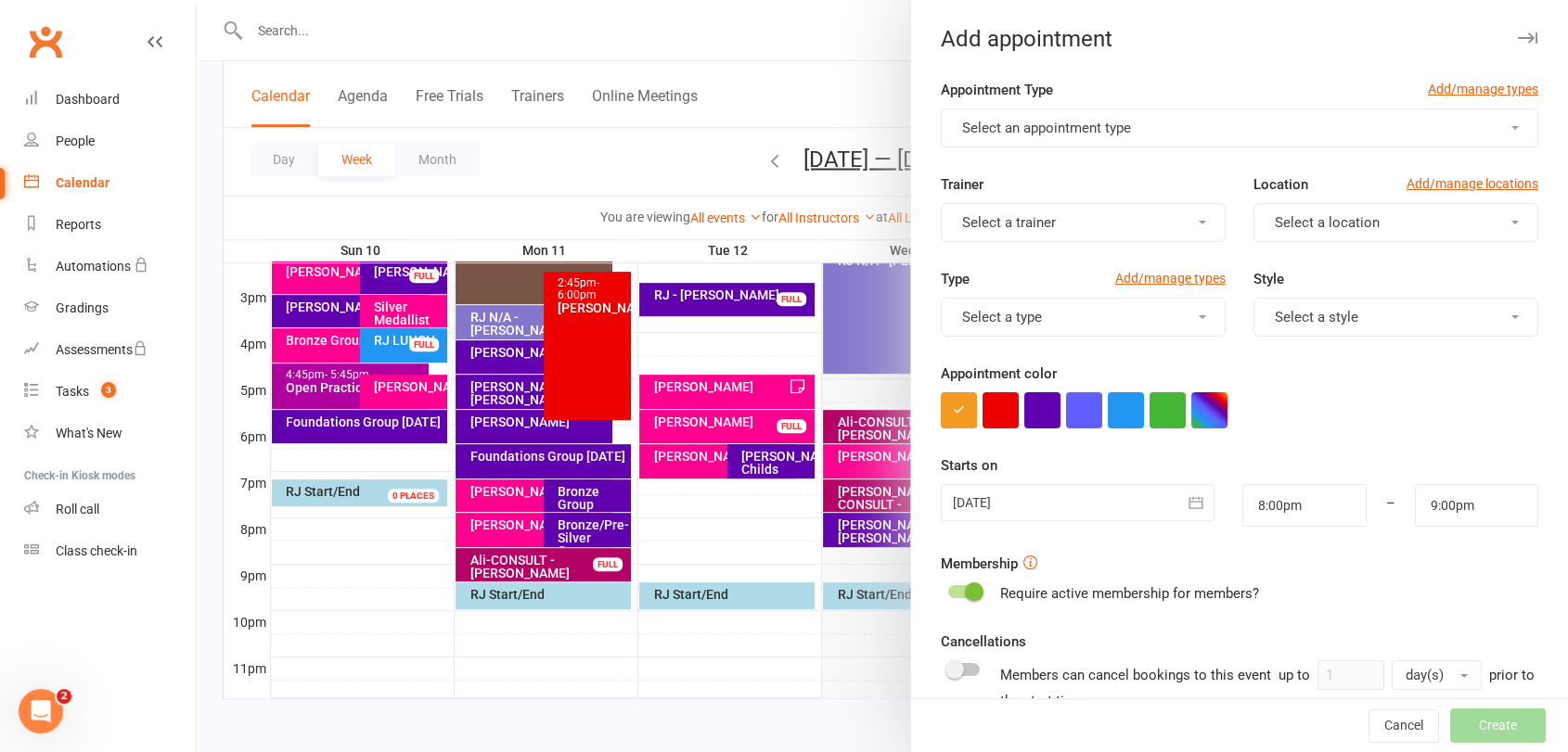
click at [1161, 116] on button "Select an appointment type" at bounding box center [1239, 128] width 598 height 39
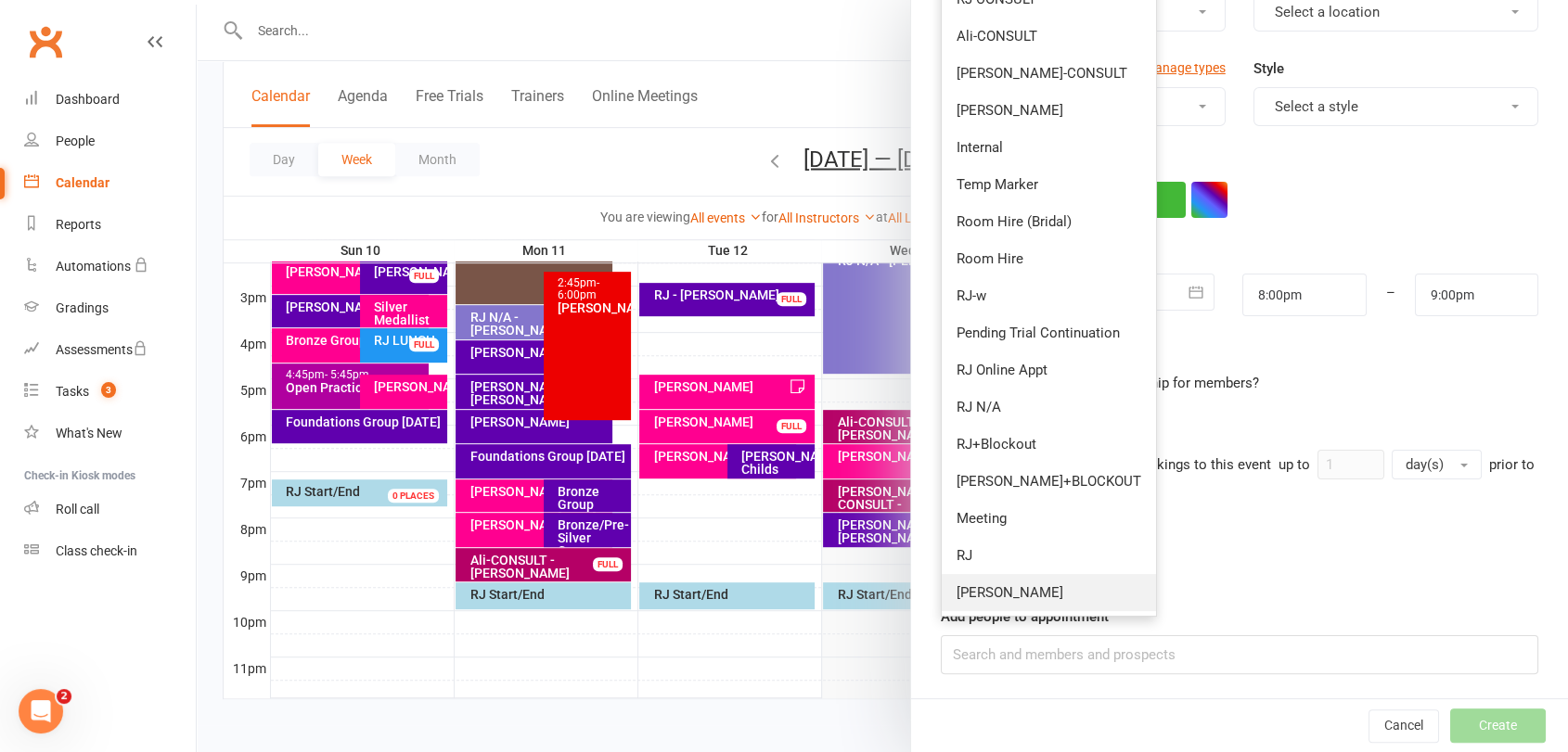
click at [1002, 583] on link "[PERSON_NAME]" at bounding box center [1049, 593] width 214 height 37
type input "8:45pm"
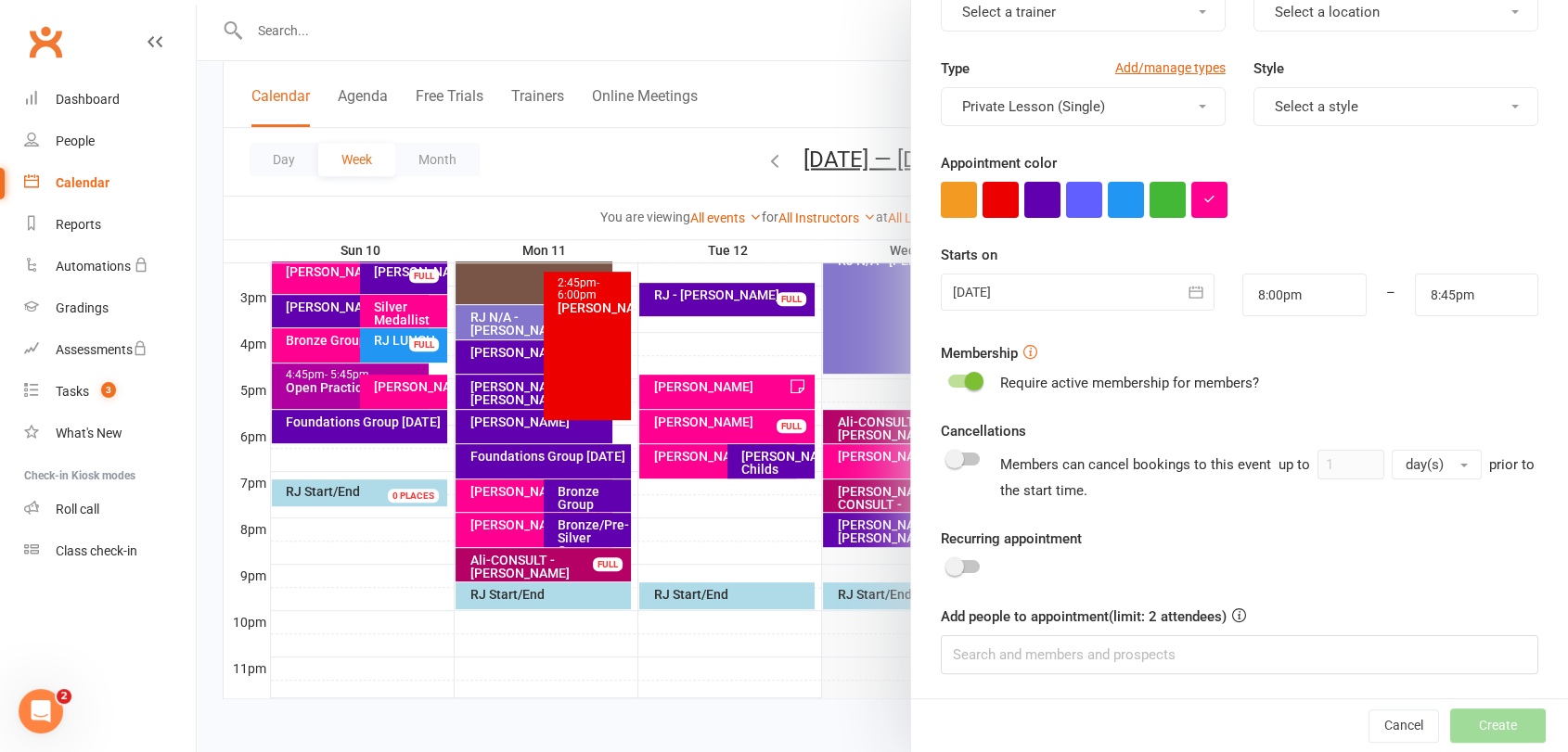
scroll to position [0, 0]
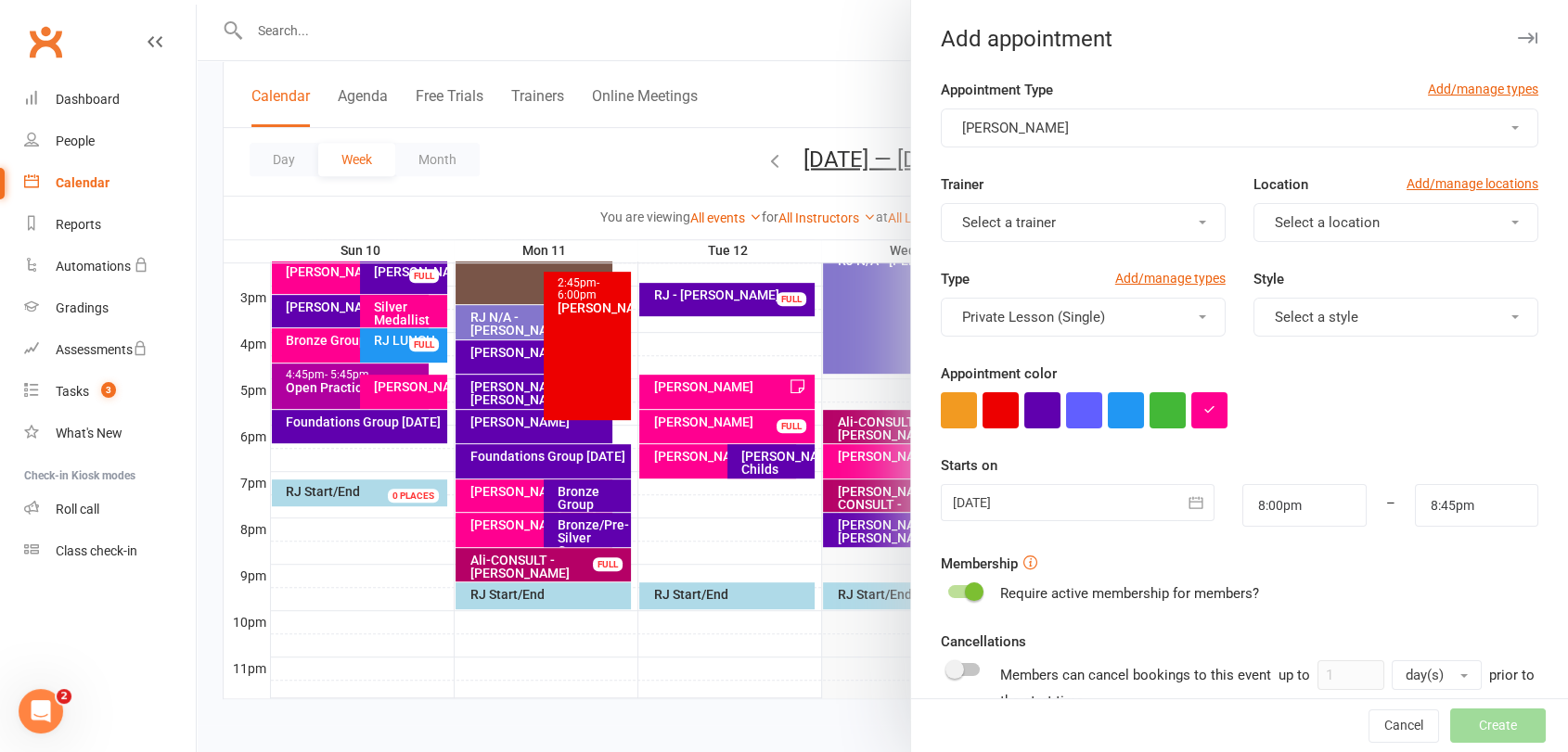
click at [1093, 227] on button "Select a trainer" at bounding box center [1082, 223] width 284 height 39
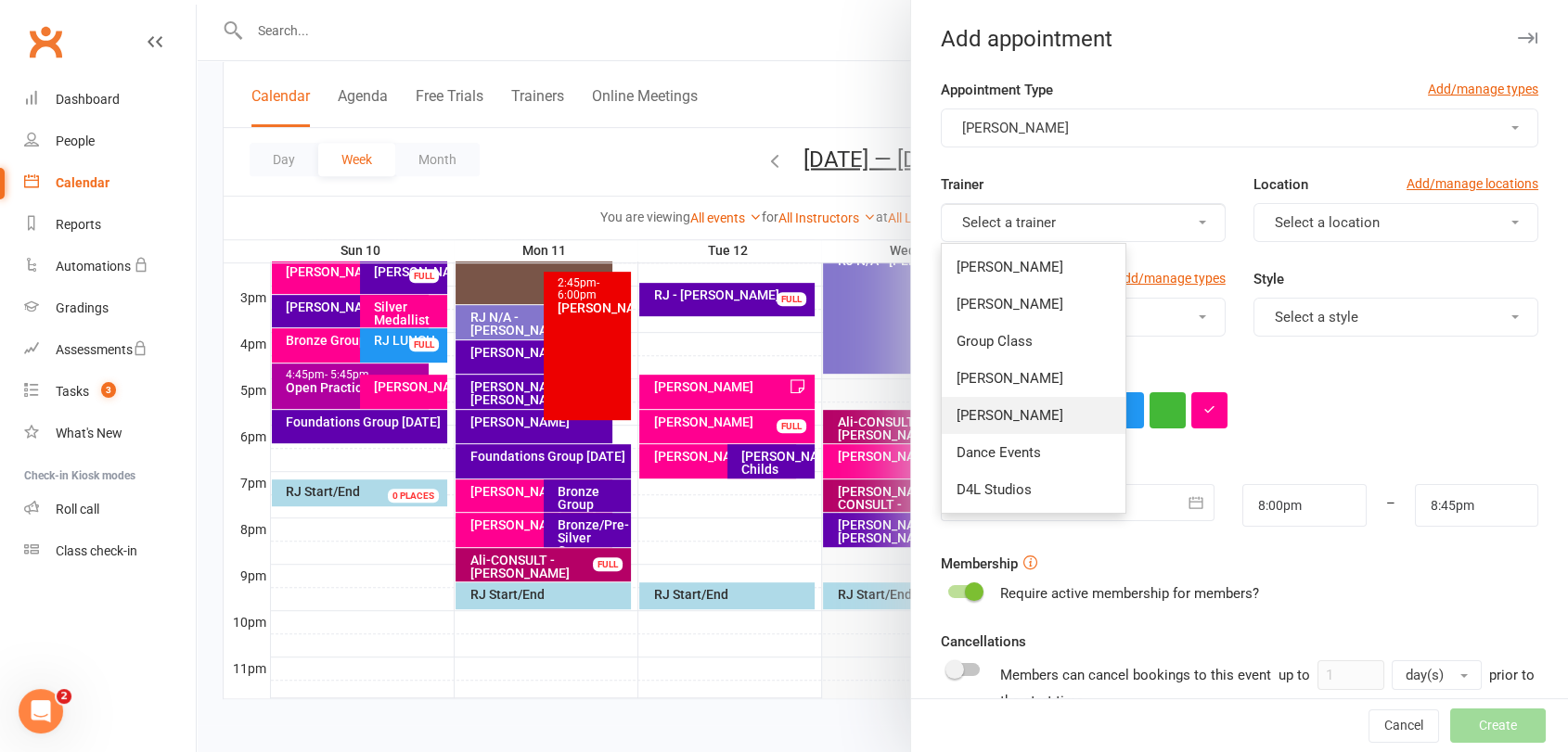
click at [993, 420] on span "[PERSON_NAME]" at bounding box center [1010, 416] width 106 height 17
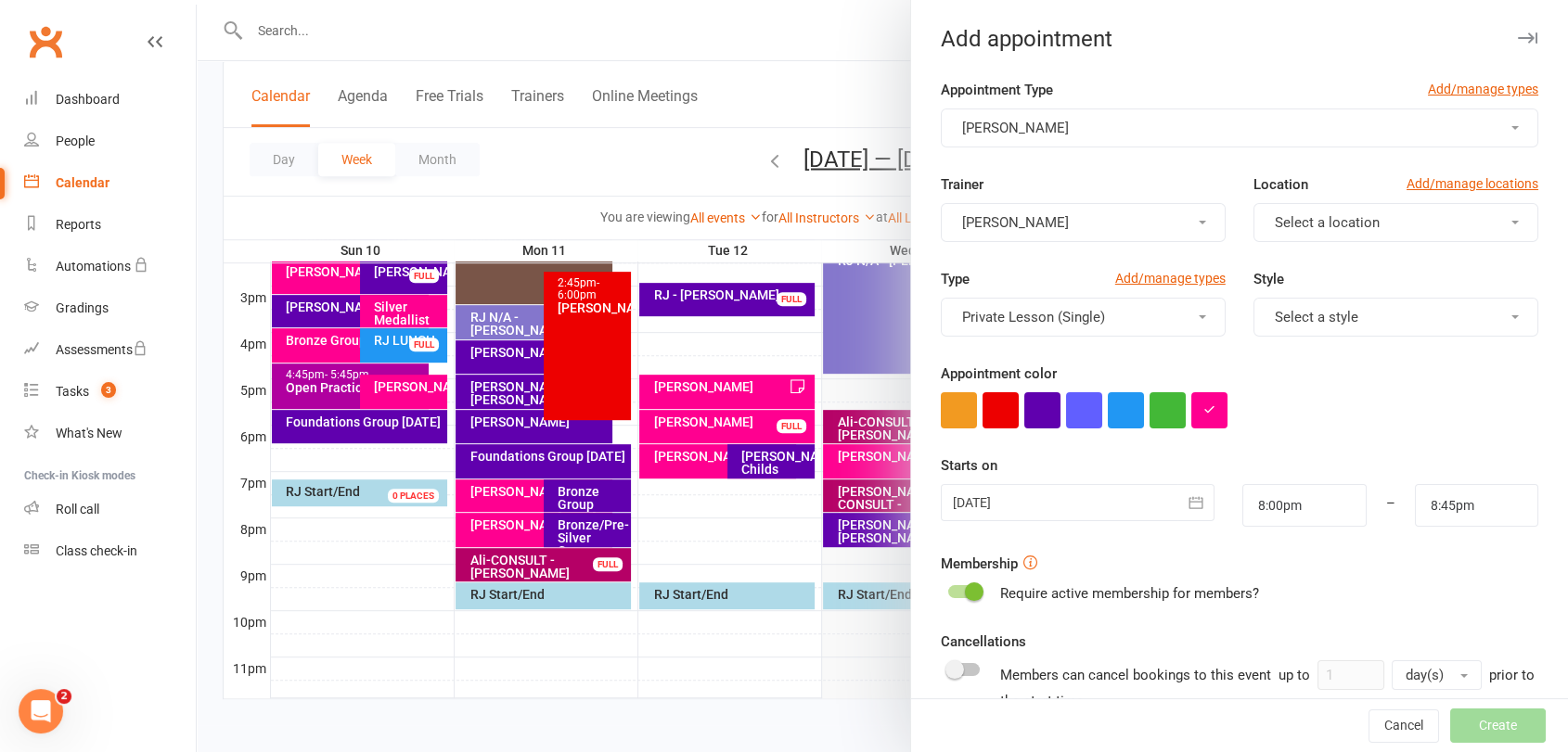
click at [1312, 228] on span "Select a location" at bounding box center [1327, 223] width 104 height 17
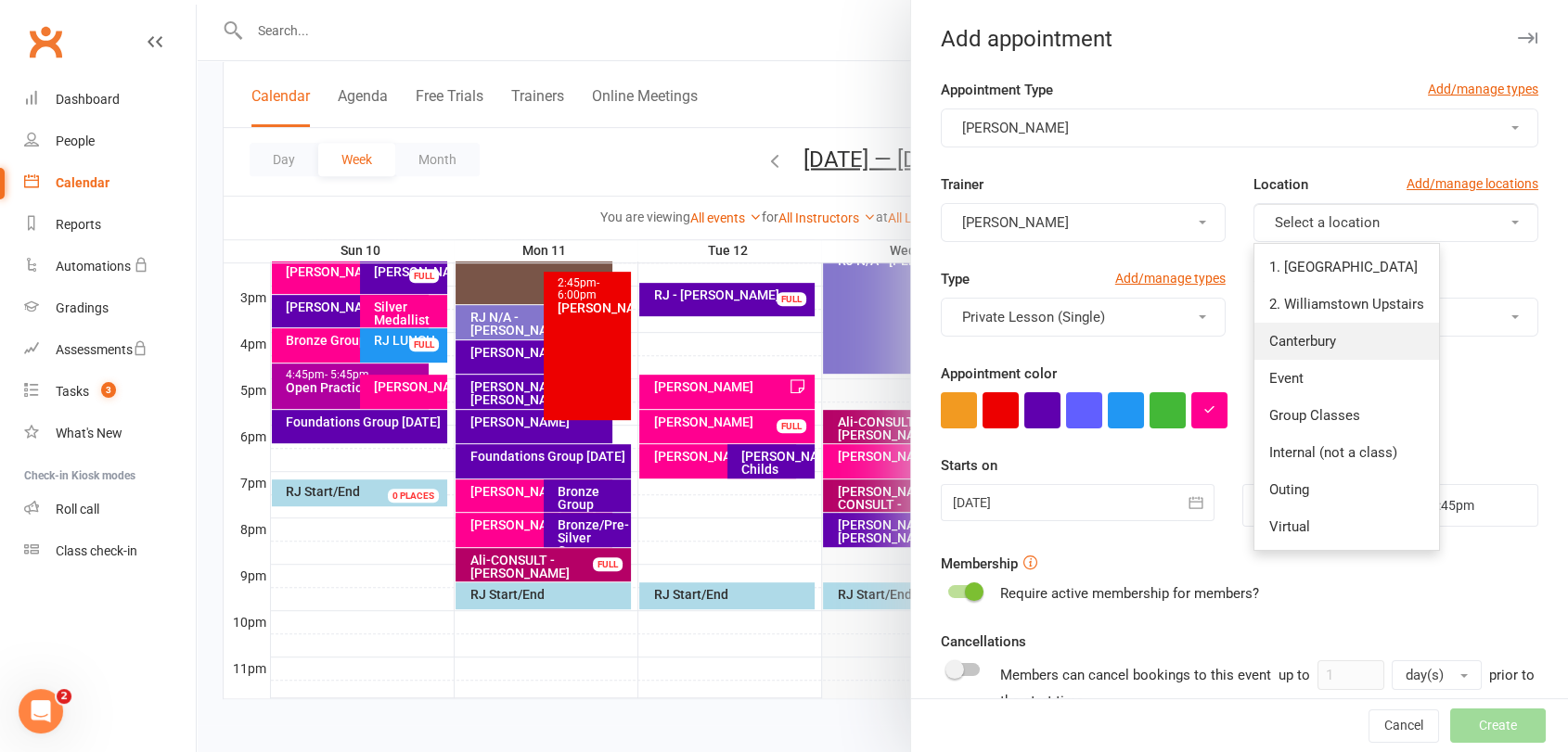
click at [1296, 343] on span "Canterbury" at bounding box center [1302, 341] width 67 height 17
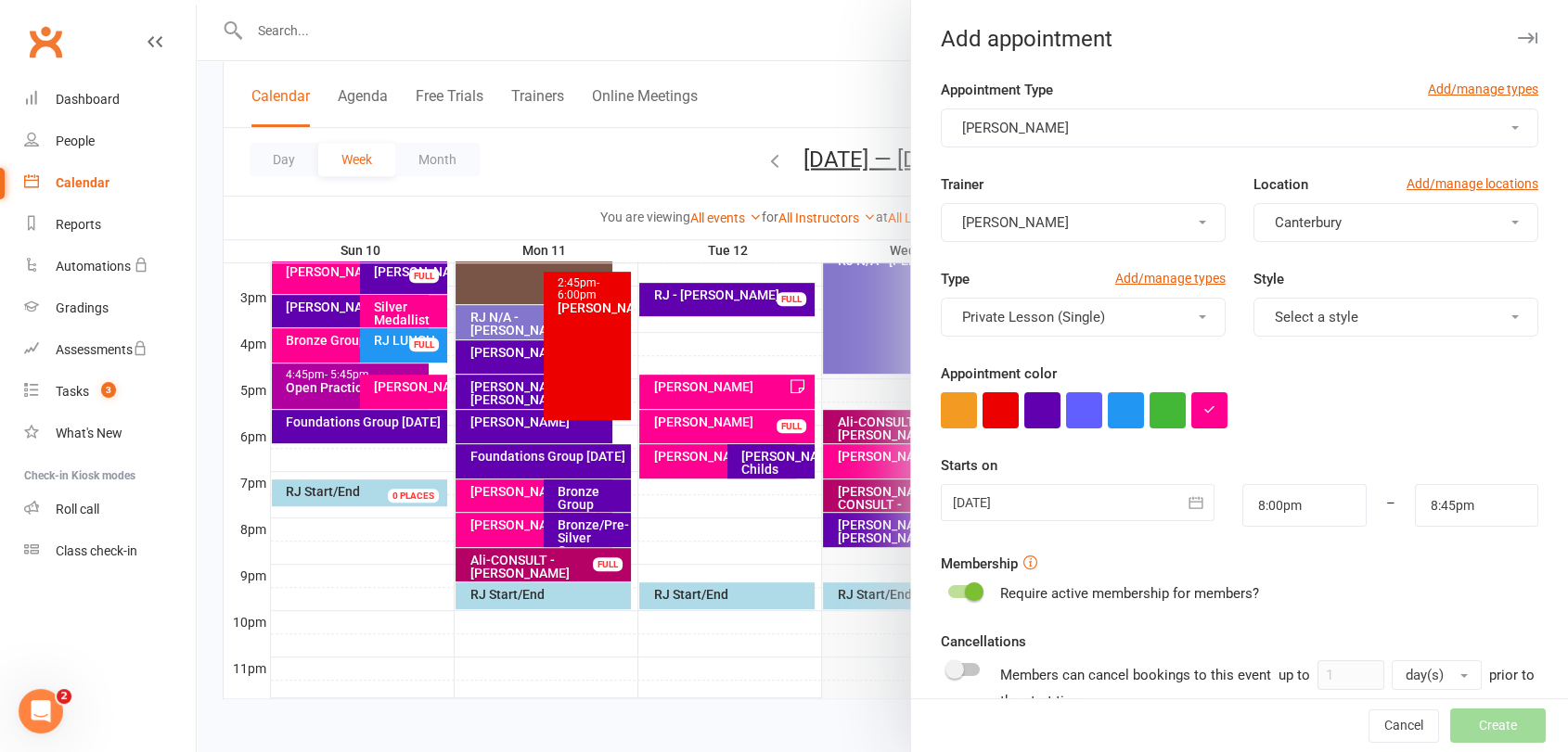
click at [1072, 495] on div at bounding box center [1078, 502] width 275 height 37
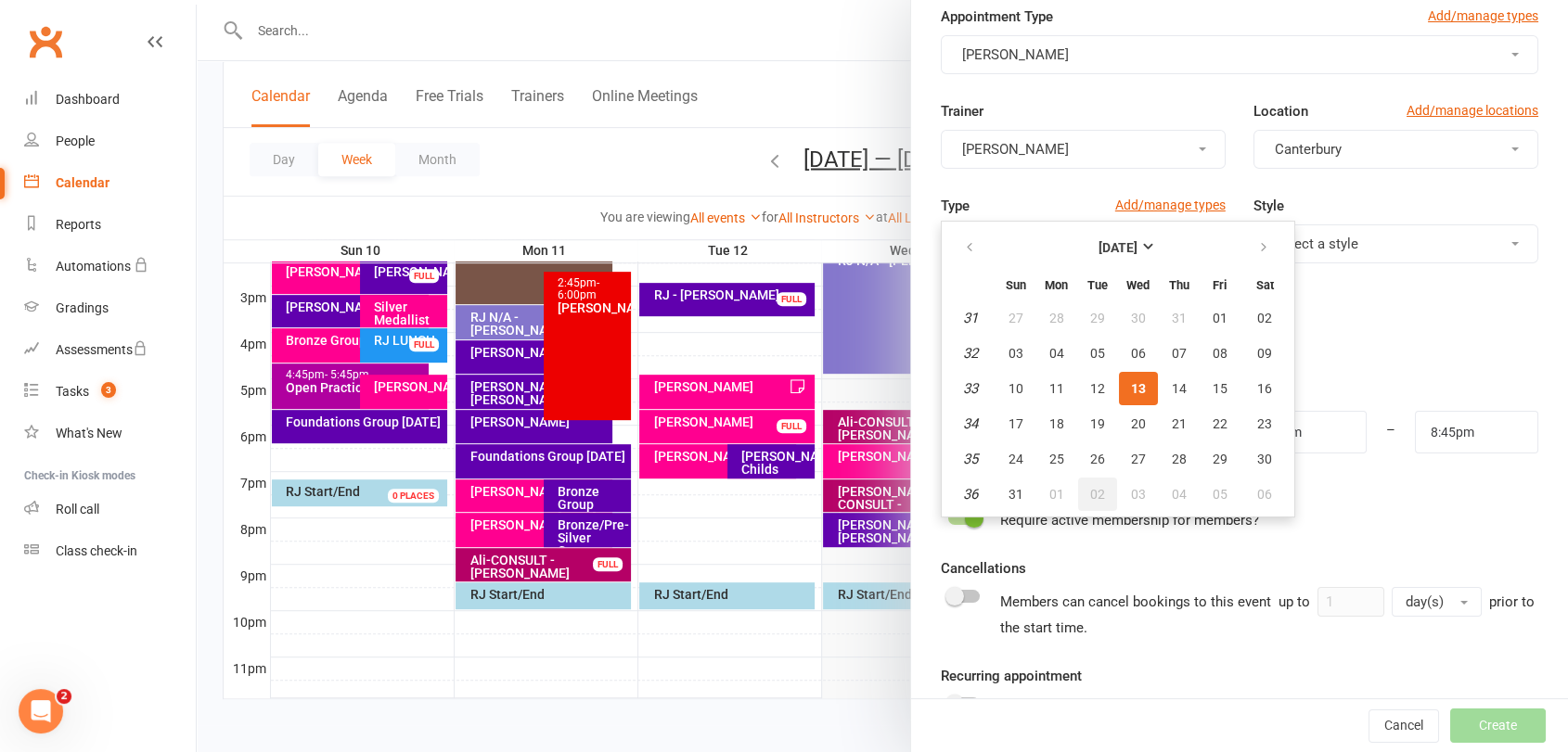
scroll to position [103, 0]
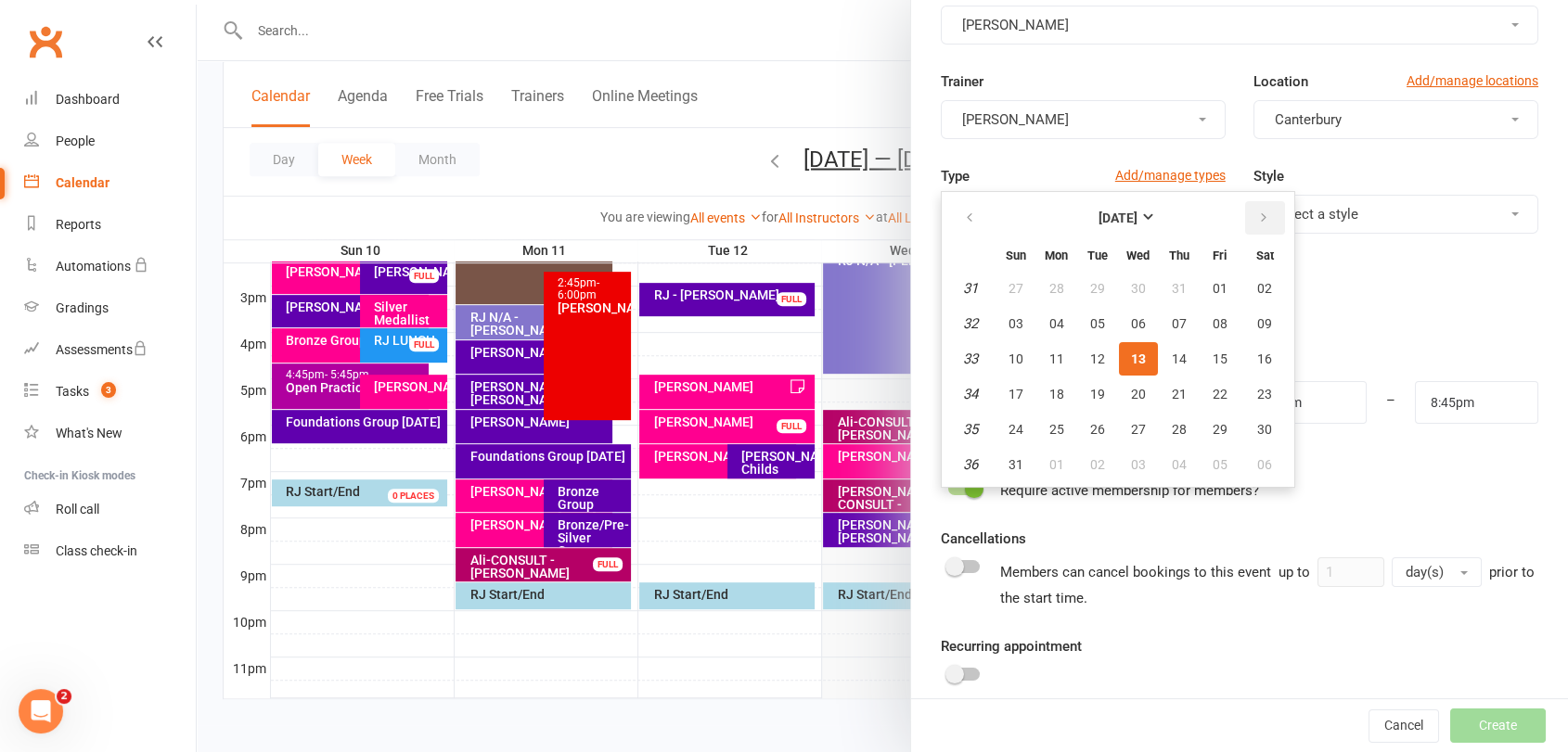
click at [1258, 218] on icon "button" at bounding box center [1263, 218] width 13 height 15
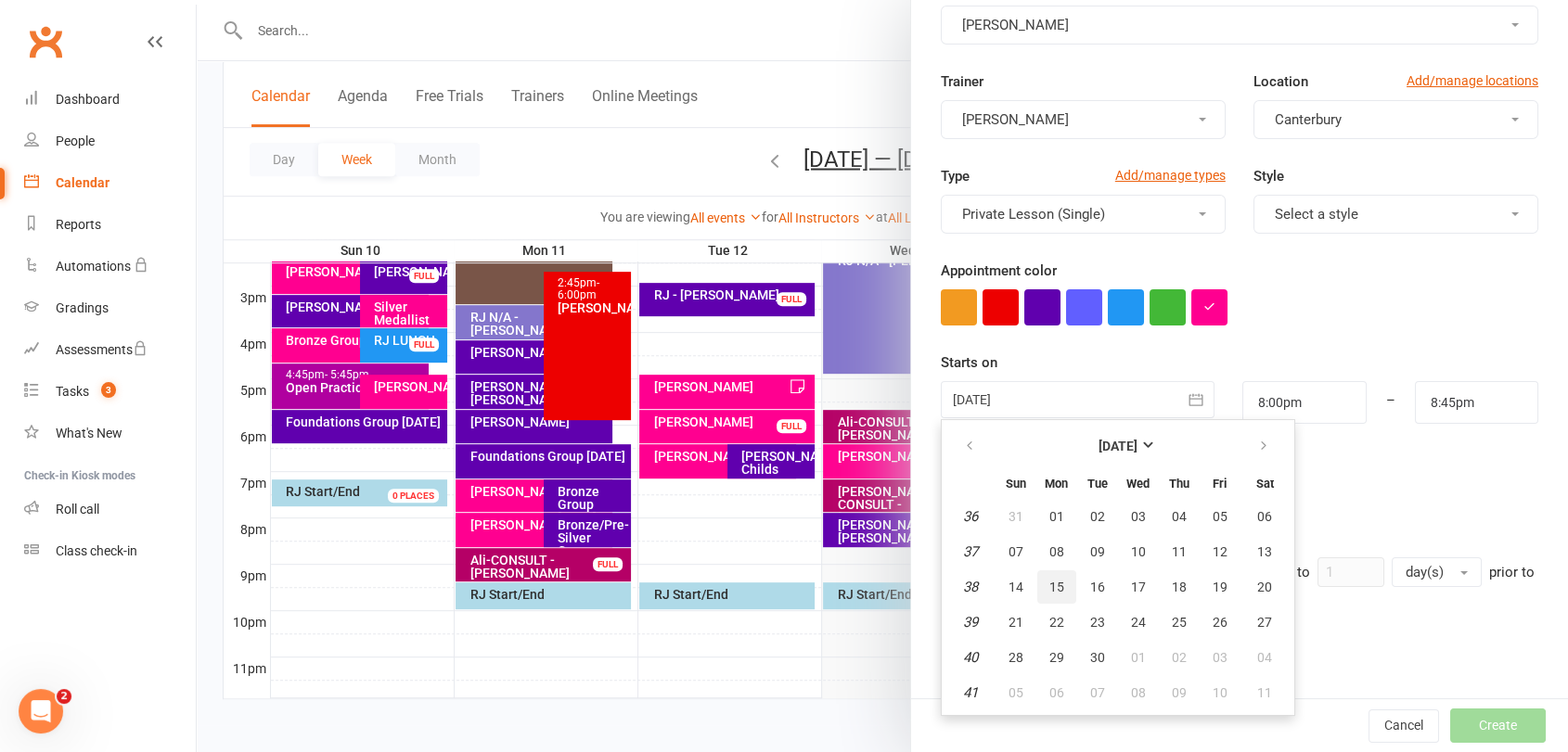
click at [1049, 581] on span "15" at bounding box center [1056, 587] width 15 height 15
type input "[DATE]"
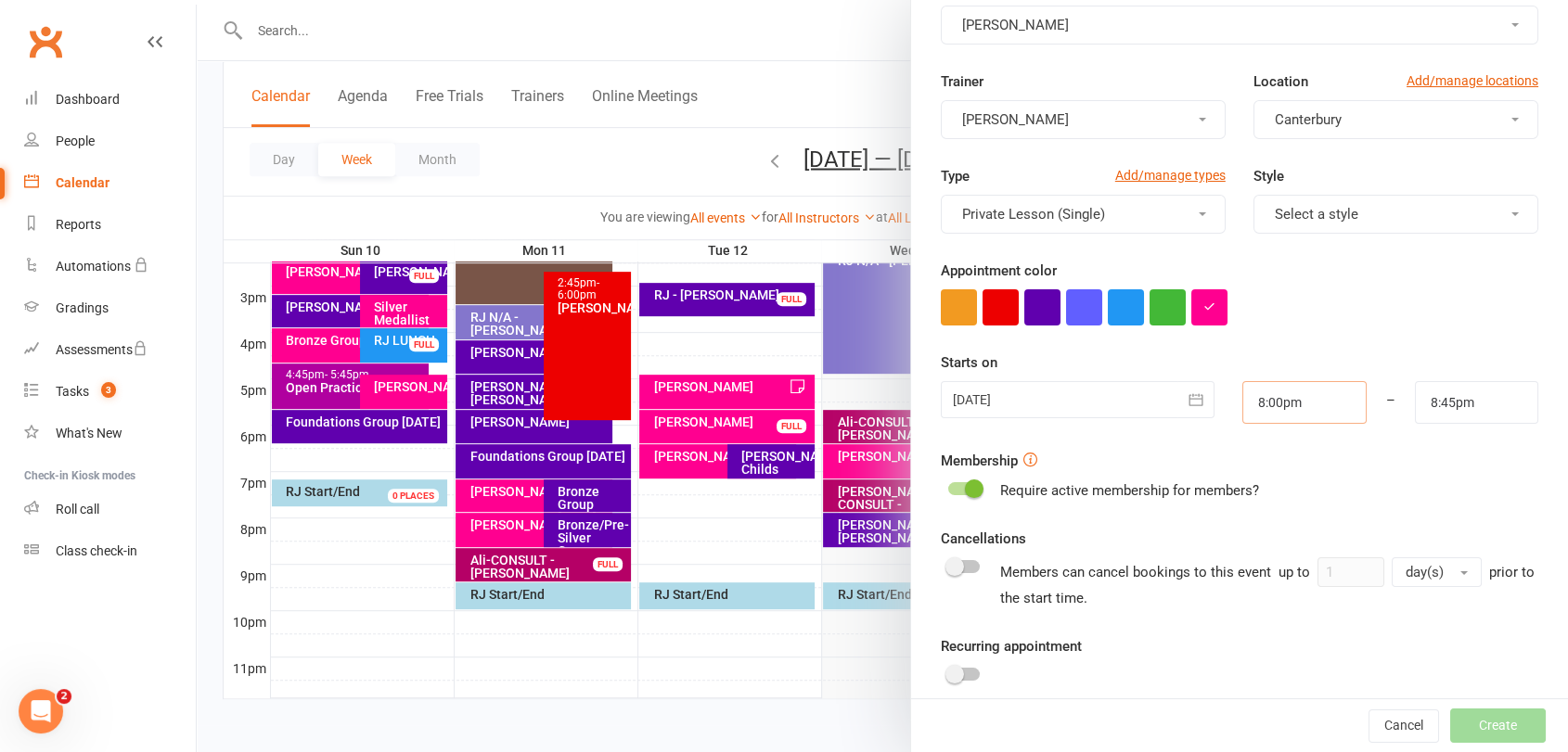
click at [1306, 402] on input "8:00pm" at bounding box center [1303, 403] width 123 height 43
type input "8:45pm"
click at [1259, 543] on li "8:45pm" at bounding box center [1287, 551] width 89 height 28
click at [1454, 395] on input "8:45pm" at bounding box center [1476, 403] width 123 height 43
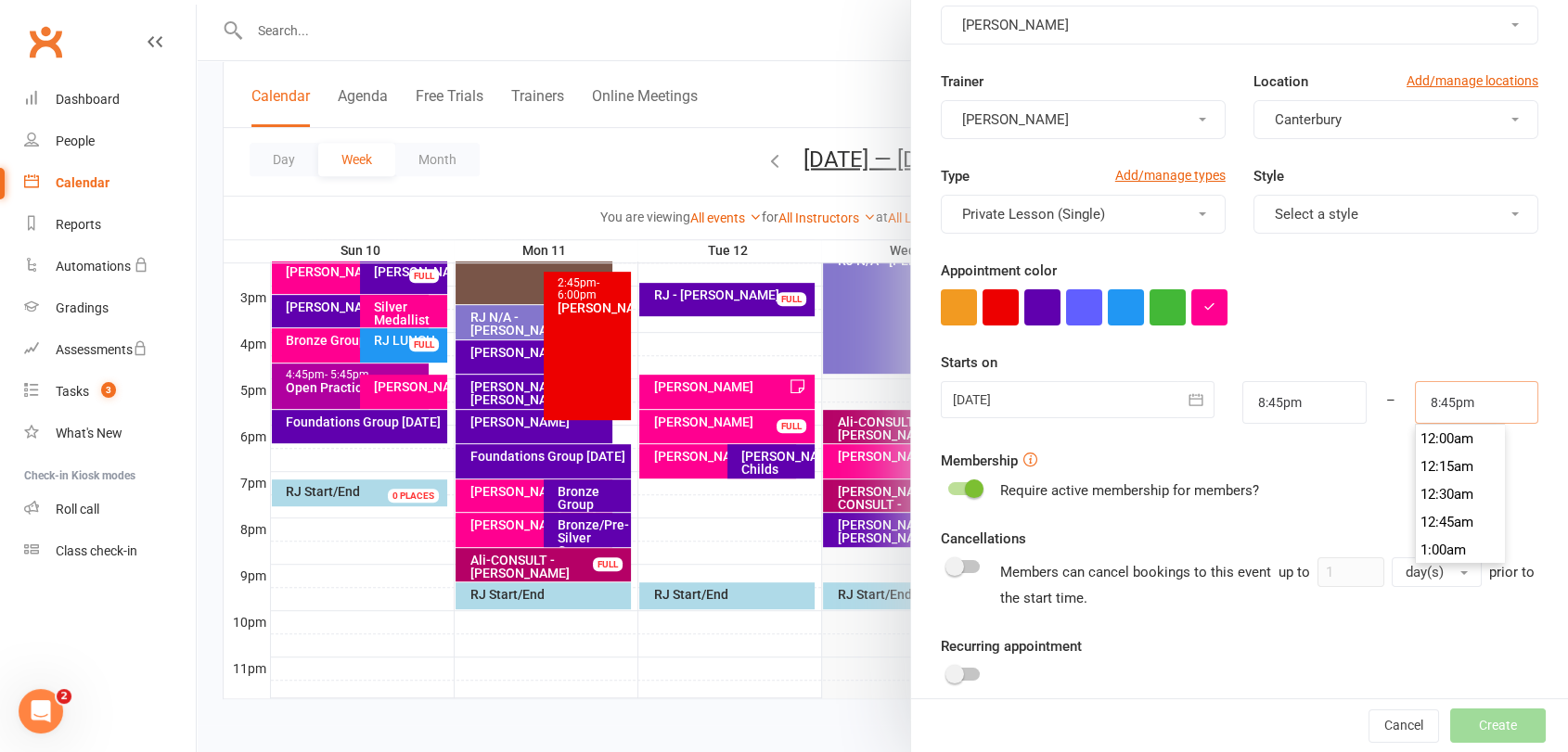
scroll to position [2281, 0]
type input "9:30pm"
drag, startPoint x: 1426, startPoint y: 539, endPoint x: 1358, endPoint y: 444, distance: 116.8
click at [1422, 538] on li "9:30pm" at bounding box center [1460, 550] width 89 height 28
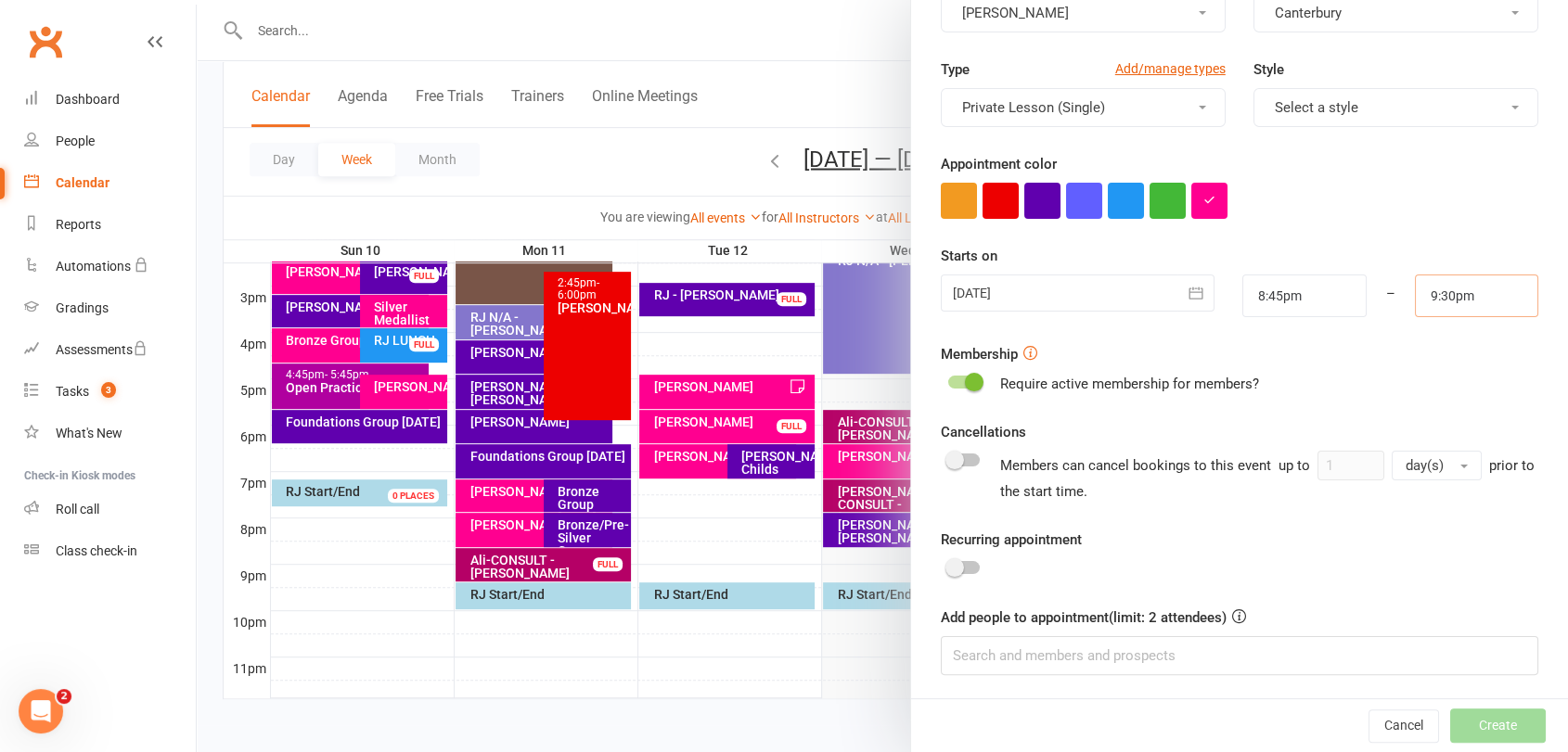
scroll to position [211, 0]
click at [1106, 657] on input at bounding box center [1239, 655] width 598 height 39
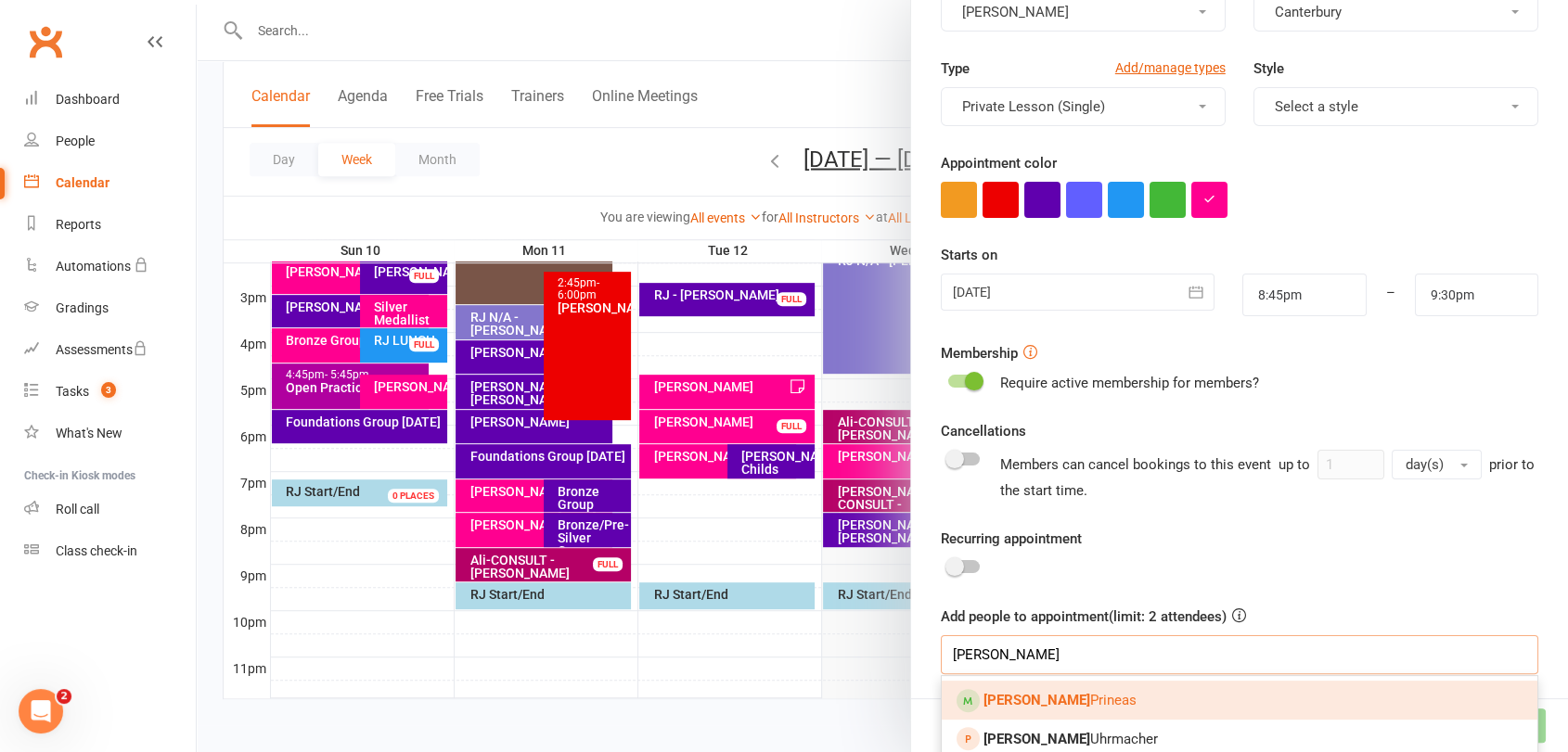
type input "[PERSON_NAME]"
drag, startPoint x: 1074, startPoint y: 699, endPoint x: 1099, endPoint y: 682, distance: 30.2
click at [1075, 698] on link "[PERSON_NAME]" at bounding box center [1239, 700] width 596 height 39
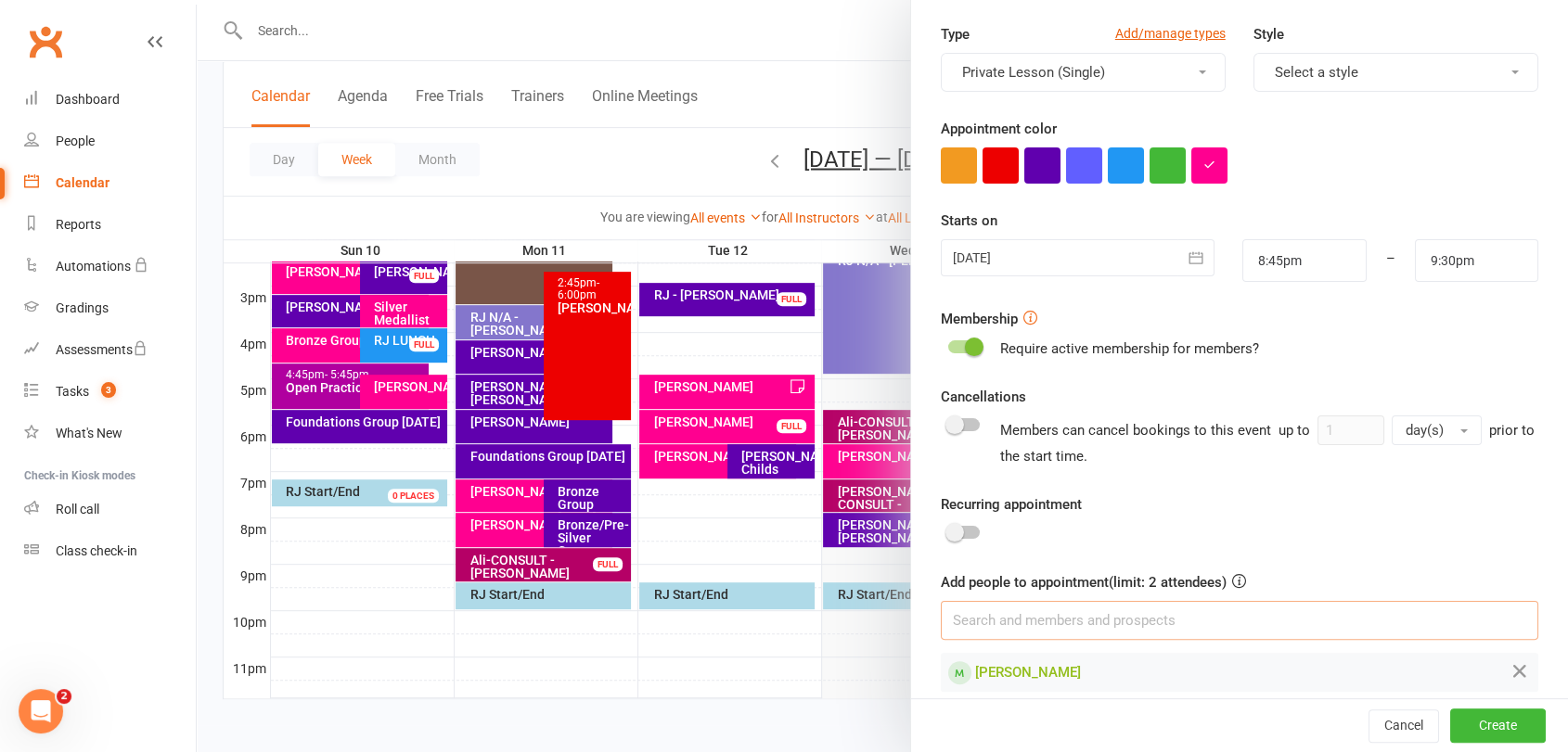
scroll to position [263, 0]
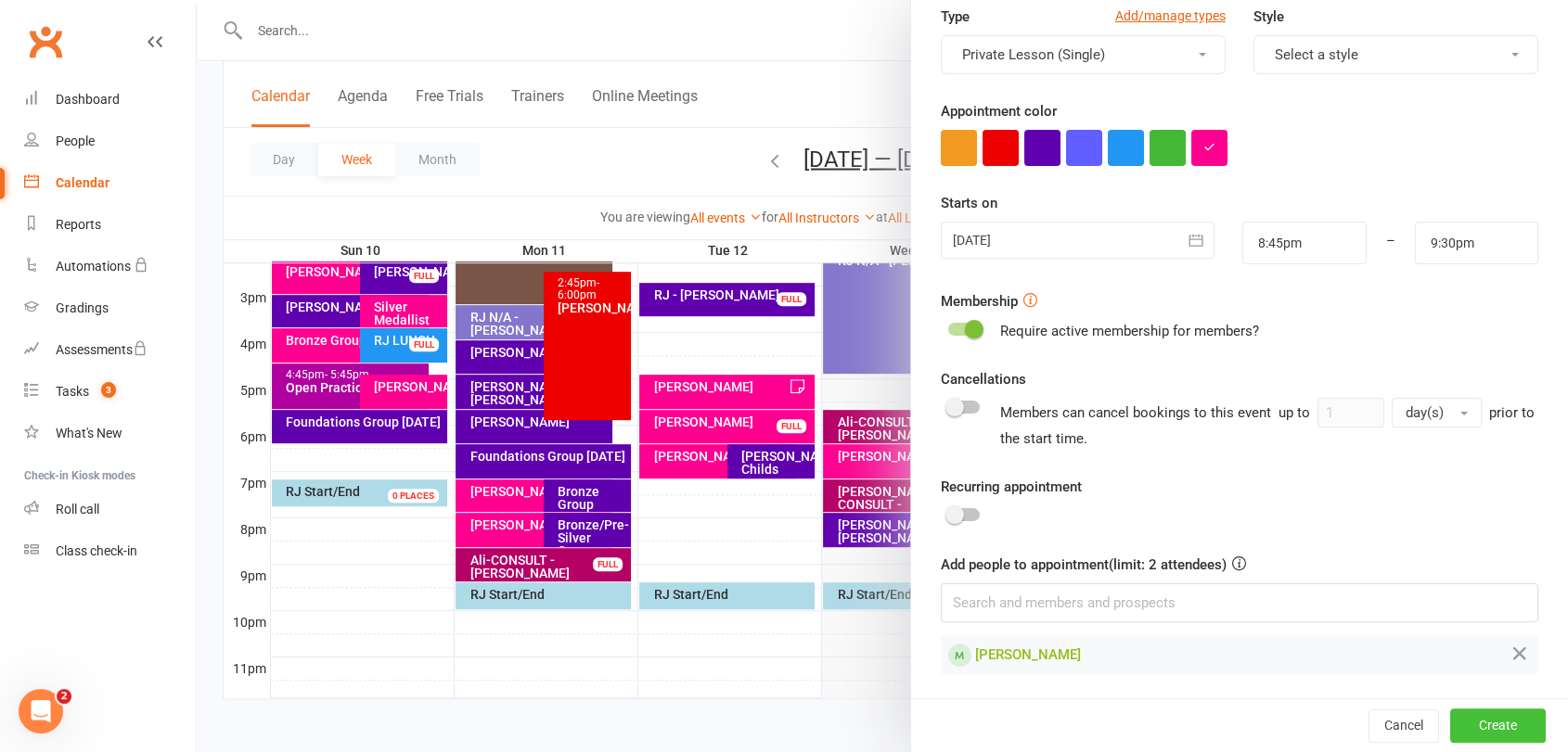
click at [1494, 729] on button "Create" at bounding box center [1497, 726] width 95 height 34
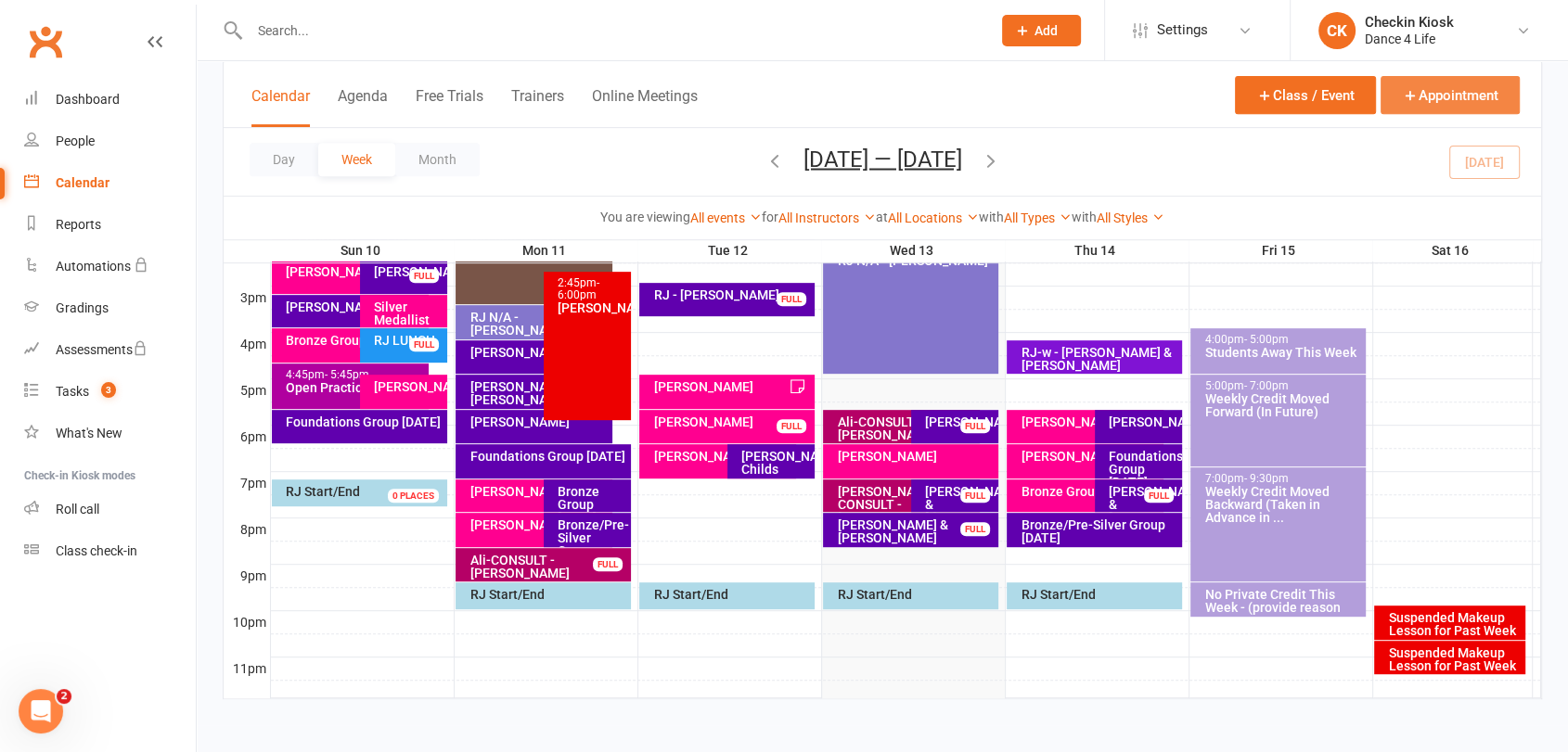
click at [1433, 87] on button "Appointment" at bounding box center [1450, 95] width 139 height 38
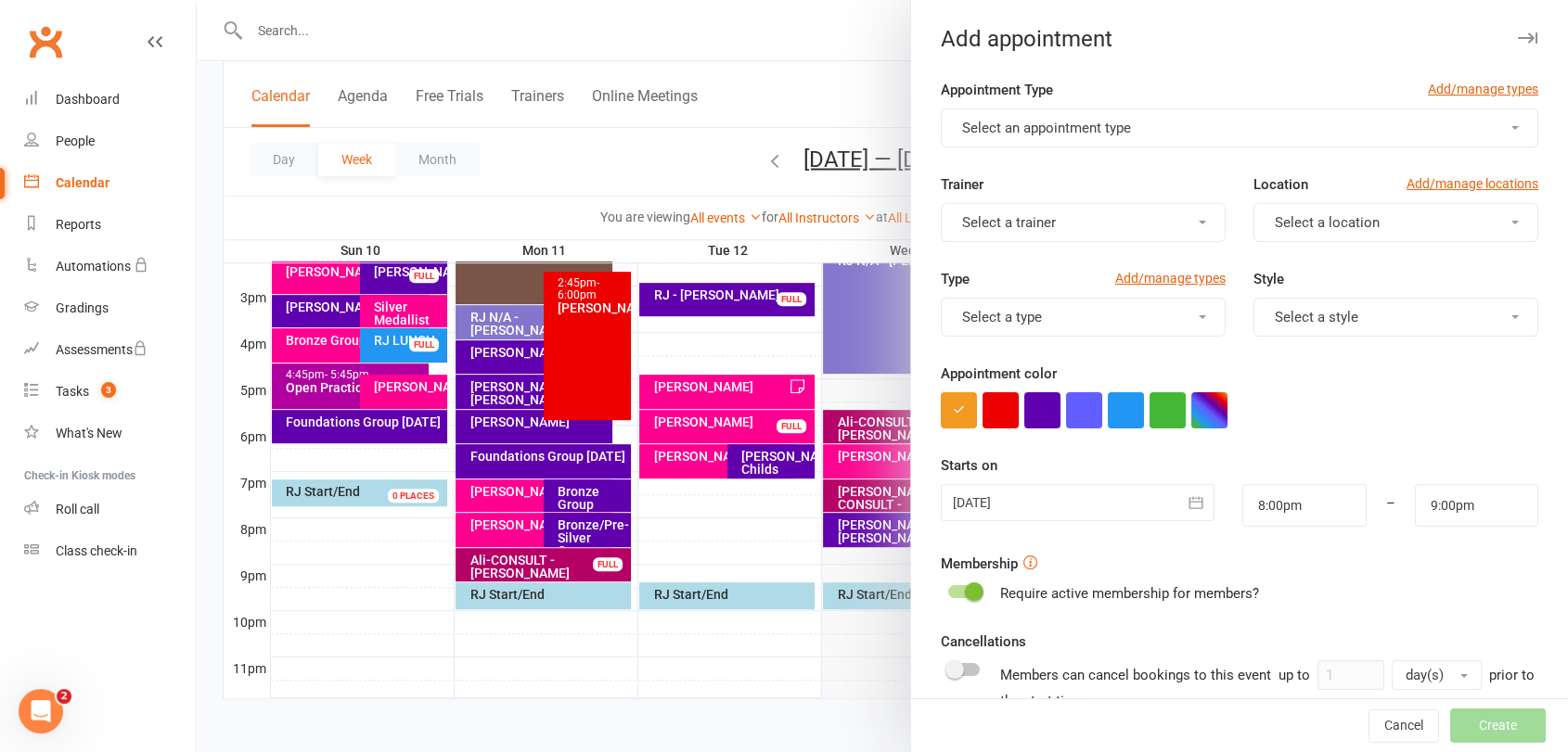
click at [1027, 116] on button "Select an appointment type" at bounding box center [1239, 128] width 598 height 39
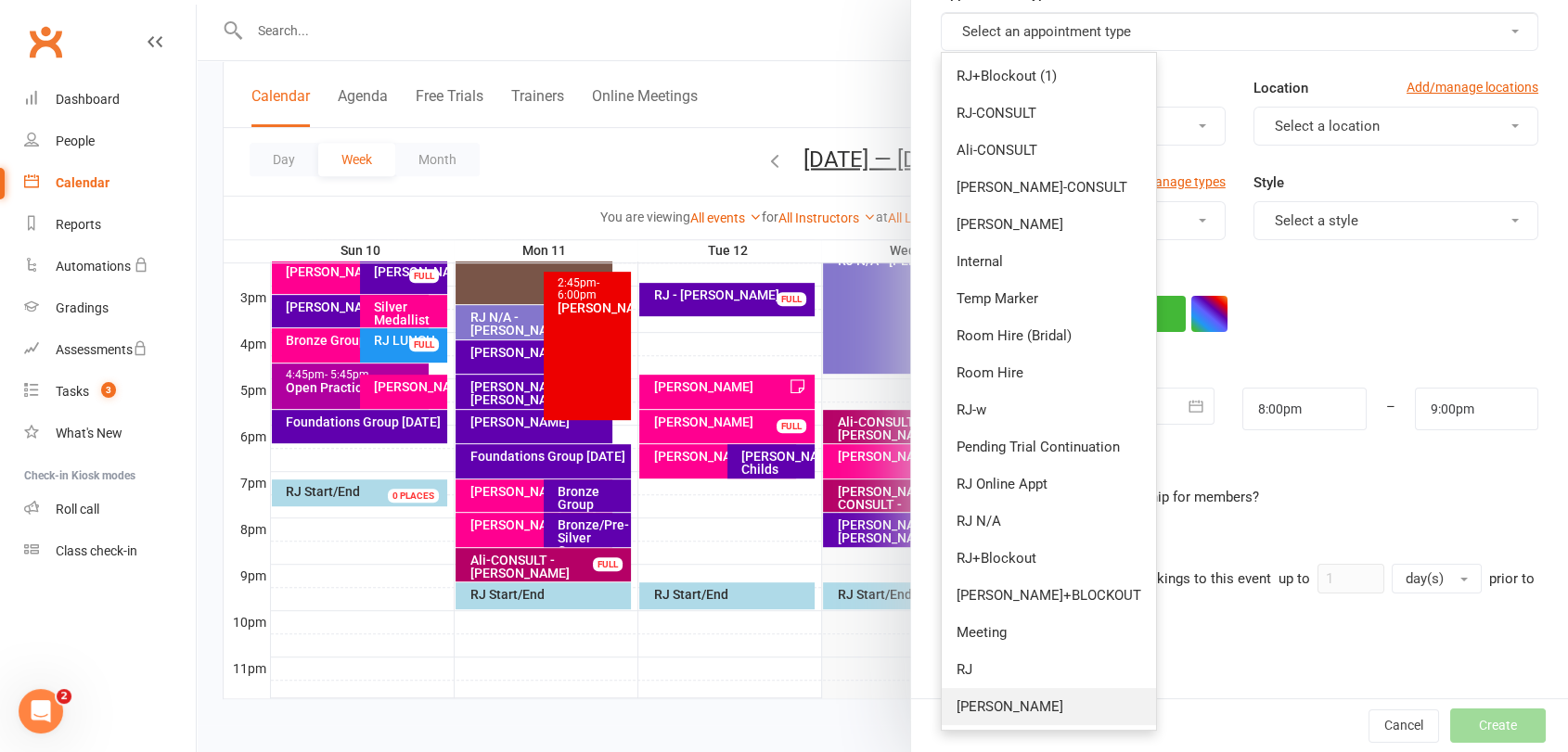
scroll to position [211, 0]
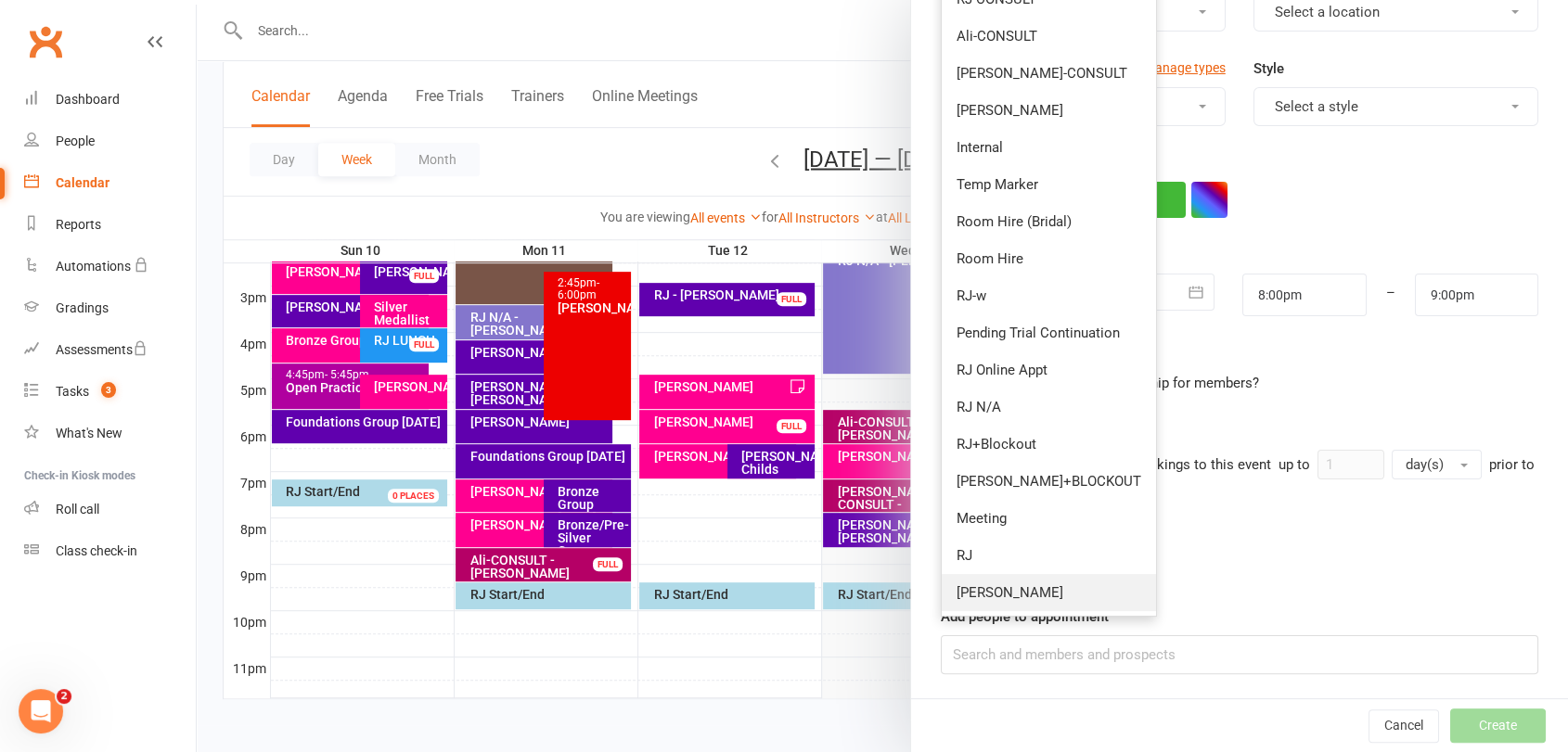
click at [1004, 588] on link "[PERSON_NAME]" at bounding box center [1049, 593] width 214 height 37
type input "8:45pm"
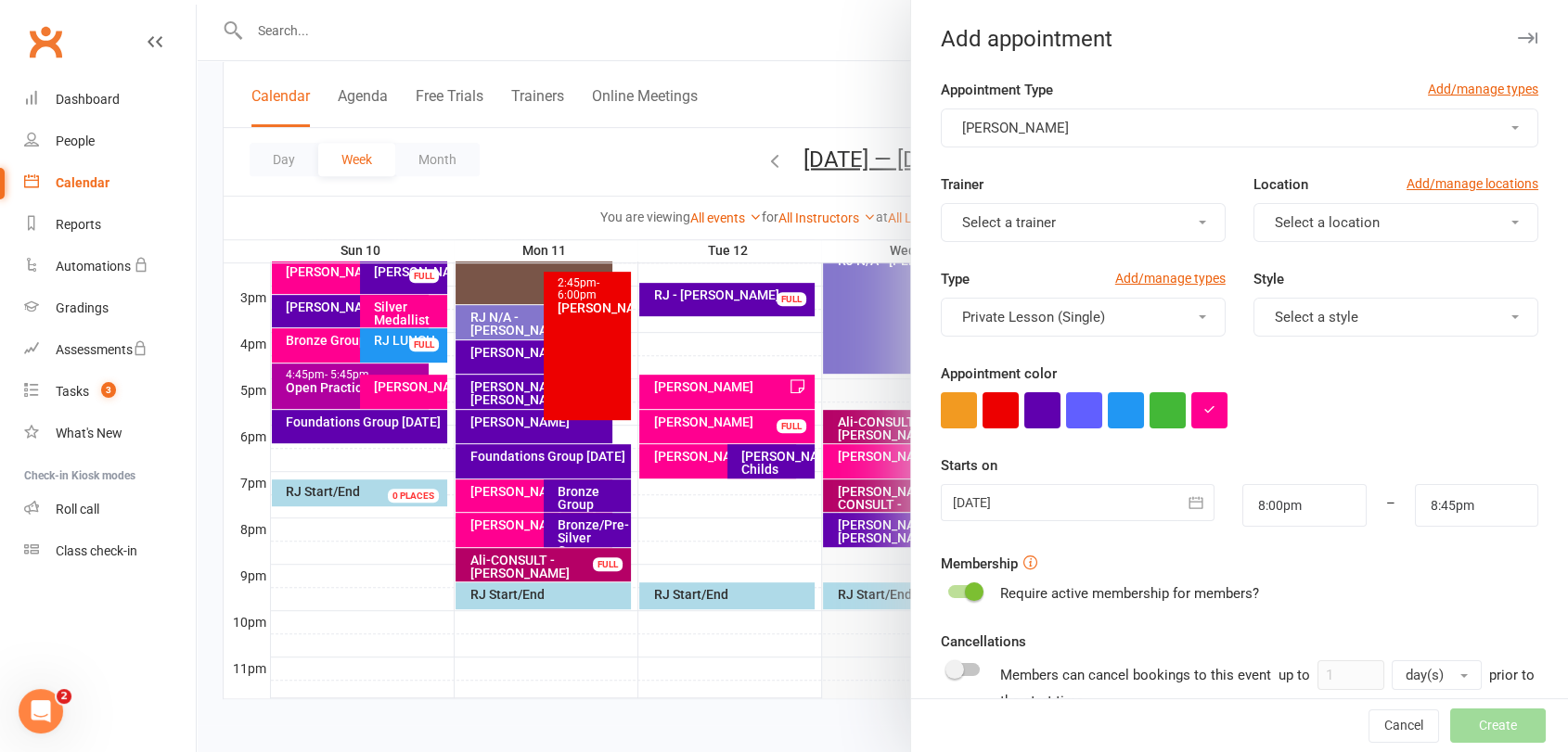
click at [1099, 223] on button "Select a trainer" at bounding box center [1082, 223] width 284 height 39
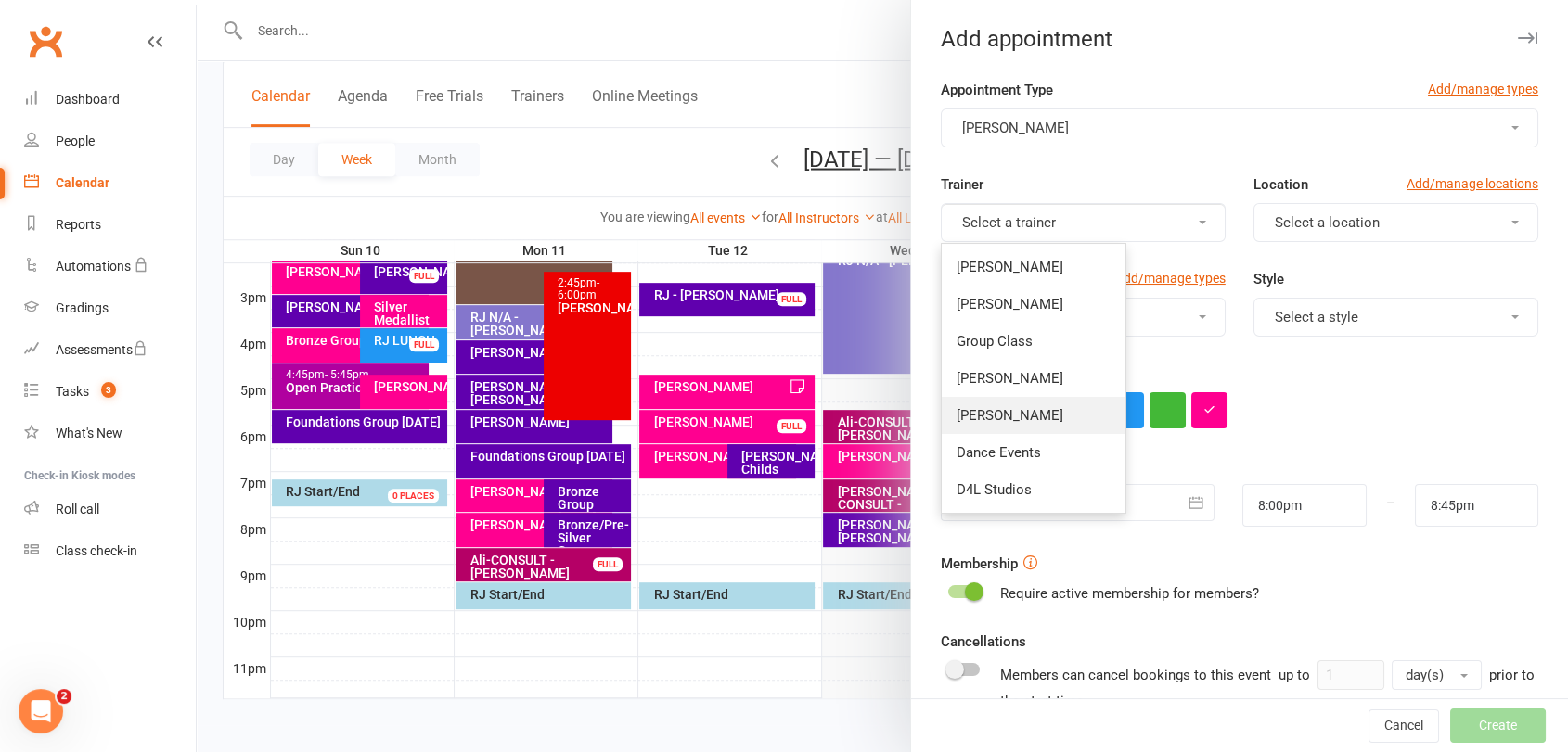
click at [1010, 413] on span "[PERSON_NAME]" at bounding box center [1010, 416] width 106 height 17
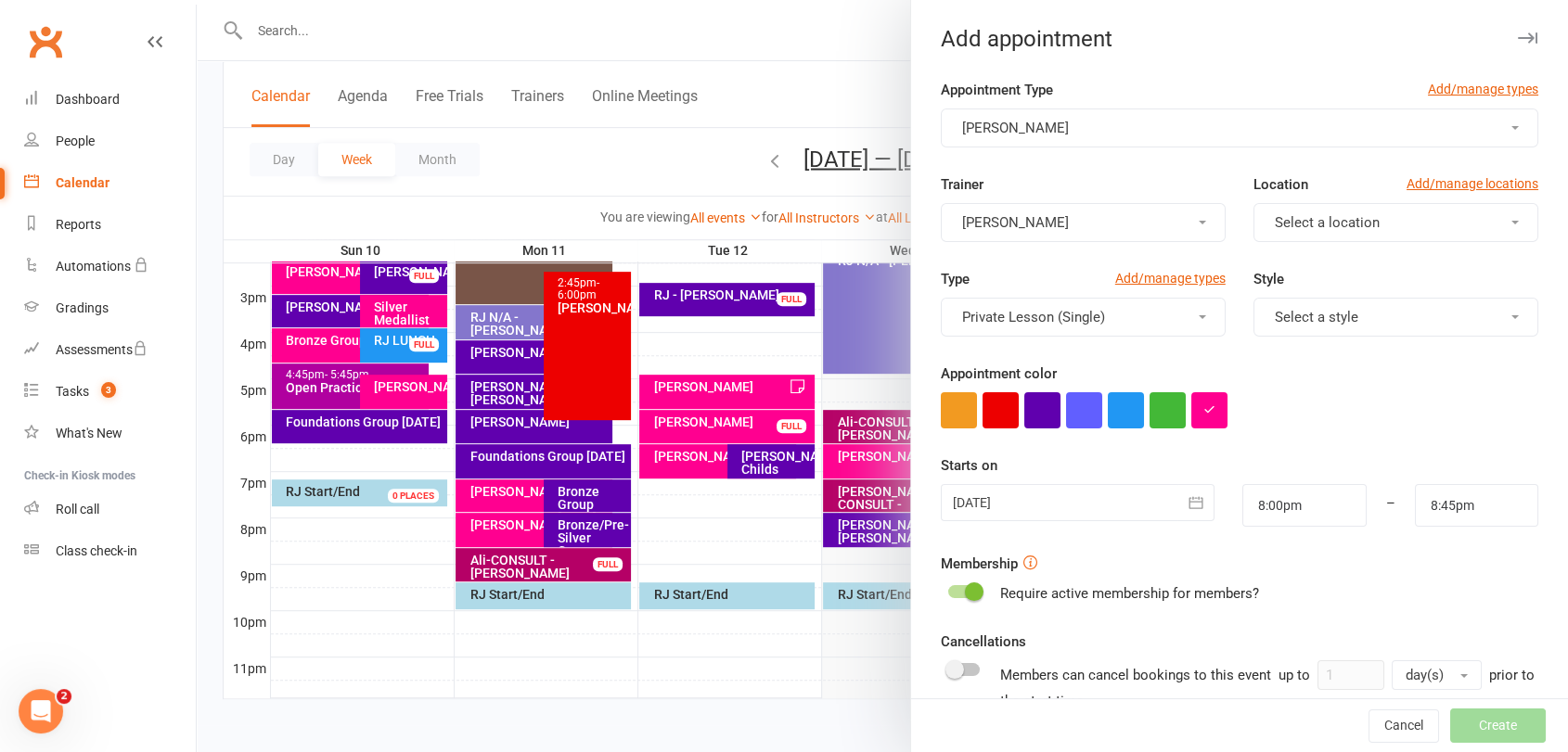
click at [1300, 223] on span "Select a location" at bounding box center [1327, 223] width 104 height 17
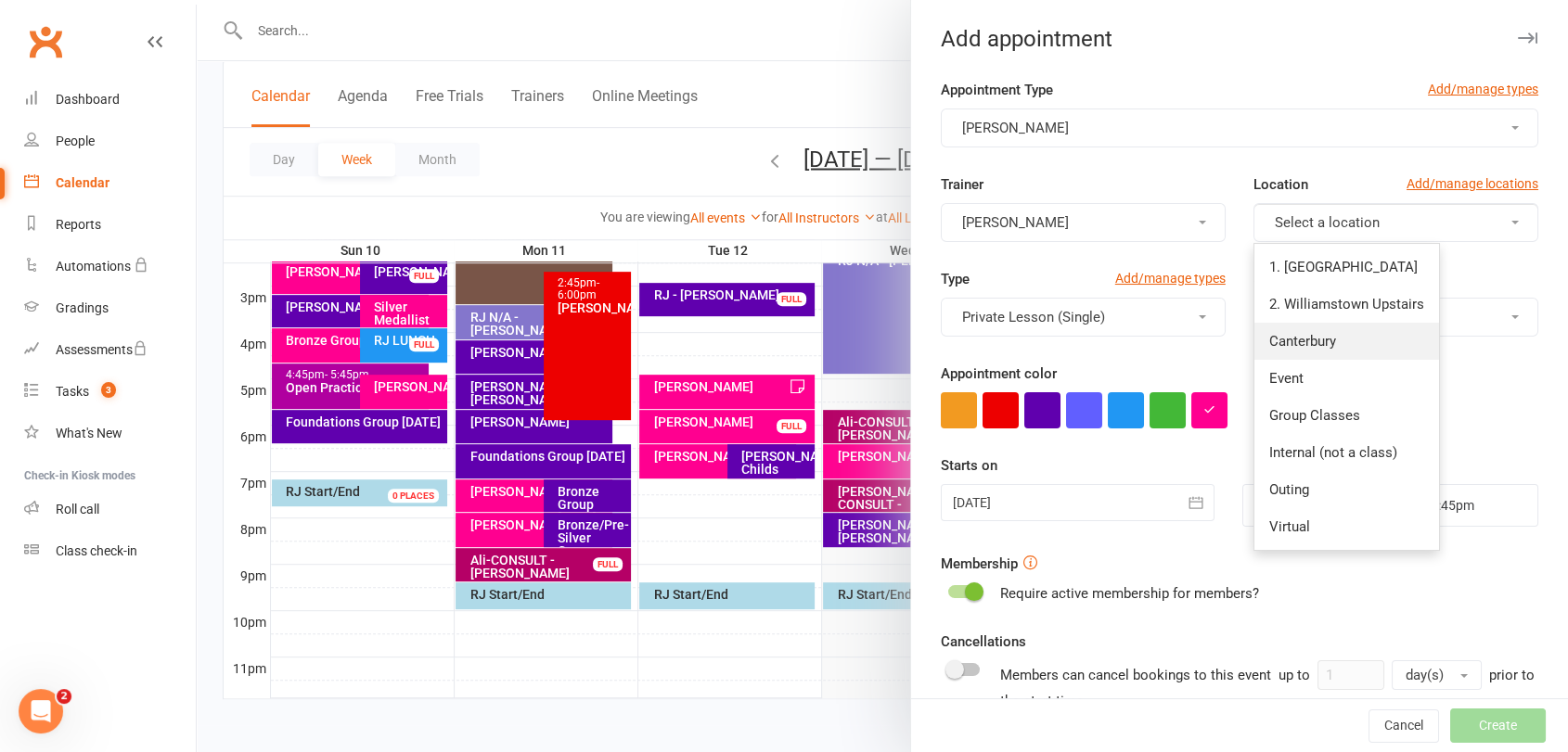
click at [1297, 343] on span "Canterbury" at bounding box center [1302, 341] width 67 height 17
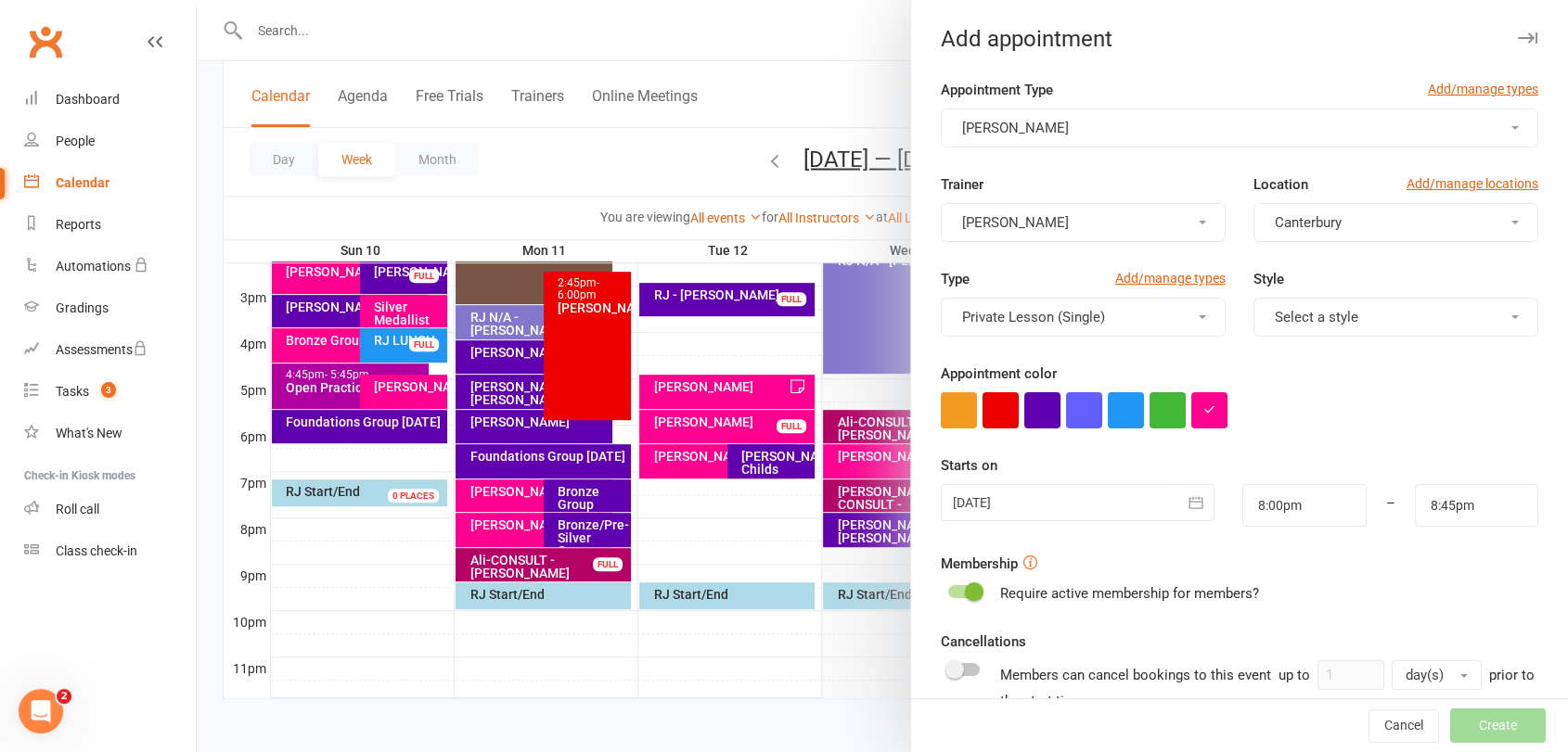
click at [1083, 499] on div at bounding box center [1078, 502] width 275 height 37
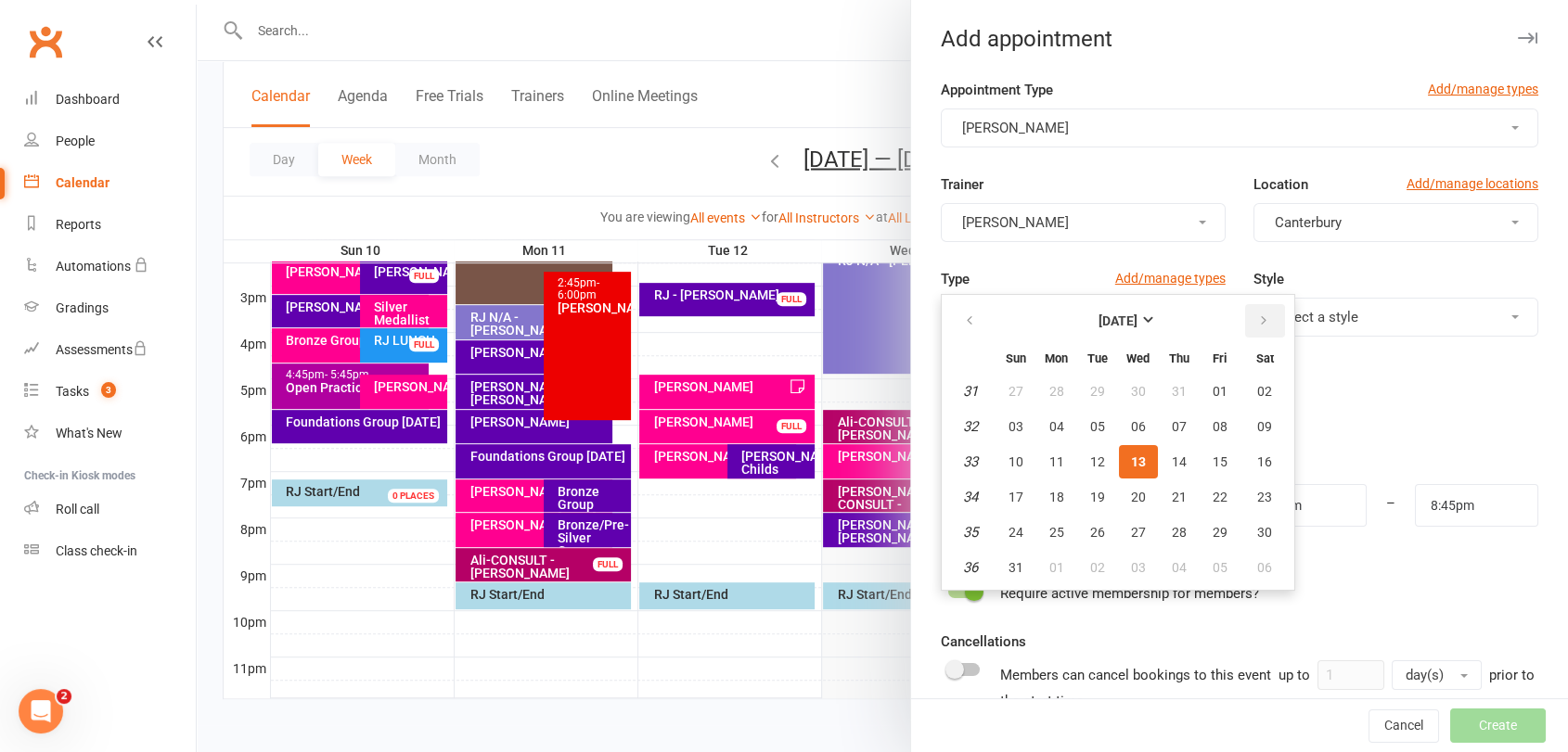
click at [1259, 313] on button "button" at bounding box center [1264, 321] width 40 height 34
click at [1049, 493] on span "22" at bounding box center [1056, 497] width 15 height 15
type input "[DATE]"
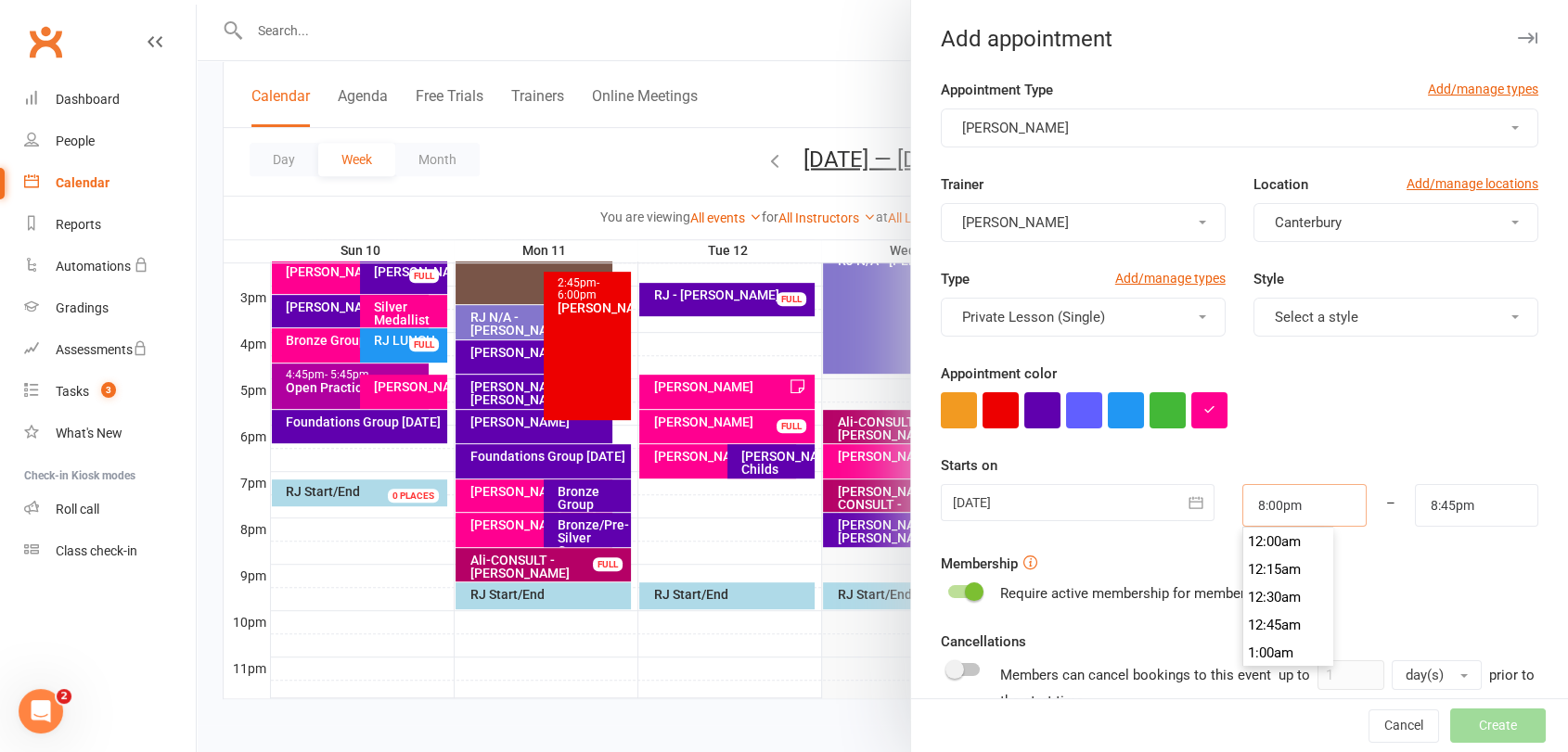
click at [1265, 499] on input "8:00pm" at bounding box center [1303, 505] width 123 height 43
type input "8:45pm"
drag, startPoint x: 1254, startPoint y: 647, endPoint x: 1410, endPoint y: 580, distance: 169.8
click at [1261, 640] on li "8:45pm" at bounding box center [1287, 654] width 89 height 28
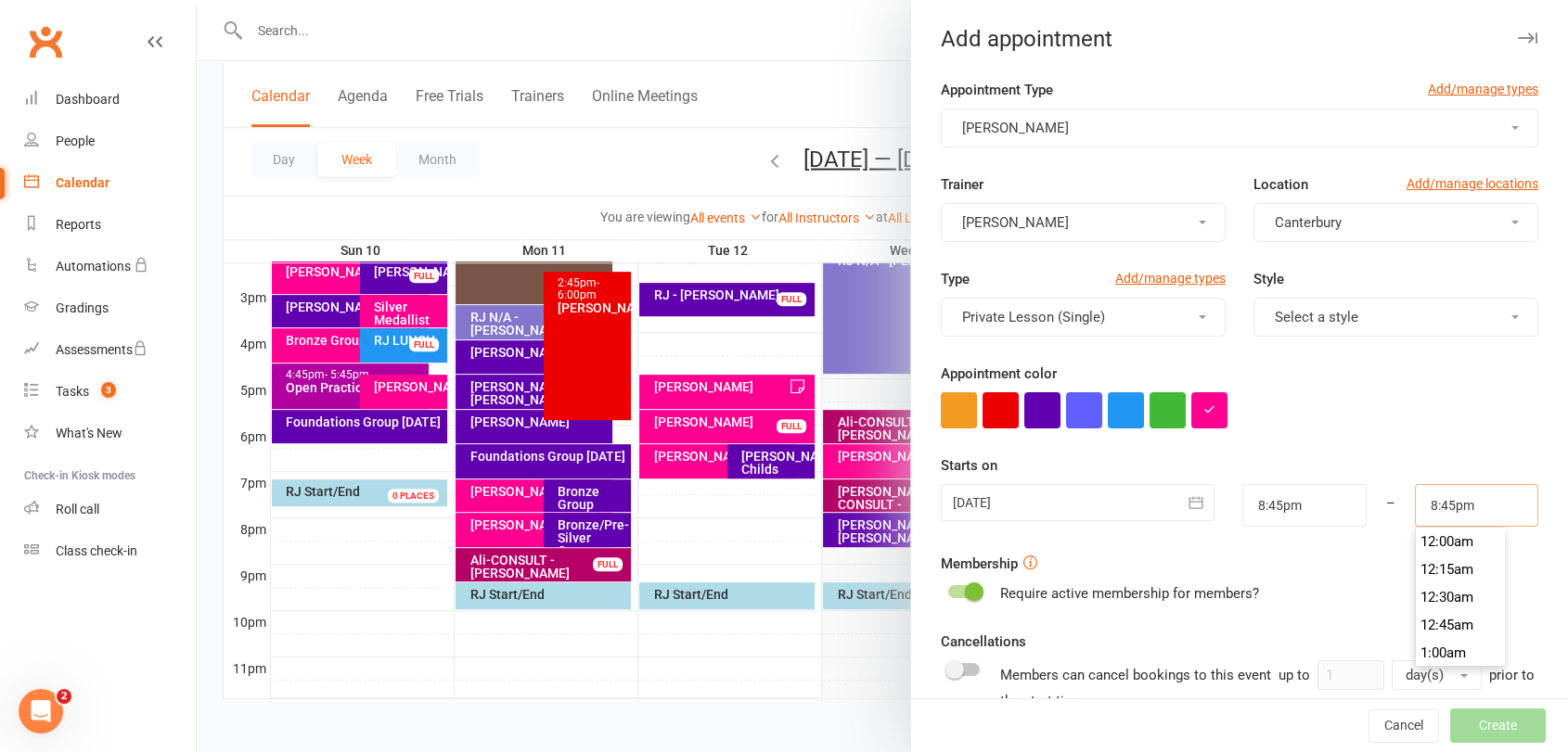
click at [1437, 504] on input "8:45pm" at bounding box center [1476, 505] width 123 height 43
type input "9:30pm"
click at [1424, 647] on li "9:30pm" at bounding box center [1460, 653] width 89 height 28
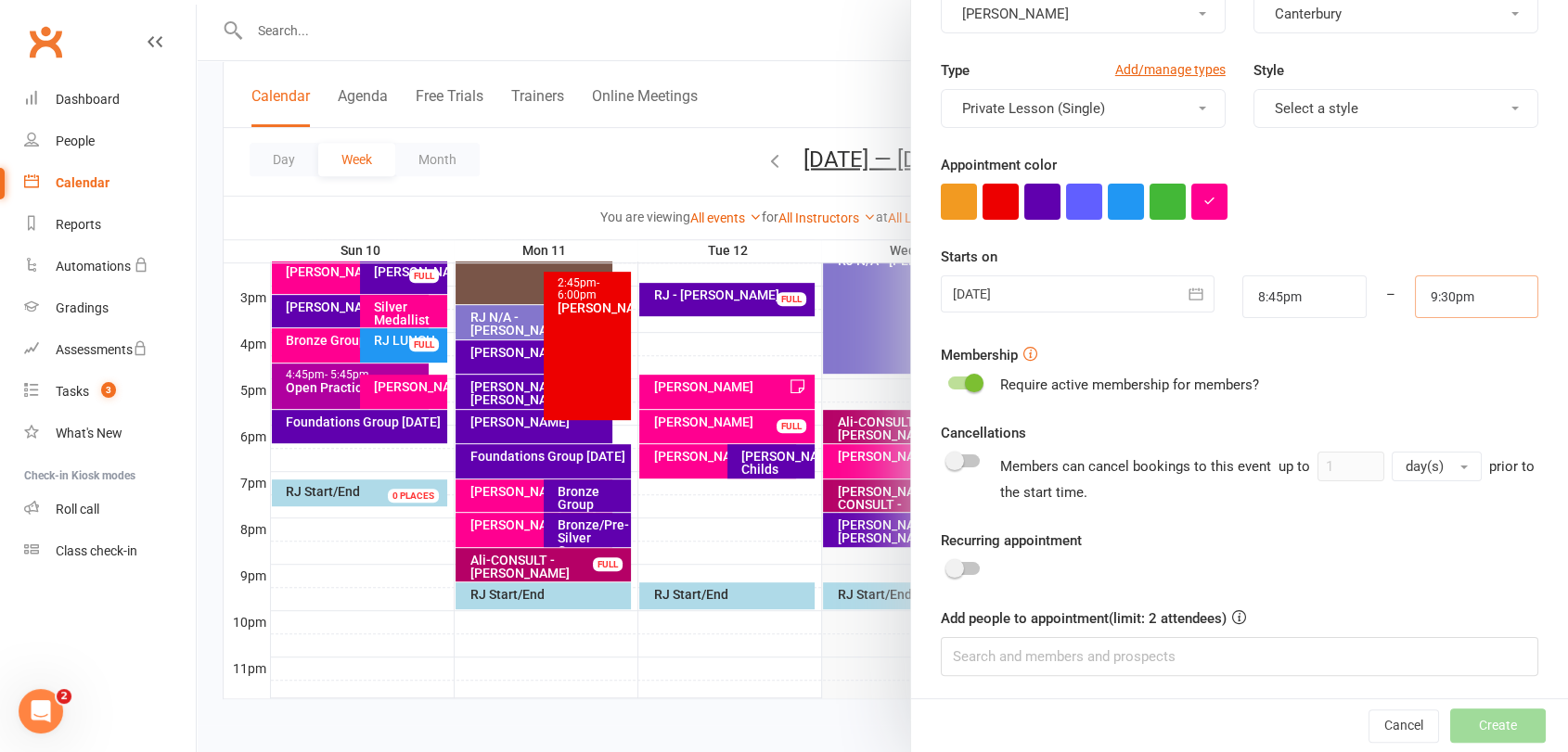
scroll to position [211, 0]
click at [1066, 666] on input at bounding box center [1239, 655] width 598 height 39
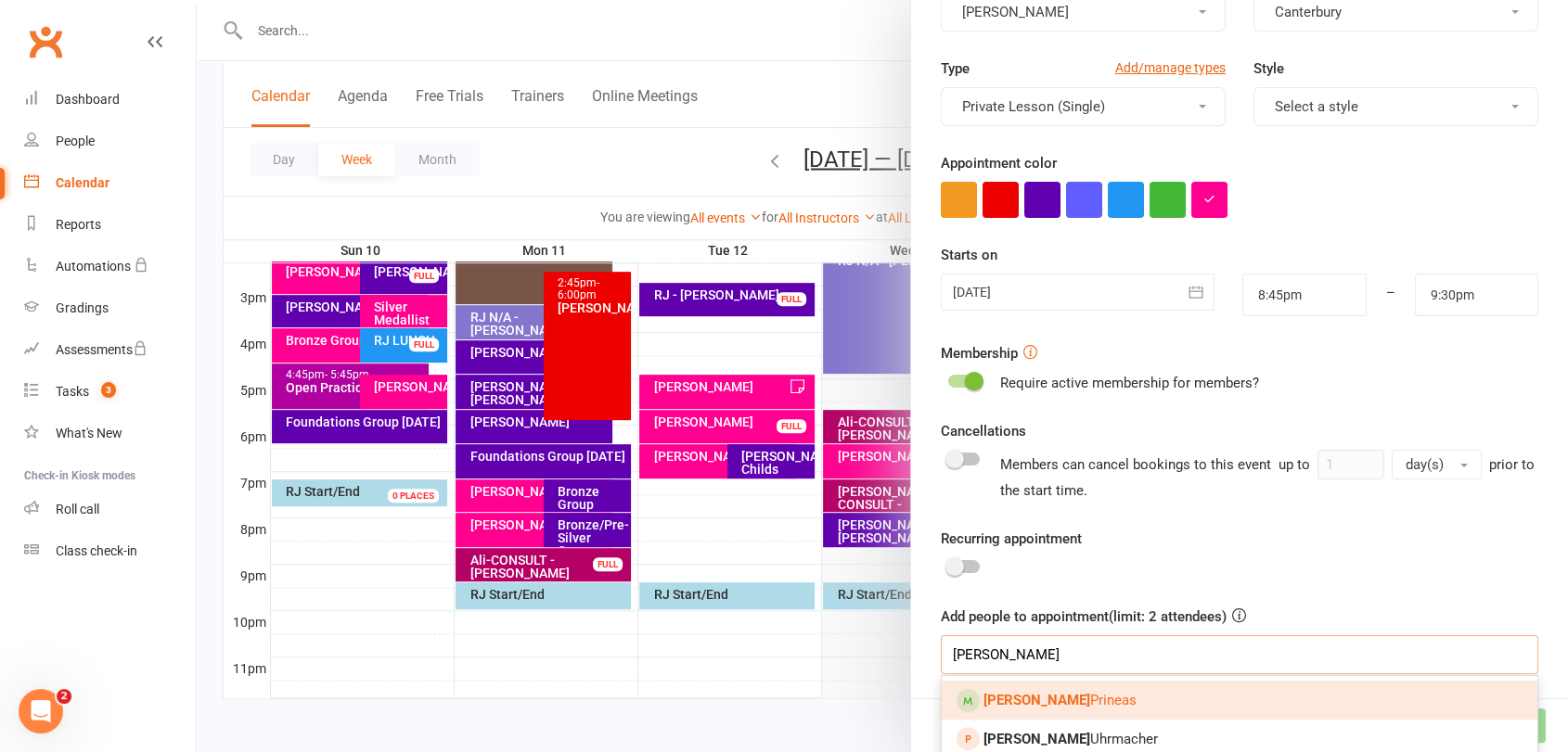
type input "[PERSON_NAME]"
click at [1071, 682] on link "[PERSON_NAME]" at bounding box center [1239, 700] width 596 height 39
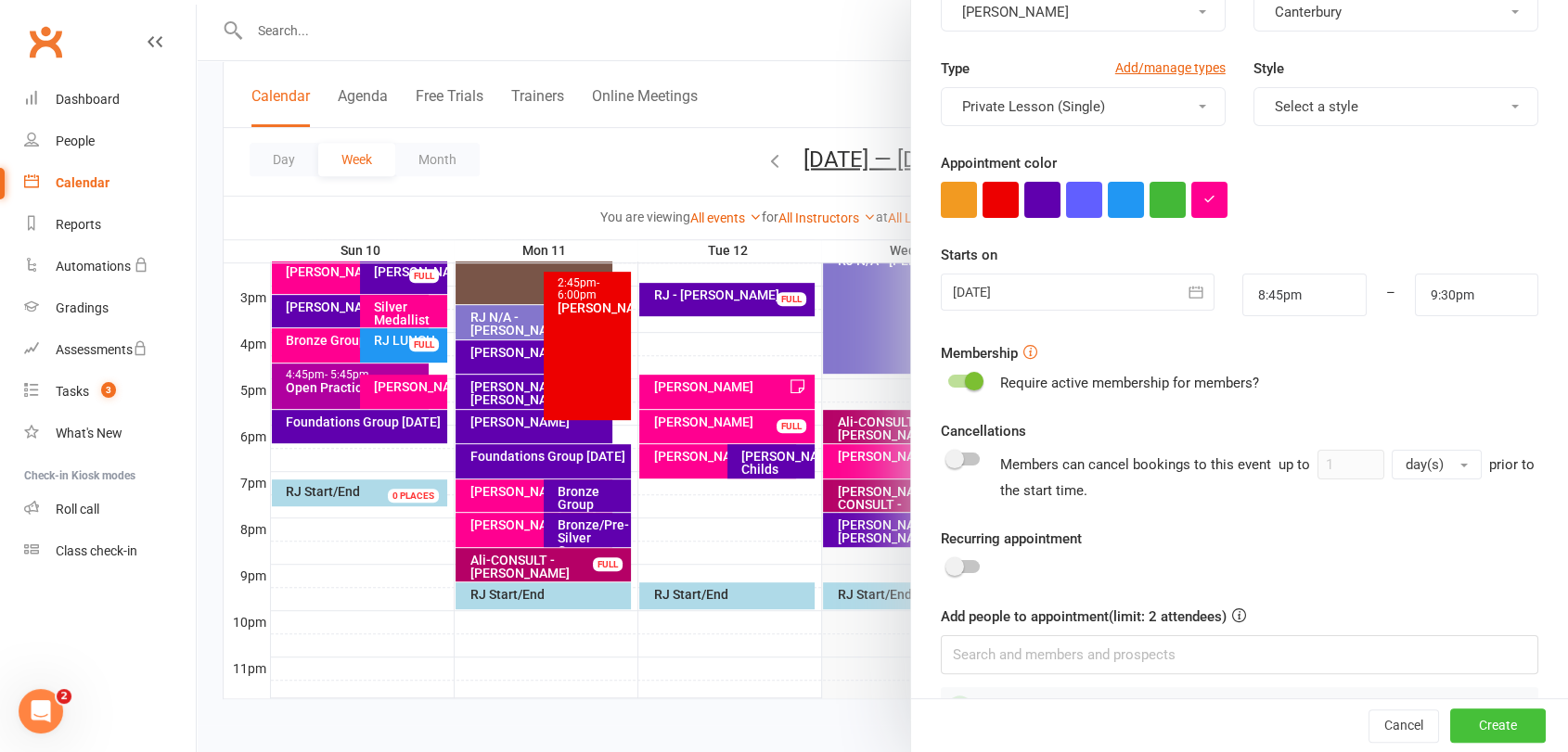
drag, startPoint x: 1457, startPoint y: 728, endPoint x: 1447, endPoint y: 721, distance: 12.2
click at [1456, 727] on button "Create" at bounding box center [1497, 726] width 95 height 34
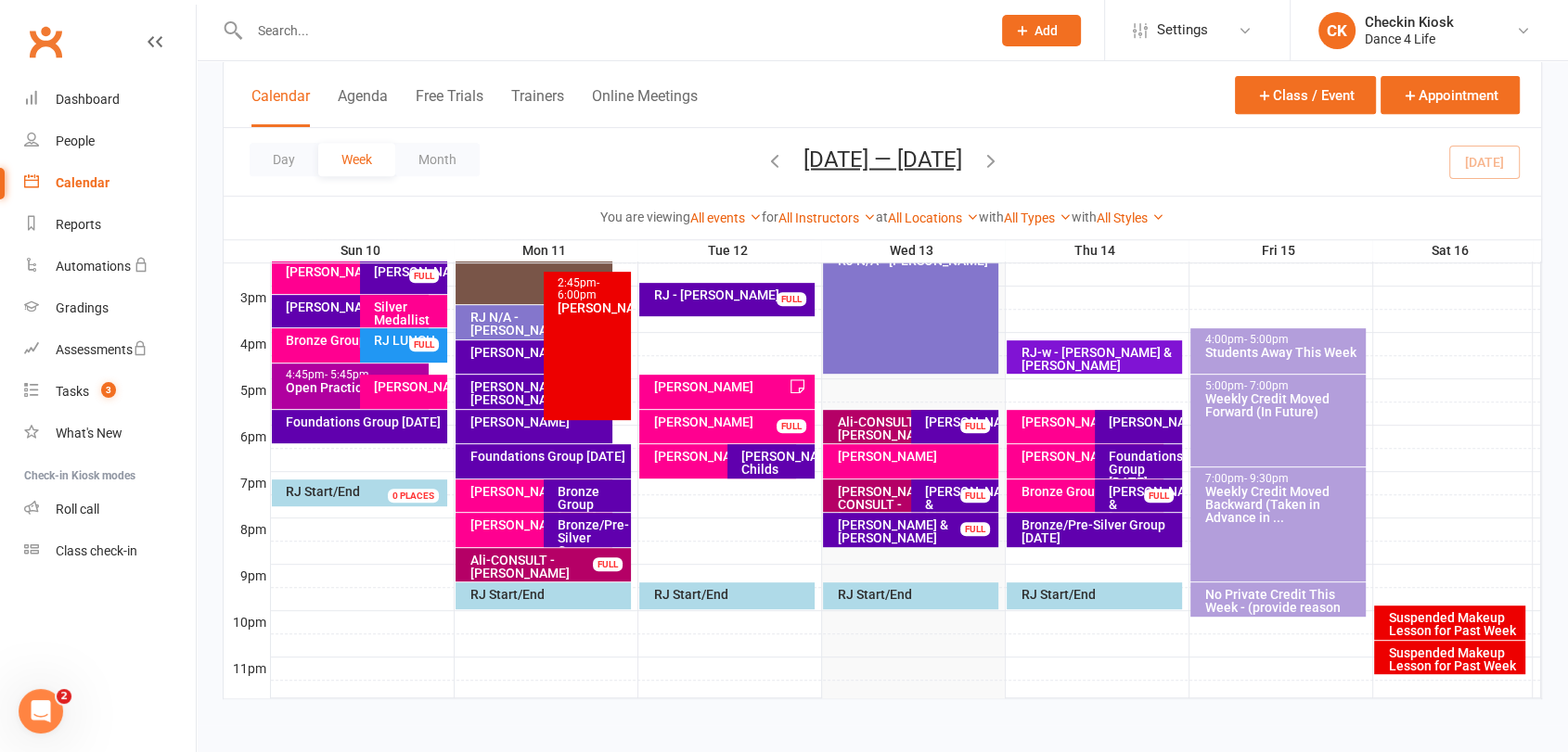
click at [885, 422] on div "Ali-CONSULT - [PERSON_NAME]" at bounding box center [904, 429] width 139 height 26
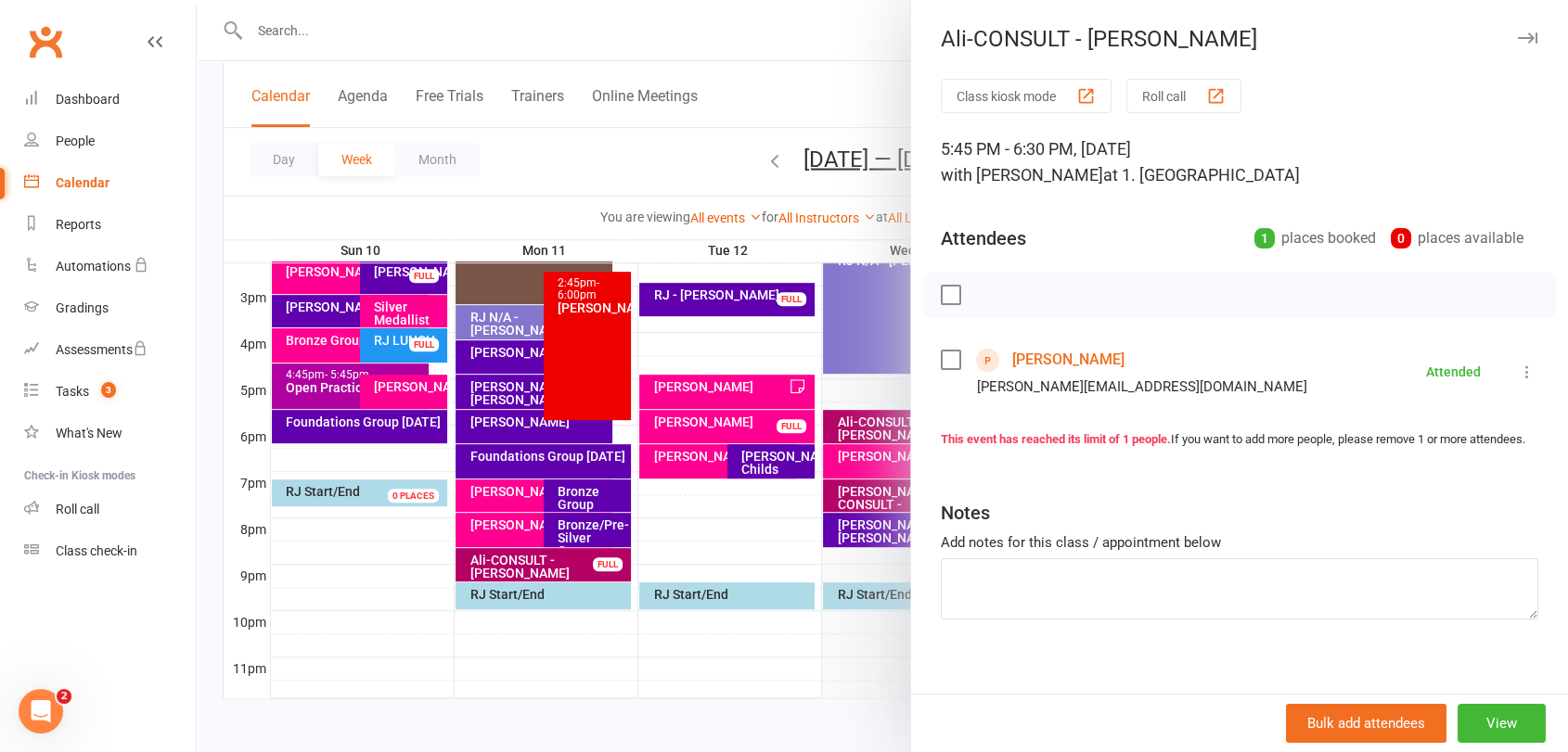
click at [1050, 352] on link "[PERSON_NAME]" at bounding box center [1068, 360] width 112 height 30
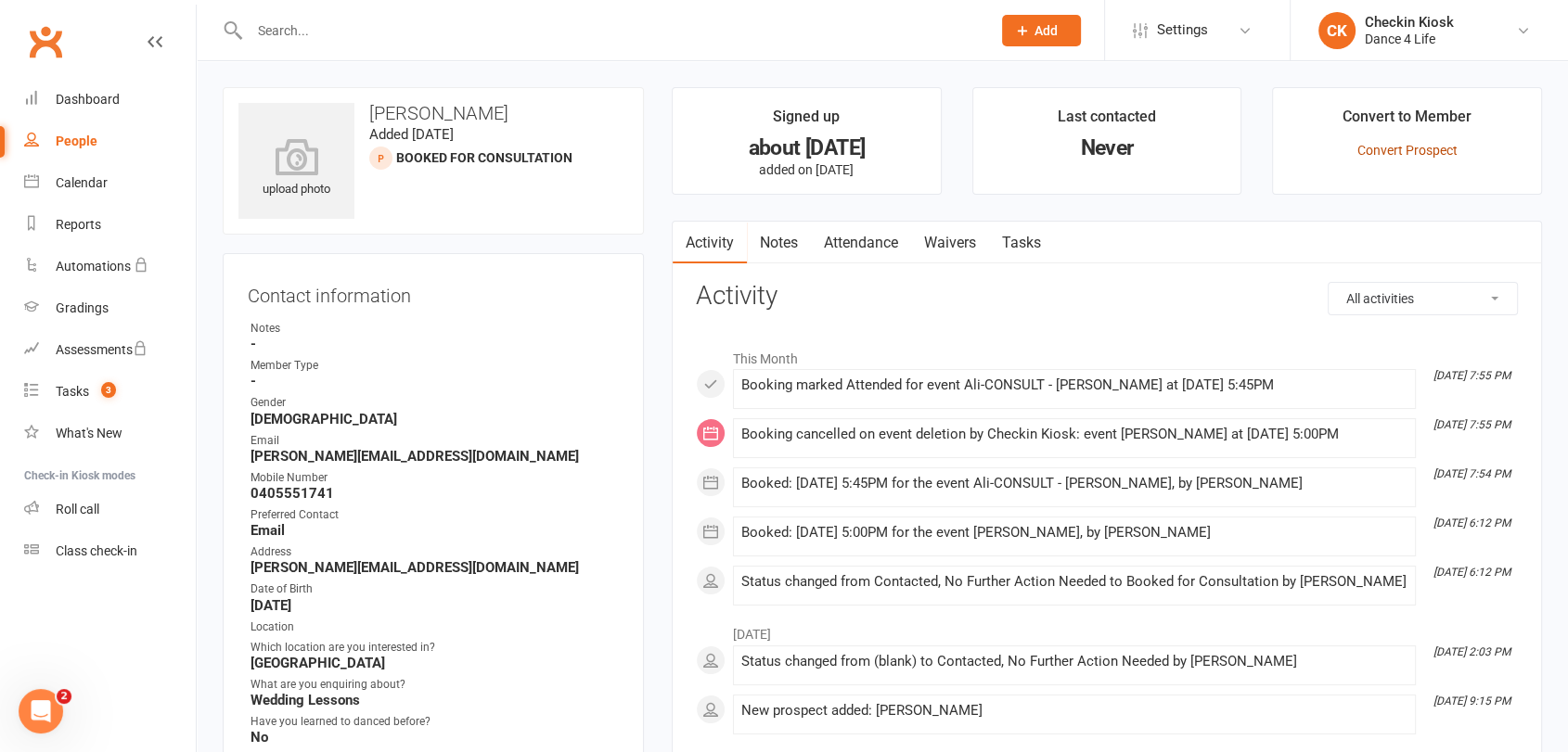
click at [1428, 147] on link "Convert Prospect" at bounding box center [1407, 150] width 100 height 15
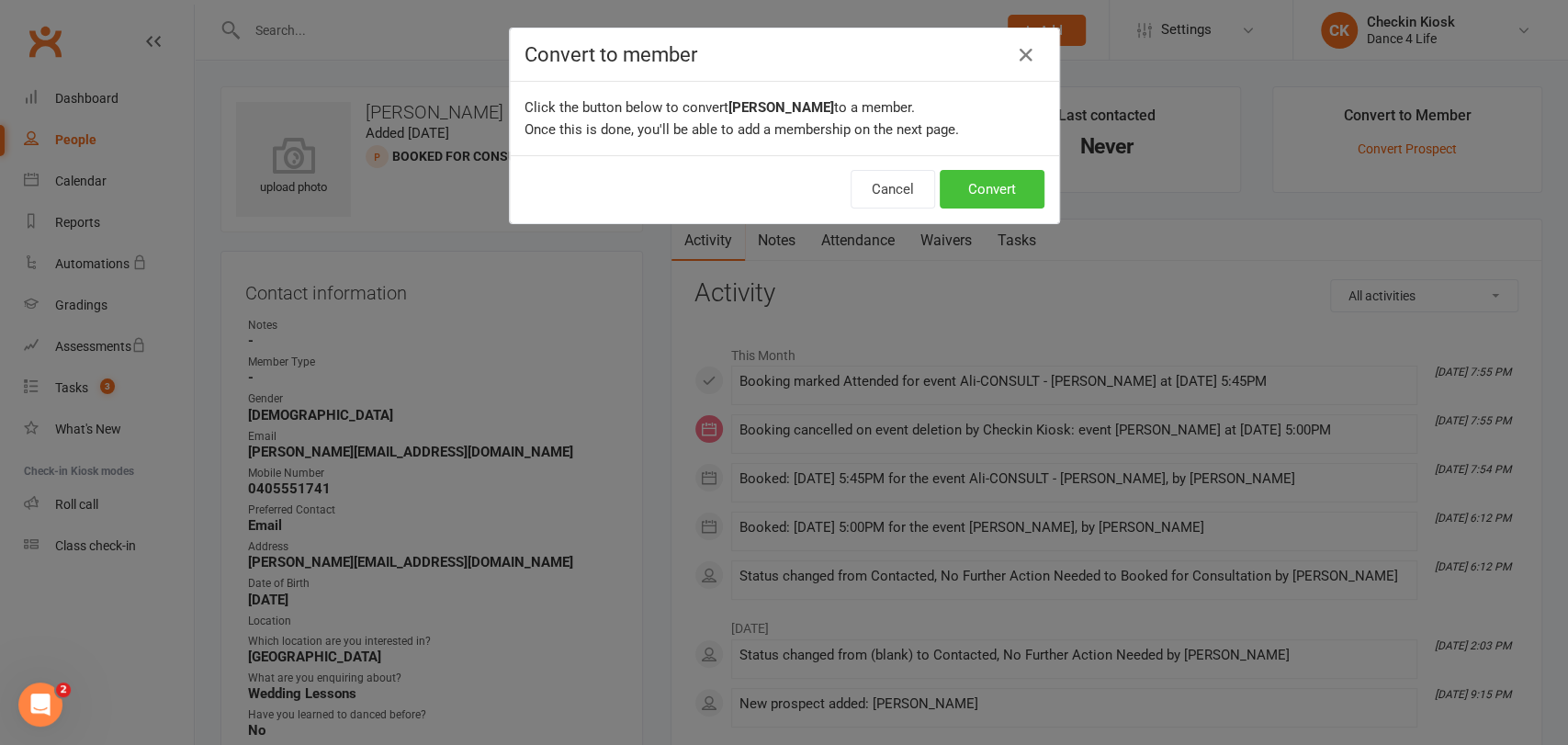
click at [1000, 193] on button "Convert" at bounding box center [992, 189] width 104 height 39
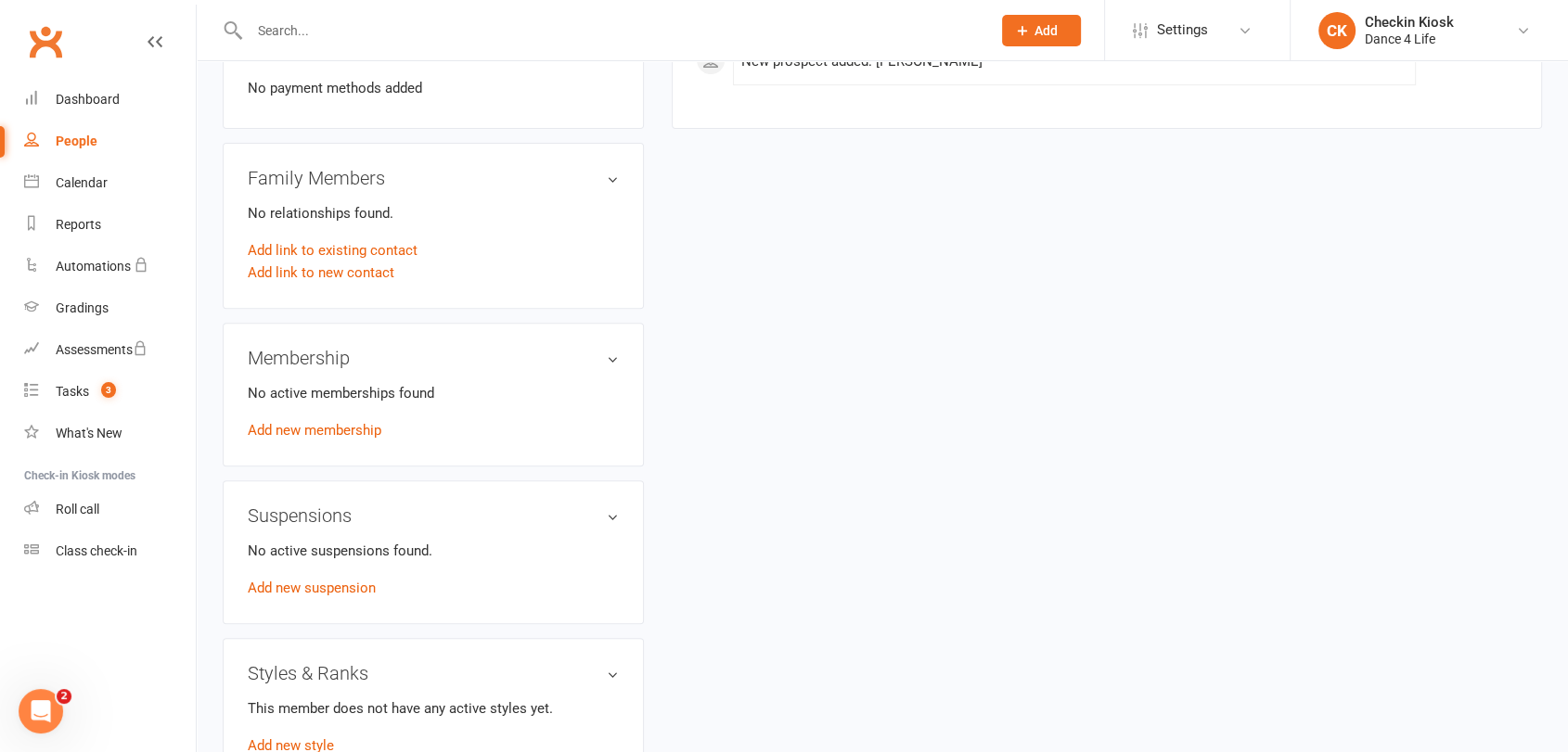
scroll to position [927, 0]
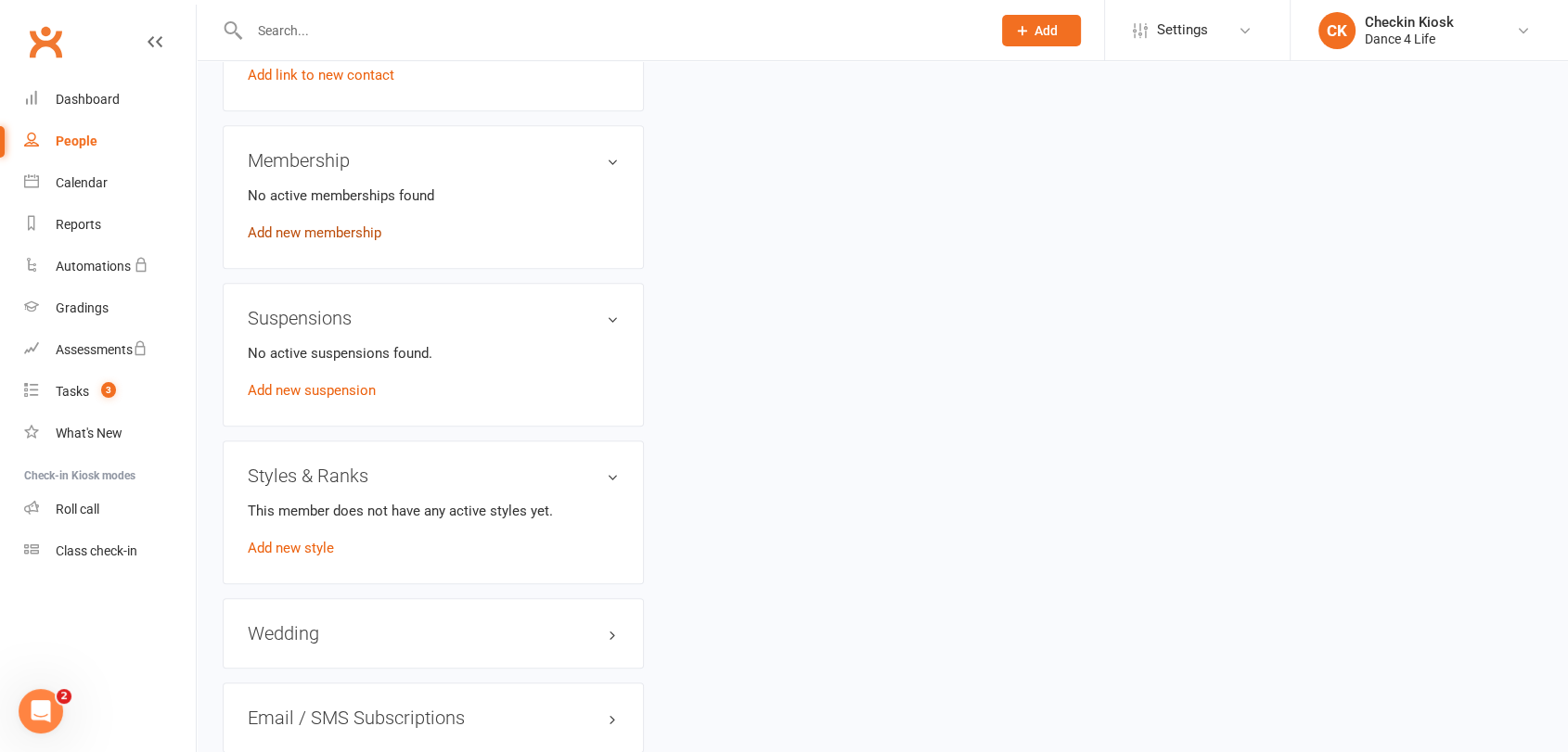
click at [319, 235] on link "Add new membership" at bounding box center [314, 233] width 133 height 17
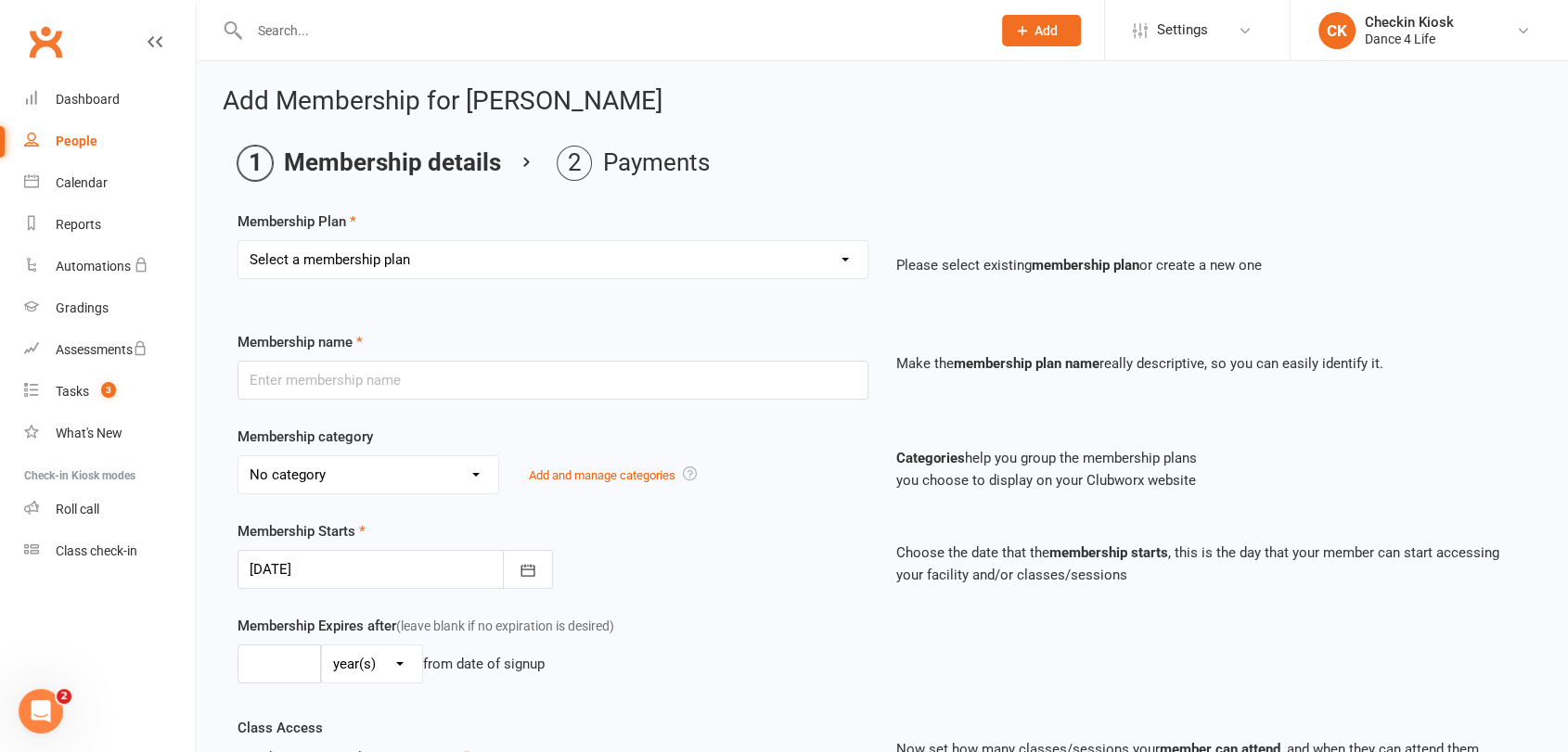
click at [331, 253] on select "Select a membership plan Create new Membership Plan [1a] ---------- BRIDAL ----…" at bounding box center [553, 260] width 629 height 37
select select "2"
click at [239, 241] on select "Select a membership plan Create new Membership Plan [1a] ---------- BRIDAL ----…" at bounding box center [553, 260] width 629 height 37
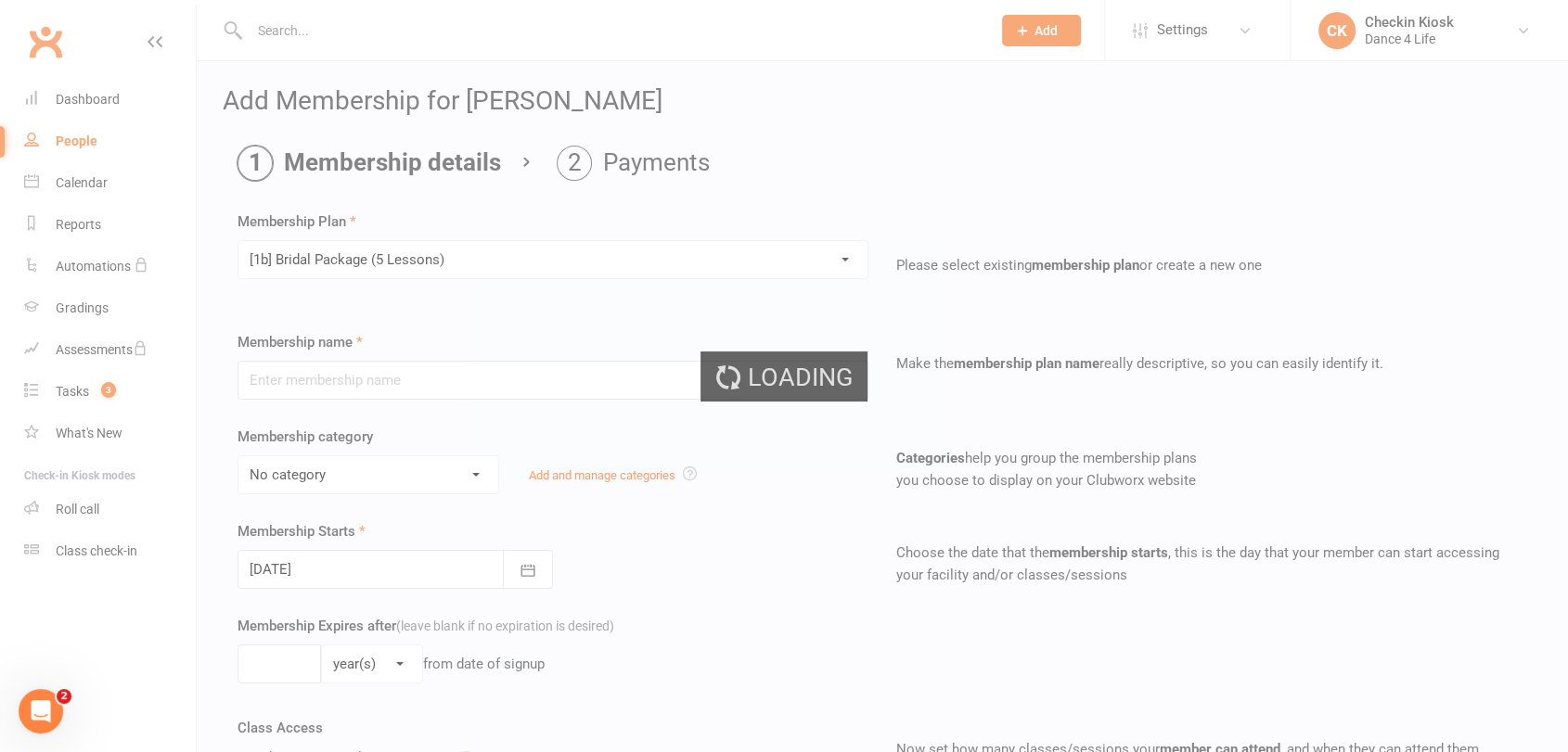
type input "[1b] Bridal Package (5 Lessons)"
select select "0"
select select "2"
type input "5"
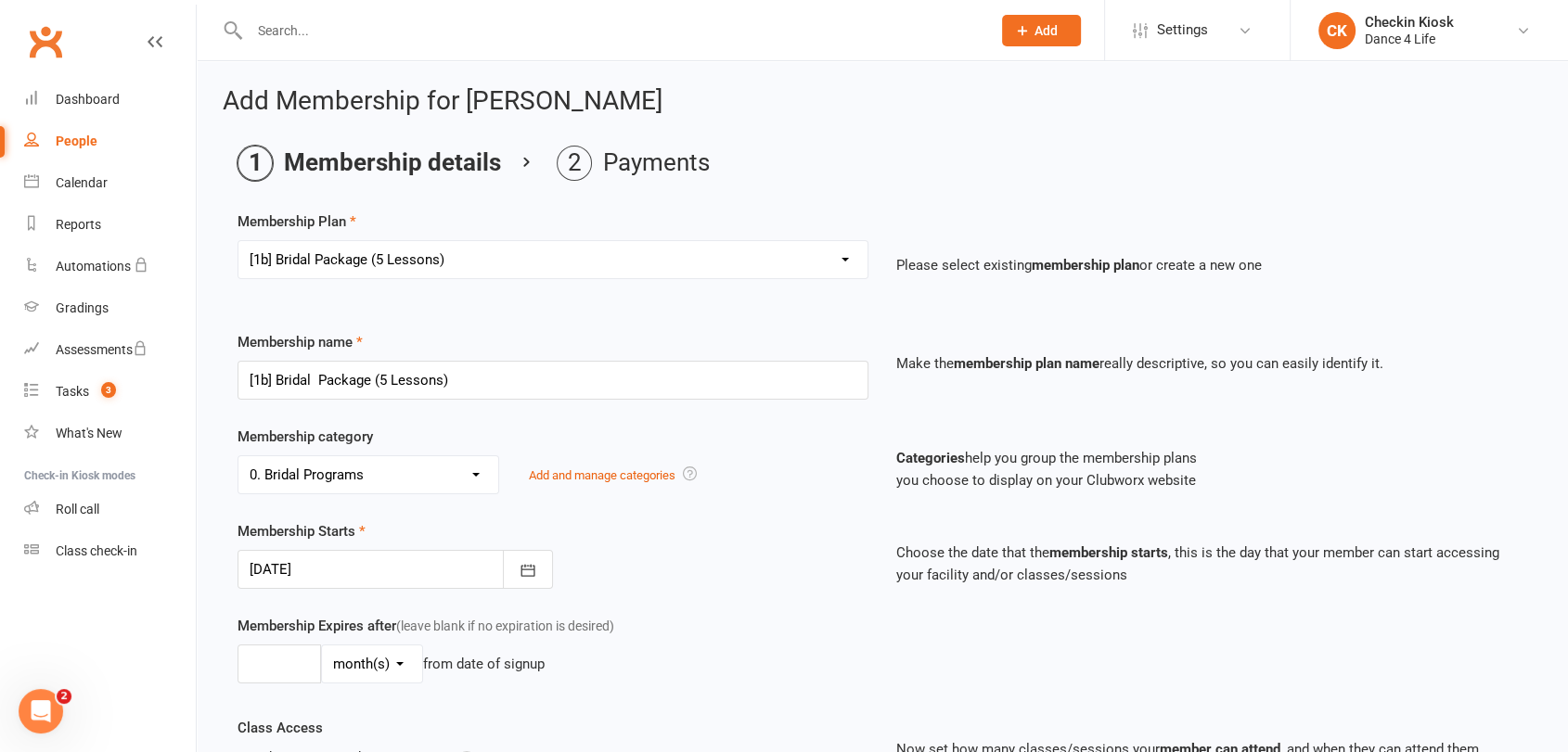
type input "[DATE]"
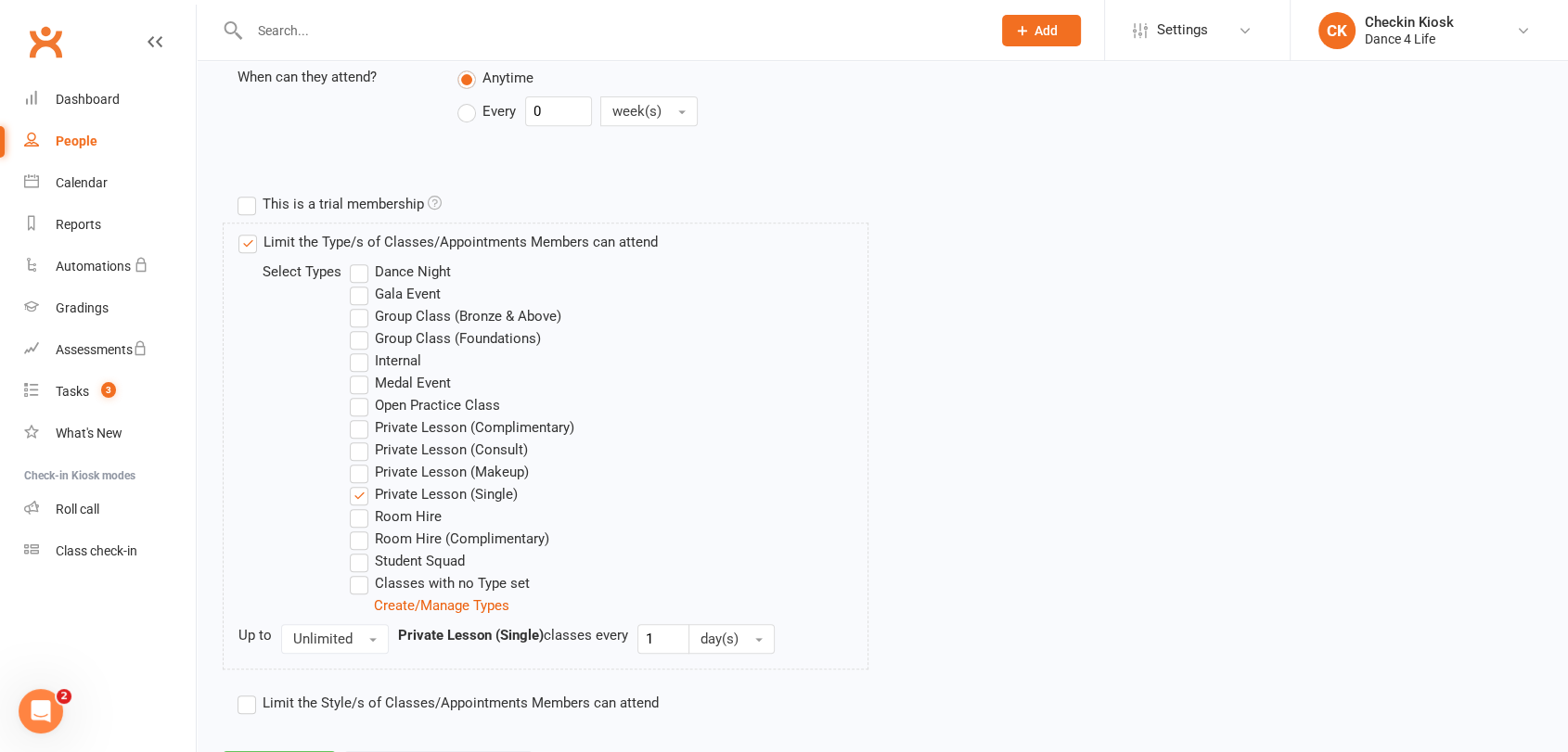
scroll to position [863, 0]
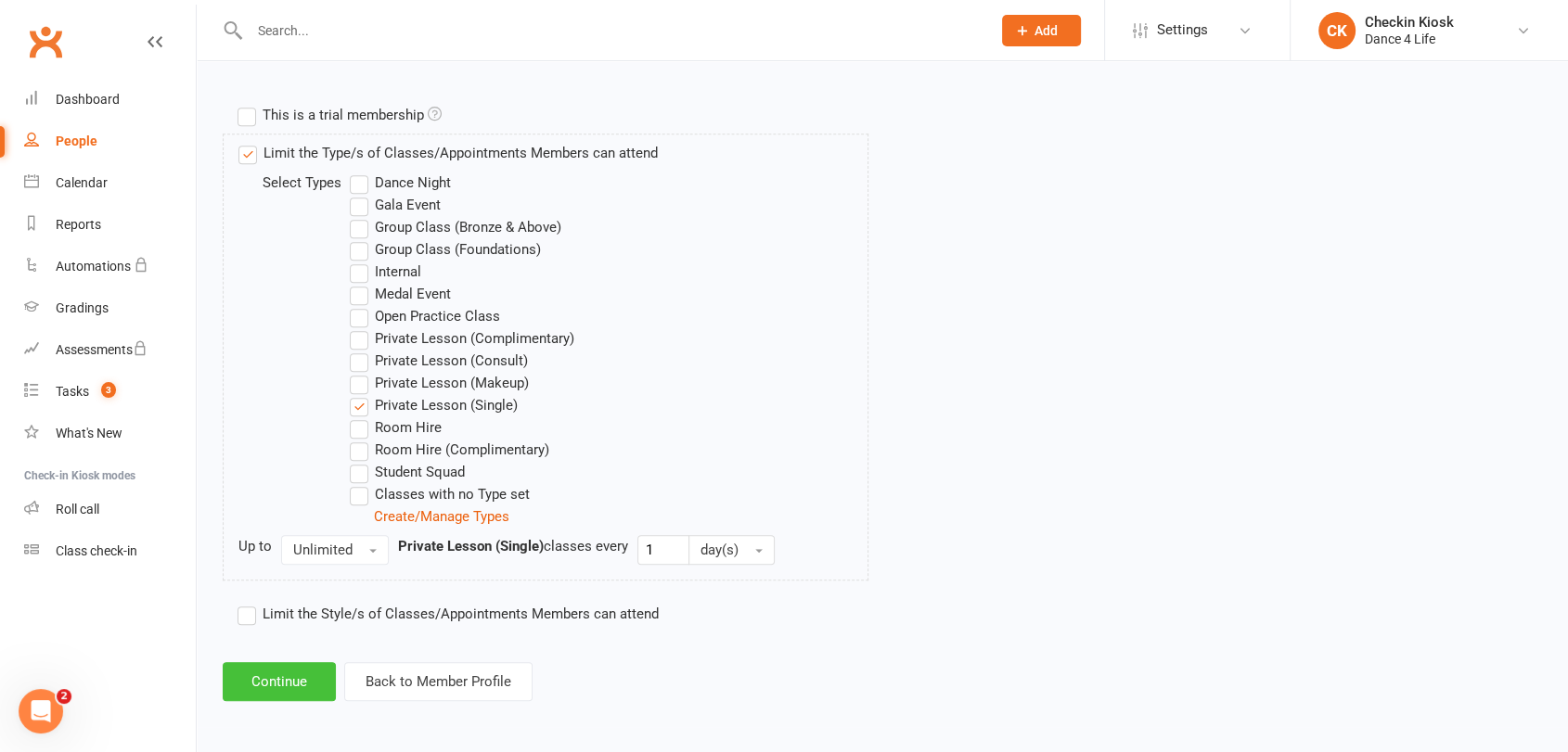
click at [282, 679] on button "Continue" at bounding box center [279, 681] width 113 height 39
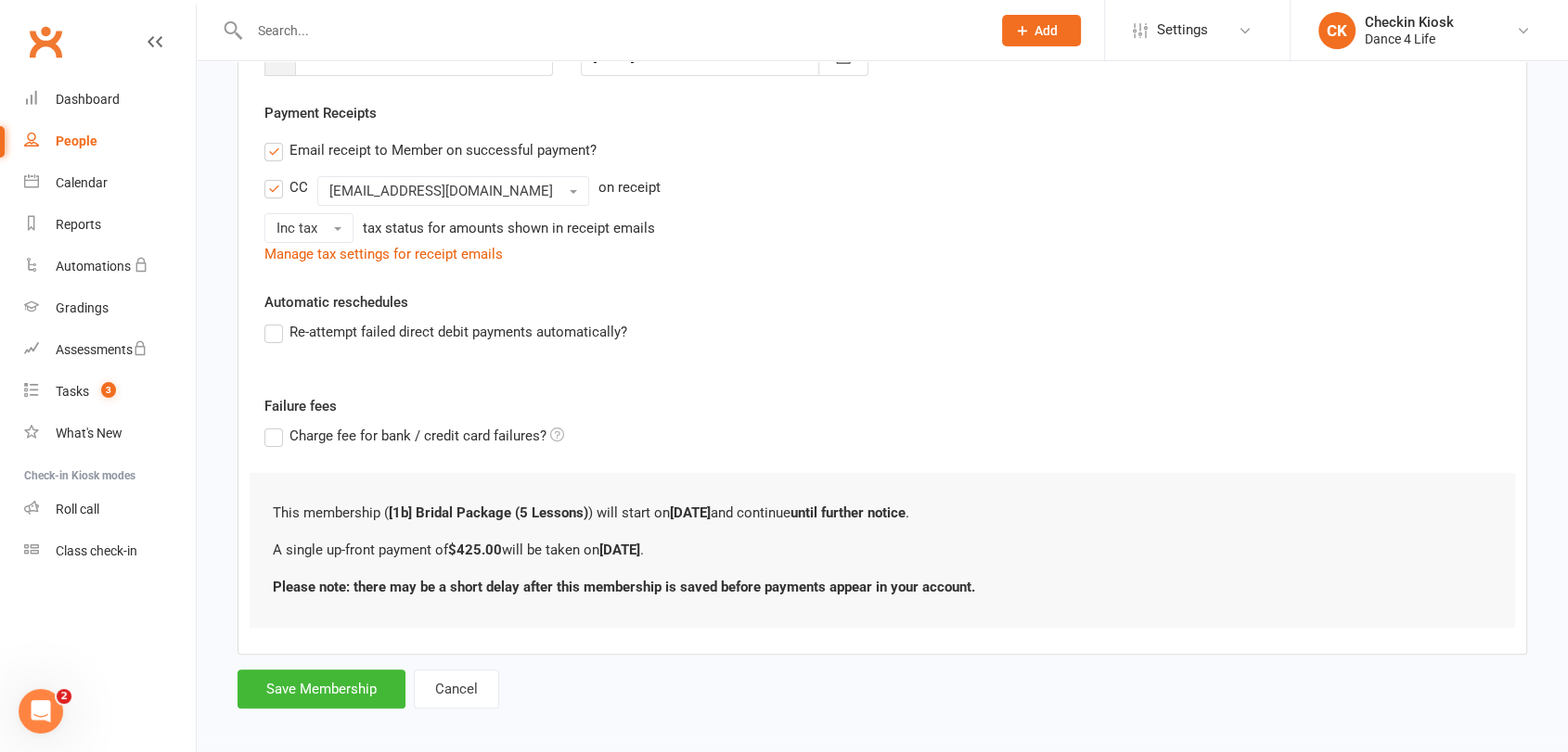
scroll to position [331, 0]
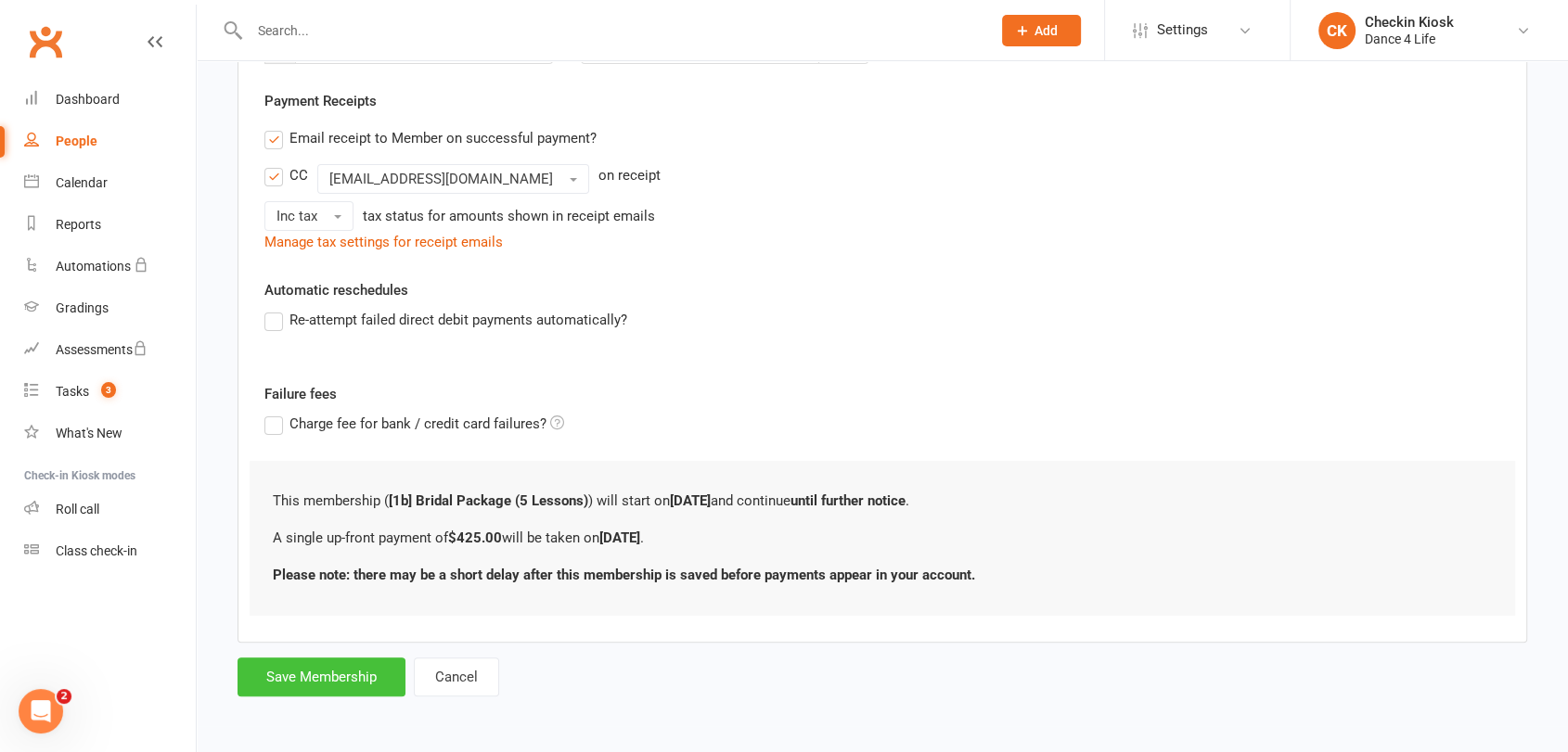
click at [364, 677] on button "Save Membership" at bounding box center [322, 677] width 168 height 39
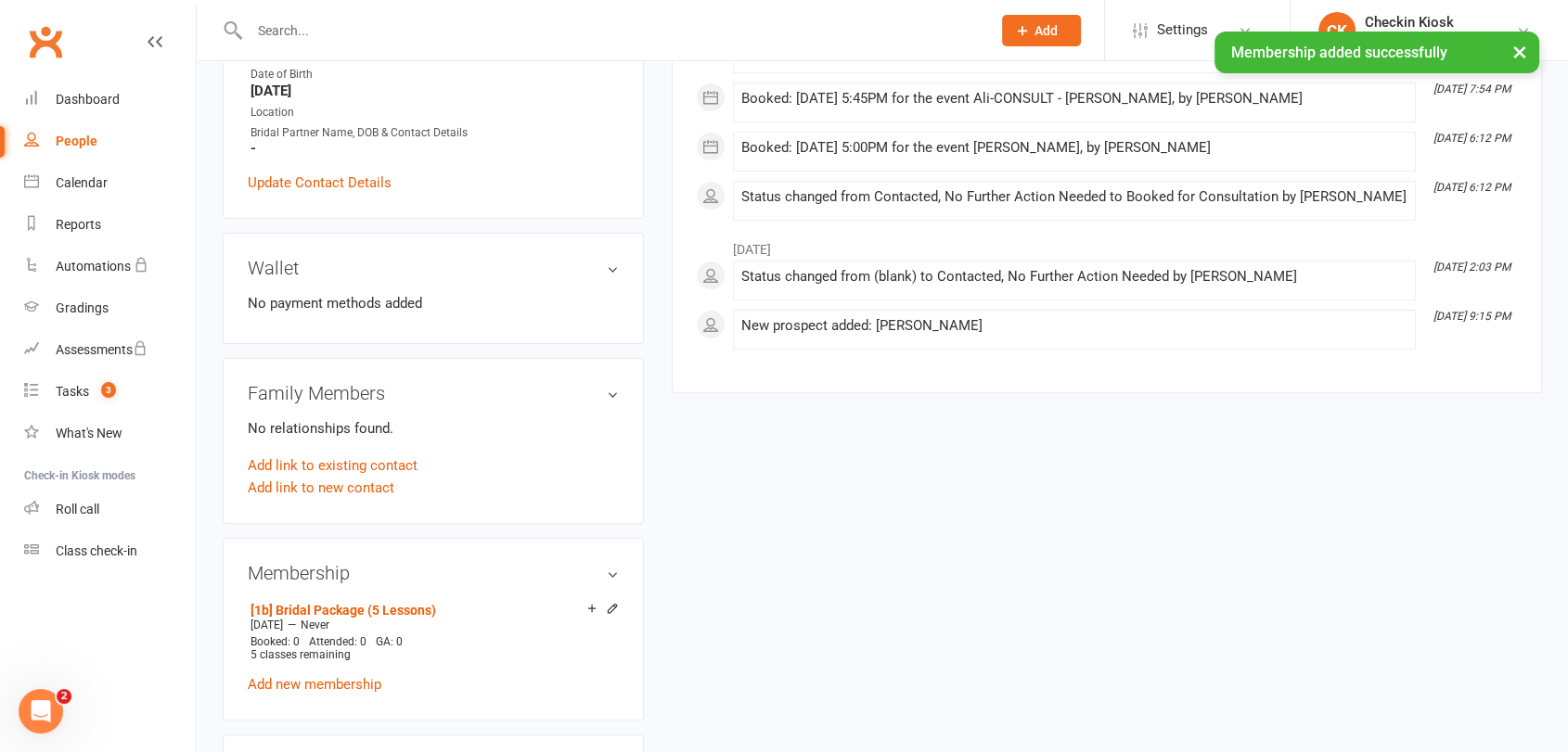
scroll to position [824, 0]
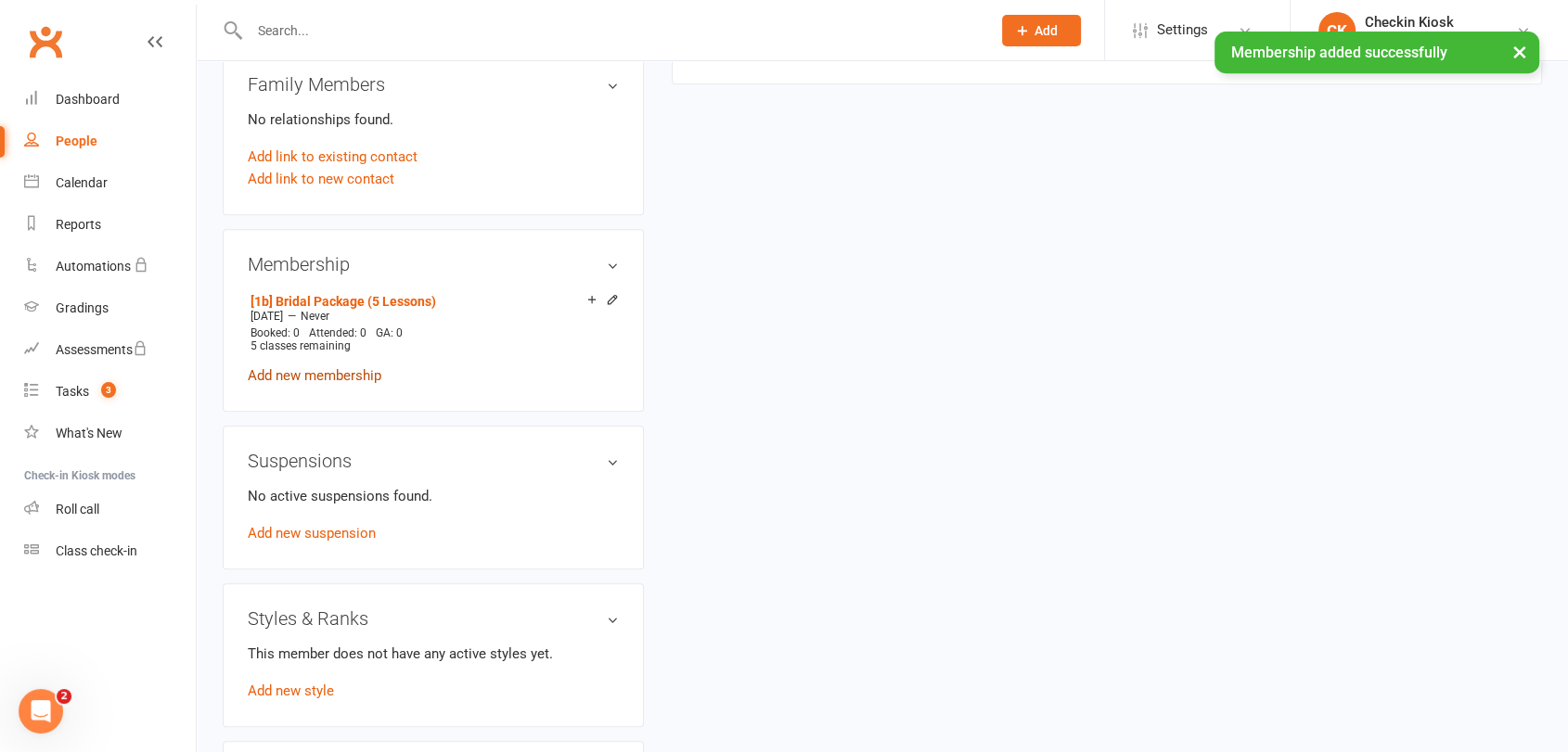
click at [323, 371] on link "Add new membership" at bounding box center [314, 376] width 133 height 17
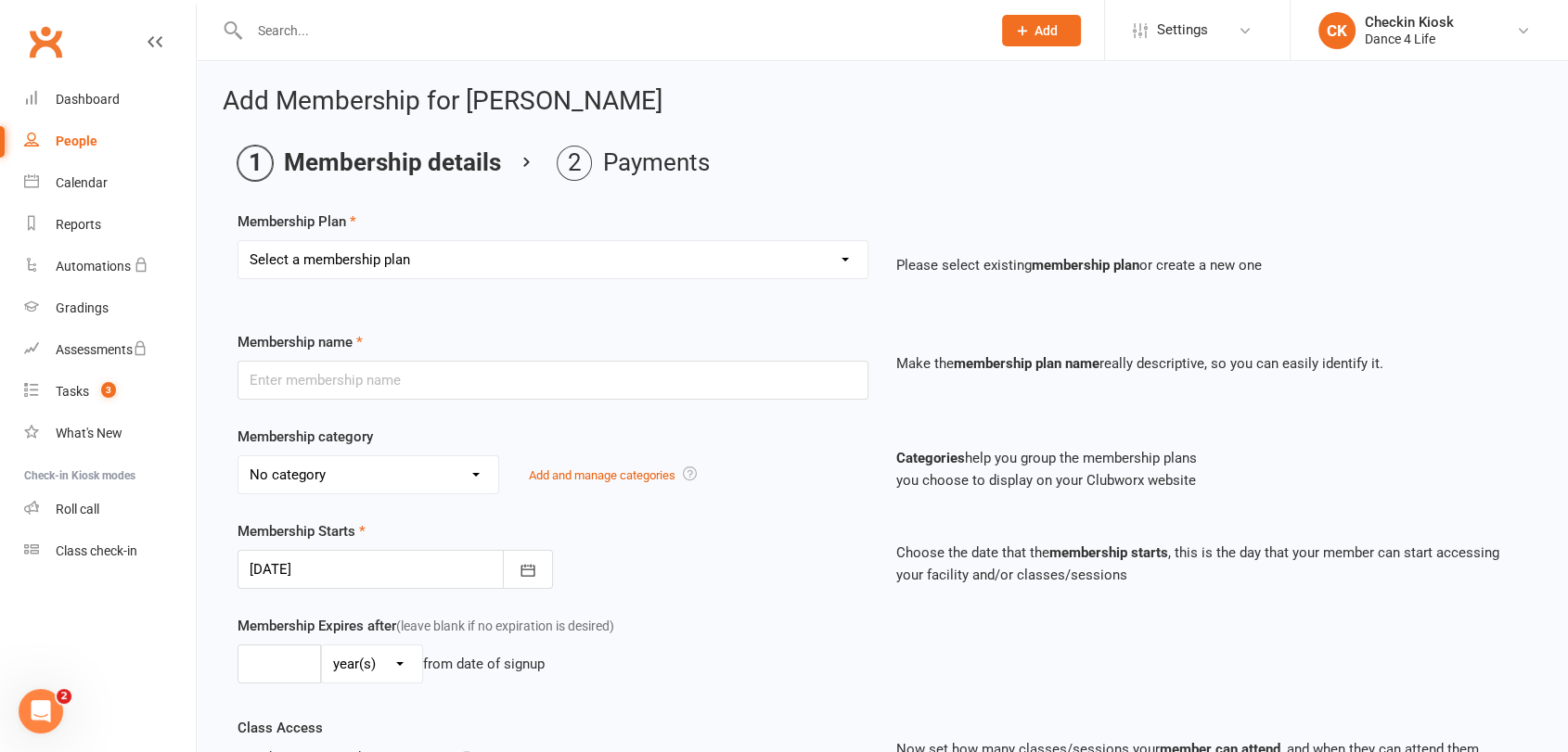
click at [358, 262] on select "Select a membership plan Create new Membership Plan [1a] ---------- BRIDAL ----…" at bounding box center [553, 260] width 629 height 37
select select "3"
click at [239, 241] on select "Select a membership plan Create new Membership Plan [1a] ---------- BRIDAL ----…" at bounding box center [553, 260] width 629 height 37
type input "[1c] Additional Bridal Lessons (X Lessons) ($85 per lesson)"
select select "0"
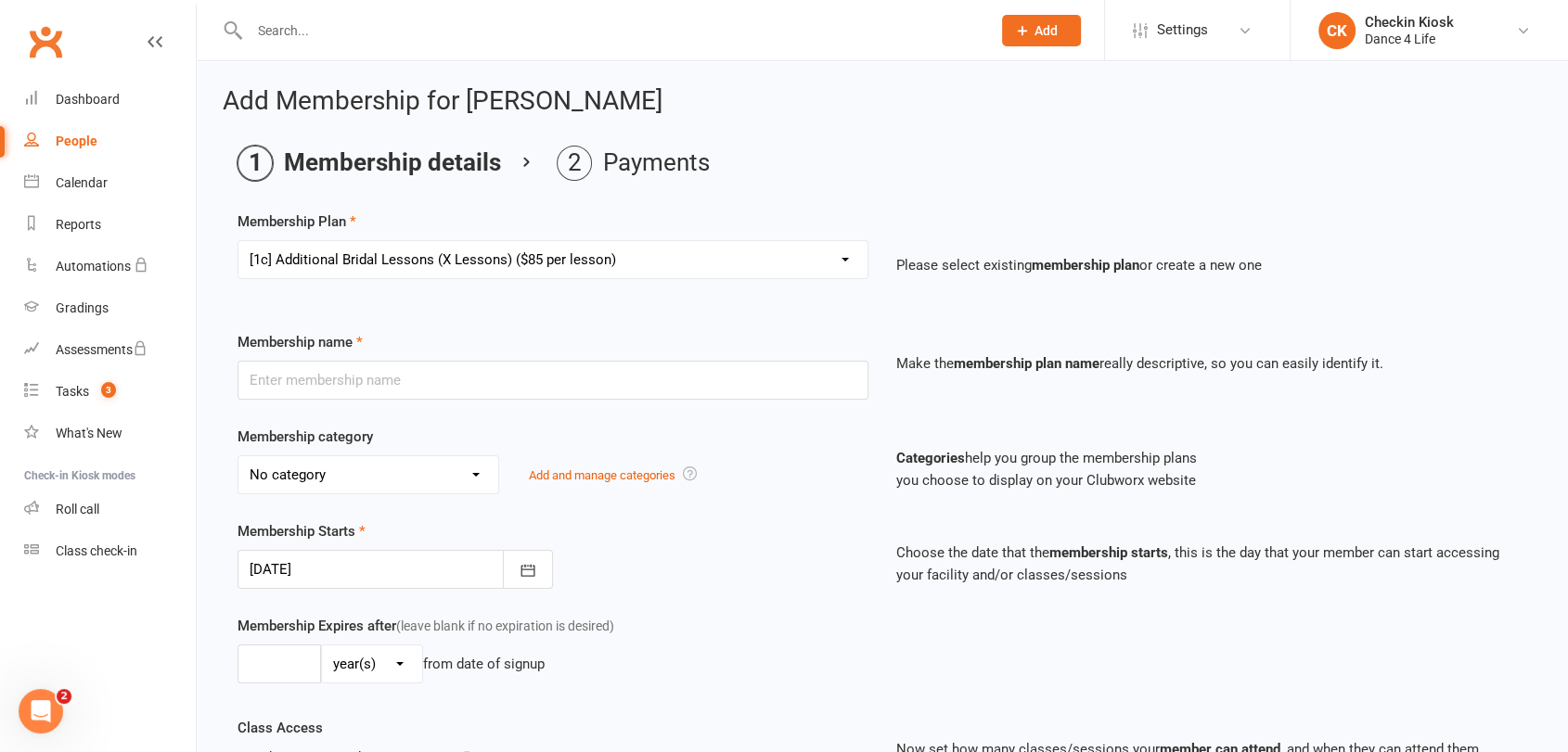
type input "0"
select select "2"
type input "1"
type input "[DATE]"
click at [458, 384] on input "[1c] Additional Bridal Lessons (X Lessons) ($85 per lesson)" at bounding box center [553, 380] width 631 height 39
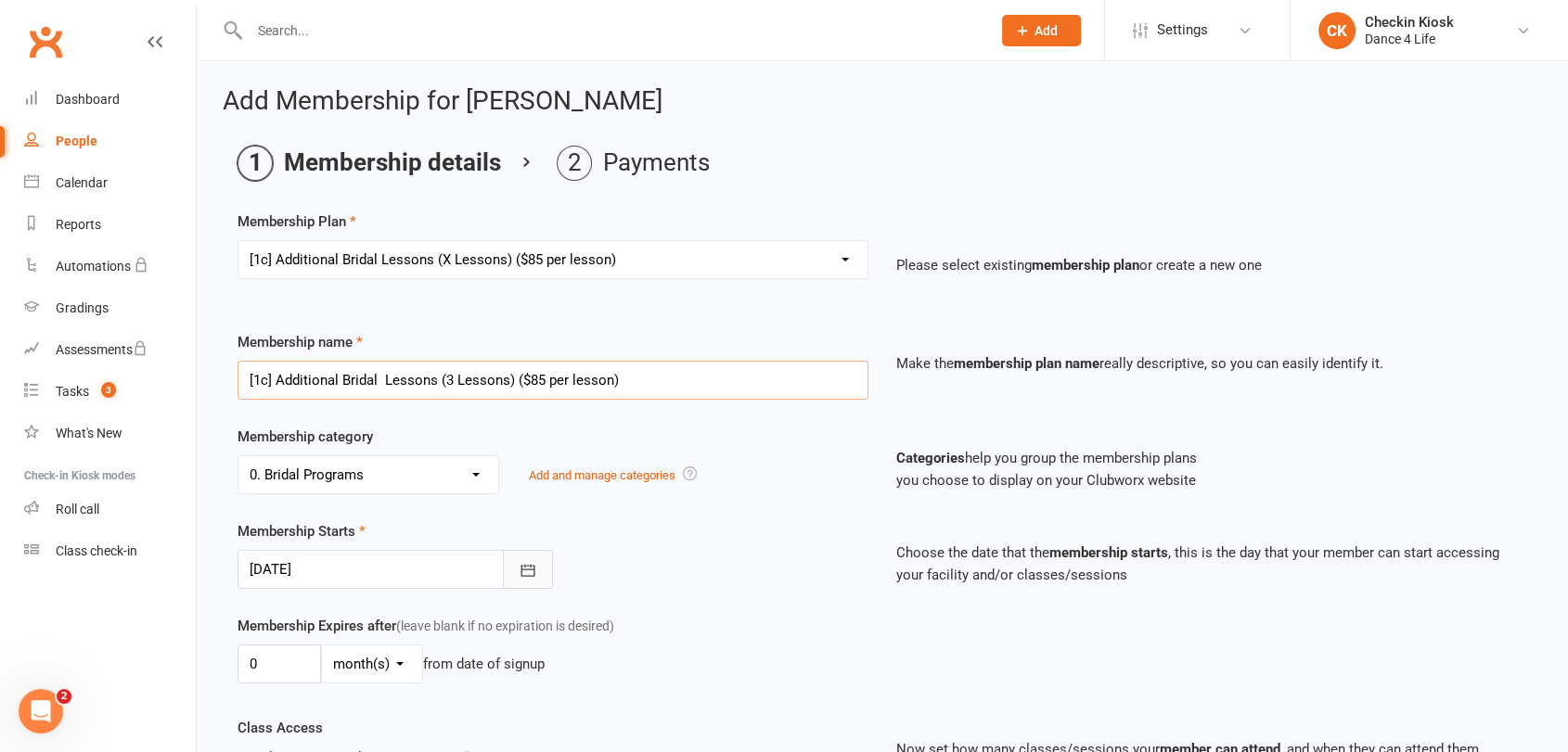
type input "[1c] Additional Bridal Lessons (3 Lessons) ($85 per lesson)"
click at [527, 577] on icon "button" at bounding box center [528, 570] width 19 height 19
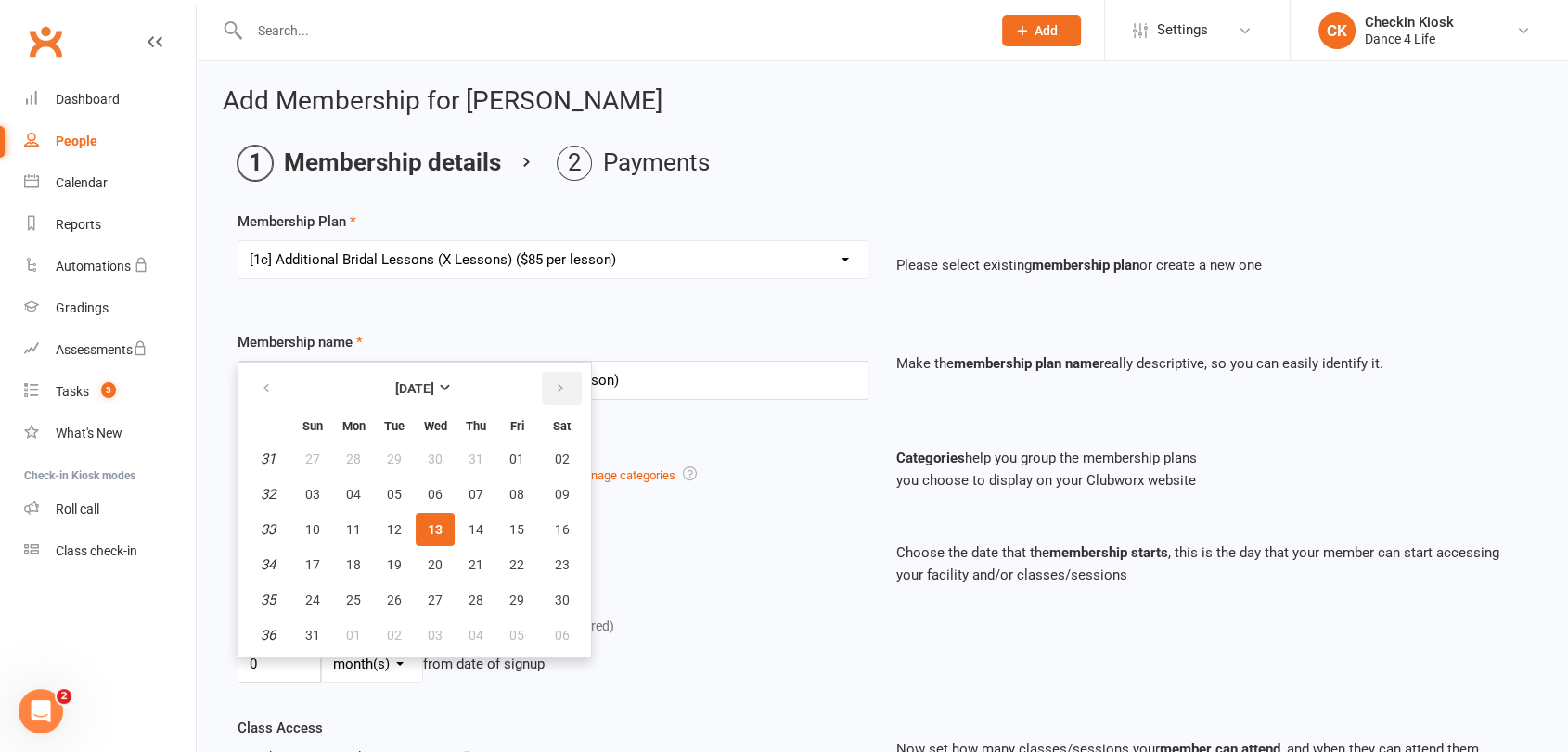
click at [554, 388] on icon "button" at bounding box center [560, 389] width 13 height 15
click at [434, 532] on span "17" at bounding box center [435, 529] width 15 height 15
type input "[DATE]"
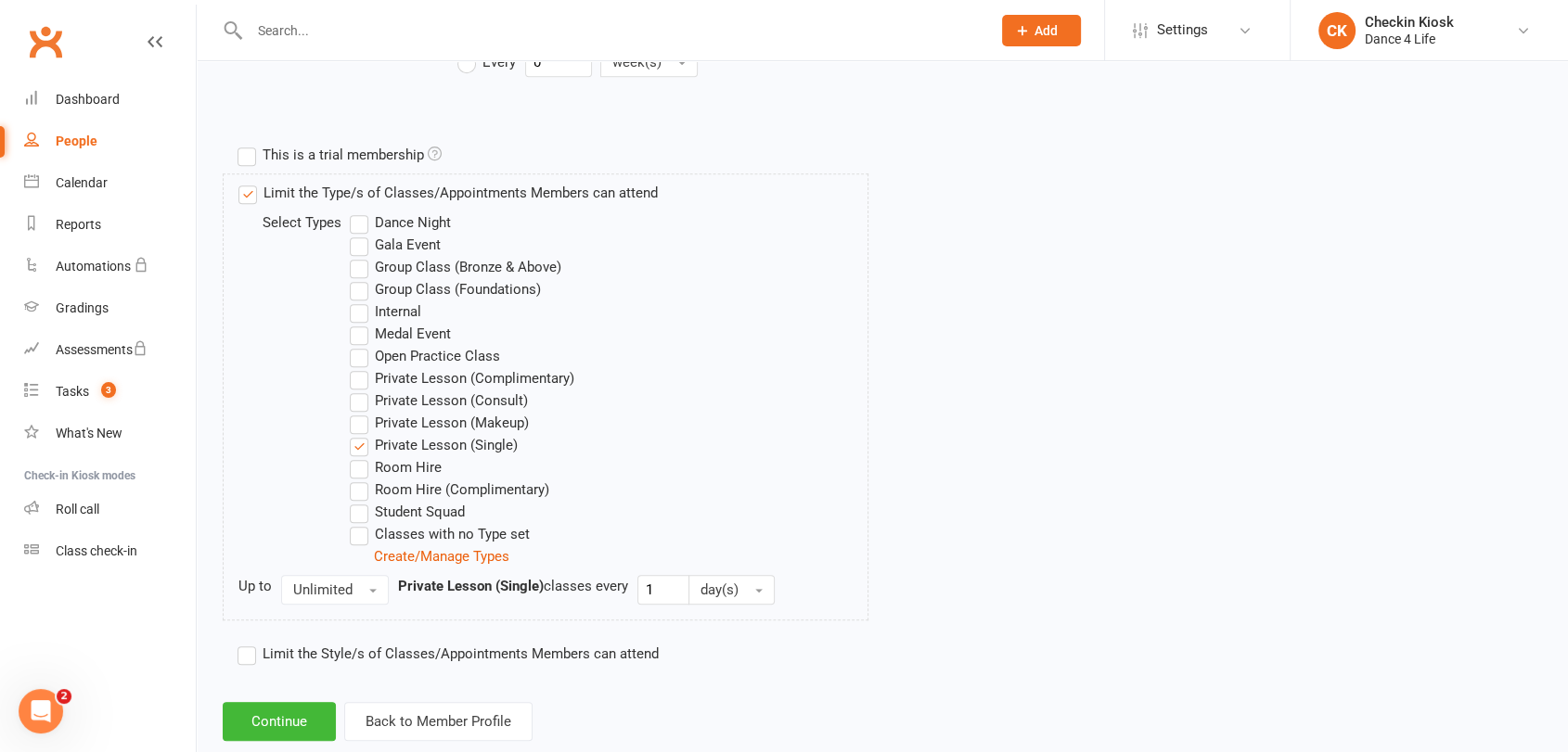
scroll to position [863, 0]
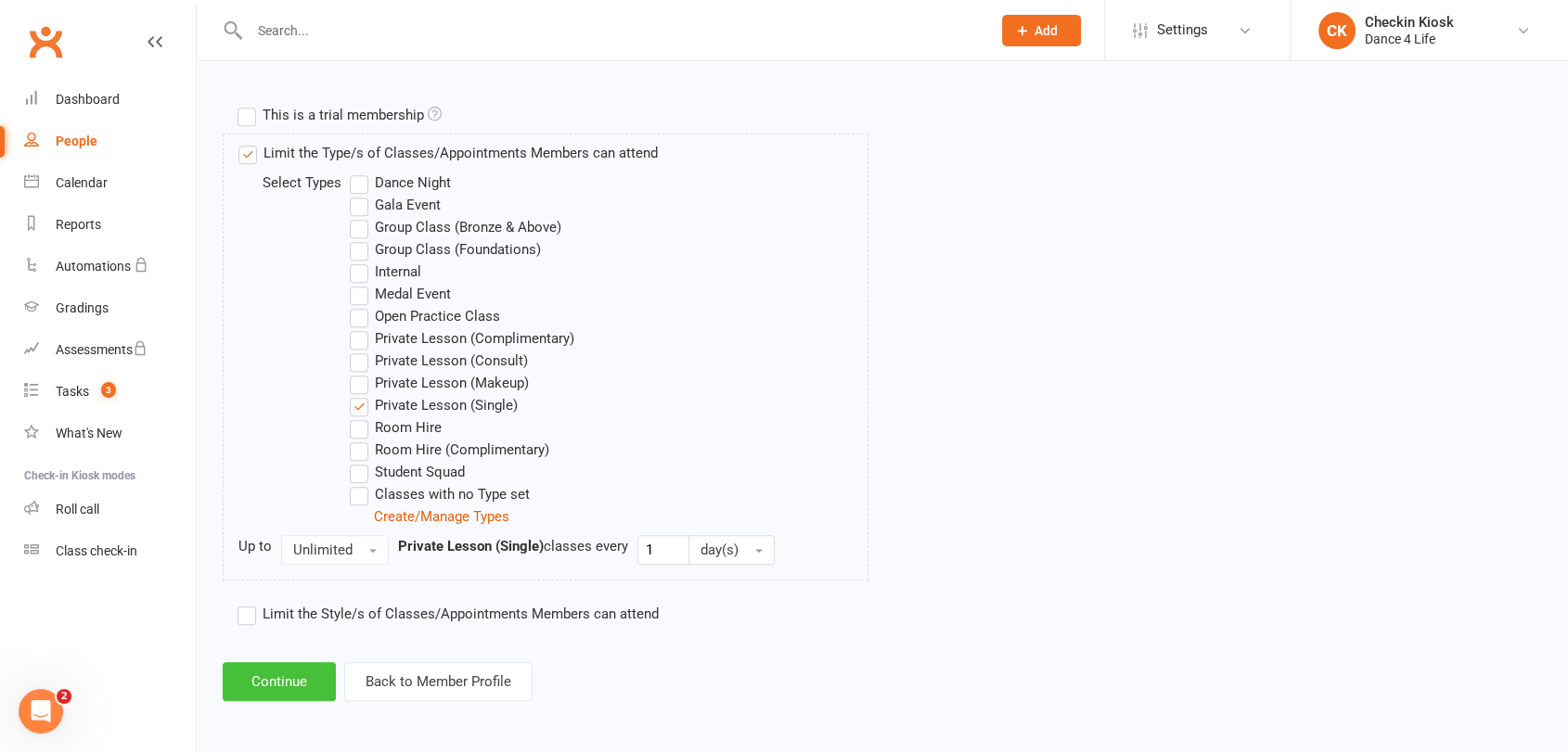
click at [259, 675] on button "Continue" at bounding box center [279, 681] width 113 height 39
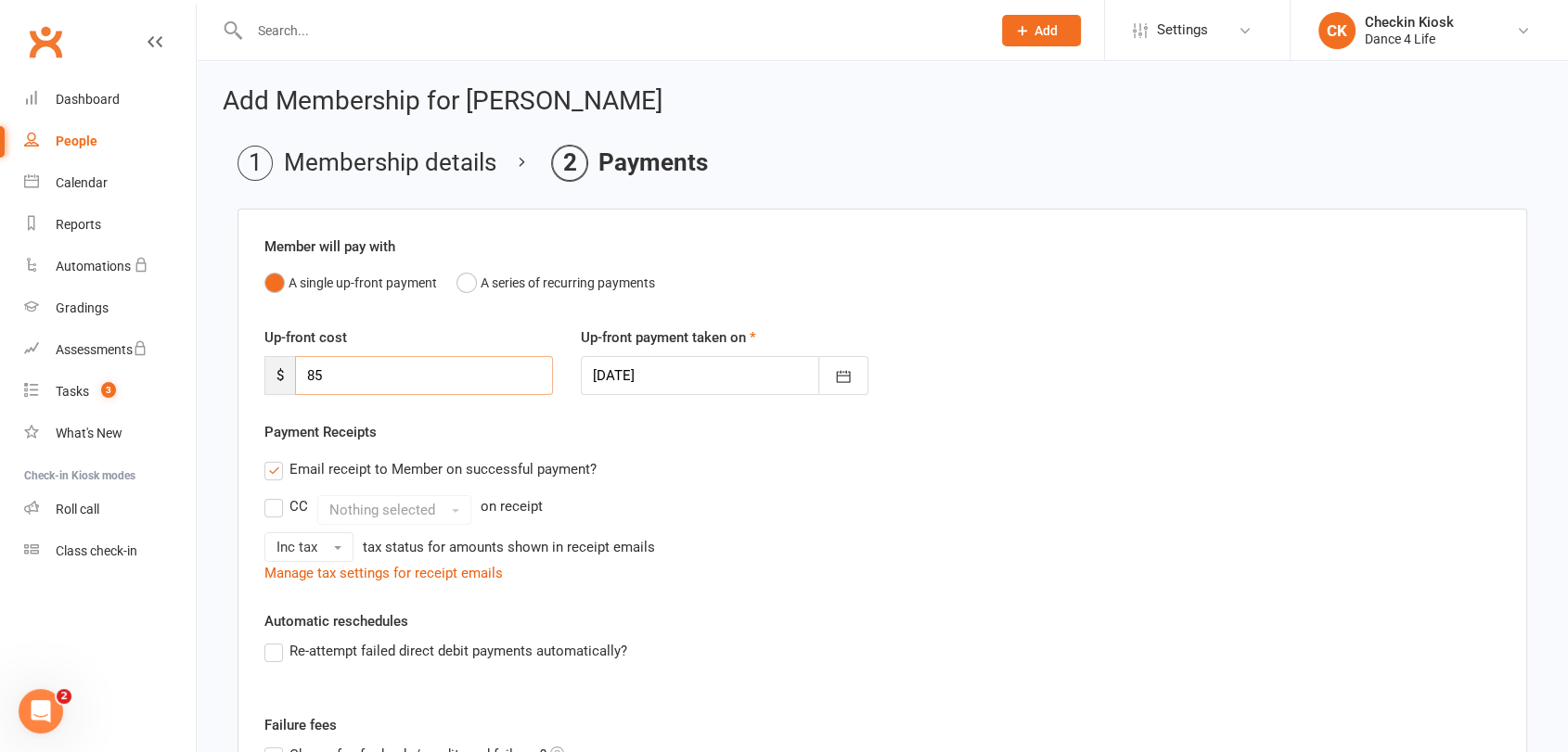
drag, startPoint x: 352, startPoint y: 377, endPoint x: 284, endPoint y: 378, distance: 68.0
click at [284, 378] on div "$ 85" at bounding box center [408, 376] width 288 height 39
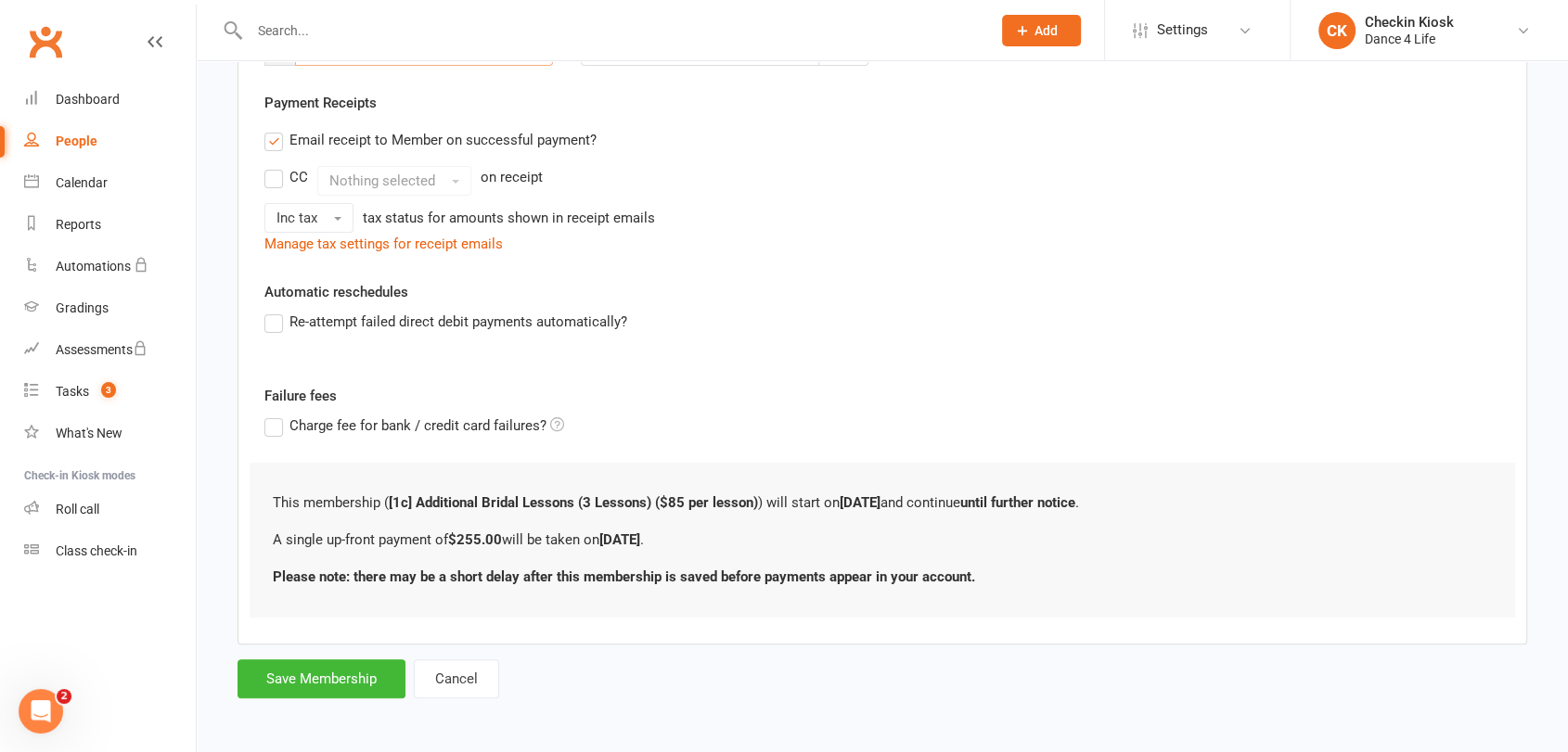
scroll to position [331, 0]
type input "255"
click at [337, 672] on button "Save Membership" at bounding box center [322, 677] width 168 height 39
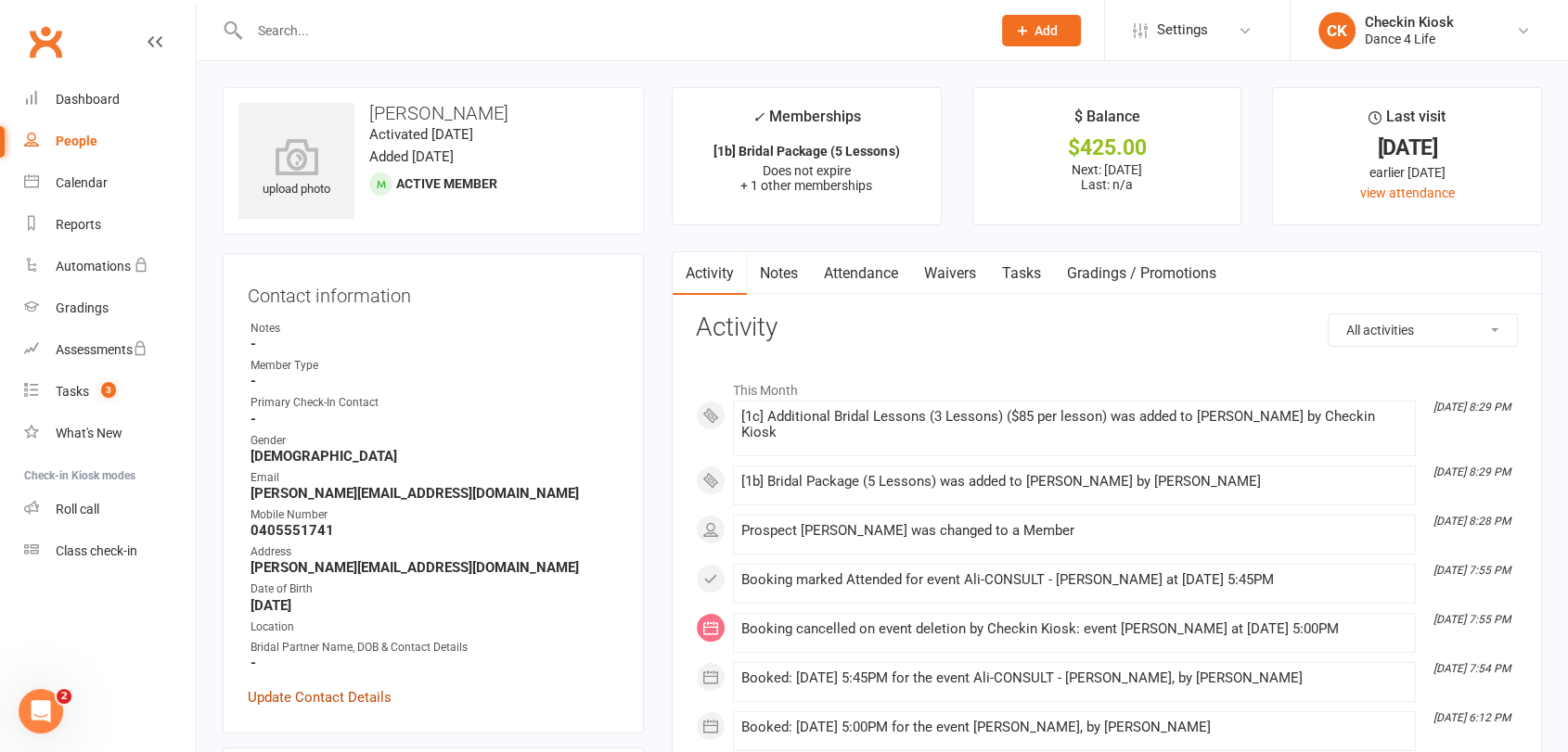
click at [347, 699] on link "Update Contact Details" at bounding box center [320, 697] width 144 height 22
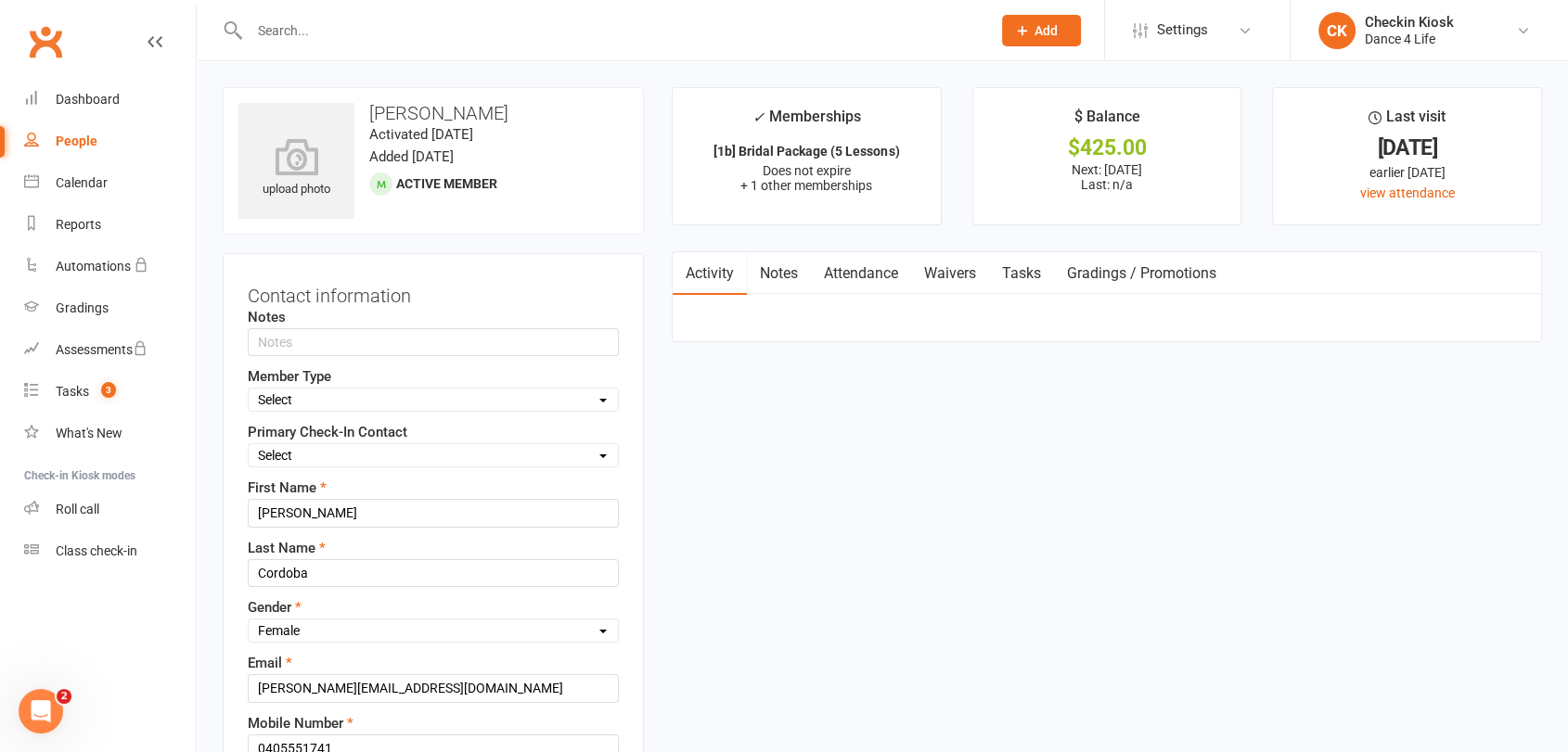
scroll to position [88, 0]
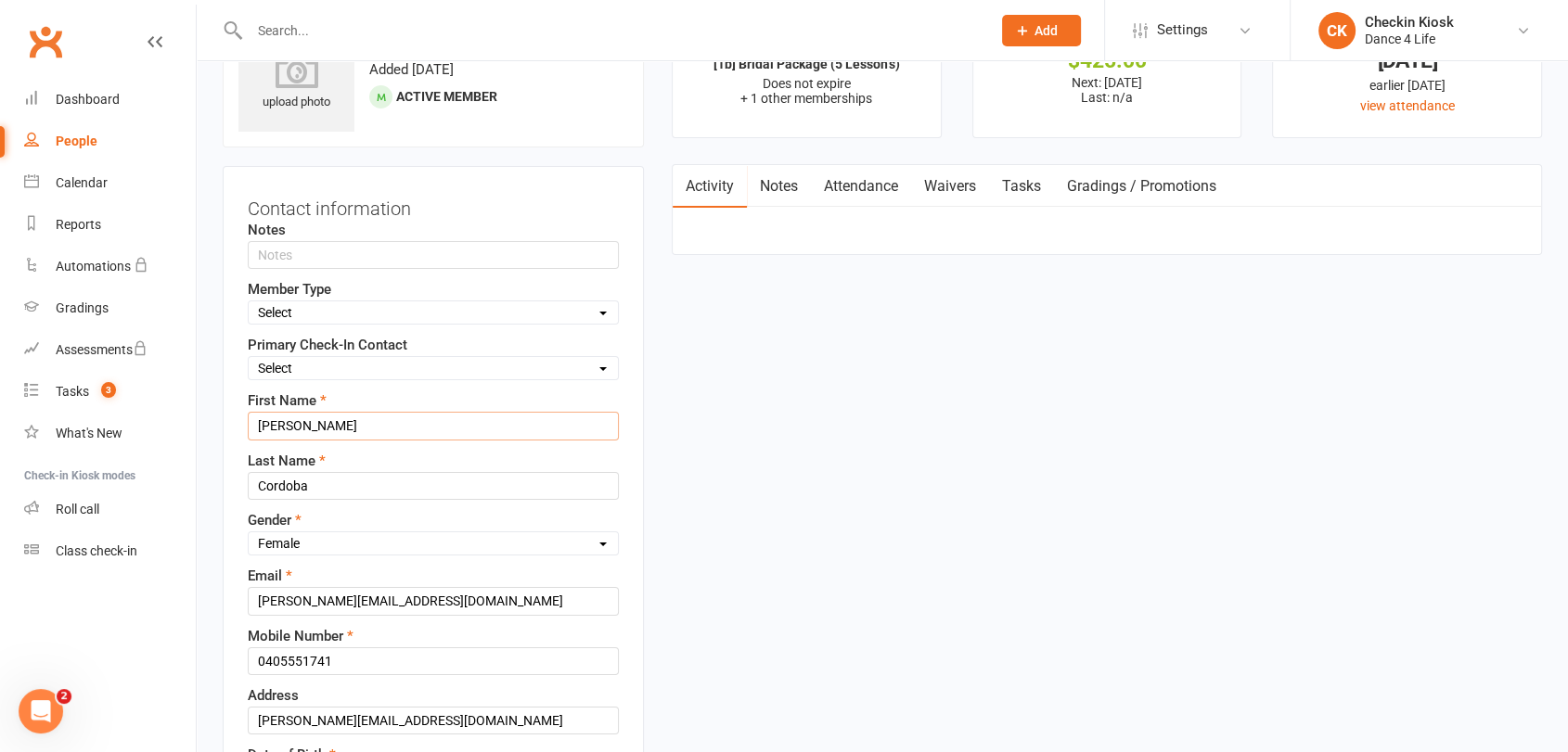
click at [325, 438] on input "[PERSON_NAME]" at bounding box center [433, 426] width 371 height 28
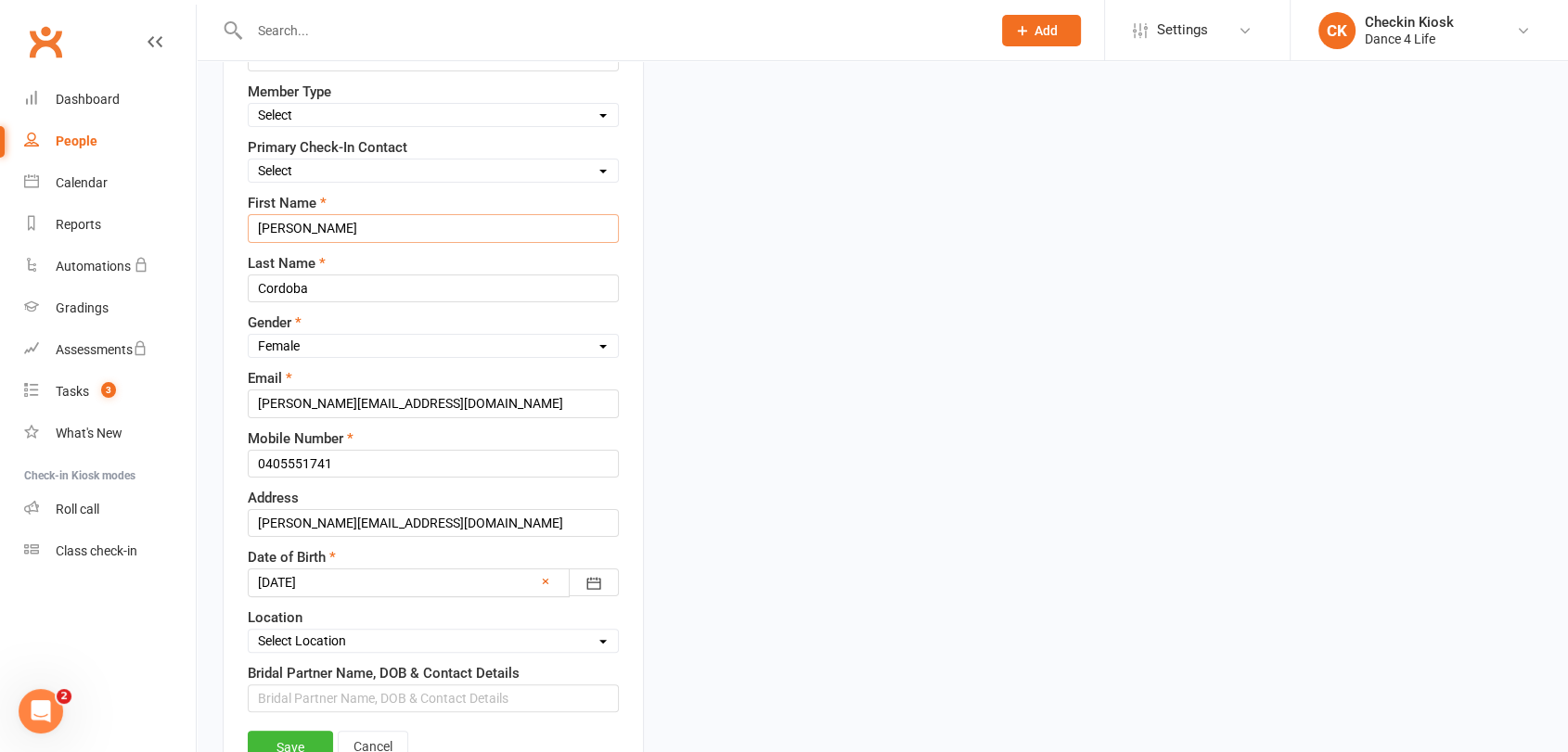
scroll to position [396, 0]
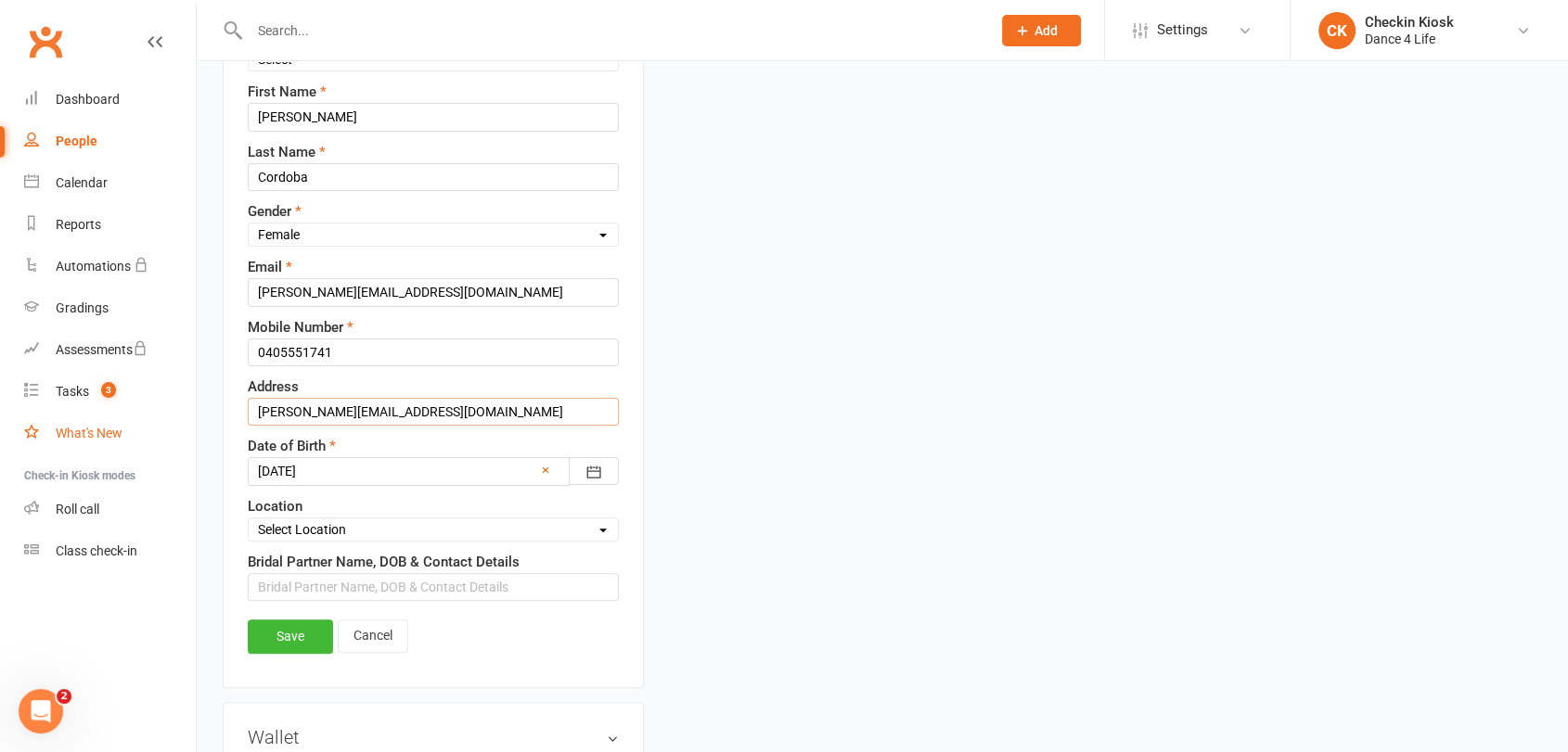
drag, startPoint x: 474, startPoint y: 403, endPoint x: 174, endPoint y: 412, distance: 300.1
type input "[STREET_ADDRESS][PERSON_NAME]"
click at [292, 532] on select "Select Location 1. [GEOGRAPHIC_DATA] 2. Williamstown Upstairs Canterbury Event …" at bounding box center [433, 529] width 369 height 21
select select "0"
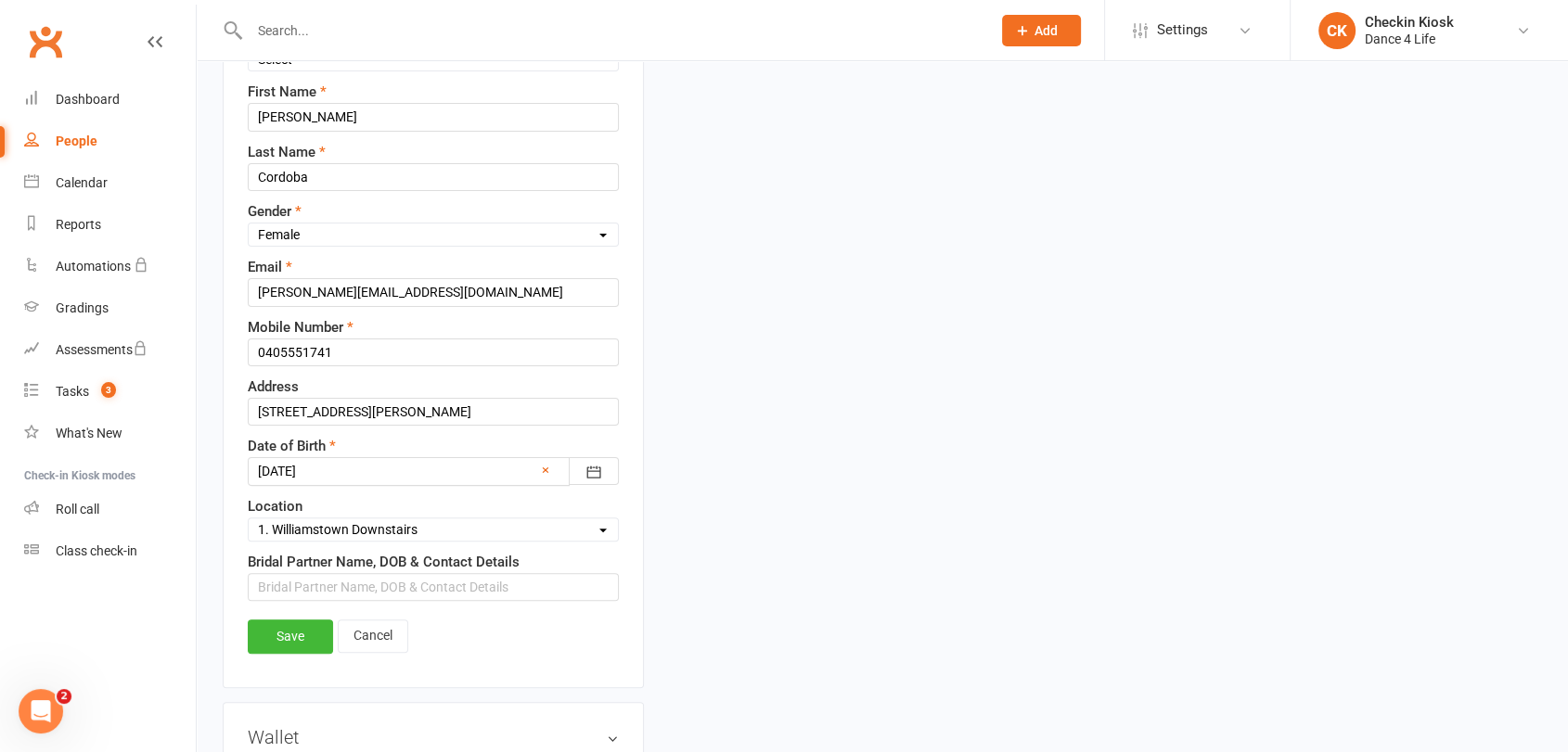
click at [249, 519] on select "Select Location 1. [GEOGRAPHIC_DATA] 2. Williamstown Upstairs Canterbury Event …" at bounding box center [433, 529] width 369 height 21
click at [331, 588] on input "text" at bounding box center [433, 587] width 371 height 28
click at [362, 588] on input "[PERSON_NAME], 24091678" at bounding box center [433, 587] width 371 height 28
type input "[PERSON_NAME], [DATE] - 0419750677 - [PERSON_NAME][EMAIL_ADDRESS][PERSON_NAME][…"
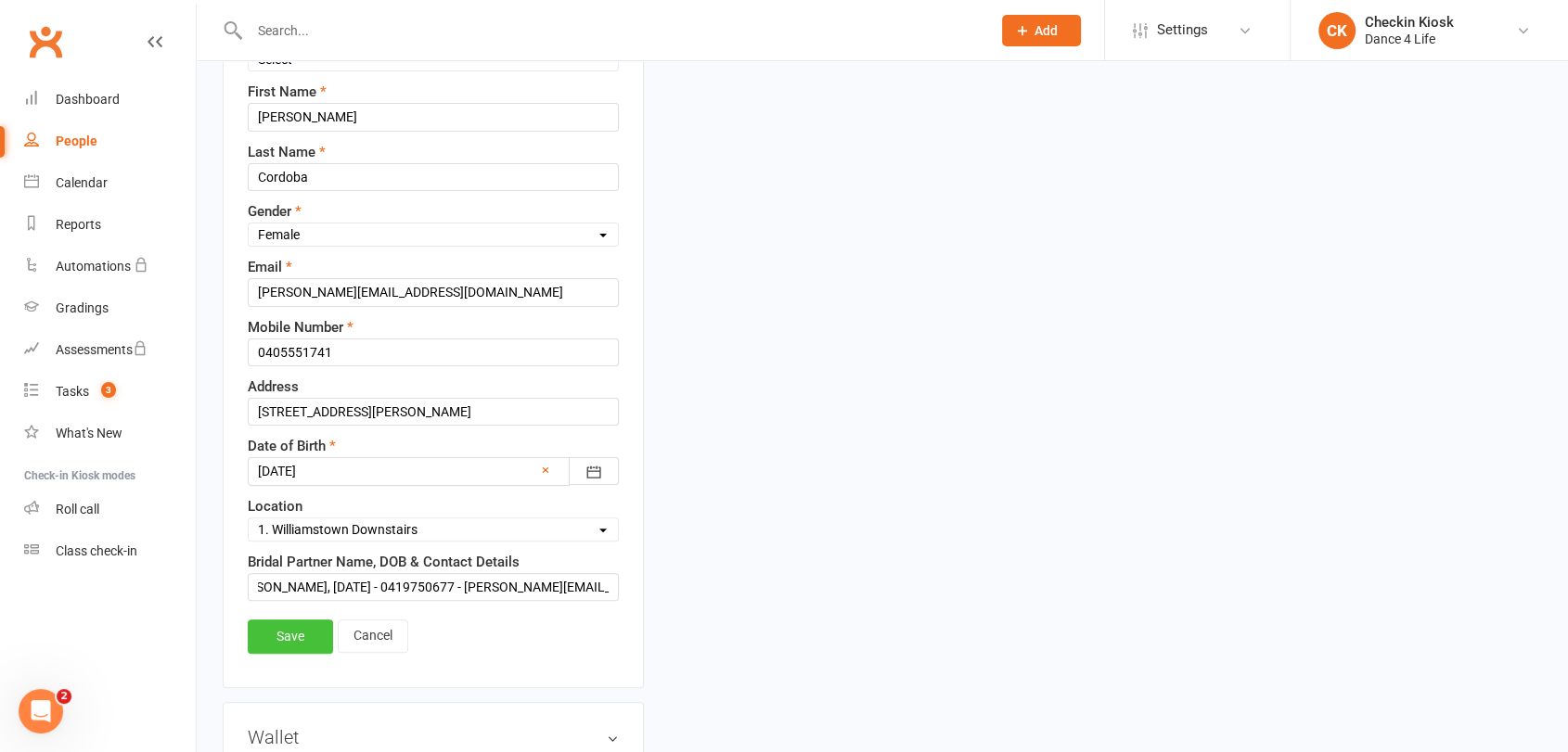
scroll to position [0, 0]
click at [271, 633] on link "Save" at bounding box center [291, 636] width 86 height 34
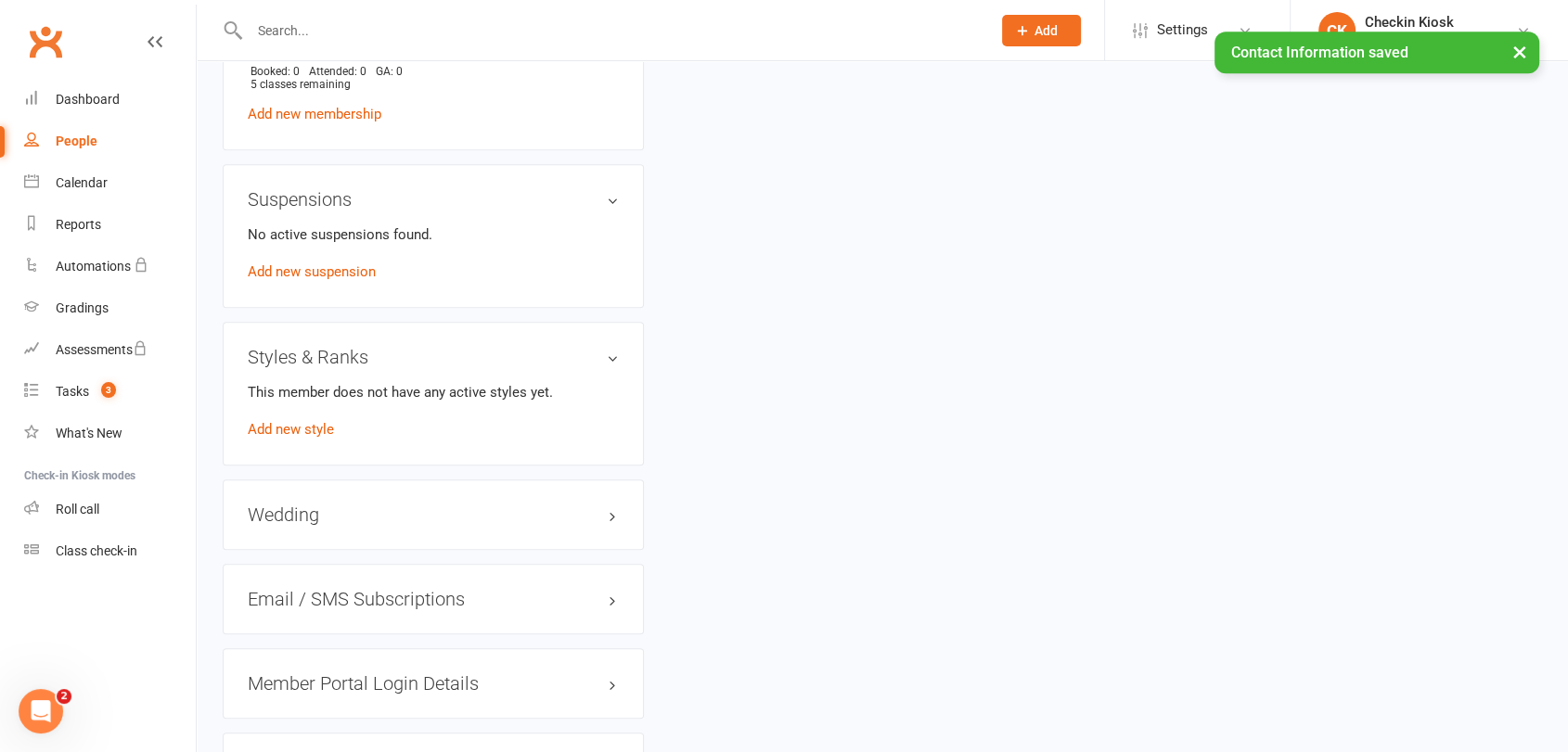
scroll to position [1323, 0]
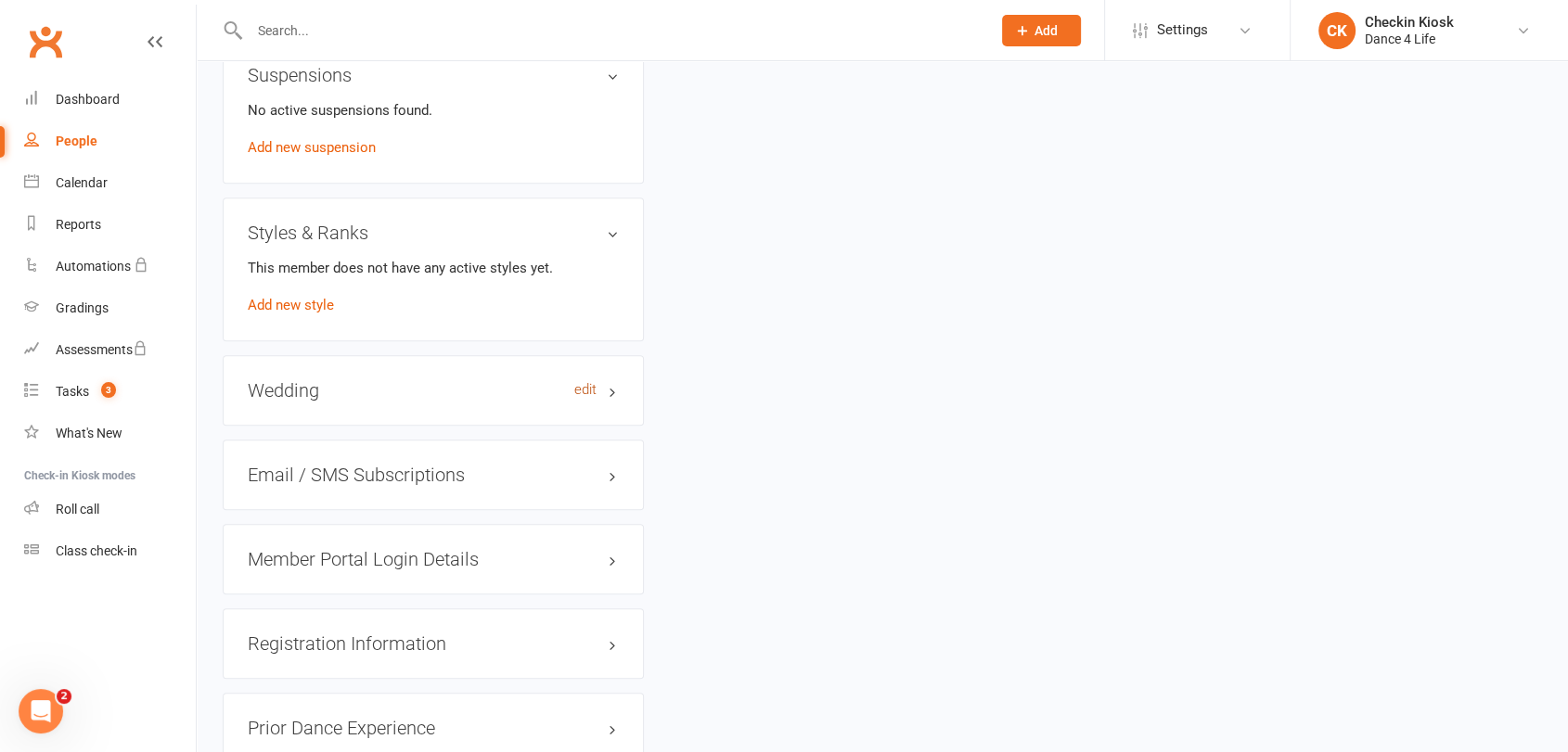
click at [586, 382] on link "edit" at bounding box center [585, 390] width 22 height 16
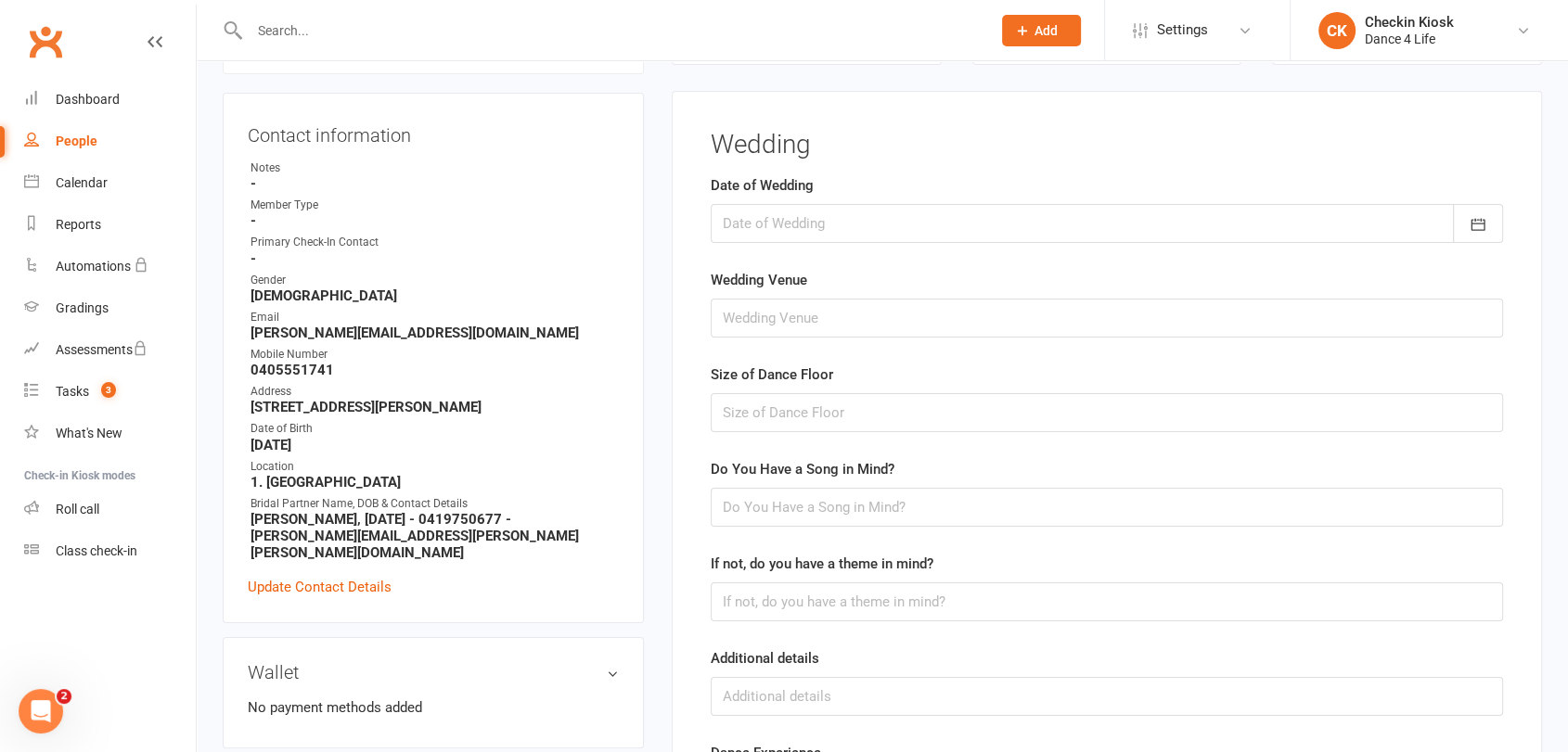
scroll to position [158, 0]
click at [768, 225] on div at bounding box center [1107, 226] width 792 height 39
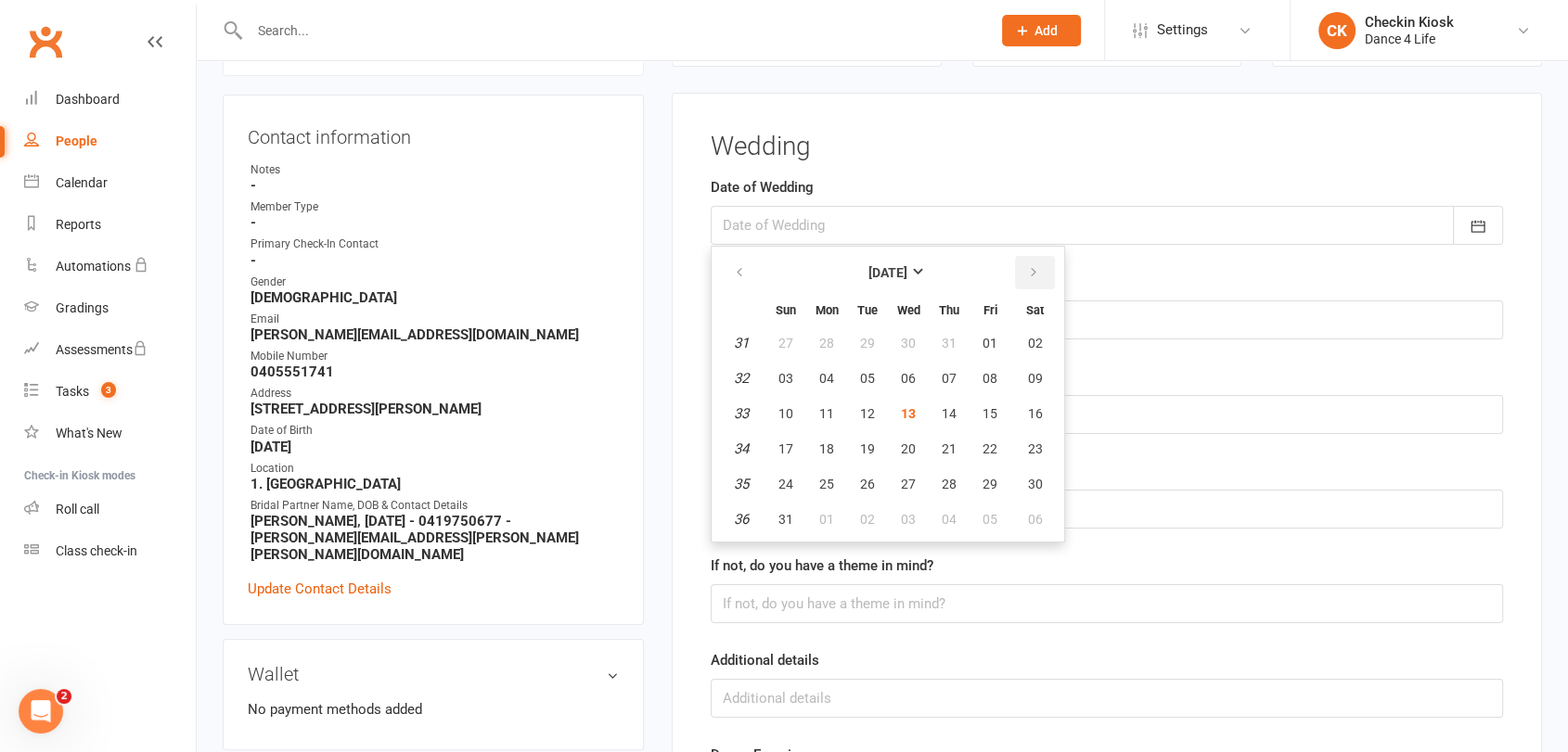
click at [1034, 277] on icon "button" at bounding box center [1033, 273] width 13 height 15
click at [1034, 276] on icon "button" at bounding box center [1033, 273] width 13 height 15
click at [1027, 417] on span "18" at bounding box center [1035, 414] width 15 height 15
type input "[DATE]"
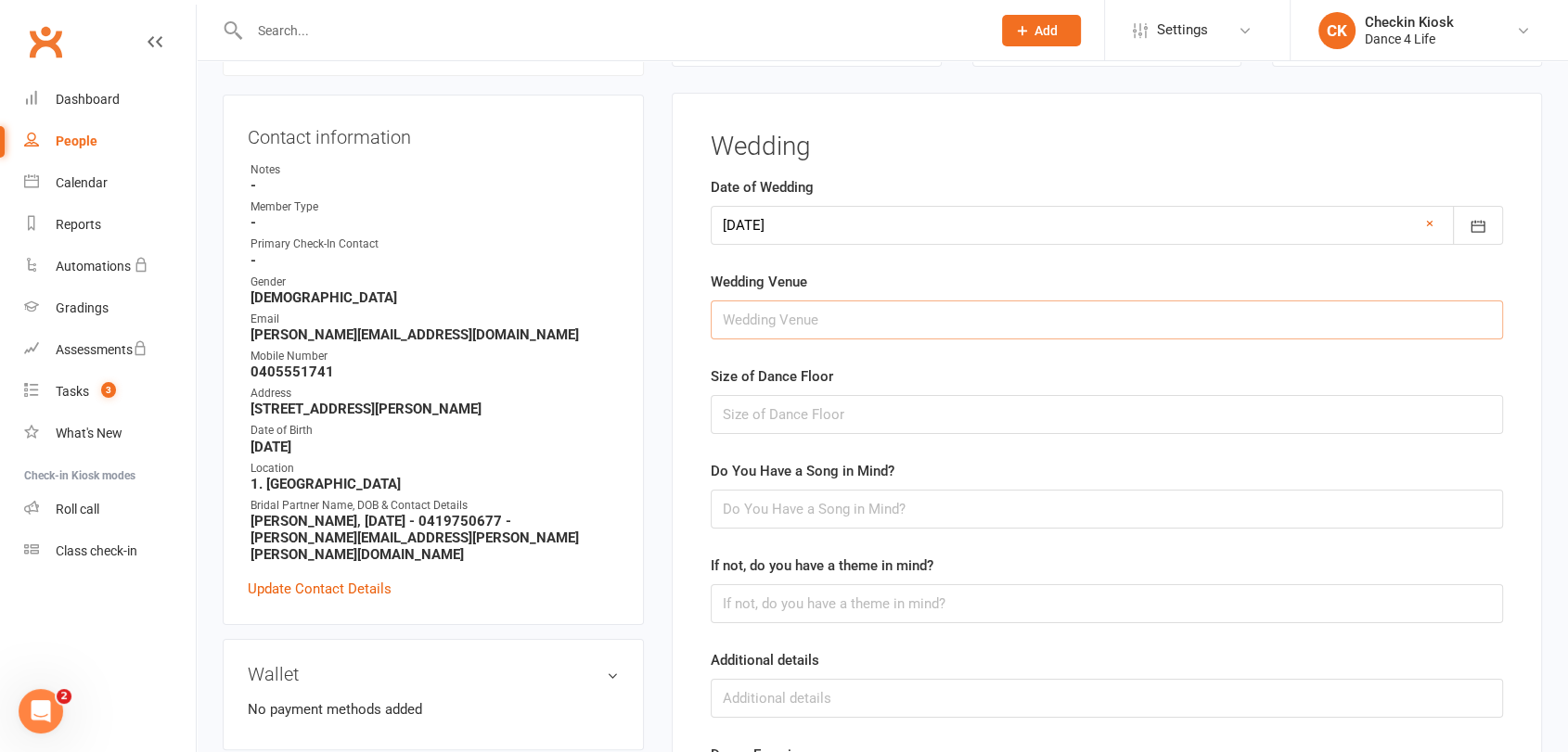
click at [856, 314] on input "text" at bounding box center [1107, 320] width 792 height 39
type input "Showtime events centre"
click at [867, 407] on input "text" at bounding box center [1107, 415] width 792 height 39
click at [825, 411] on input "BIG" at bounding box center [1107, 415] width 792 height 39
type input "BIG - more than 6x6"
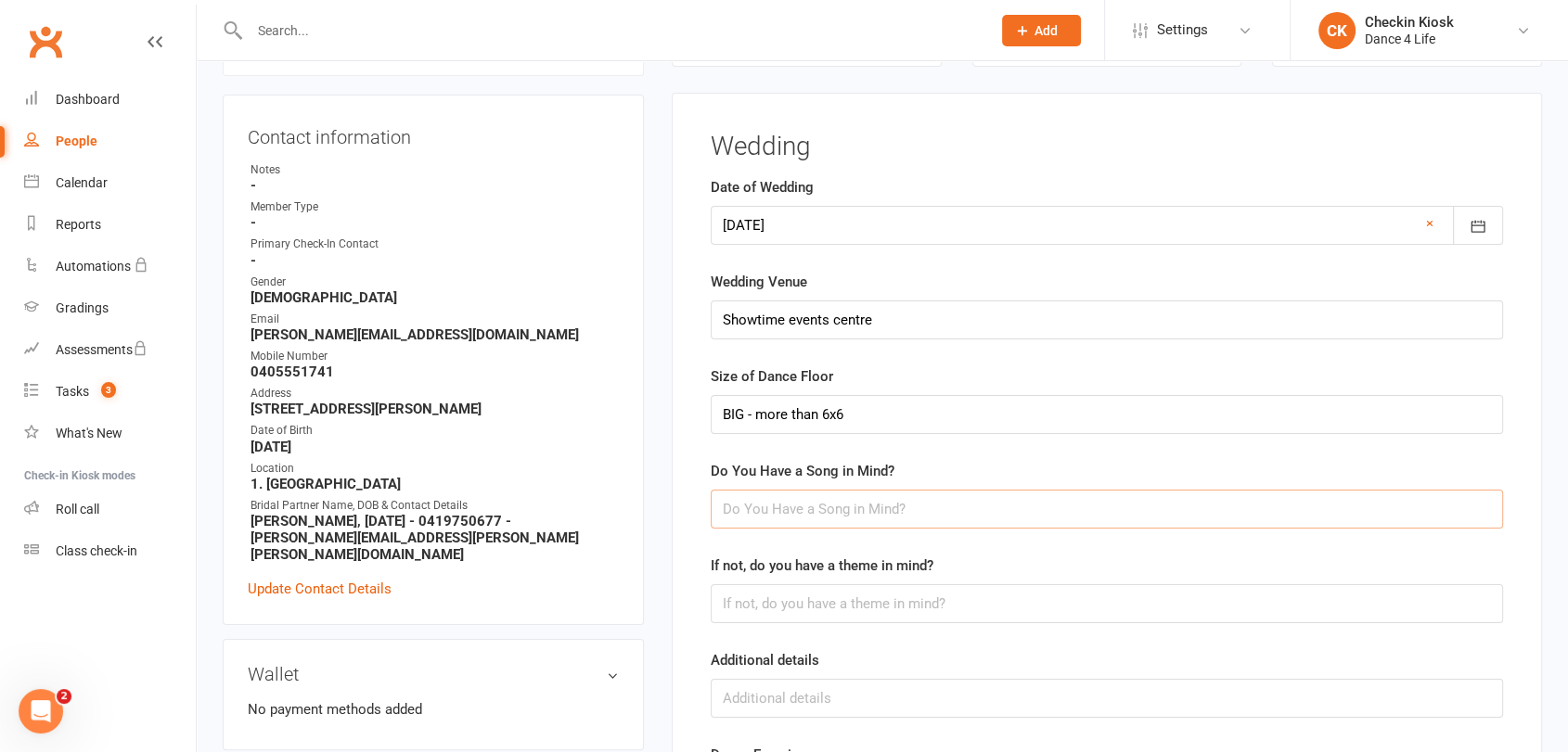
click at [871, 512] on input "text" at bounding box center [1107, 509] width 792 height 39
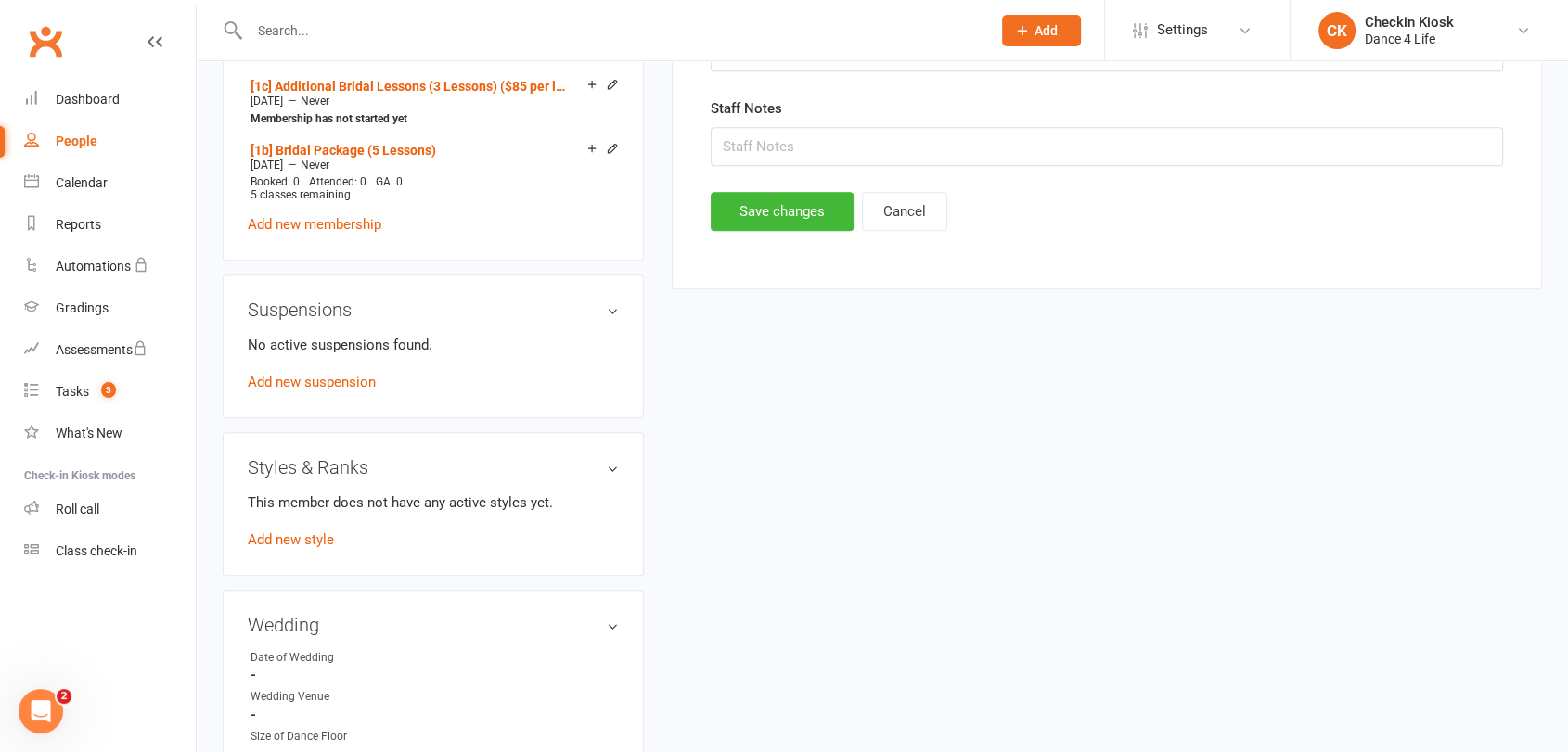
scroll to position [1086, 0]
type input "They have a mix of songs."
click at [792, 212] on button "Save changes" at bounding box center [781, 214] width 143 height 39
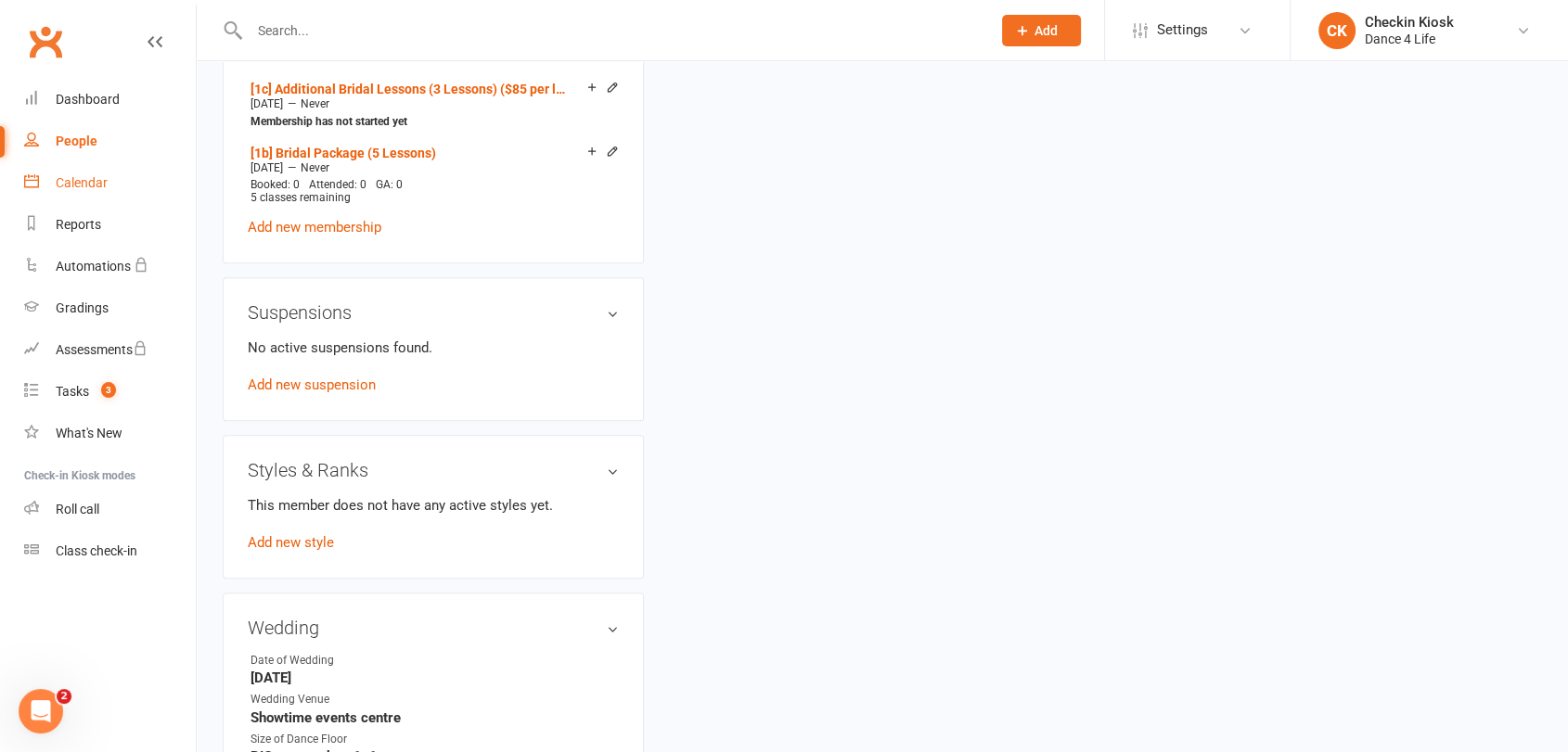
click at [92, 166] on link "Calendar" at bounding box center [110, 183] width 172 height 42
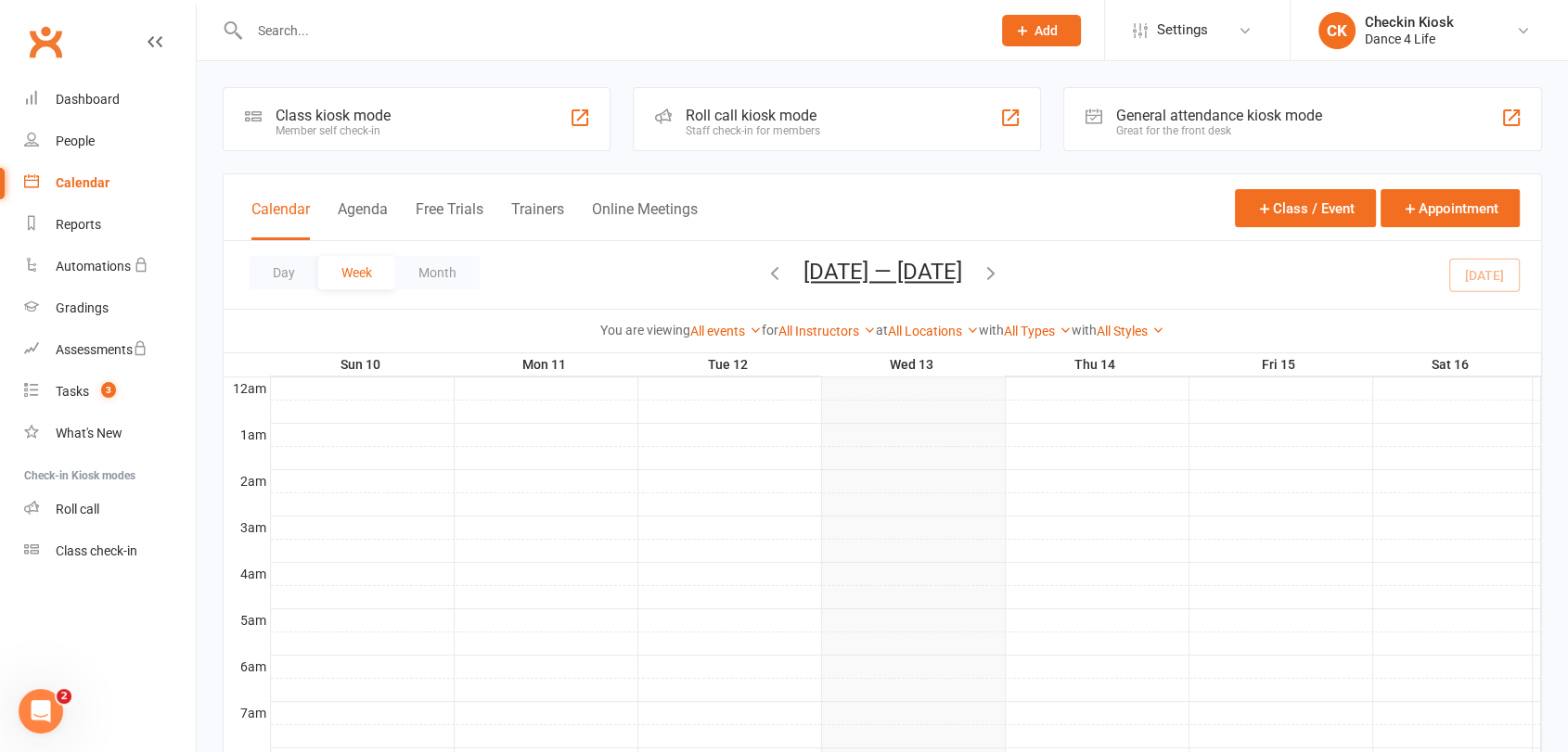
click at [1001, 269] on icon "button" at bounding box center [991, 273] width 21 height 21
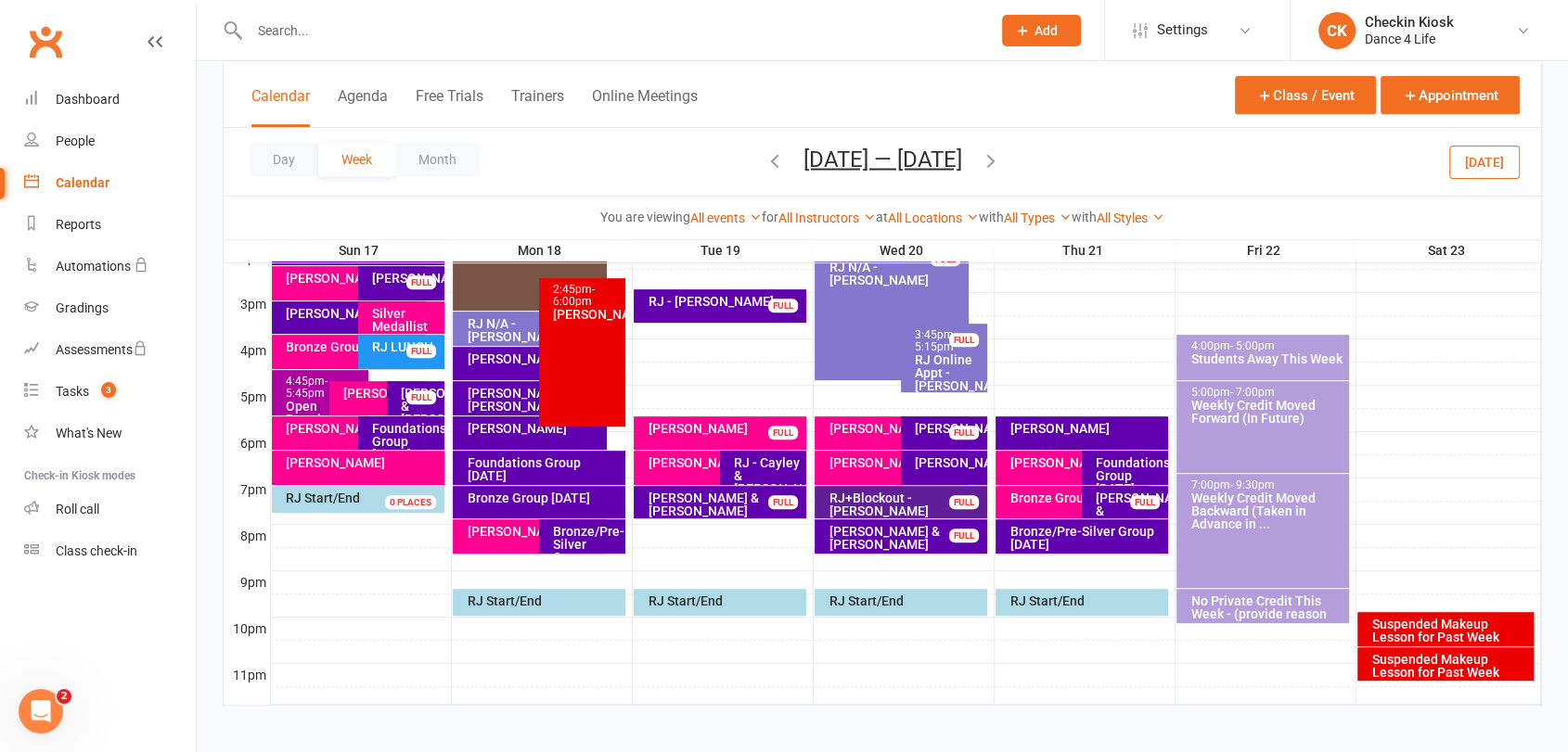
scroll to position [786, 0]
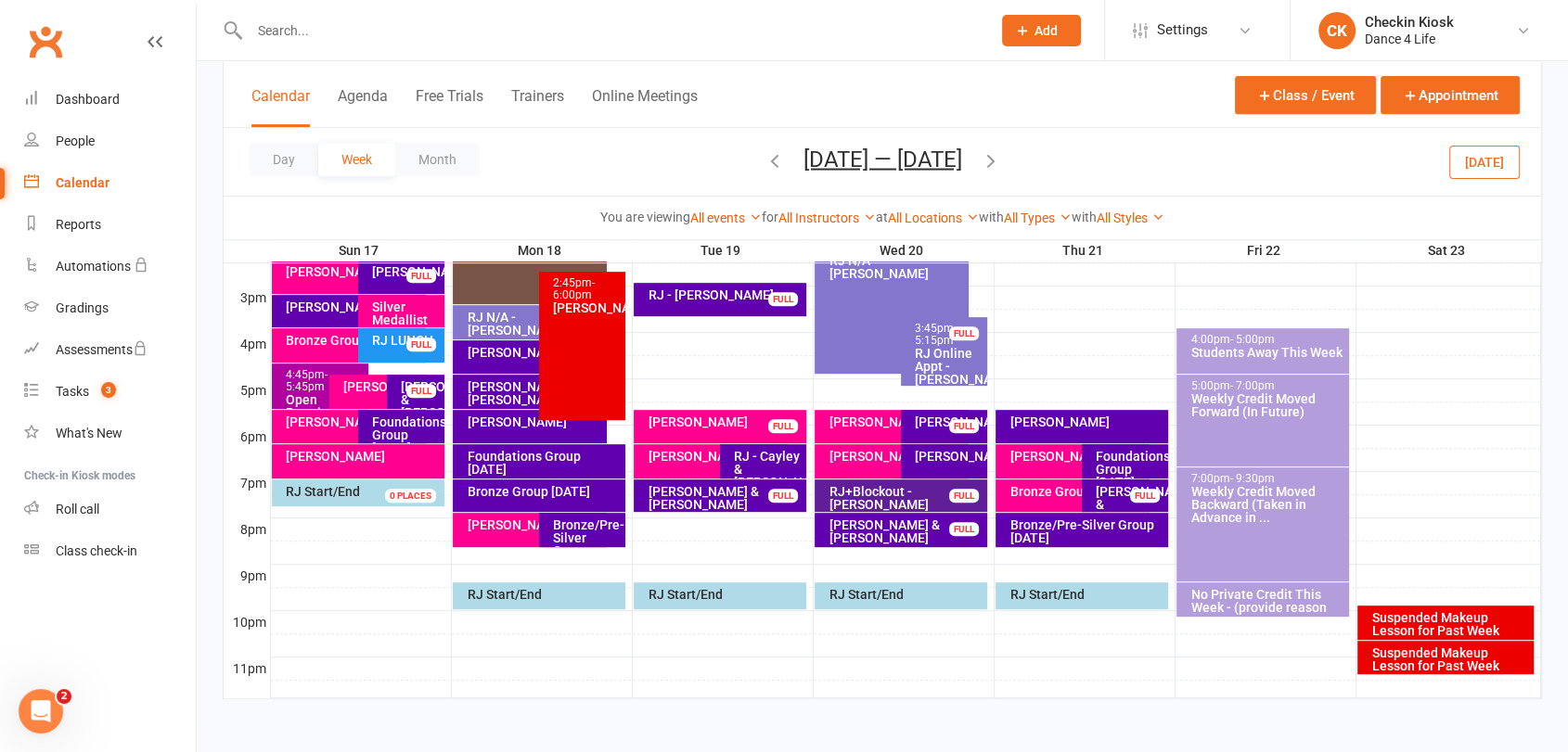
click at [1001, 149] on icon "button" at bounding box center [991, 159] width 21 height 21
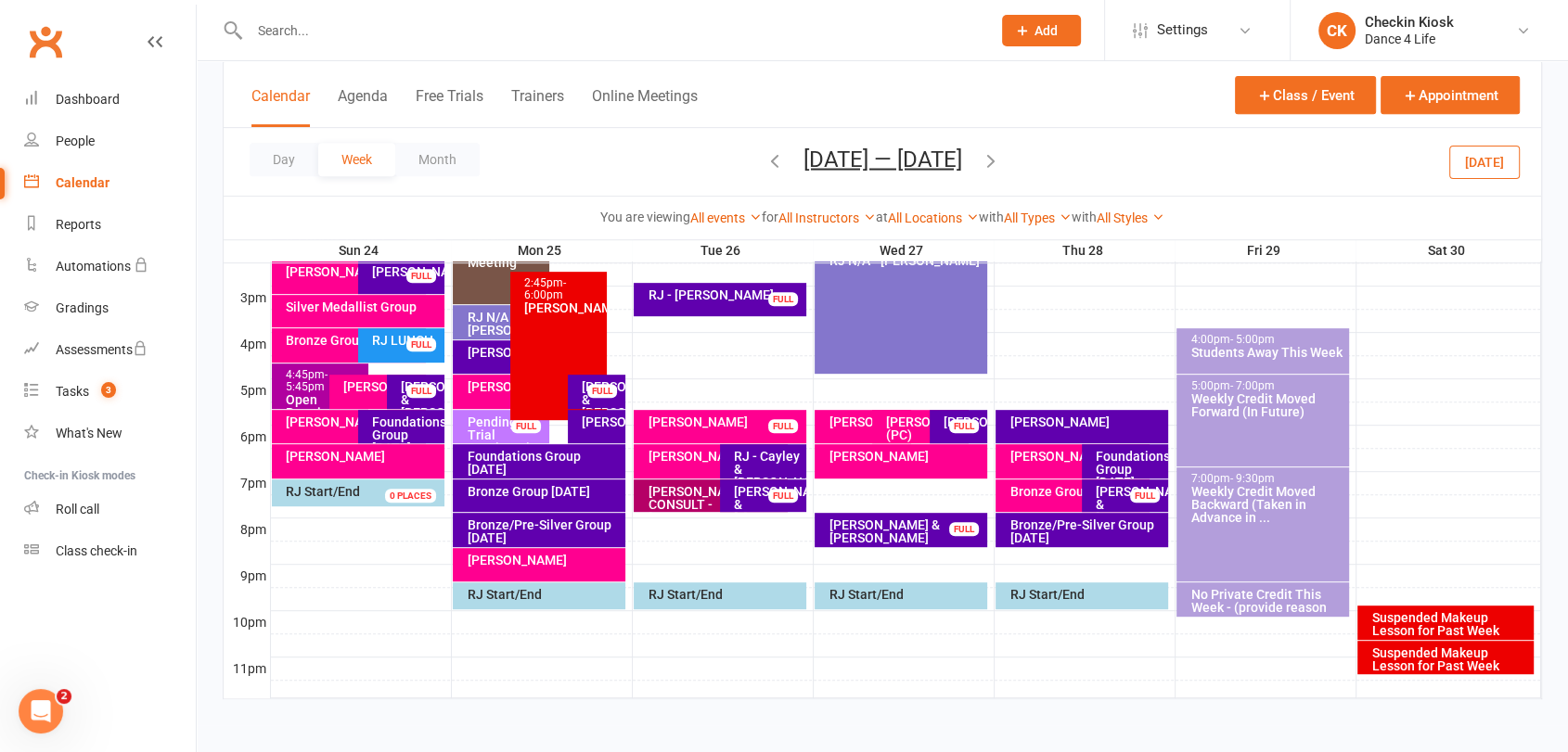
click at [1001, 157] on icon "button" at bounding box center [991, 159] width 21 height 21
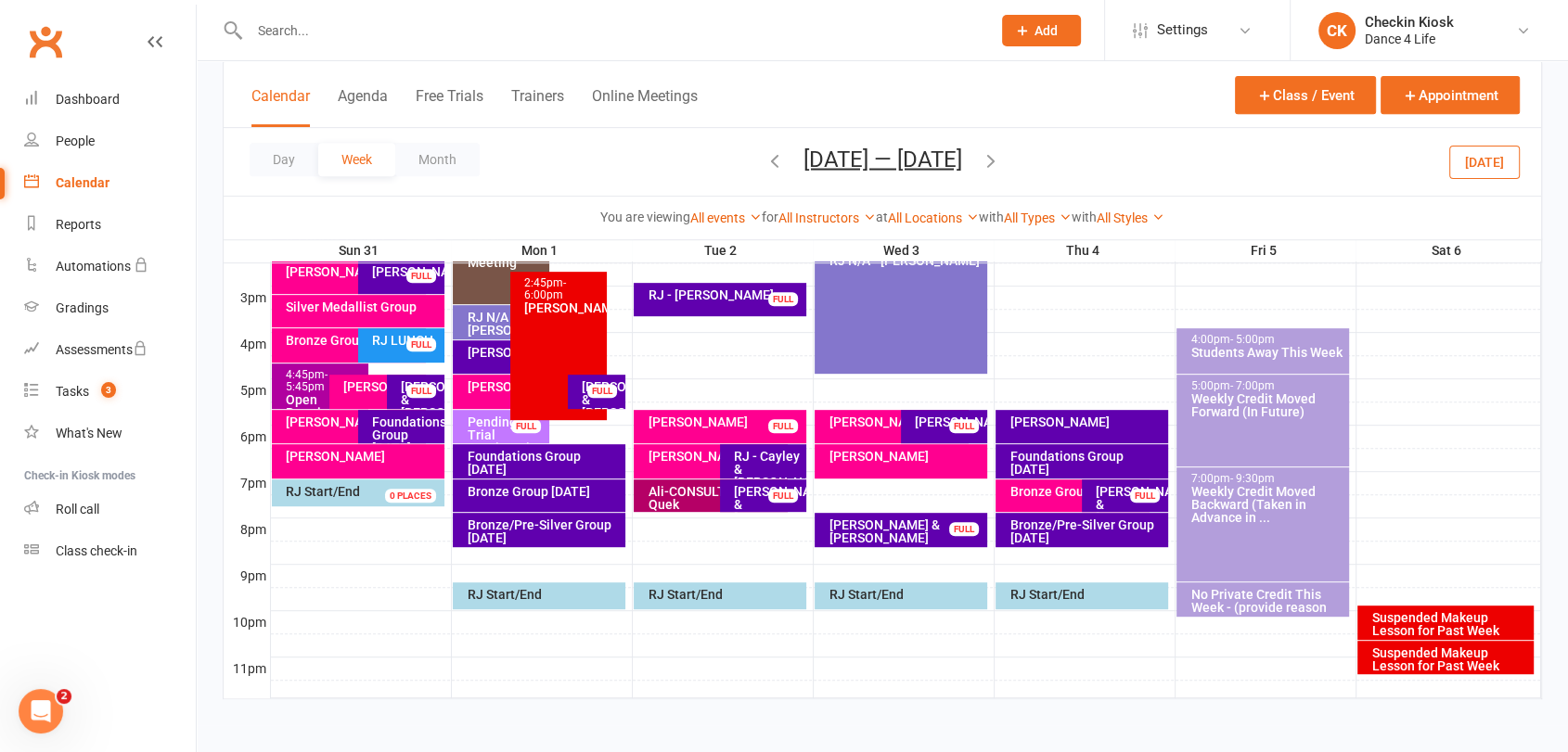
click at [972, 486] on div at bounding box center [906, 483] width 1270 height 22
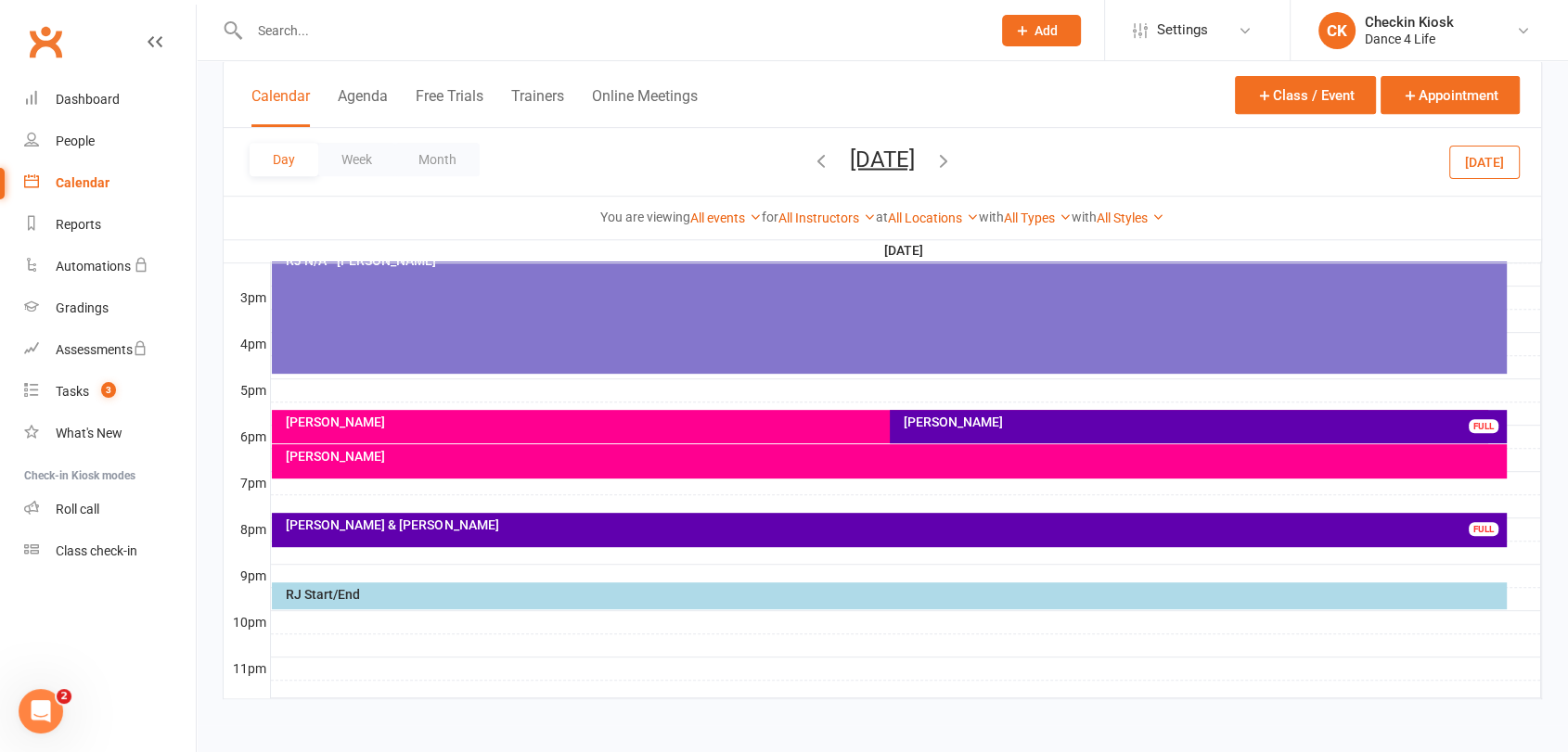
click at [972, 486] on div at bounding box center [906, 483] width 1270 height 22
click at [963, 442] on button "Add Appointment" at bounding box center [982, 445] width 107 height 22
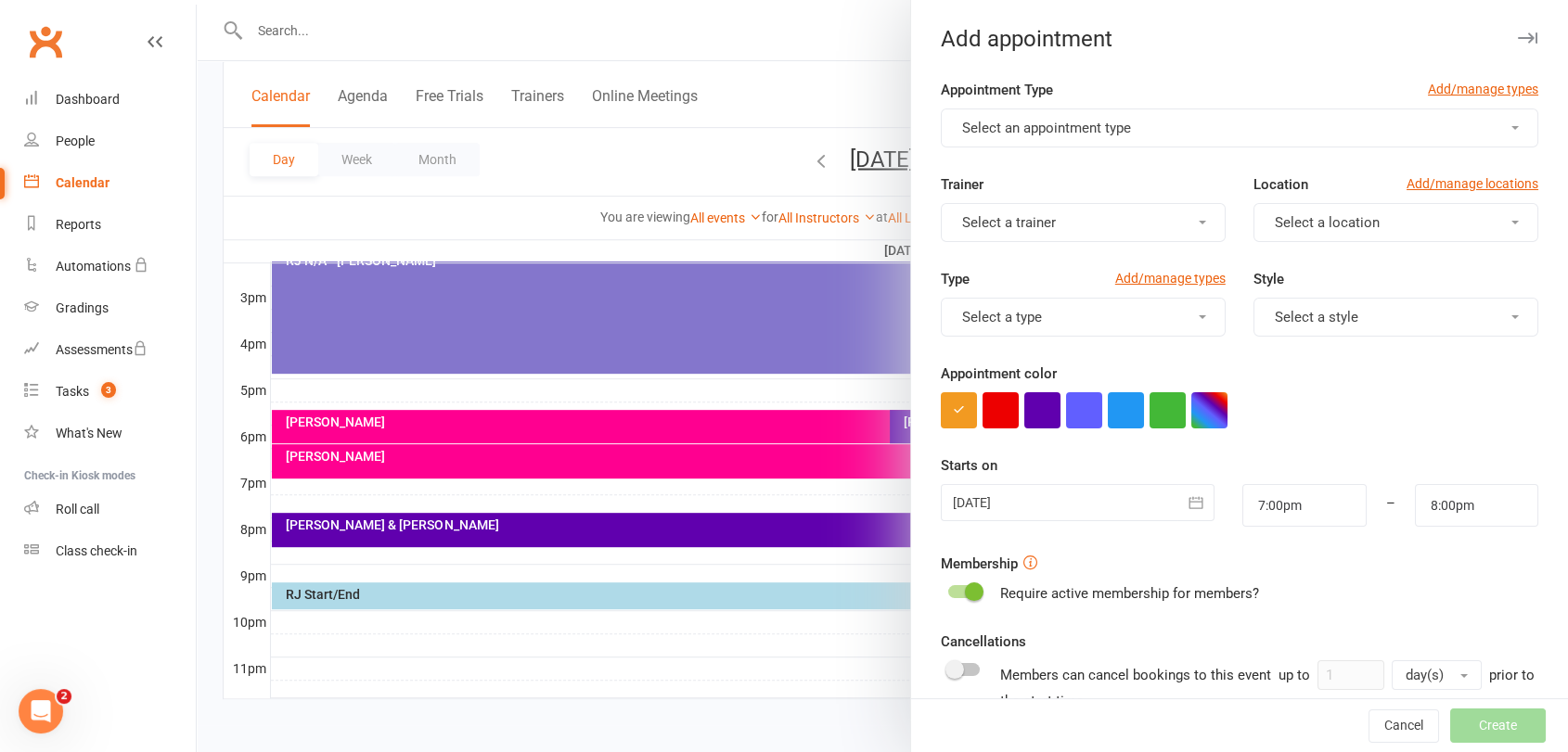
click at [1109, 130] on span "Select an appointment type" at bounding box center [1046, 128] width 169 height 17
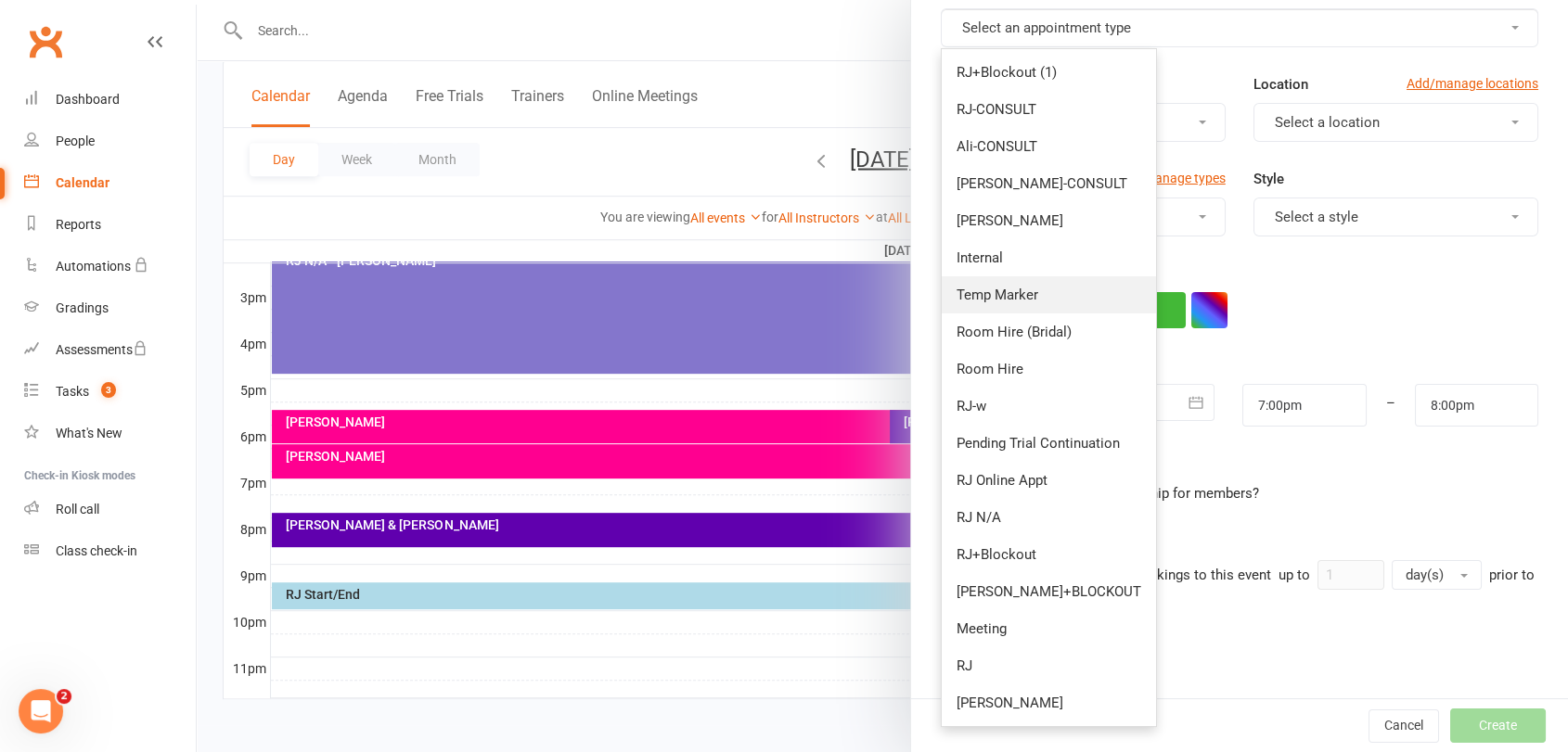
scroll to position [211, 0]
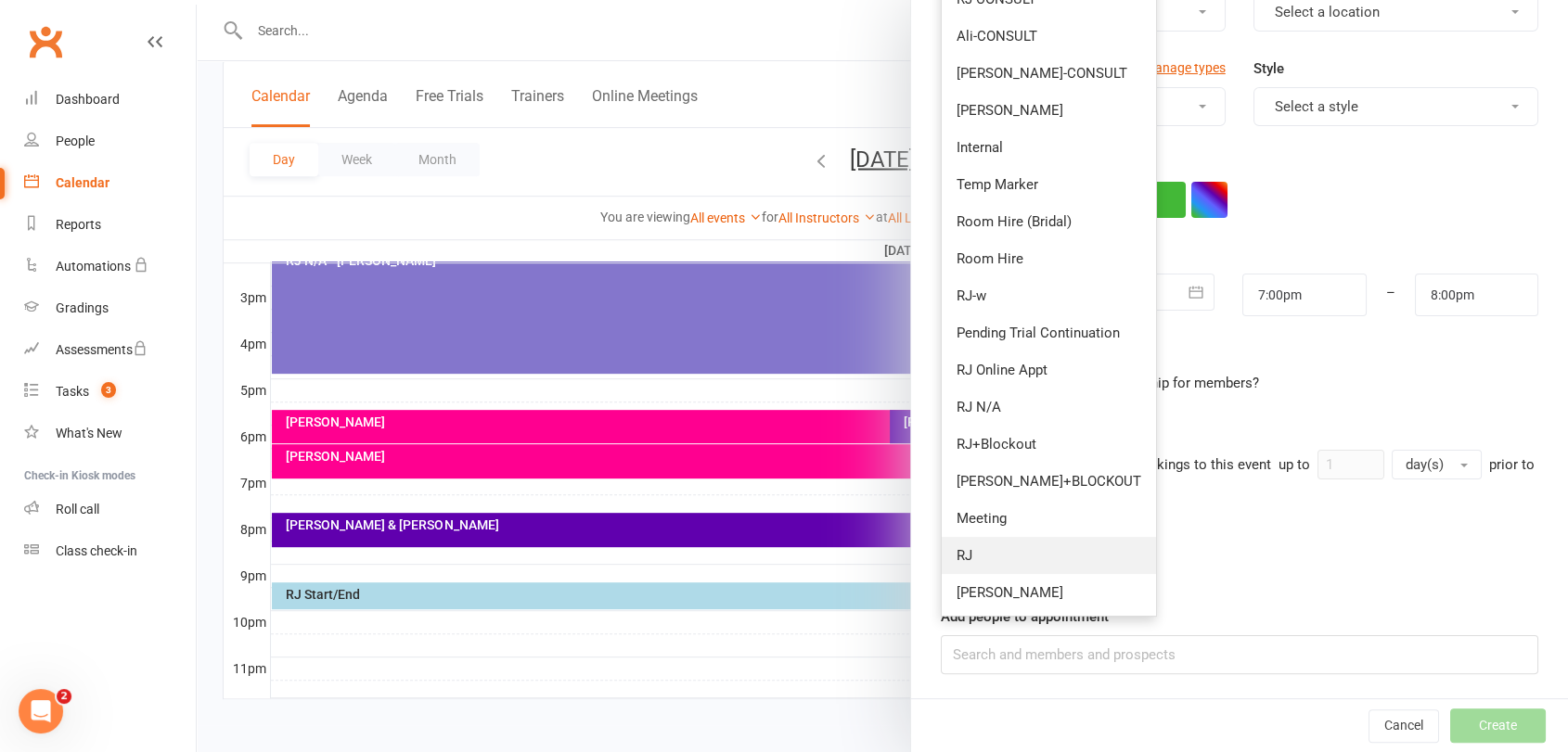
click at [1000, 552] on link "RJ" at bounding box center [1049, 555] width 214 height 37
type input "7:45pm"
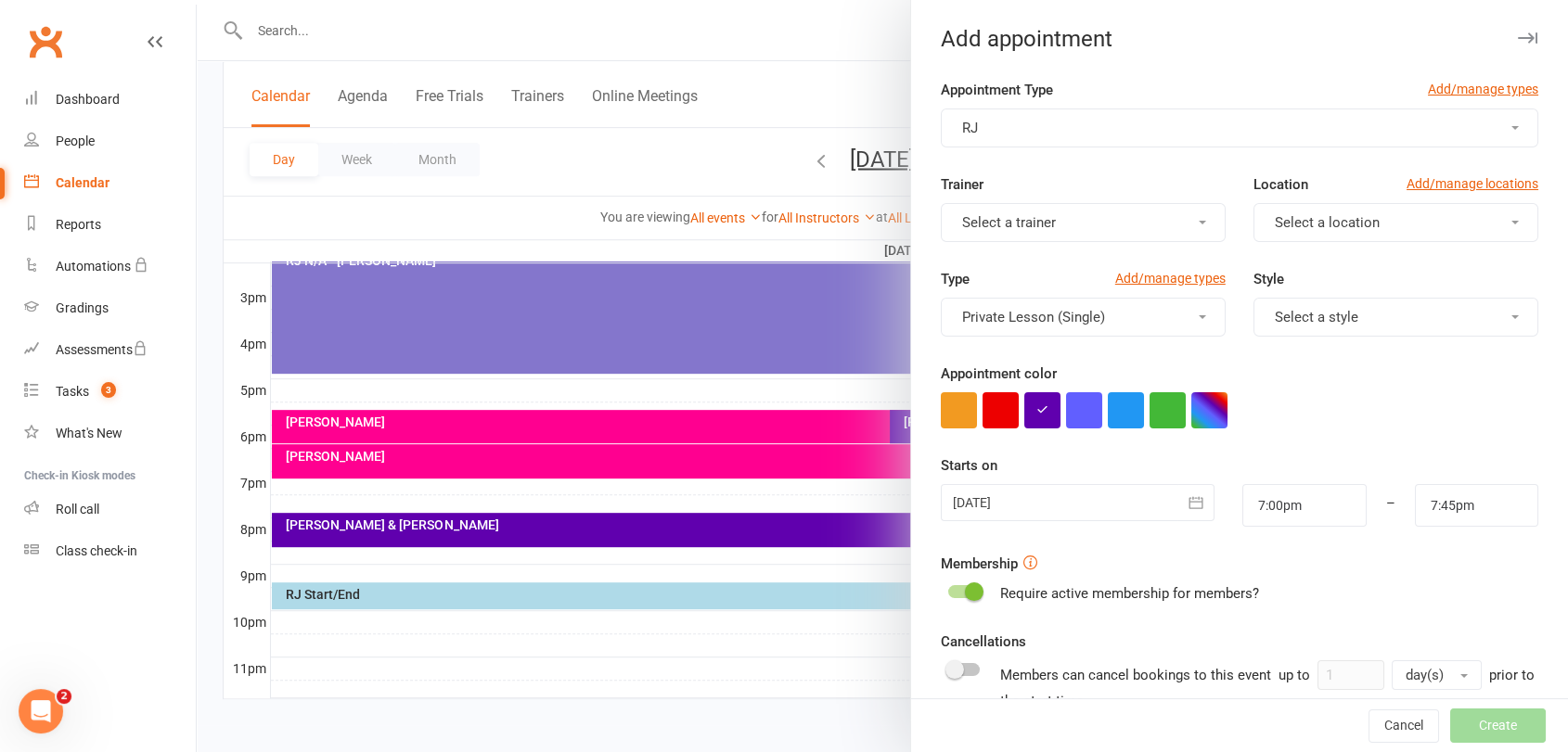
click at [1132, 225] on button "Select a trainer" at bounding box center [1082, 223] width 284 height 39
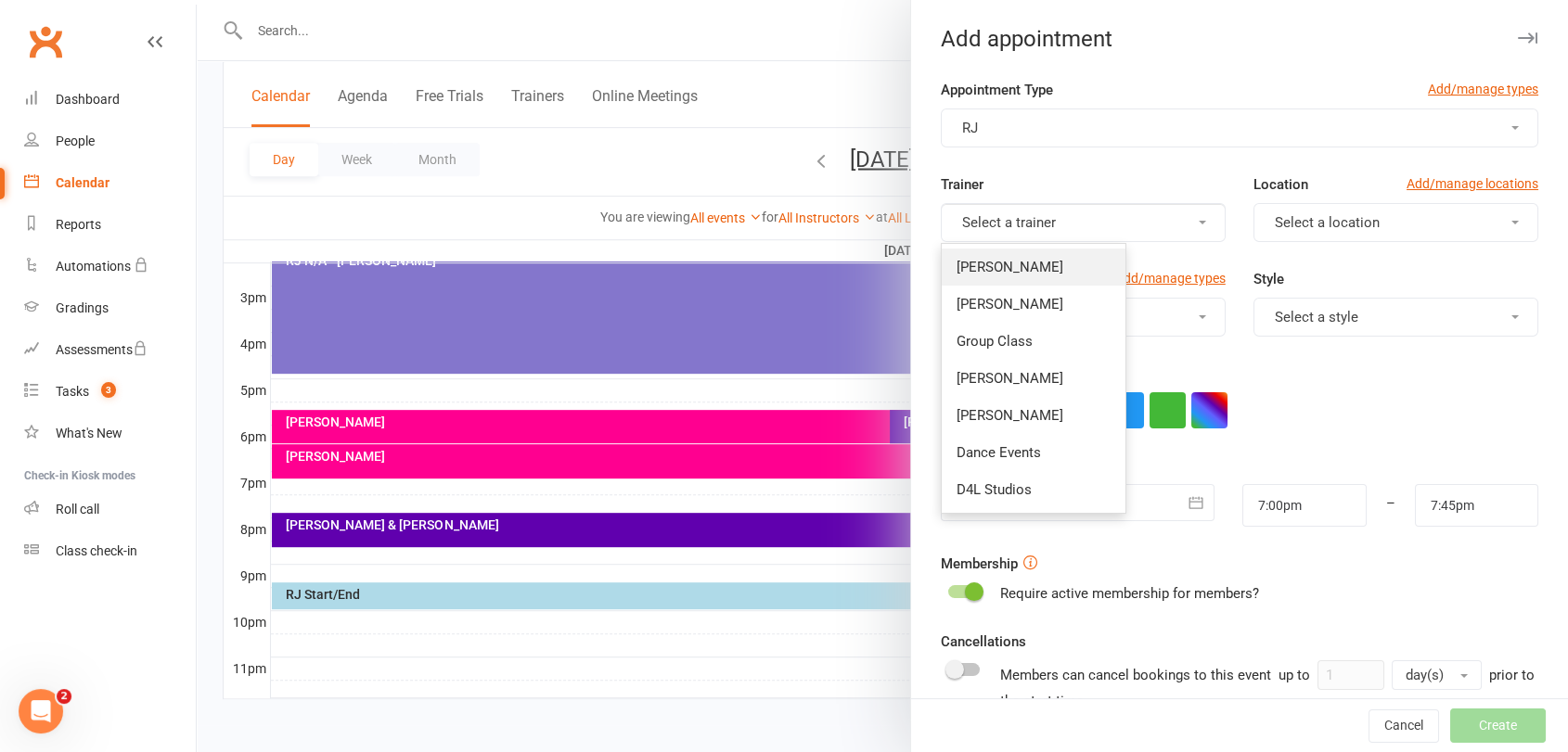
click at [1083, 259] on link "[PERSON_NAME]" at bounding box center [1033, 267] width 184 height 37
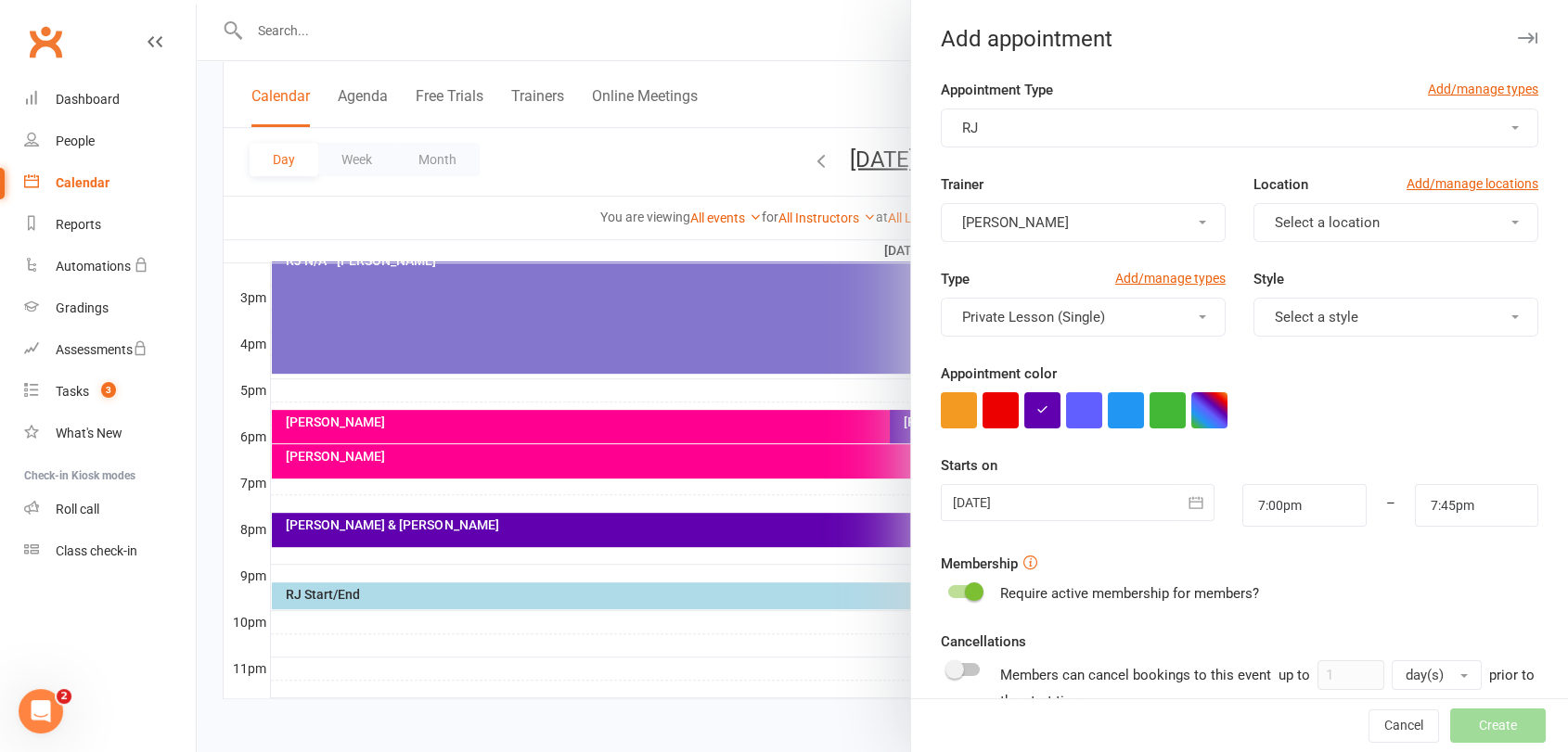
click at [1327, 235] on button "Select a location" at bounding box center [1395, 223] width 284 height 39
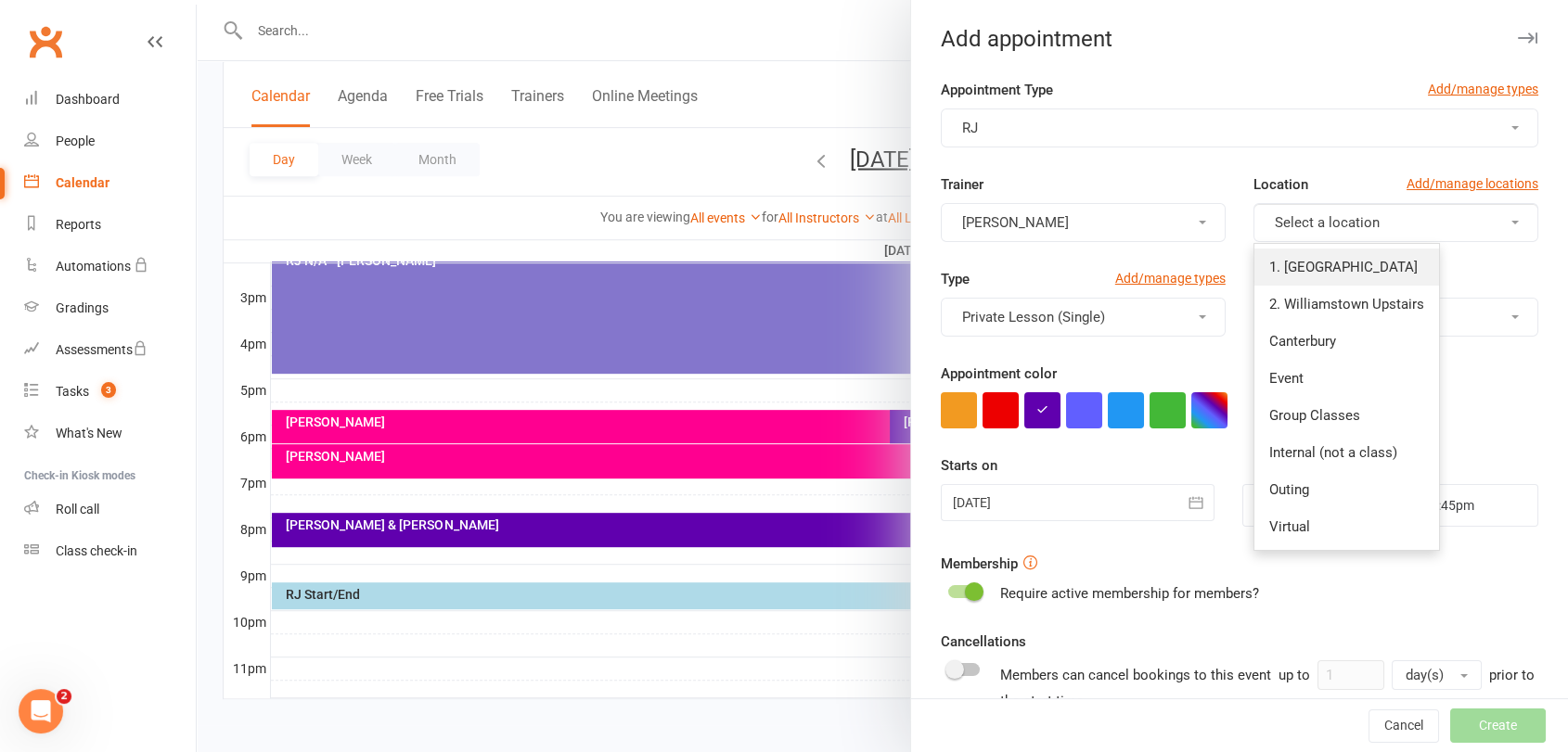
click at [1308, 262] on span "1. [GEOGRAPHIC_DATA]" at bounding box center [1342, 267] width 148 height 17
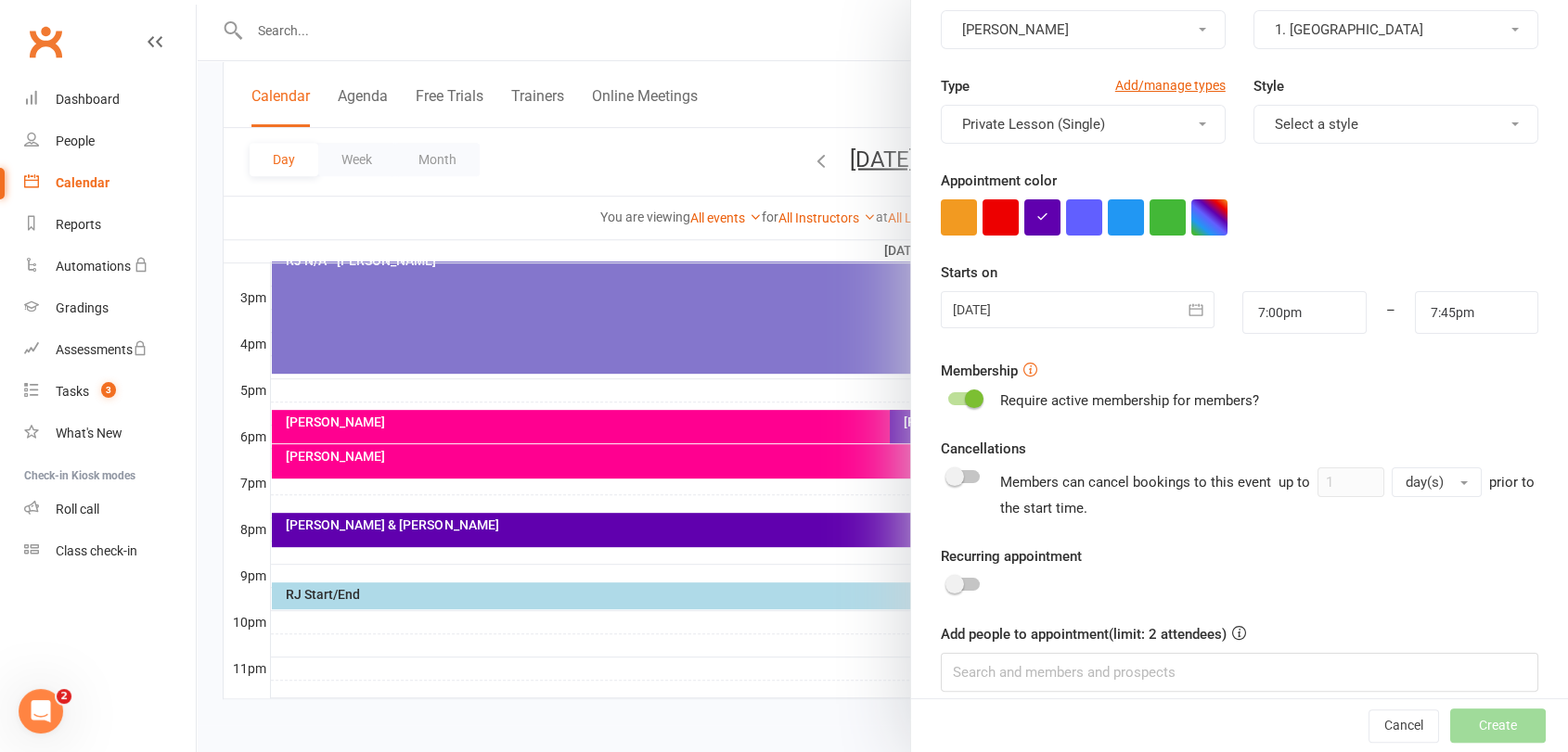
scroll to position [206, 0]
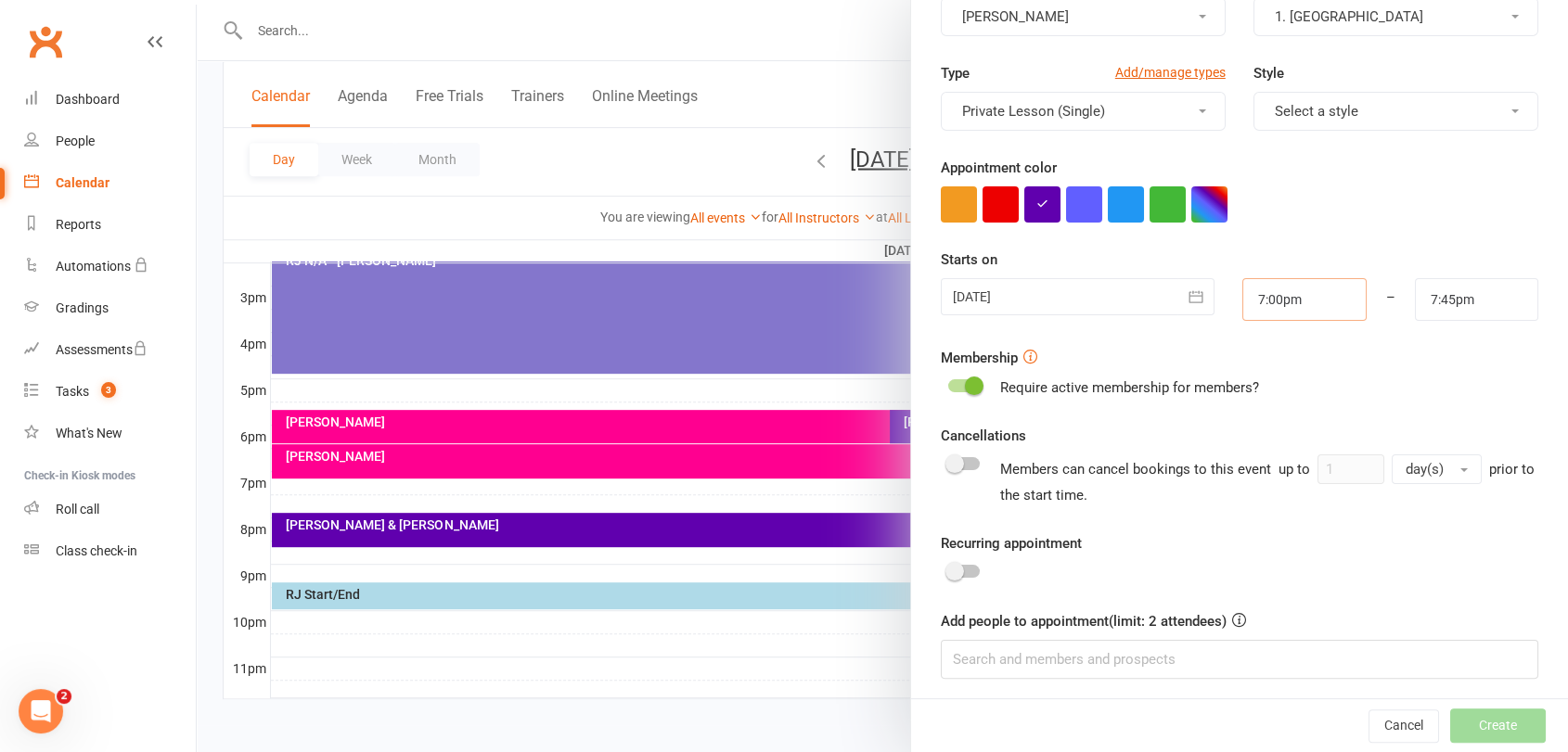
click at [1286, 314] on input "7:00pm" at bounding box center [1303, 299] width 123 height 43
type input "7:15pm"
click at [1284, 392] on li "7:15pm" at bounding box center [1287, 392] width 89 height 28
click at [1460, 298] on input "7:45pm" at bounding box center [1476, 299] width 123 height 43
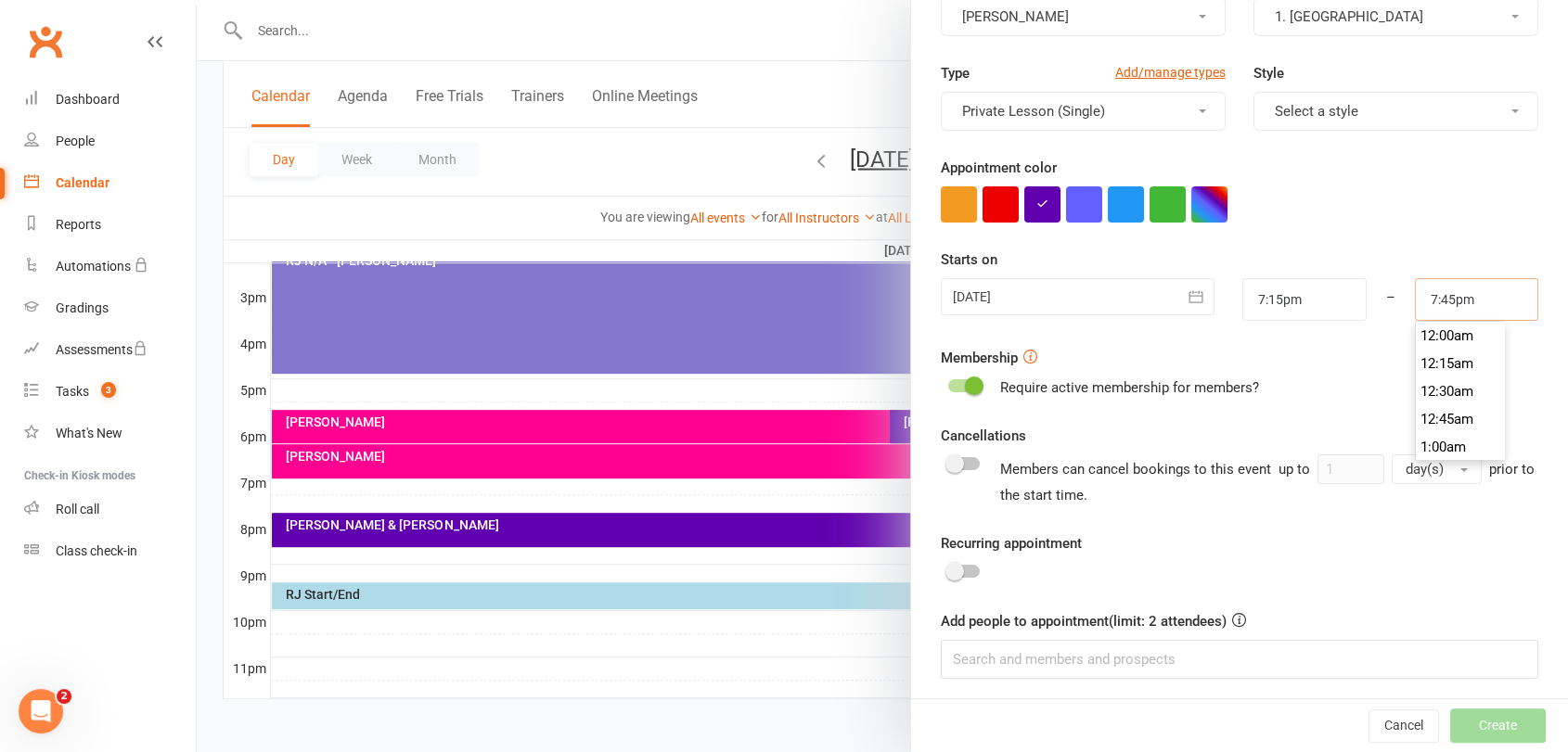
scroll to position [2169, 0]
type input "8:00pm"
click at [1446, 389] on li "8:00pm" at bounding box center [1460, 391] width 89 height 28
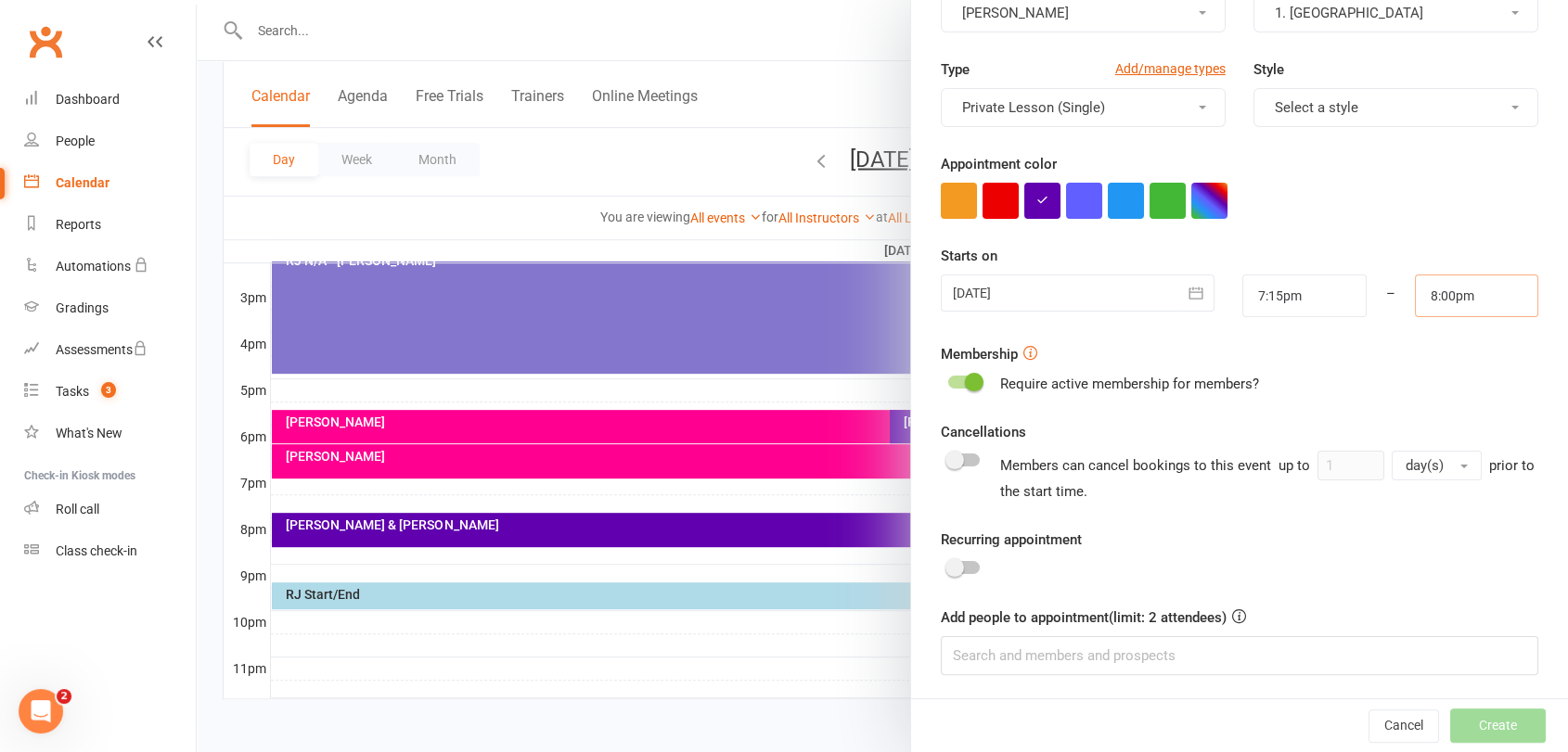
scroll to position [211, 0]
click at [1059, 662] on input at bounding box center [1239, 655] width 598 height 39
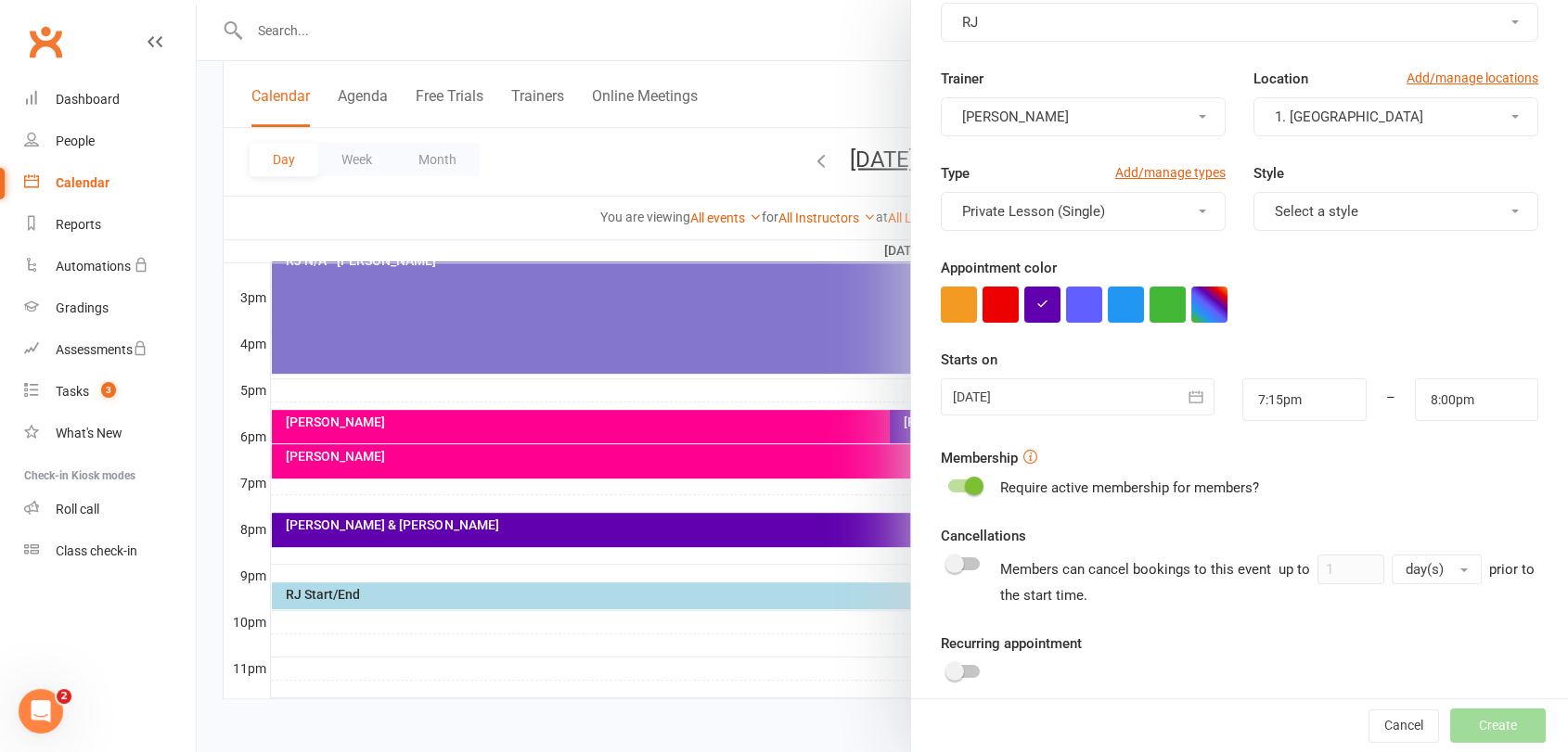
scroll to position [0, 0]
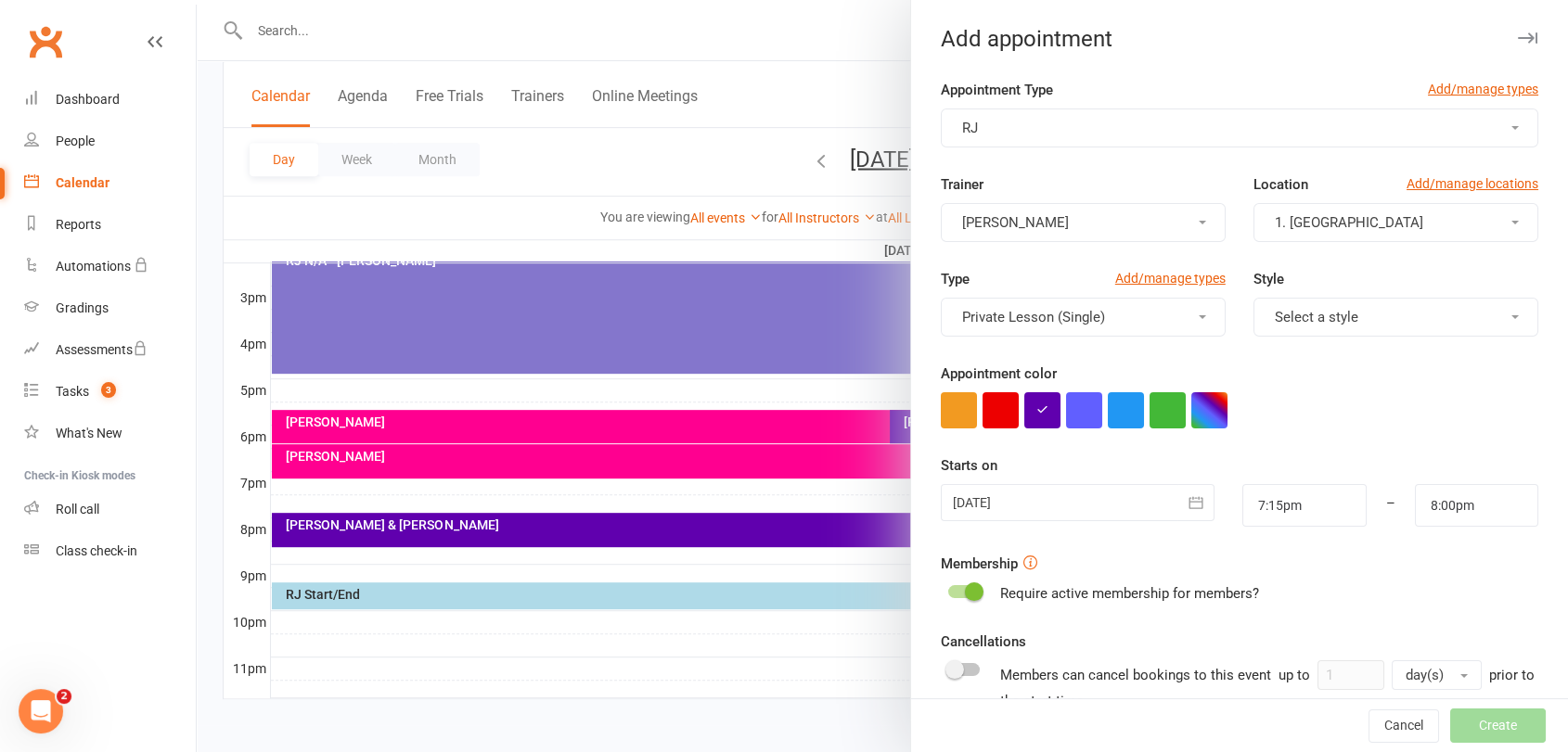
click at [1176, 124] on button "RJ" at bounding box center [1239, 128] width 598 height 39
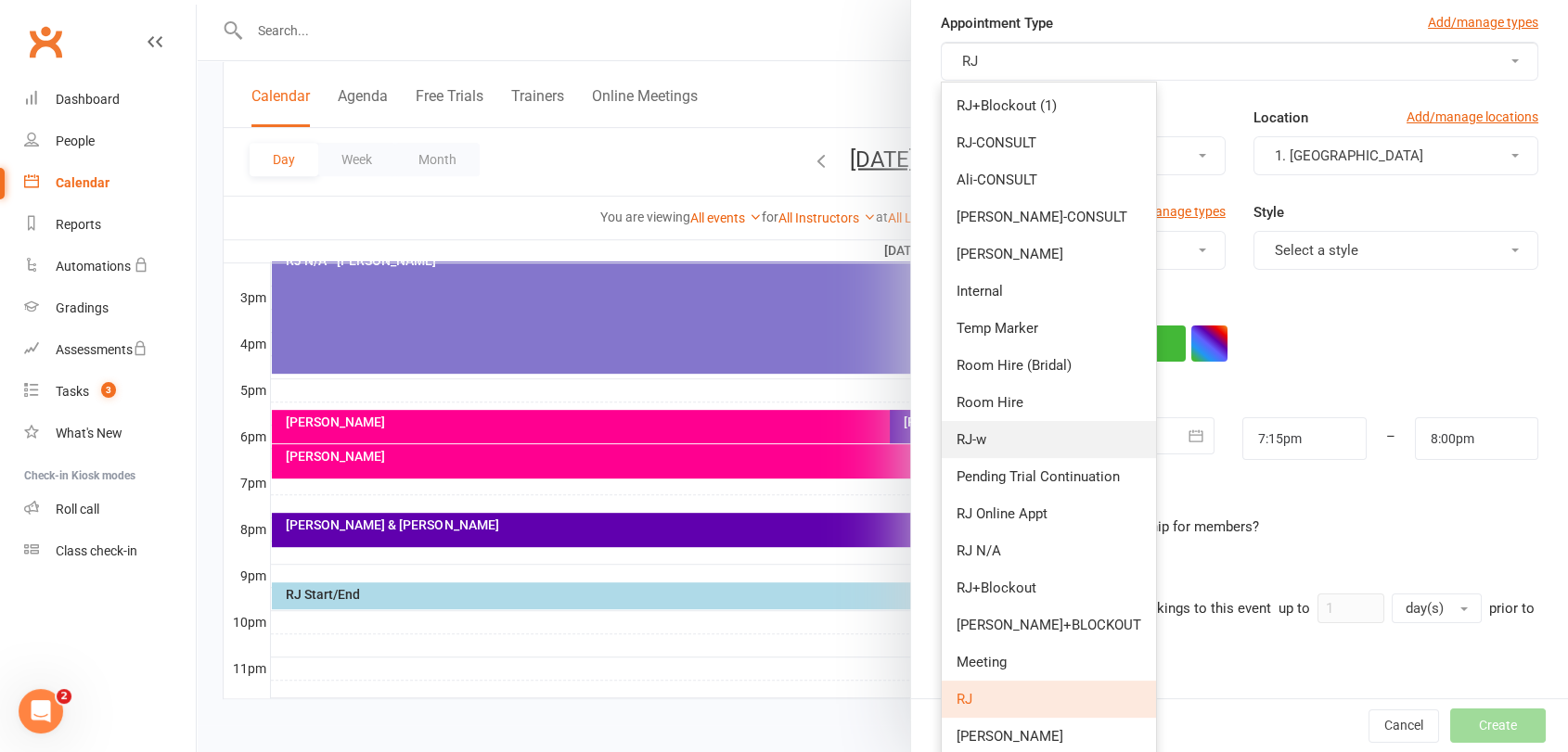
scroll to position [103, 0]
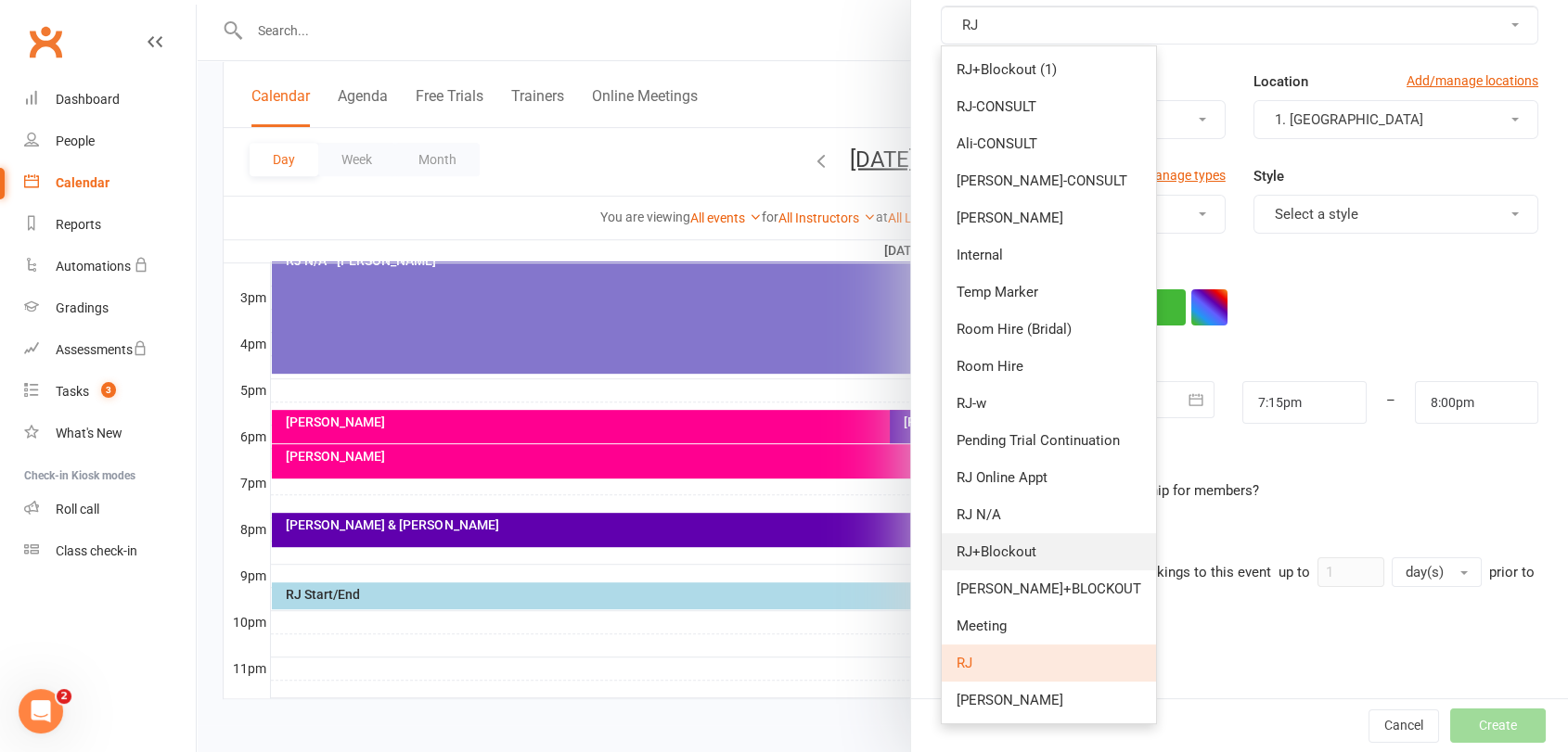
click at [1025, 554] on span "RJ+Blockout" at bounding box center [997, 552] width 80 height 17
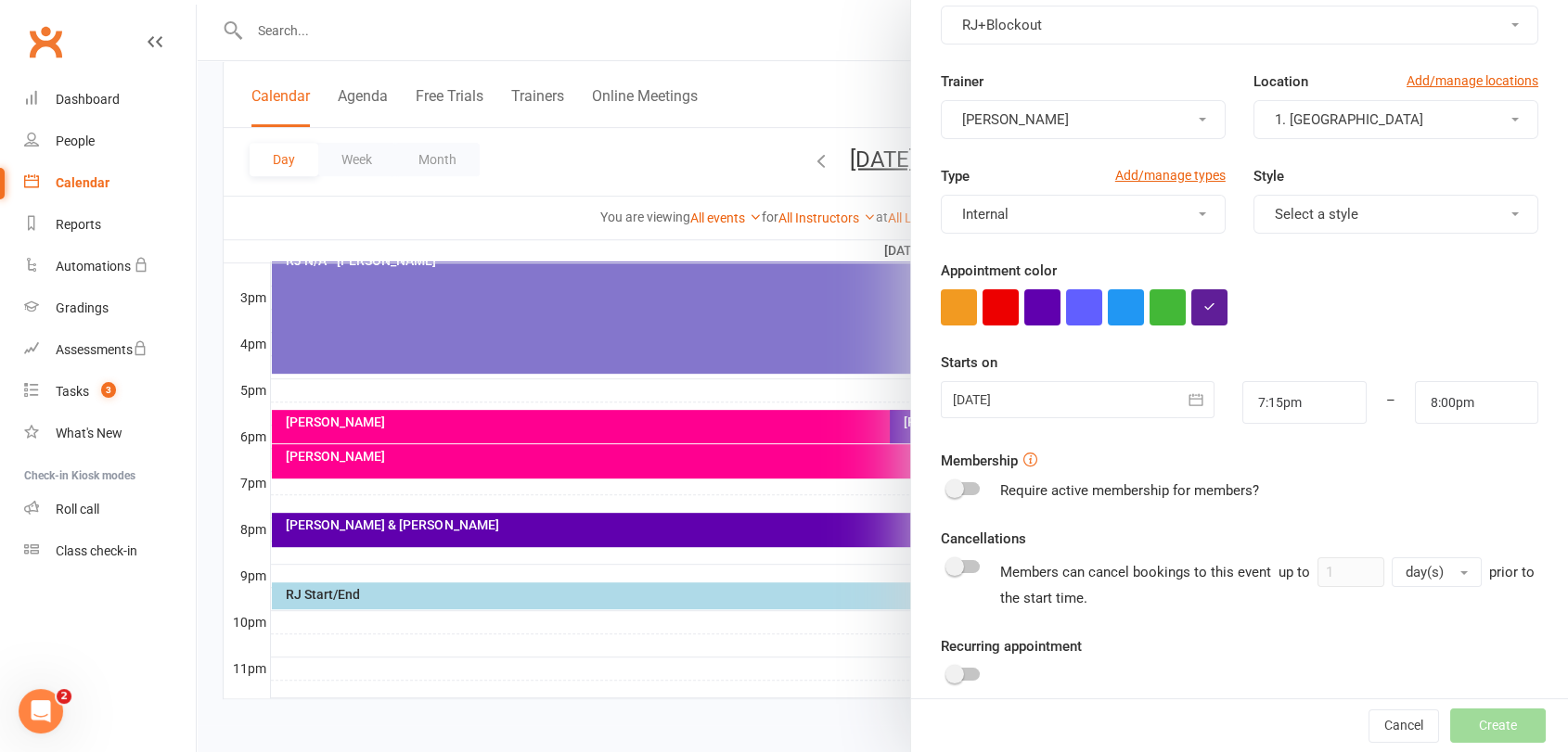
click at [1079, 410] on div at bounding box center [1078, 400] width 275 height 37
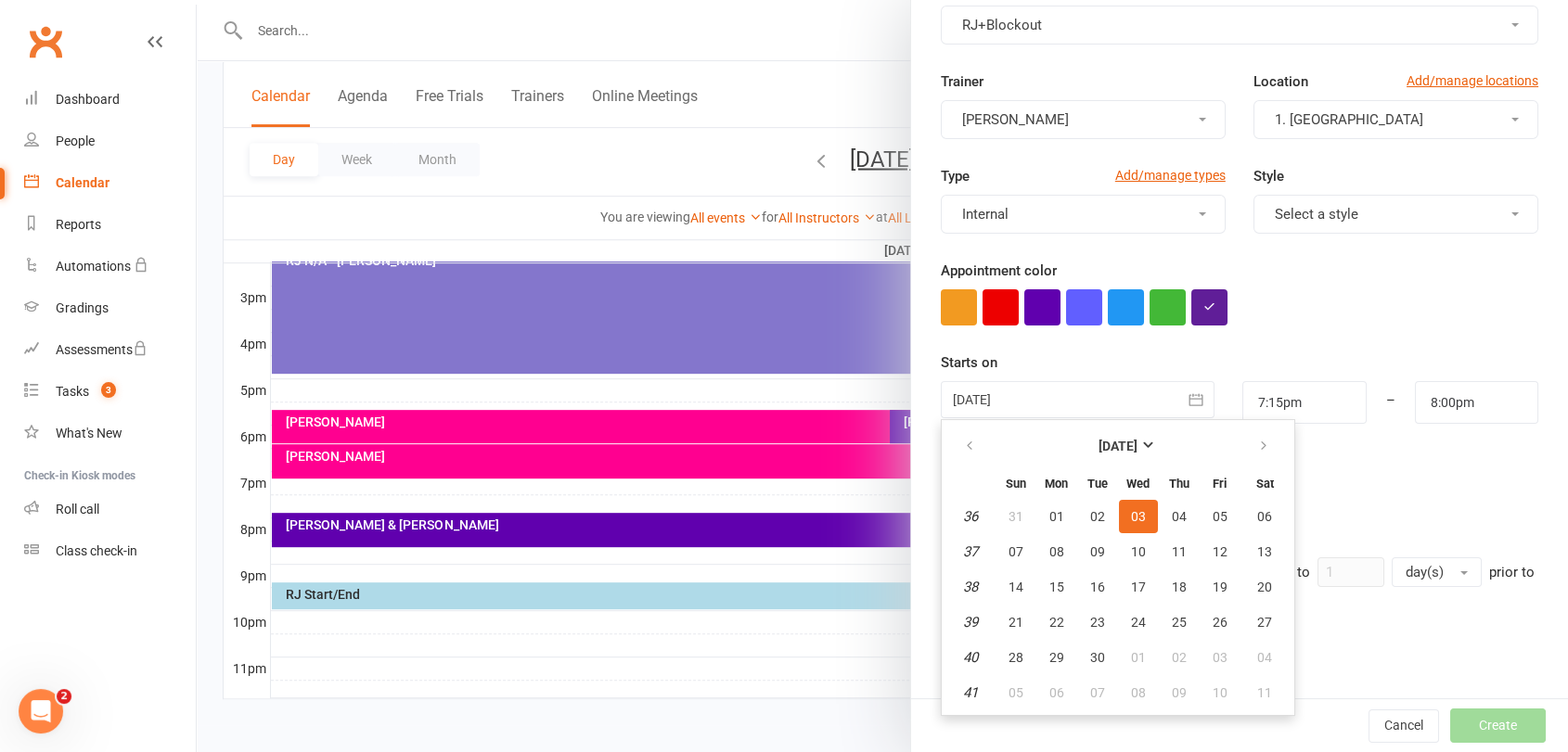
click at [1135, 520] on button "03" at bounding box center [1138, 516] width 39 height 34
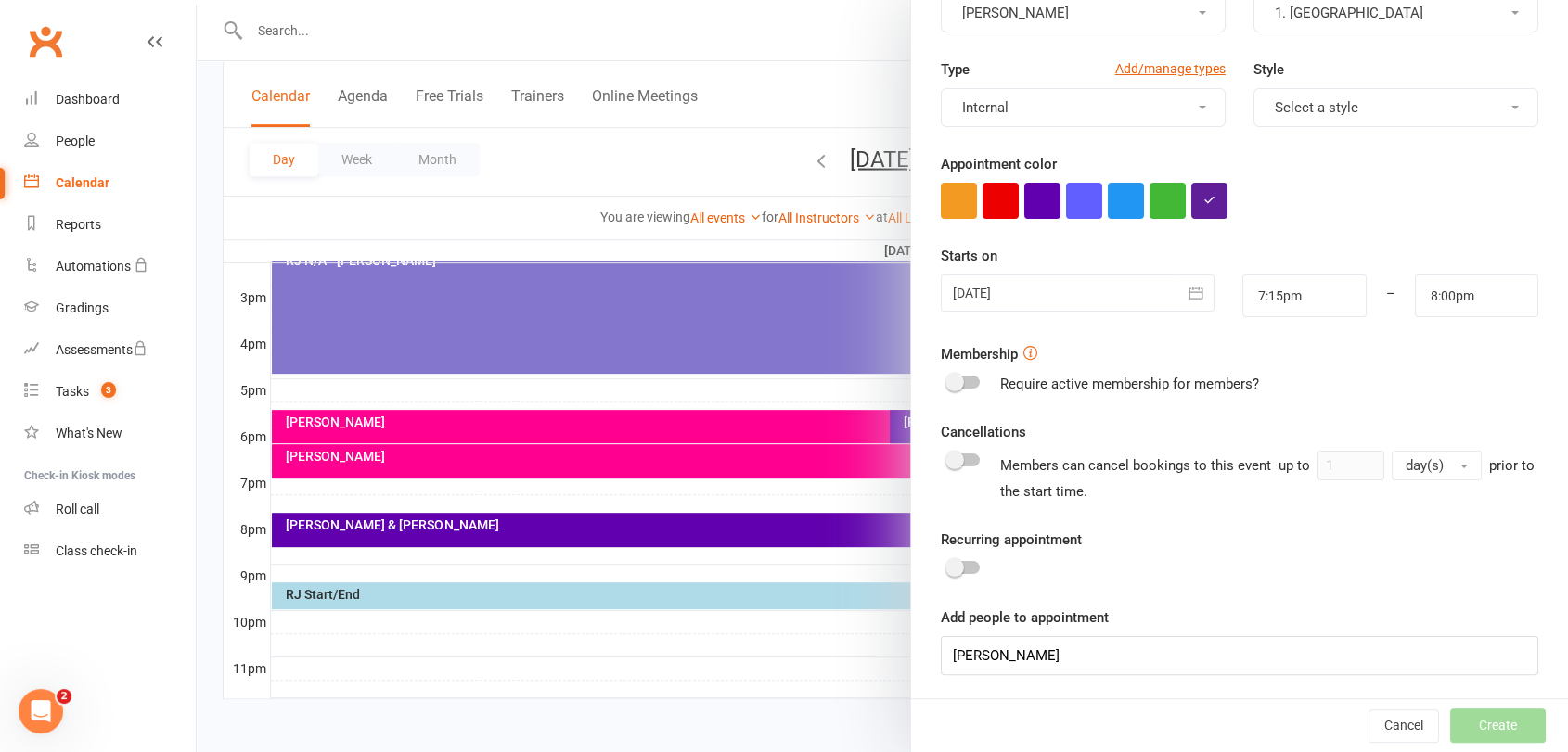
scroll to position [211, 0]
click at [1066, 655] on input "[PERSON_NAME]" at bounding box center [1239, 655] width 598 height 39
click at [1067, 655] on input "[PERSON_NAME]" at bounding box center [1239, 655] width 598 height 39
type input "[PERSON_NAME]"
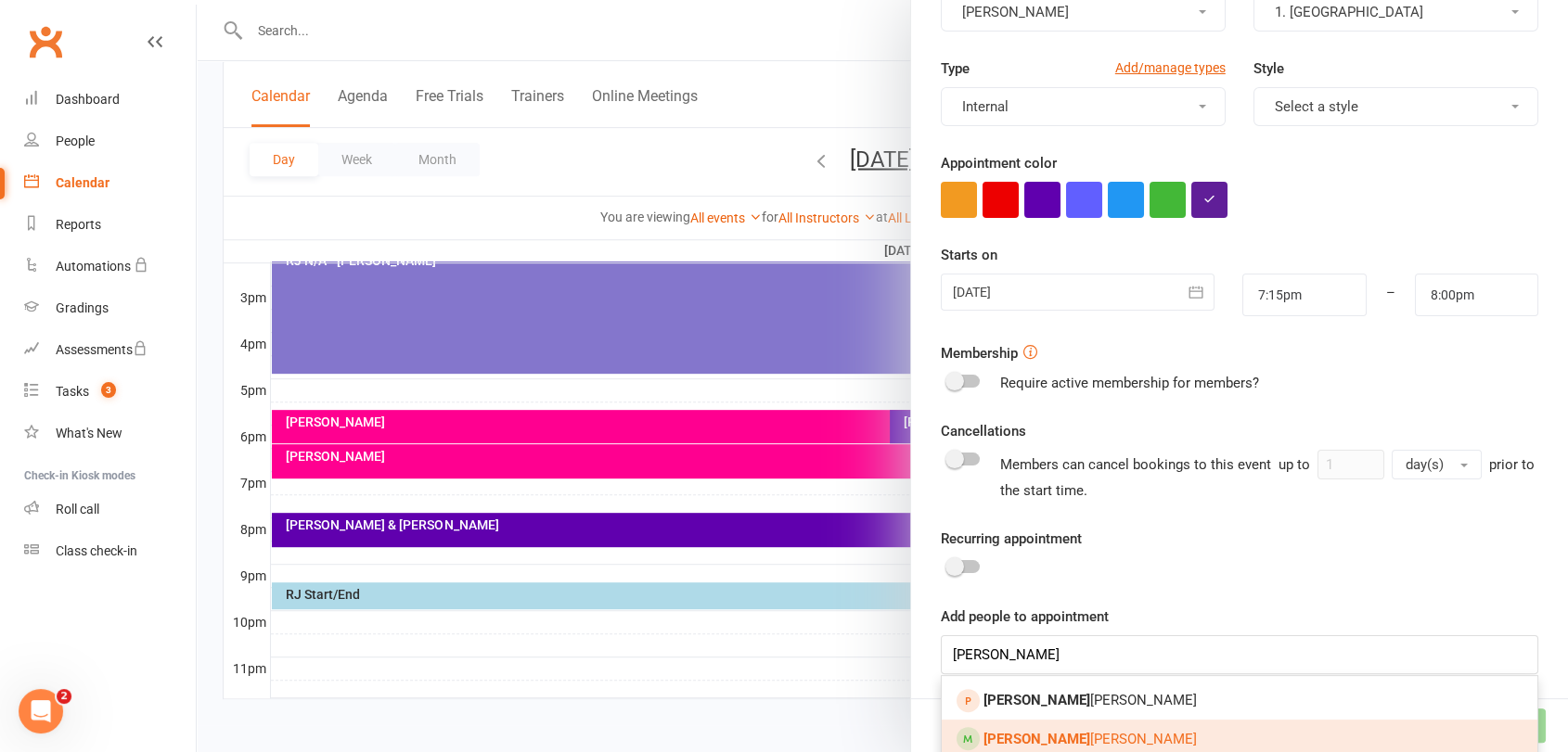
click at [1065, 730] on link "[PERSON_NAME]" at bounding box center [1239, 739] width 596 height 39
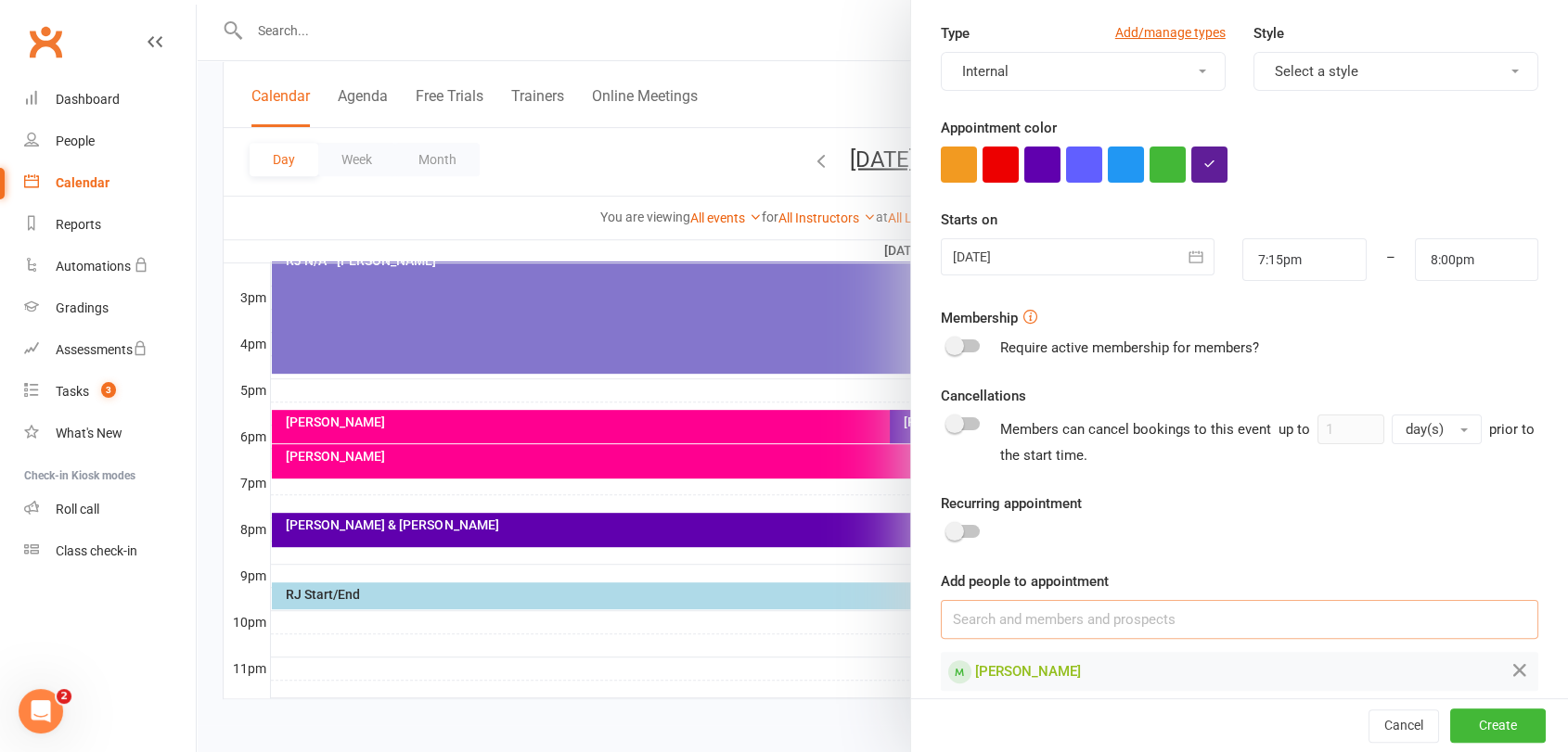
scroll to position [263, 0]
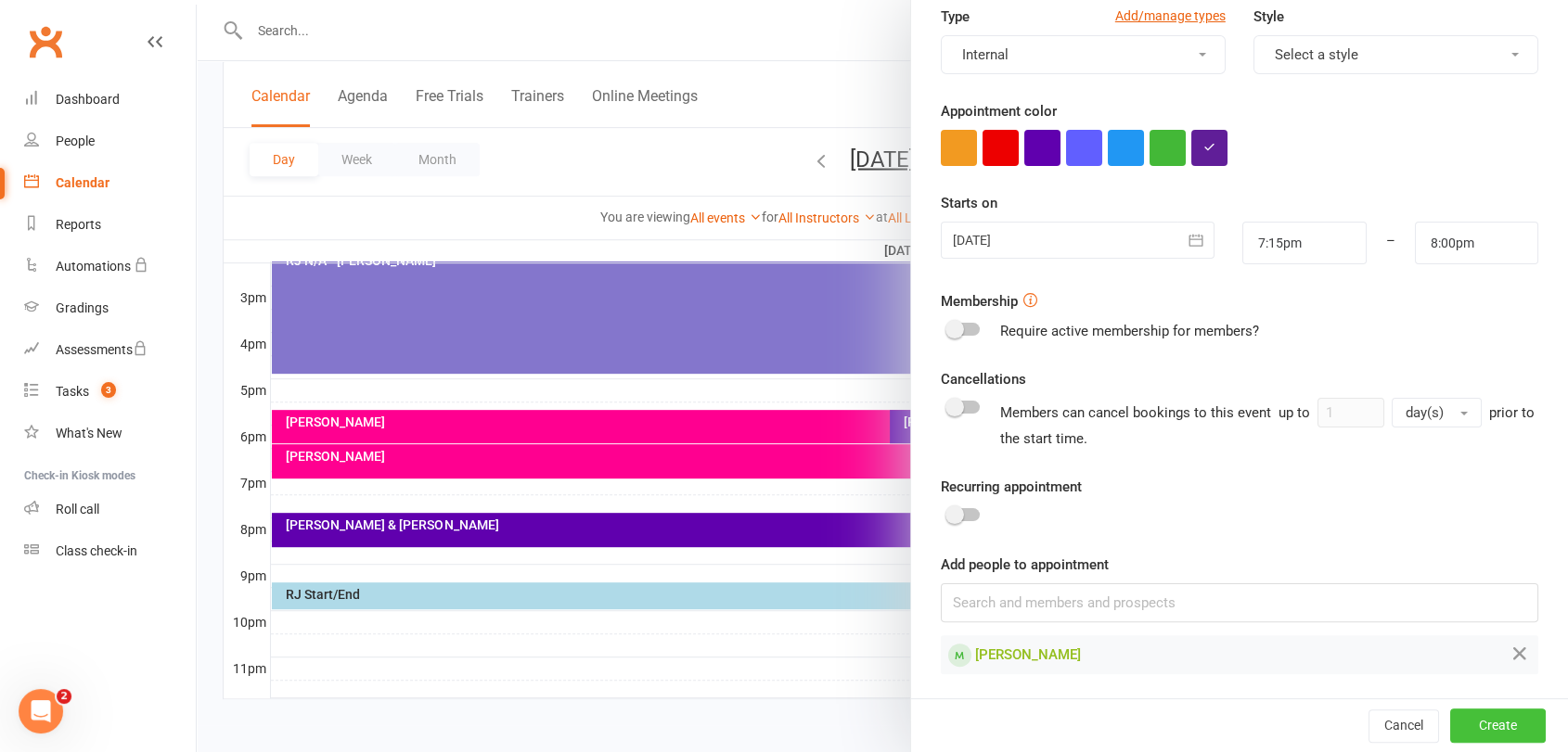
click at [1470, 716] on button "Create" at bounding box center [1497, 726] width 95 height 34
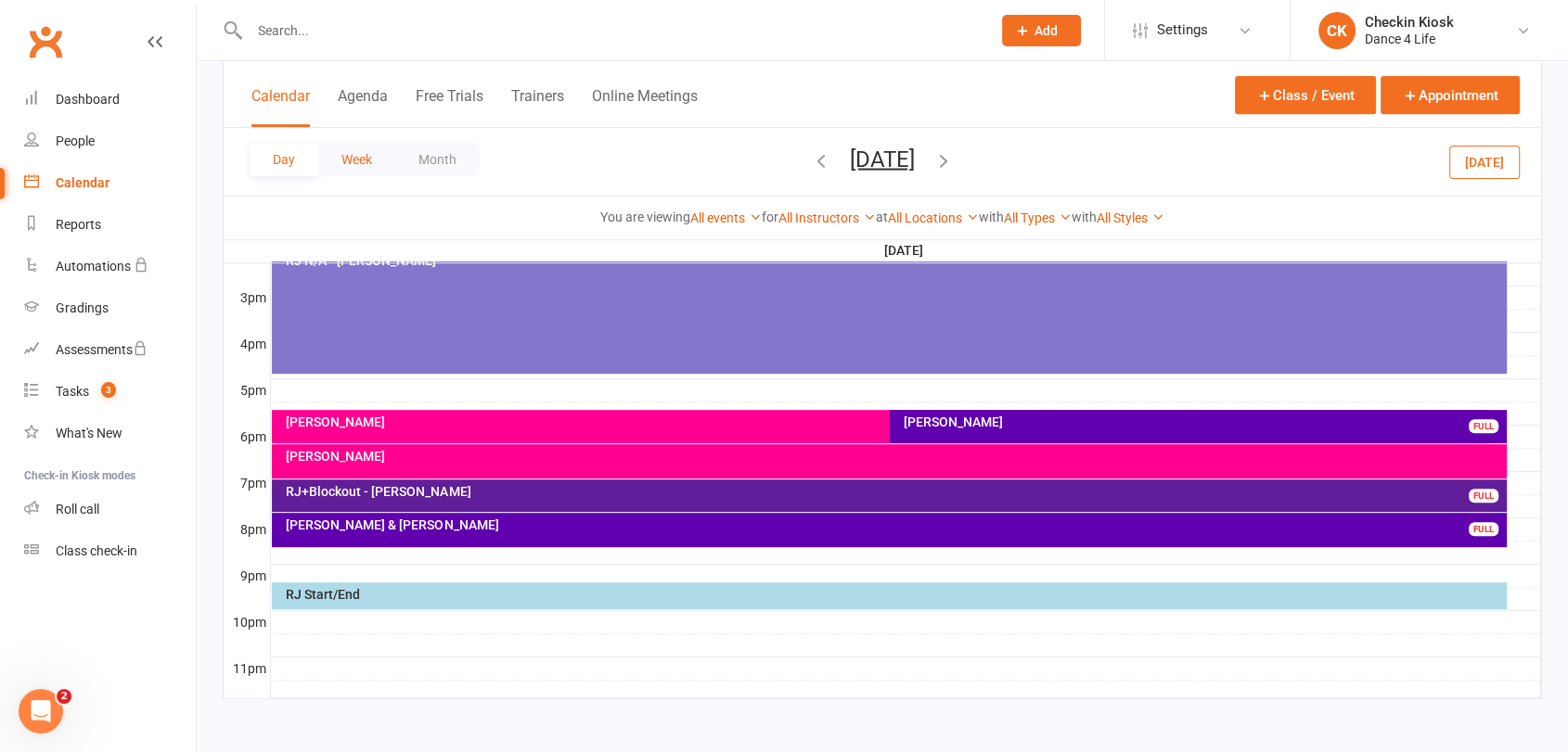
click at [349, 150] on button "Week" at bounding box center [356, 159] width 77 height 34
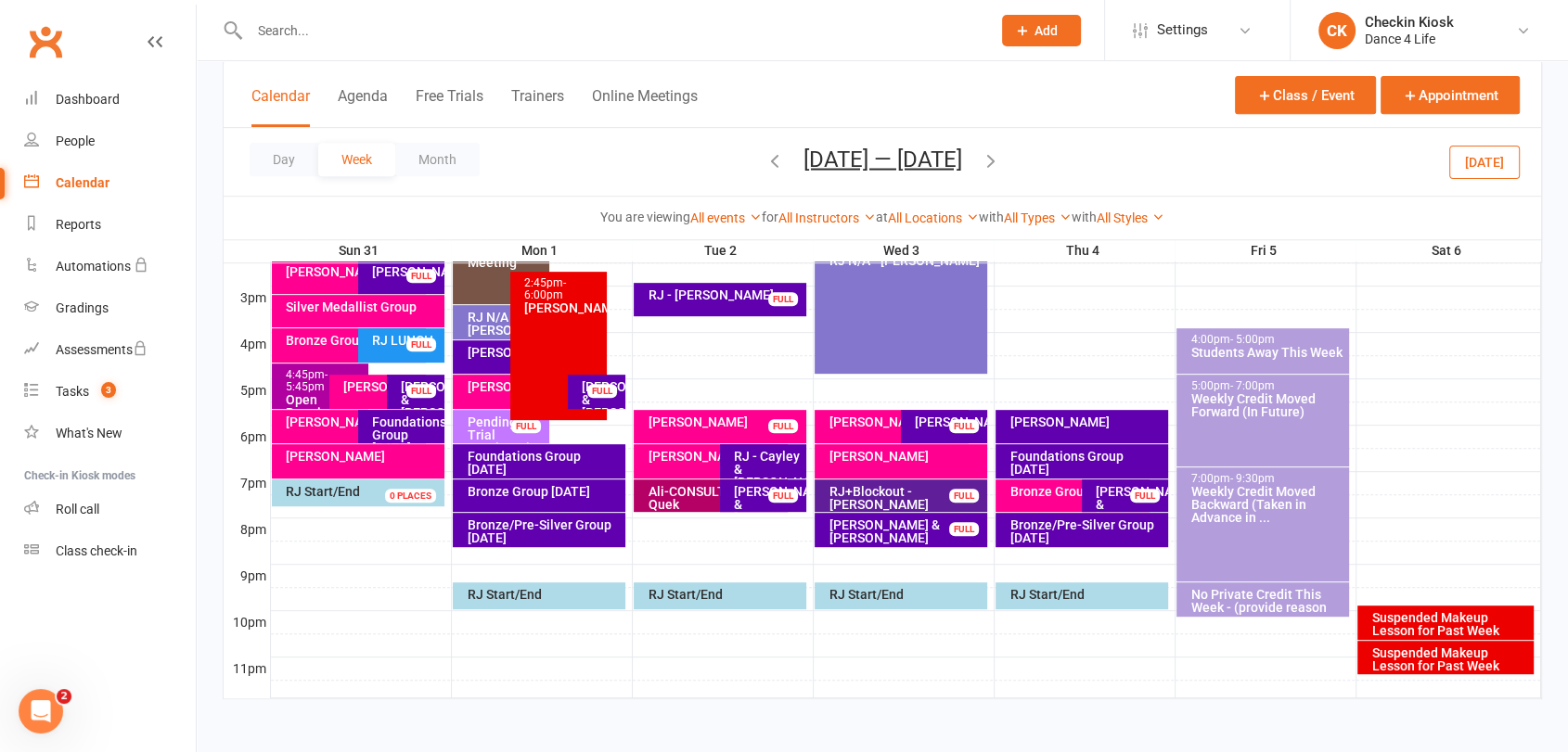
click at [764, 171] on button "button" at bounding box center [775, 161] width 21 height 33
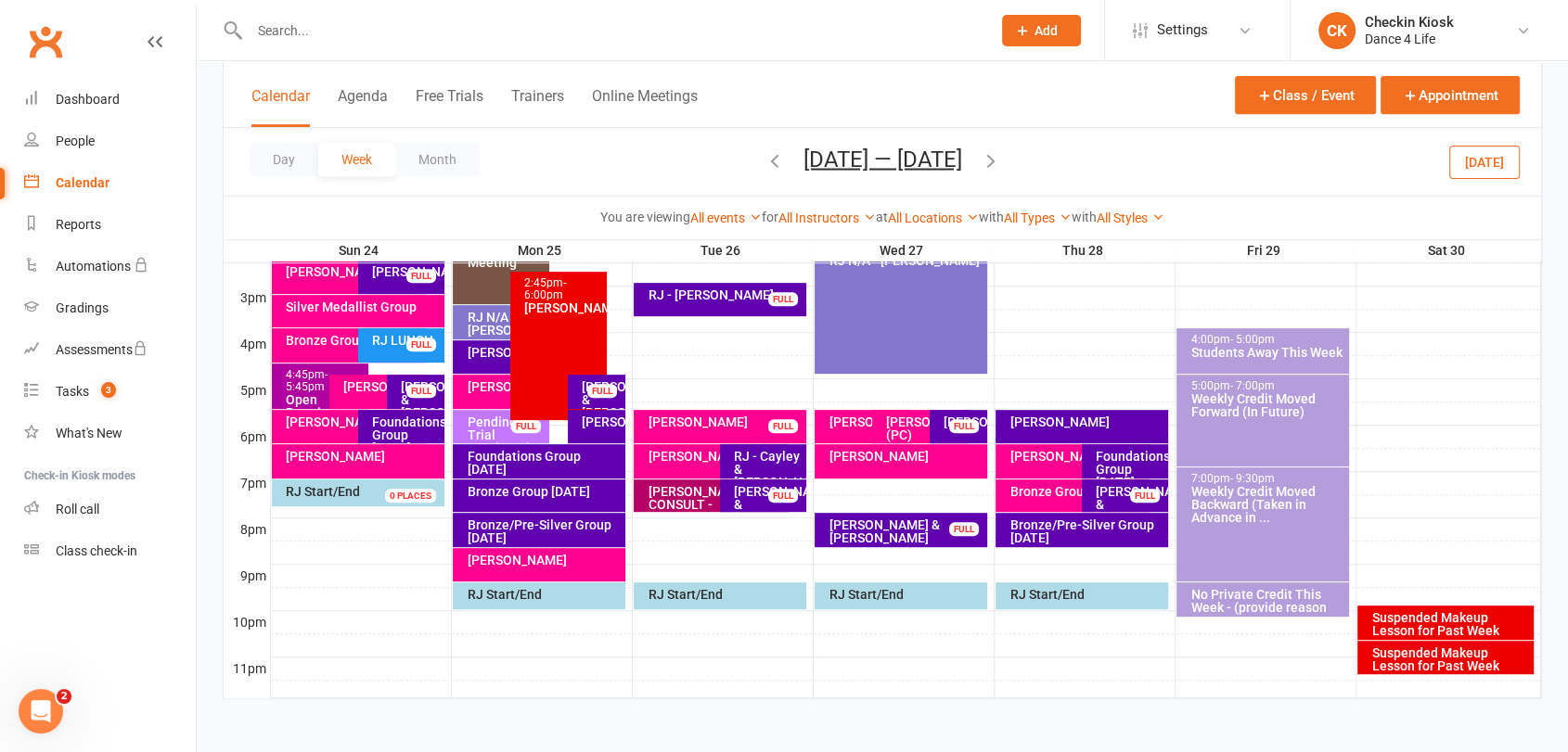
click at [962, 532] on div "FULL" at bounding box center [964, 528] width 30 height 14
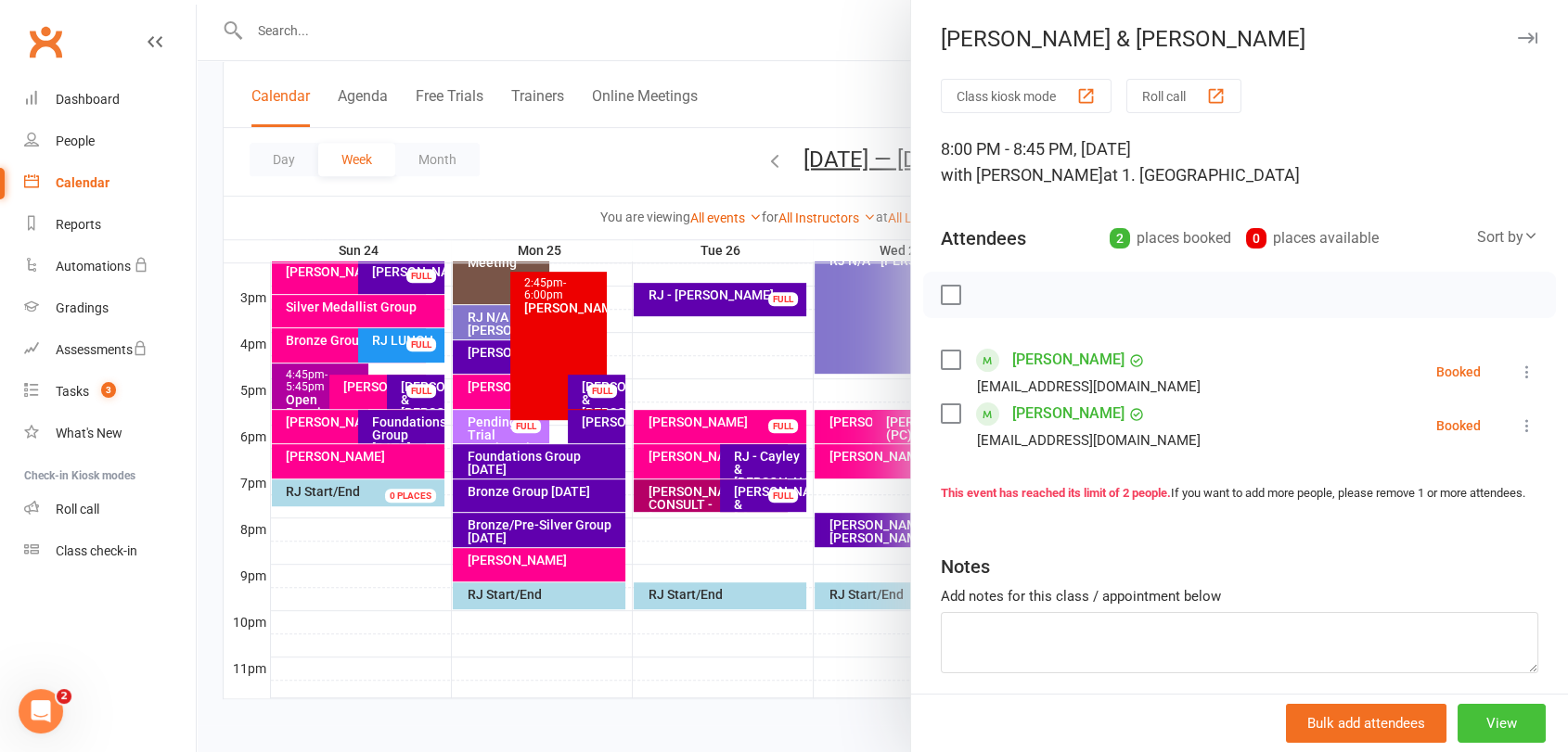
click at [1476, 728] on button "View" at bounding box center [1501, 723] width 89 height 39
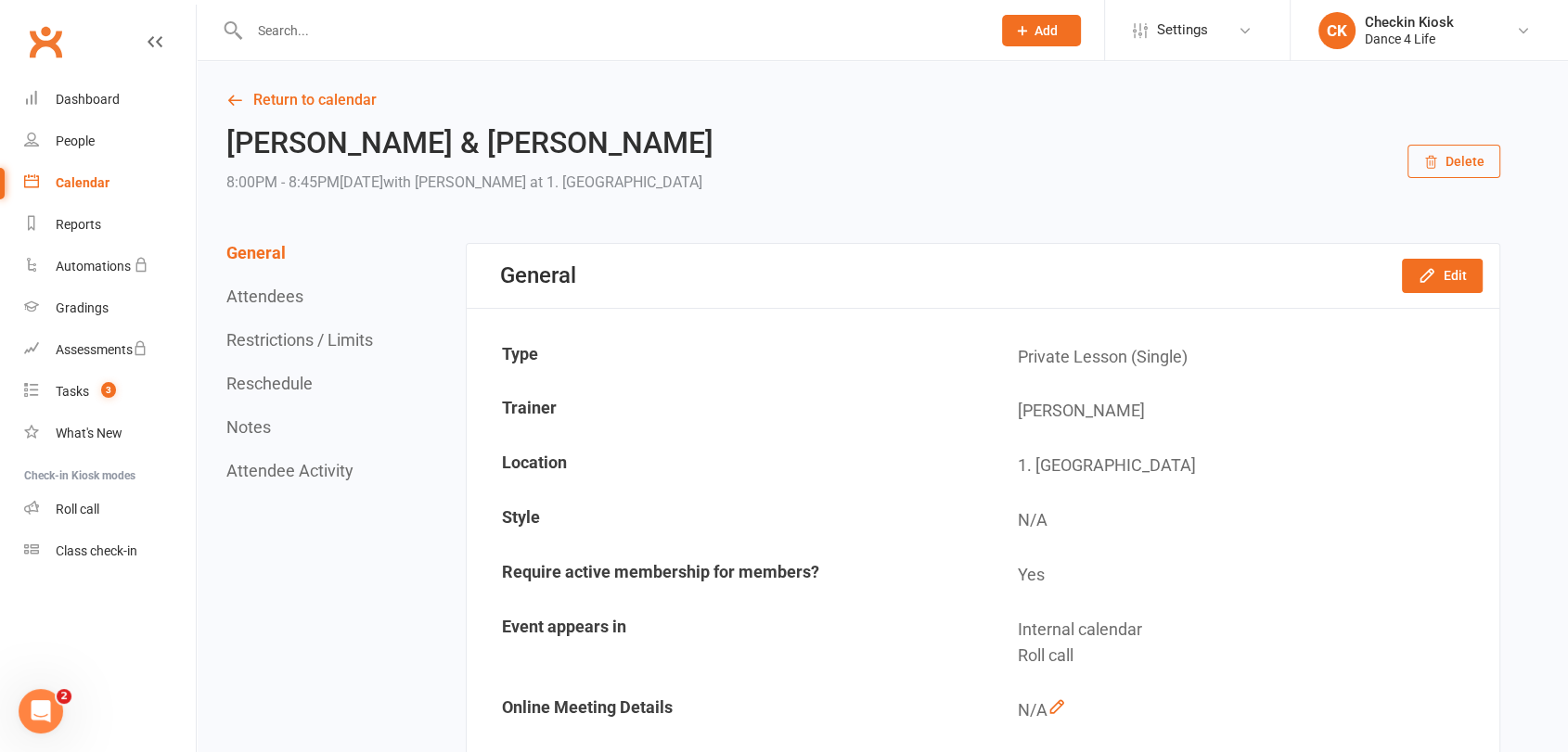
click at [1471, 150] on button "Delete" at bounding box center [1452, 161] width 92 height 34
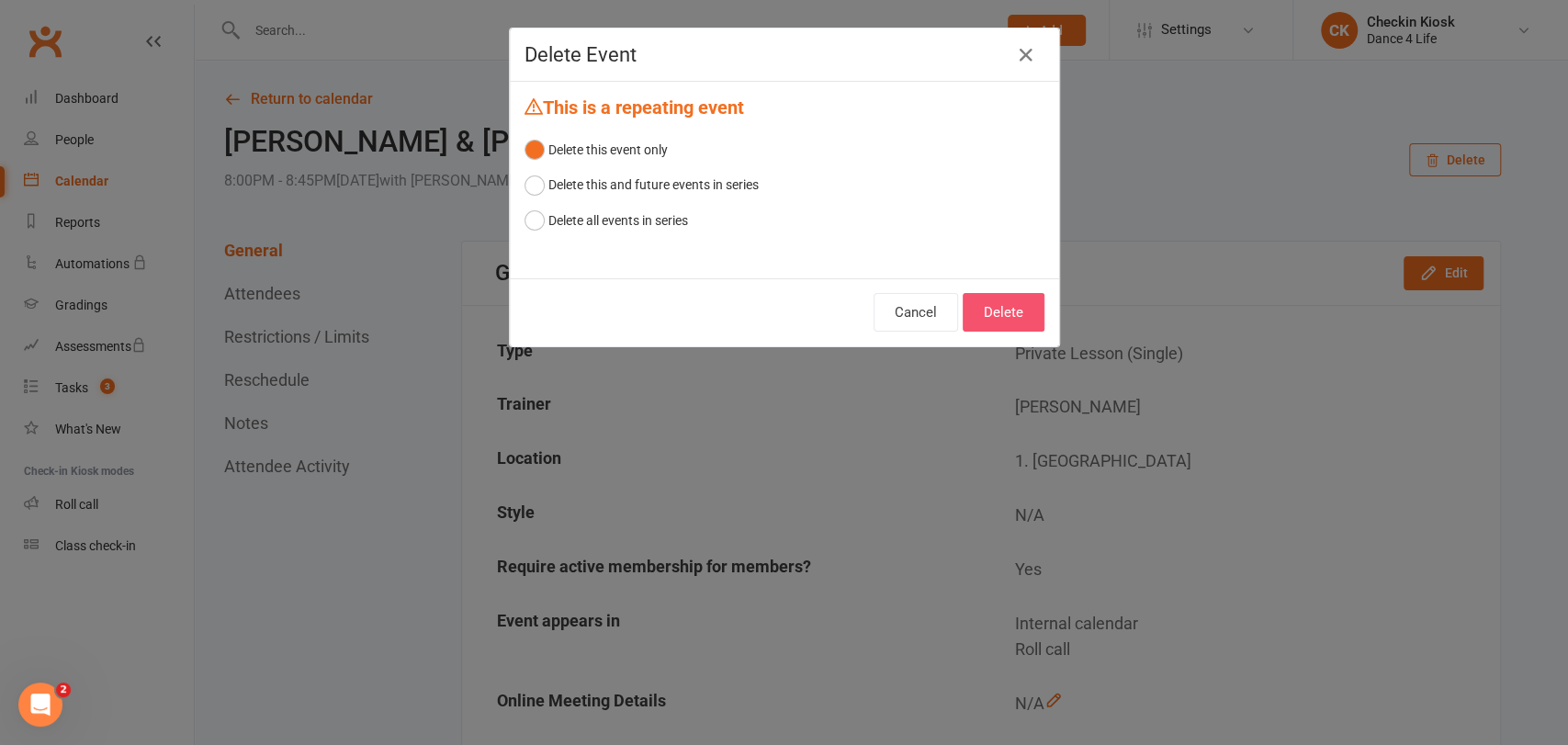
click at [982, 314] on button "Delete" at bounding box center [1004, 312] width 82 height 39
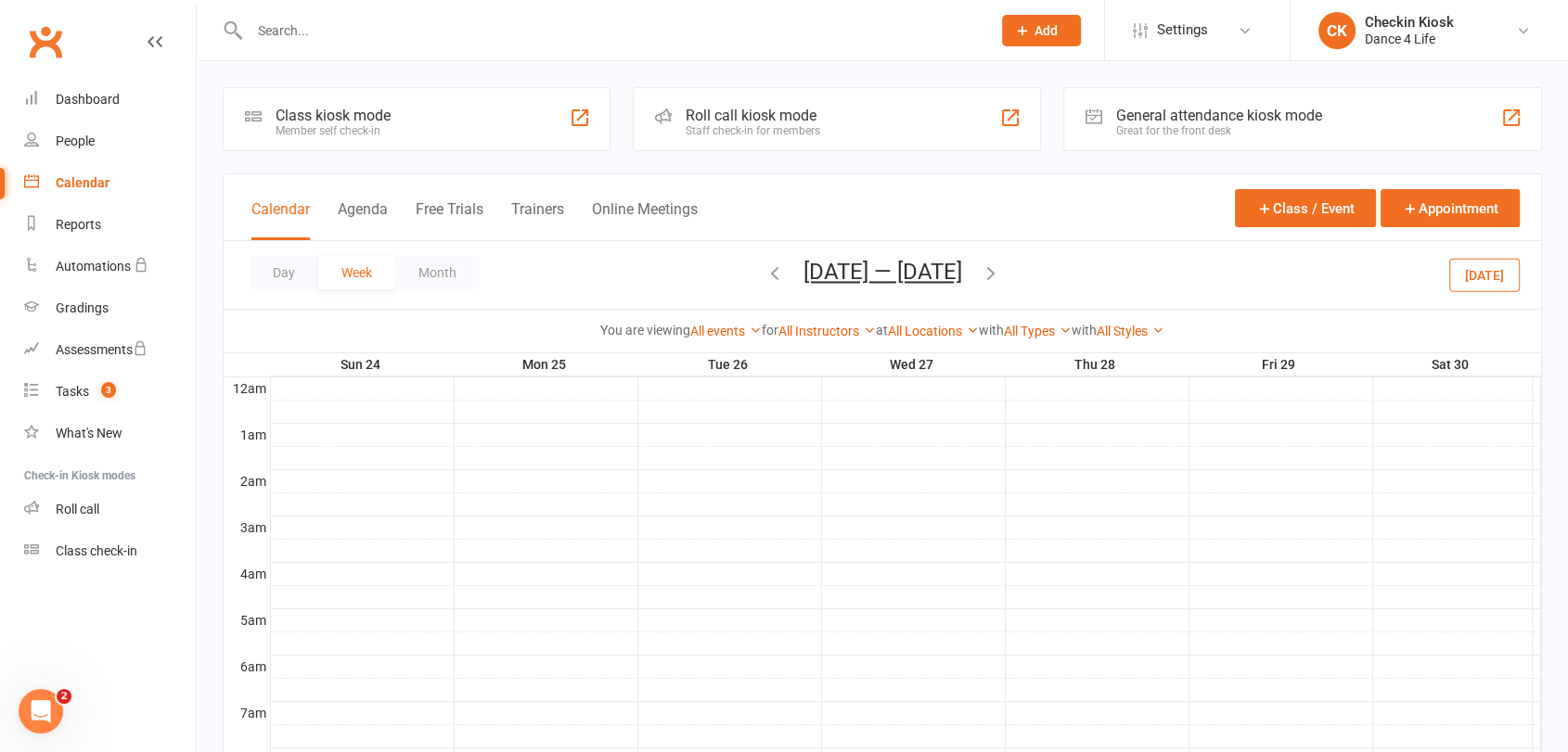
click at [745, 277] on div "Day Week Month [DATE] — [DATE] [DATE] Sun Mon Tue Wed Thu Fri Sat 27 28 29 30 3…" at bounding box center [882, 275] width 1317 height 68
drag, startPoint x: 762, startPoint y: 279, endPoint x: 774, endPoint y: 339, distance: 61.2
click at [764, 280] on icon "button" at bounding box center [775, 273] width 21 height 21
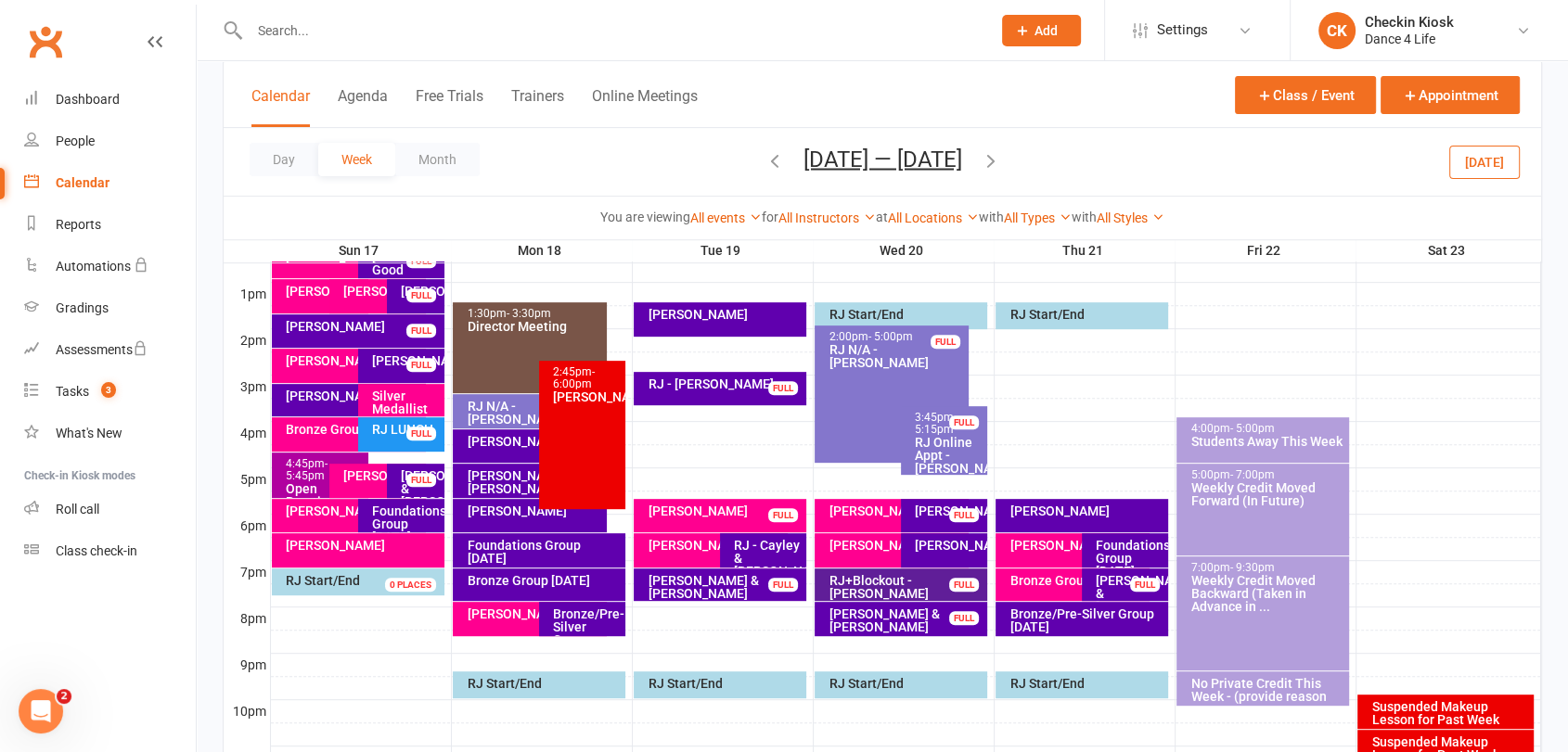
scroll to position [720, 0]
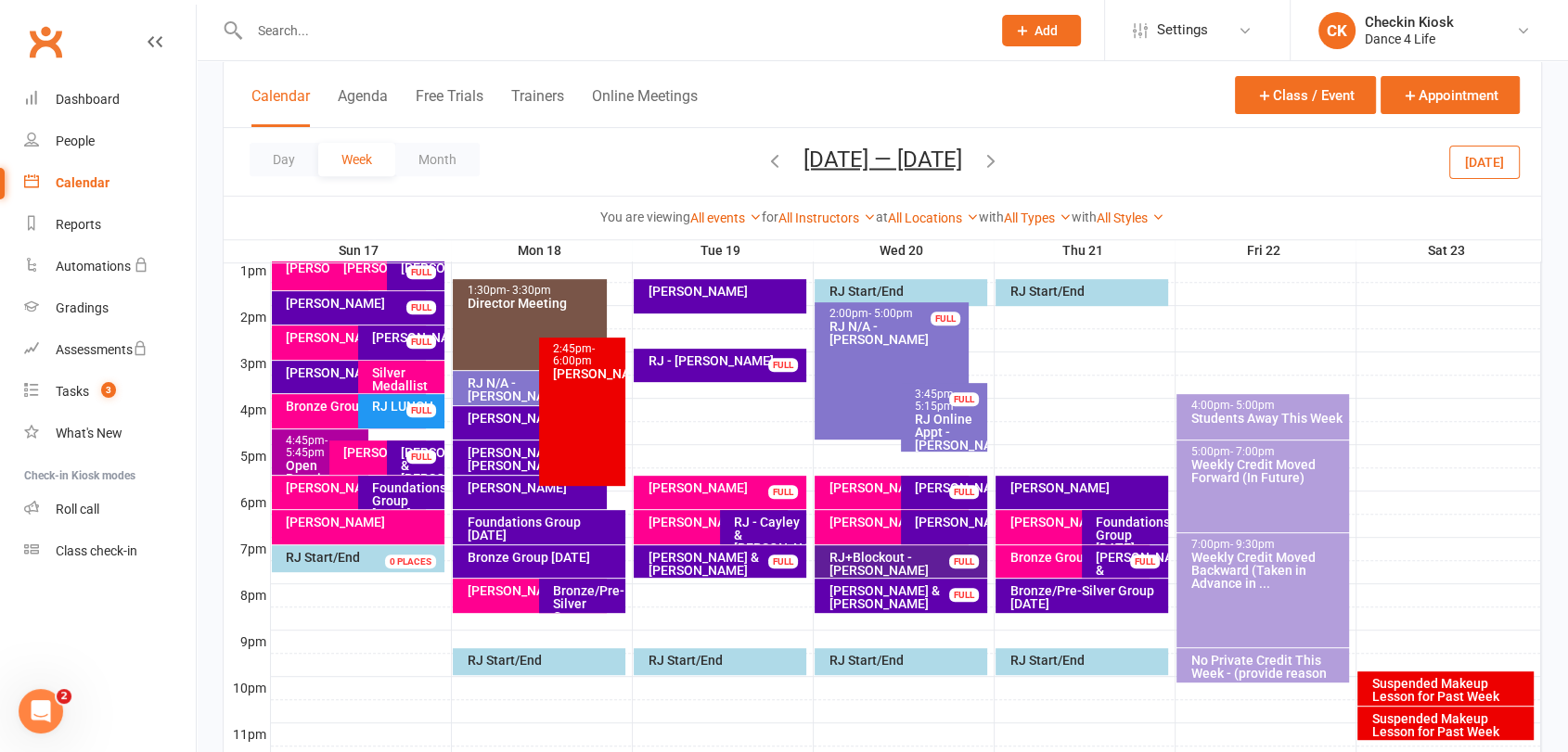
click at [1506, 156] on button "[DATE]" at bounding box center [1484, 161] width 71 height 34
